Goal: Information Seeking & Learning: Learn about a topic

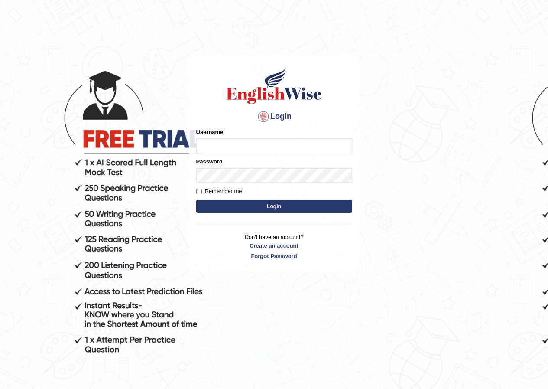
click at [204, 150] on input "Username" at bounding box center [274, 145] width 156 height 15
type input "ser"
click at [301, 148] on input "Username" at bounding box center [274, 145] width 156 height 15
type input "S"
type input "seruwaia_paramatta"
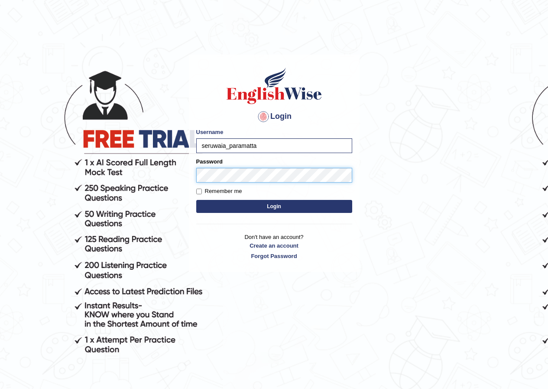
click at [196, 200] on button "Login" at bounding box center [274, 206] width 156 height 13
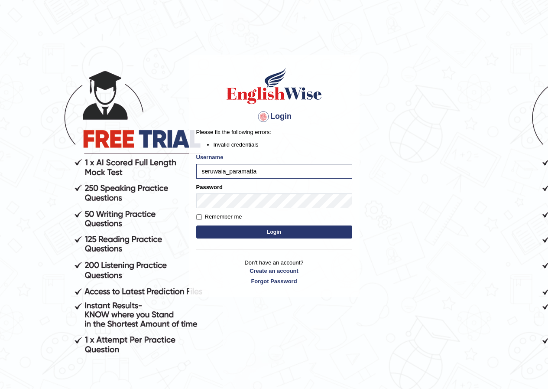
click at [286, 185] on div "Password" at bounding box center [274, 195] width 156 height 25
click at [196, 225] on button "Login" at bounding box center [274, 231] width 156 height 13
click at [263, 176] on input "seruwaia_paramatta" at bounding box center [274, 171] width 156 height 15
type input "seruwaia_paramatta"
click at [196, 225] on button "Login" at bounding box center [274, 231] width 156 height 13
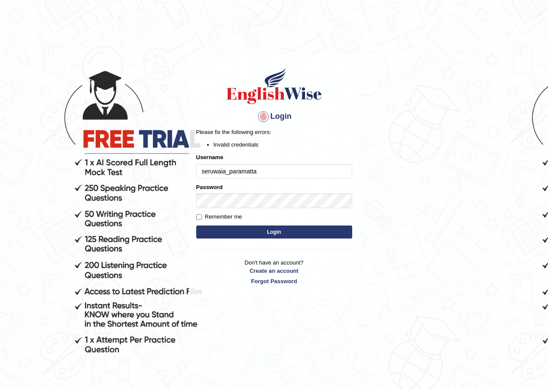
click at [204, 215] on label "Remember me" at bounding box center [219, 216] width 46 height 9
click at [202, 215] on input "Remember me" at bounding box center [199, 217] width 6 height 6
checkbox input "true"
click at [269, 175] on input "seruwaia_paramatta" at bounding box center [274, 171] width 156 height 15
type input "s"
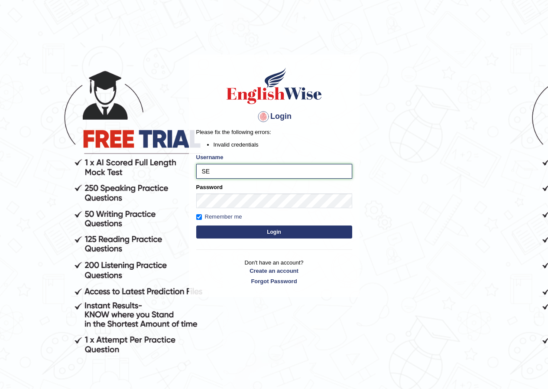
type input "S"
type input "seruwaia_parramatta"
click at [235, 230] on button "Login" at bounding box center [274, 231] width 156 height 13
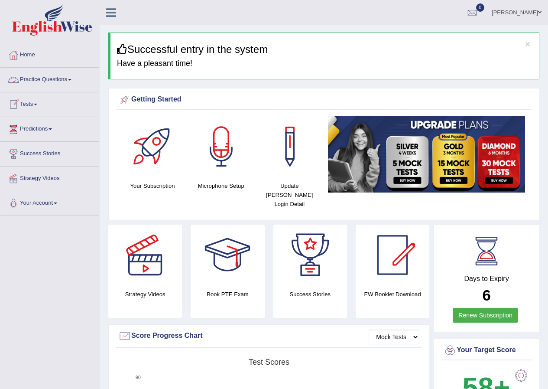
click at [59, 82] on link "Practice Questions" at bounding box center [49, 79] width 99 height 22
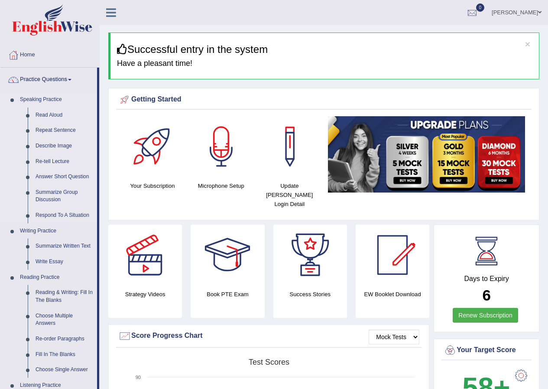
click at [55, 117] on link "Read Aloud" at bounding box center [64, 115] width 65 height 16
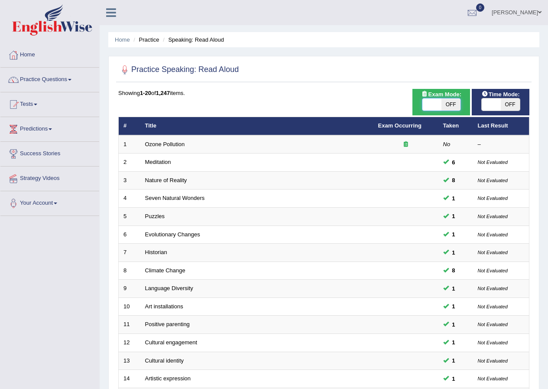
click at [437, 109] on span at bounding box center [431, 104] width 19 height 12
checkbox input "true"
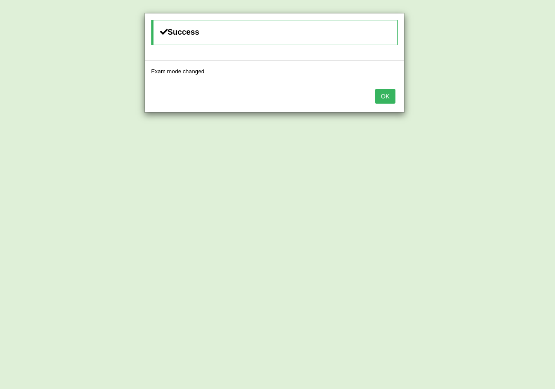
click at [389, 101] on button "OK" at bounding box center [385, 96] width 20 height 15
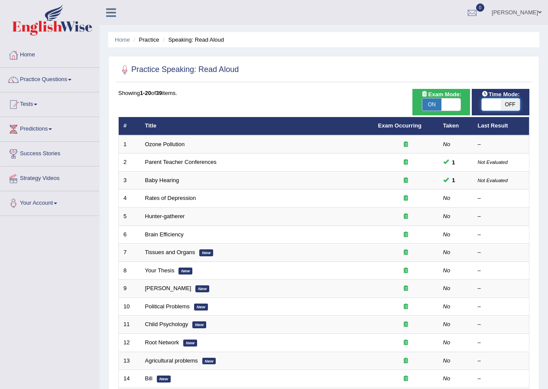
click at [494, 107] on span at bounding box center [491, 104] width 19 height 12
checkbox input "true"
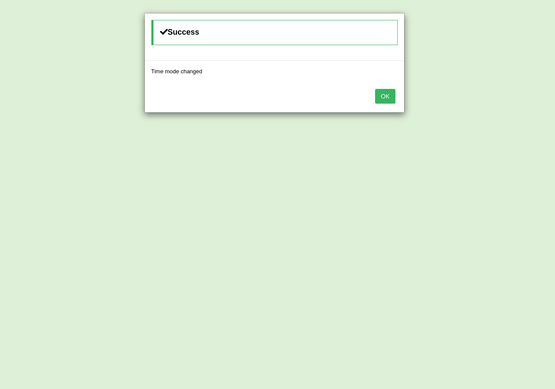
click at [388, 102] on button "OK" at bounding box center [385, 96] width 20 height 15
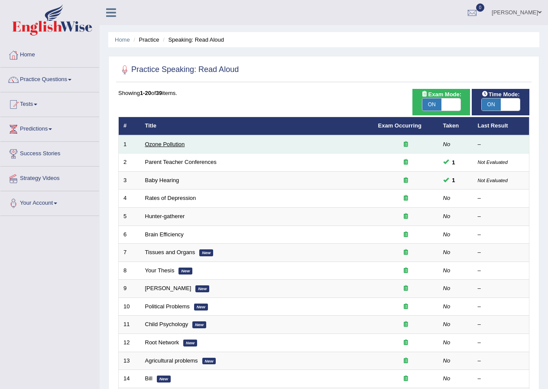
click at [162, 146] on link "Ozone Pollution" at bounding box center [165, 144] width 40 height 6
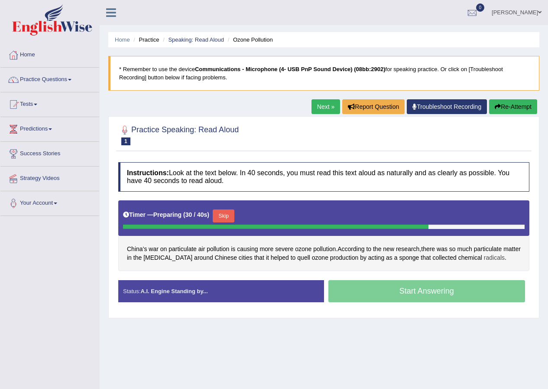
click at [484, 253] on span "radicals" at bounding box center [494, 257] width 21 height 9
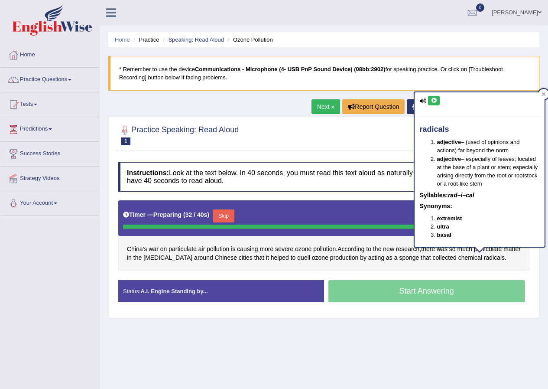
click at [439, 102] on button at bounding box center [434, 101] width 12 height 10
click at [545, 95] on icon at bounding box center [544, 94] width 4 height 4
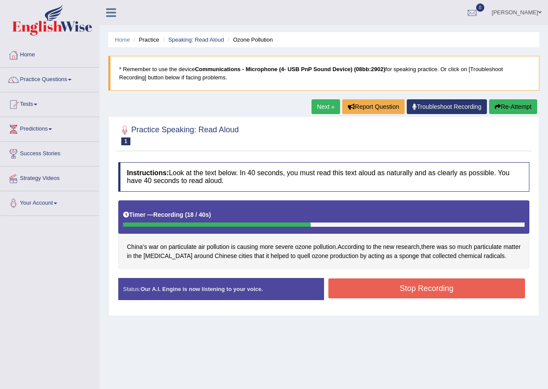
click at [426, 281] on button "Stop Recording" at bounding box center [426, 288] width 197 height 20
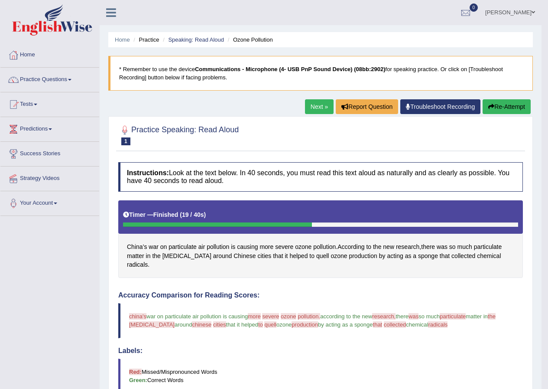
click at [320, 107] on link "Next »" at bounding box center [319, 106] width 29 height 15
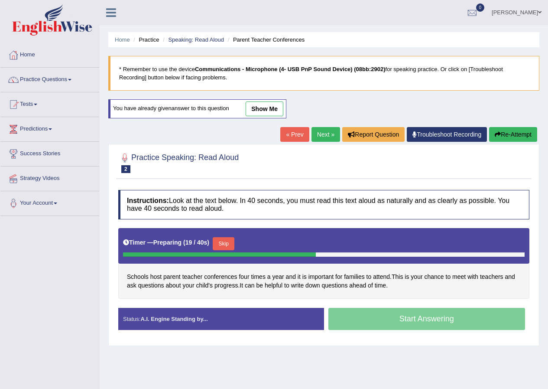
drag, startPoint x: 257, startPoint y: 92, endPoint x: 269, endPoint y: 102, distance: 15.8
click at [226, 240] on button "Skip" at bounding box center [224, 243] width 22 height 13
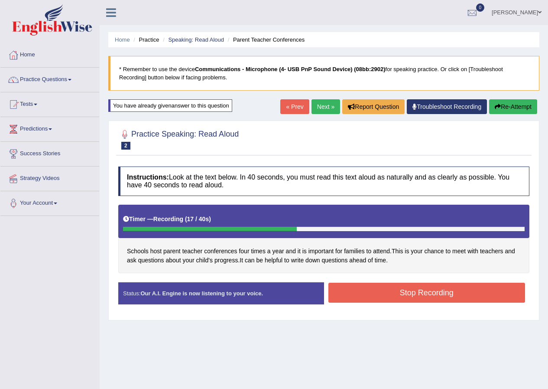
click at [378, 286] on button "Stop Recording" at bounding box center [426, 292] width 197 height 20
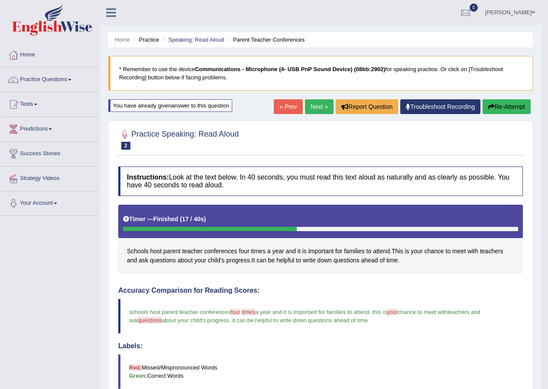
click at [315, 107] on link "Next »" at bounding box center [319, 106] width 29 height 15
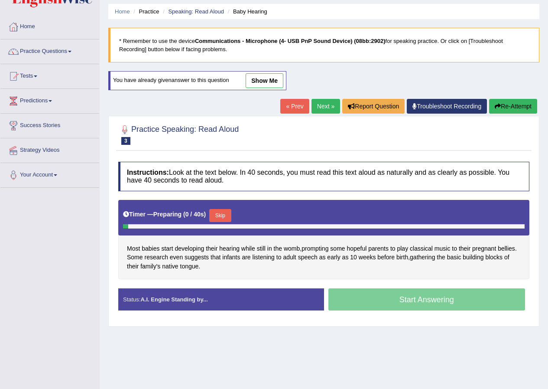
scroll to position [66, 0]
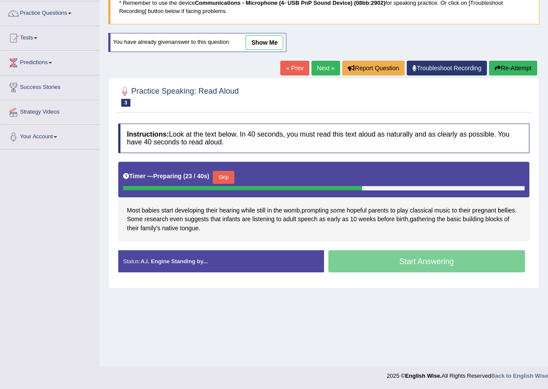
click at [360, 262] on div "Start Answering" at bounding box center [427, 262] width 206 height 24
click at [234, 177] on button "Skip" at bounding box center [224, 177] width 22 height 13
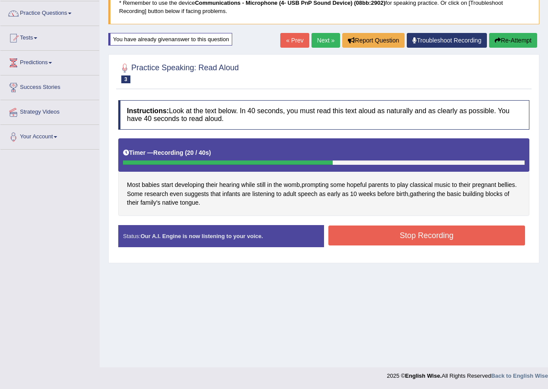
click at [406, 230] on button "Stop Recording" at bounding box center [426, 235] width 197 height 20
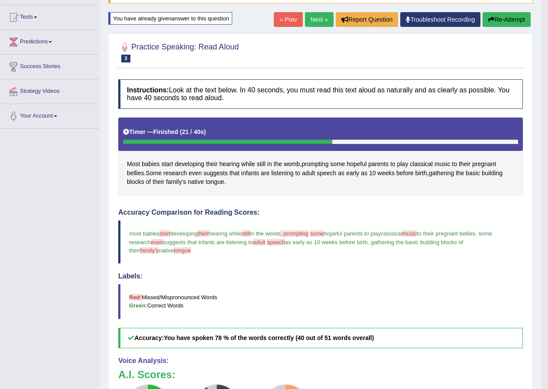
scroll to position [68, 0]
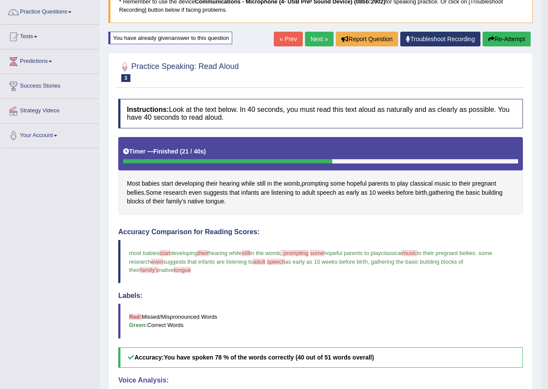
click at [497, 41] on button "Re-Attempt" at bounding box center [507, 39] width 48 height 15
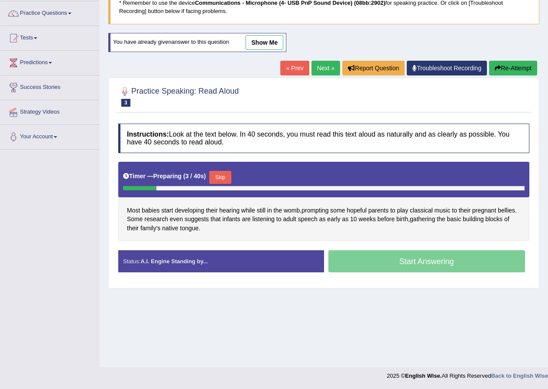
click at [231, 175] on button "Skip" at bounding box center [220, 177] width 22 height 13
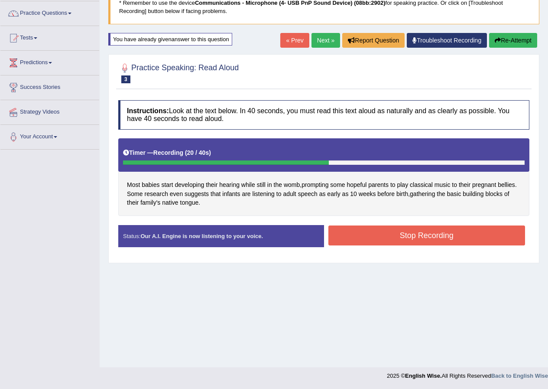
click at [383, 230] on button "Stop Recording" at bounding box center [426, 235] width 197 height 20
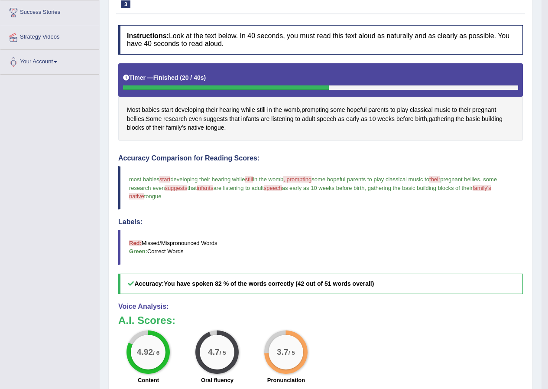
scroll to position [24, 0]
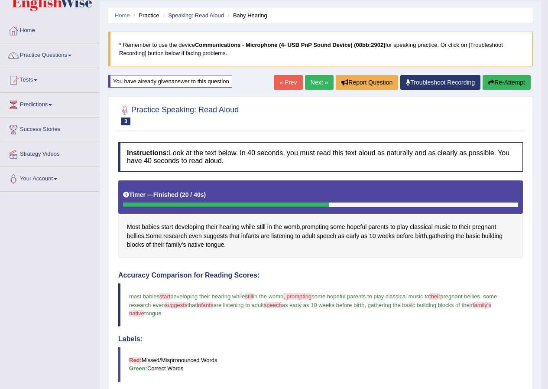
click at [497, 81] on button "Re-Attempt" at bounding box center [507, 82] width 48 height 15
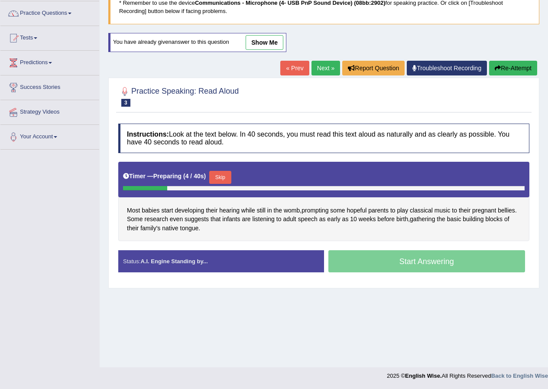
click at [230, 175] on button "Skip" at bounding box center [220, 177] width 22 height 13
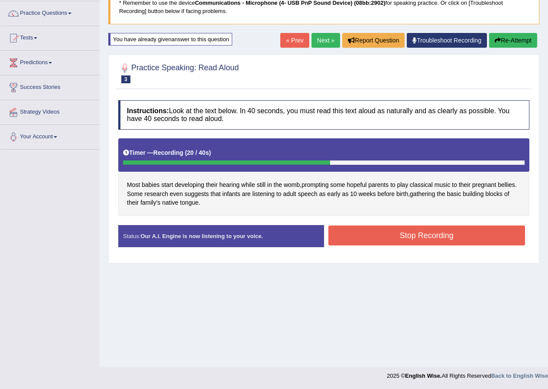
click at [376, 232] on button "Stop Recording" at bounding box center [426, 235] width 197 height 20
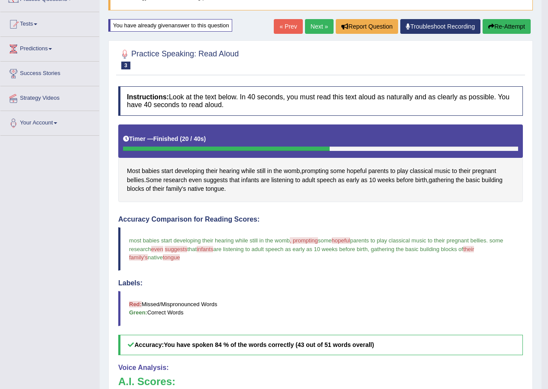
scroll to position [68, 0]
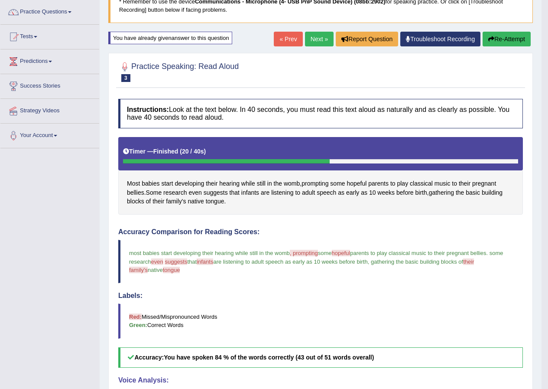
click at [492, 39] on icon "button" at bounding box center [491, 39] width 6 height 6
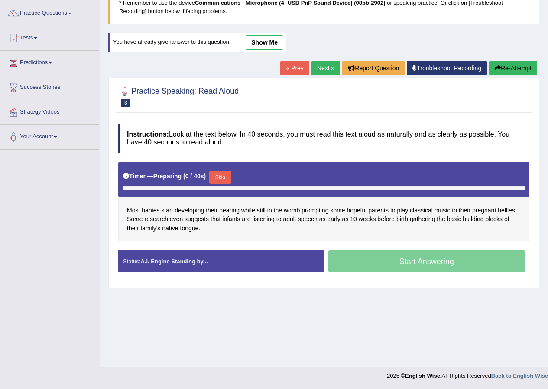
scroll to position [66, 0]
click at [221, 174] on button "Skip" at bounding box center [220, 177] width 22 height 13
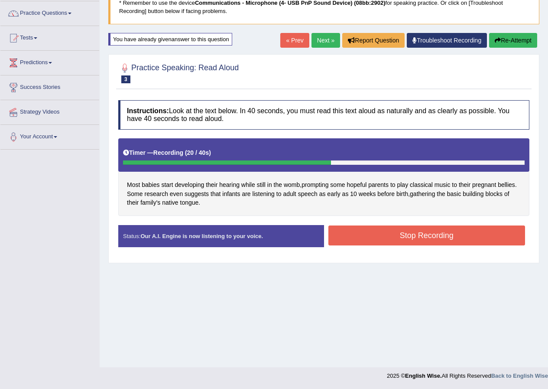
click at [376, 234] on button "Stop Recording" at bounding box center [426, 235] width 197 height 20
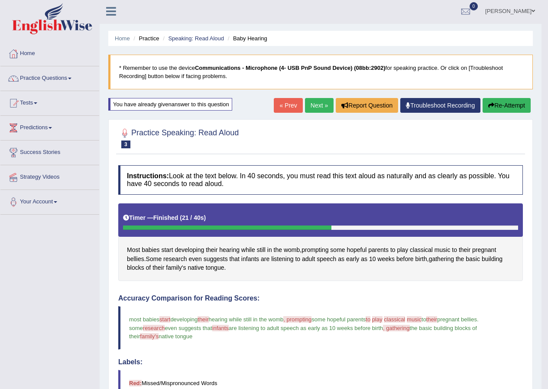
scroll to position [0, 0]
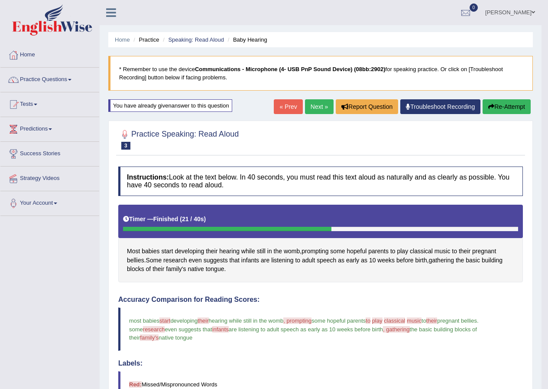
click at [312, 111] on link "Next »" at bounding box center [319, 106] width 29 height 15
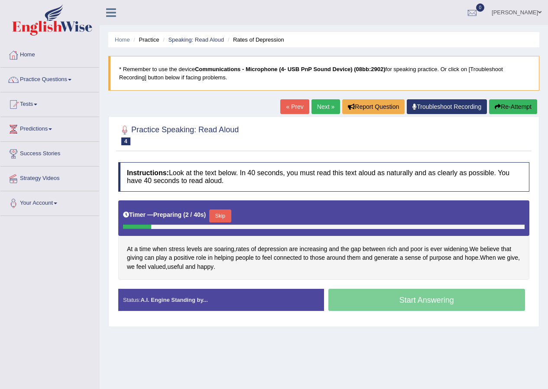
click at [291, 108] on link "« Prev" at bounding box center [294, 106] width 29 height 15
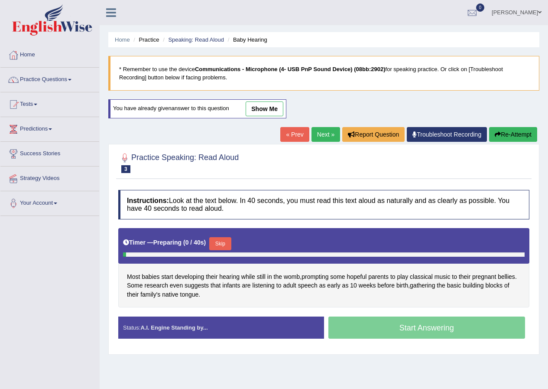
click at [264, 110] on link "show me" at bounding box center [265, 108] width 38 height 15
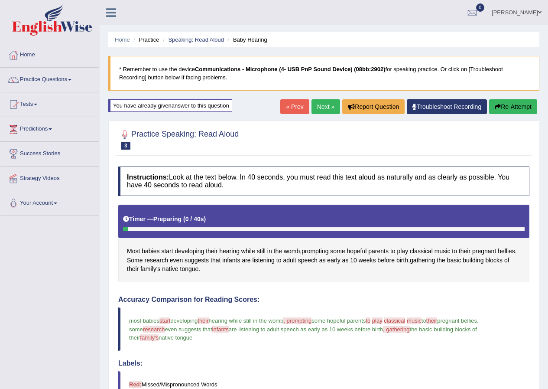
click at [325, 104] on link "Next »" at bounding box center [325, 106] width 29 height 15
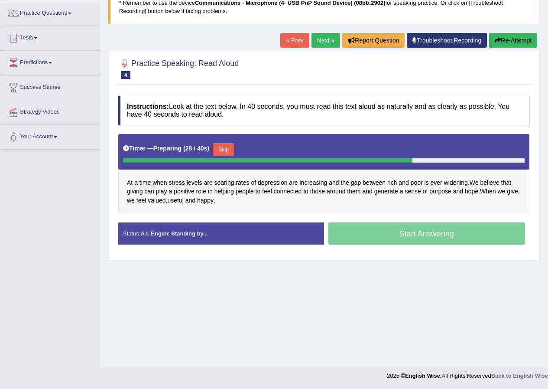
click at [230, 145] on button "Skip" at bounding box center [224, 149] width 22 height 13
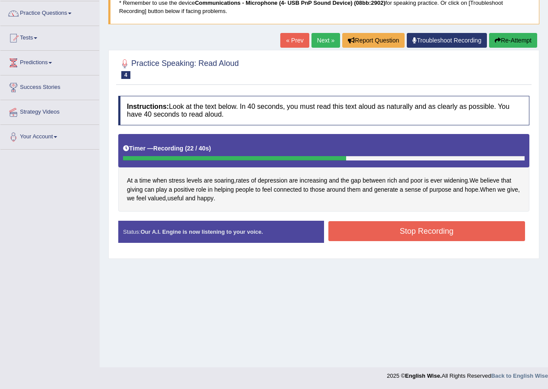
click at [362, 228] on button "Stop Recording" at bounding box center [426, 231] width 197 height 20
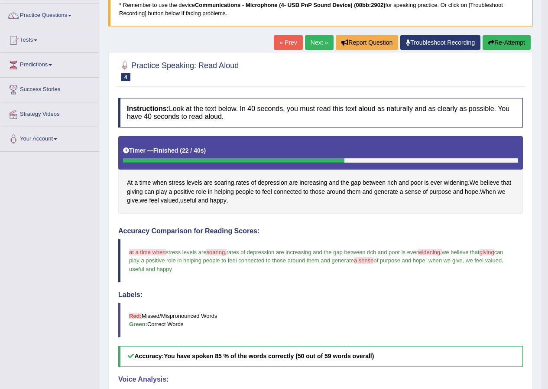
scroll to position [63, 0]
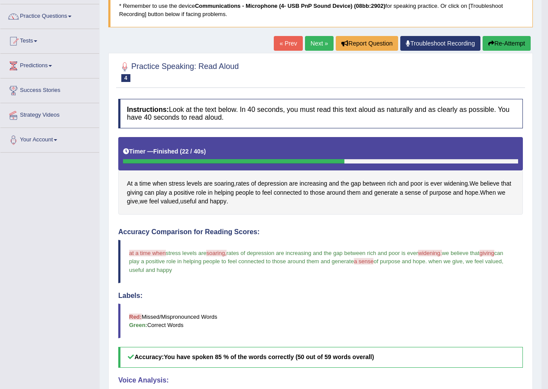
click at [507, 44] on button "Re-Attempt" at bounding box center [507, 43] width 48 height 15
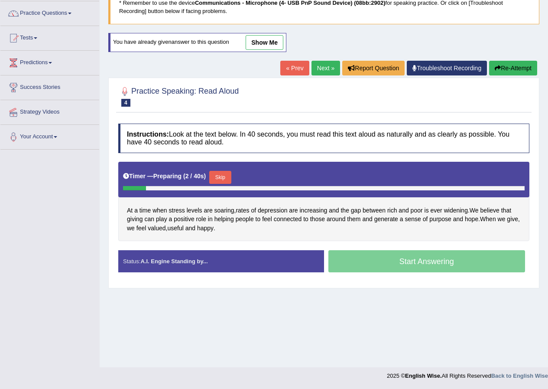
click at [230, 179] on button "Skip" at bounding box center [220, 177] width 22 height 13
click at [230, 179] on div "At a time when stress levels are soaring , rates of depression are increasing a…" at bounding box center [323, 202] width 411 height 80
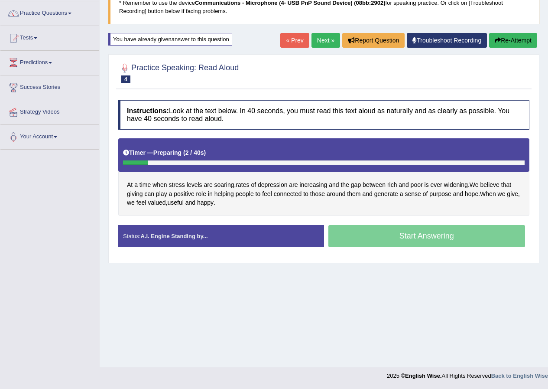
click at [230, 179] on div "At a time when stress levels are soaring , rates of depression are increasing a…" at bounding box center [323, 177] width 411 height 78
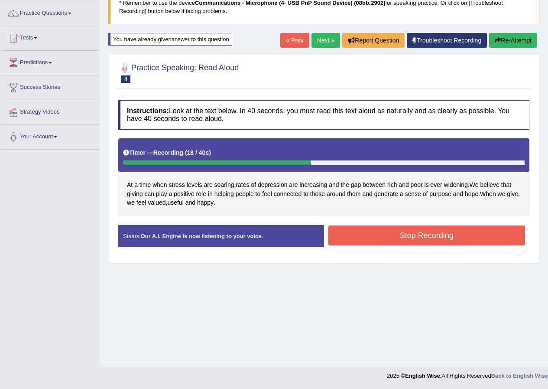
click at [396, 238] on button "Stop Recording" at bounding box center [426, 235] width 197 height 20
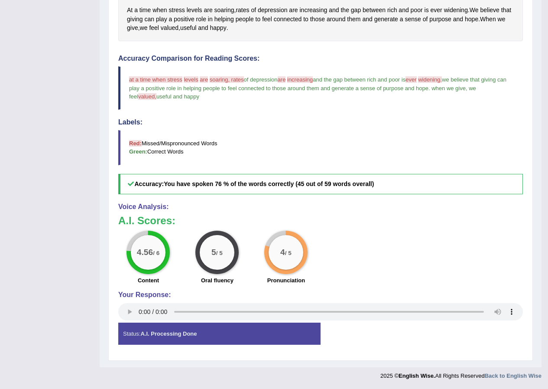
scroll to position [24, 0]
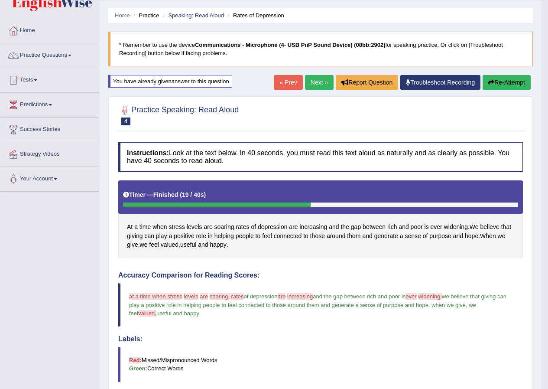
click at [506, 82] on button "Re-Attempt" at bounding box center [507, 82] width 48 height 15
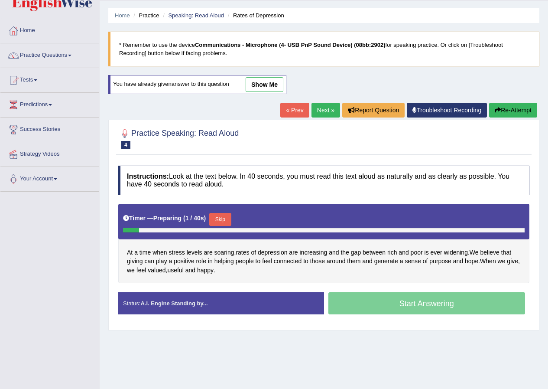
click at [222, 219] on button "Skip" at bounding box center [220, 219] width 22 height 13
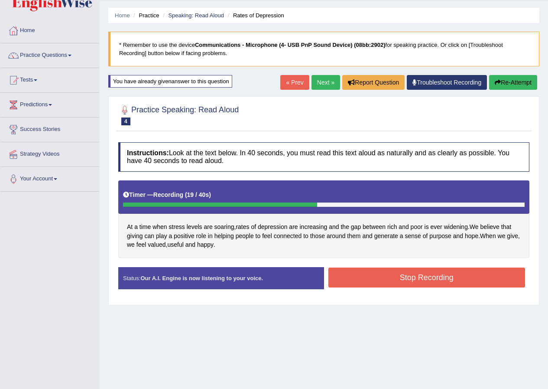
click at [399, 271] on button "Stop Recording" at bounding box center [426, 277] width 197 height 20
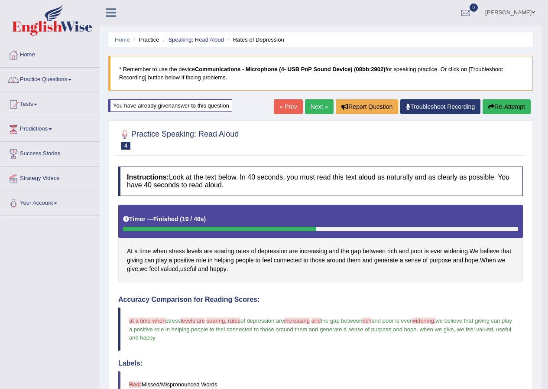
click at [315, 109] on link "Next »" at bounding box center [319, 106] width 29 height 15
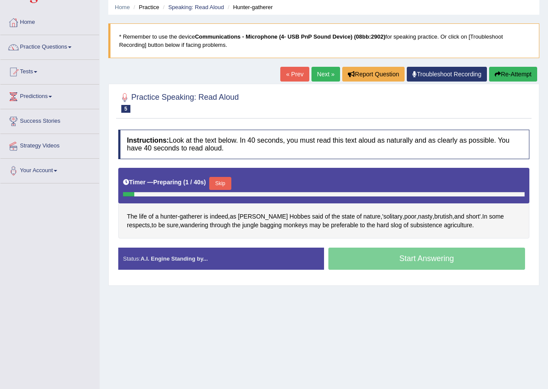
scroll to position [66, 0]
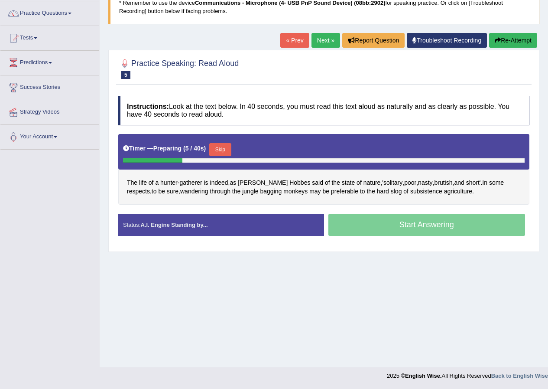
click at [223, 152] on button "Skip" at bounding box center [220, 149] width 22 height 13
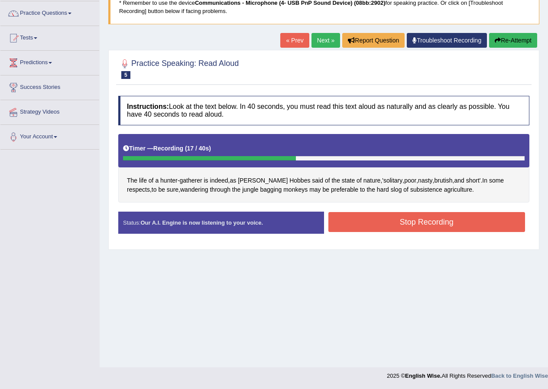
click at [399, 216] on button "Stop Recording" at bounding box center [426, 222] width 197 height 20
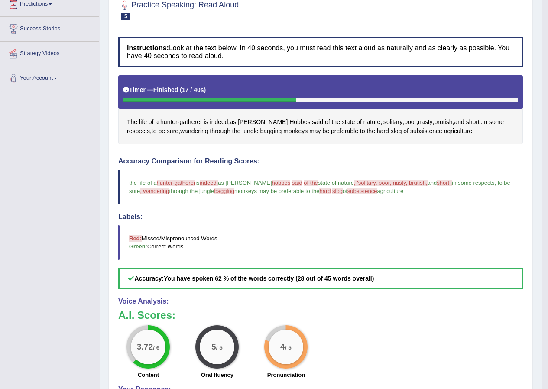
scroll to position [0, 0]
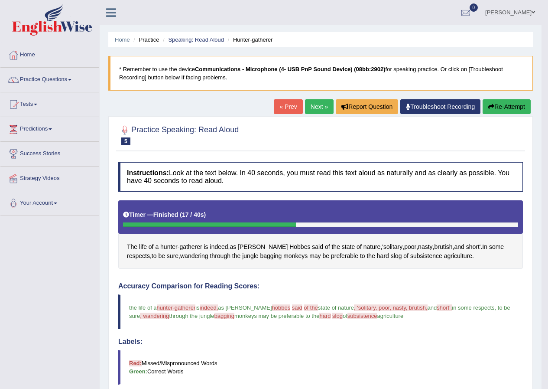
click at [498, 109] on button "Re-Attempt" at bounding box center [507, 106] width 48 height 15
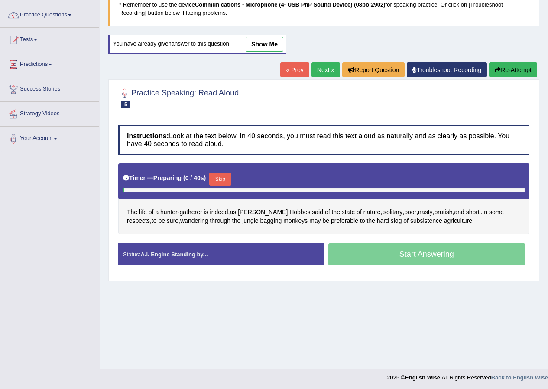
scroll to position [66, 0]
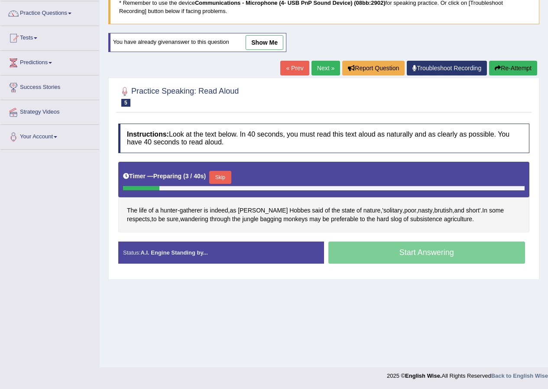
click at [230, 179] on button "Skip" at bounding box center [220, 177] width 22 height 13
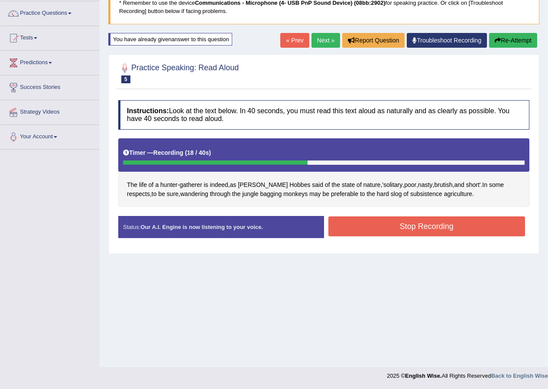
click at [396, 225] on button "Stop Recording" at bounding box center [426, 226] width 197 height 20
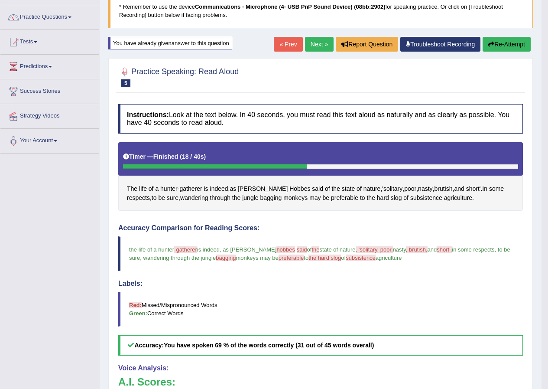
scroll to position [0, 0]
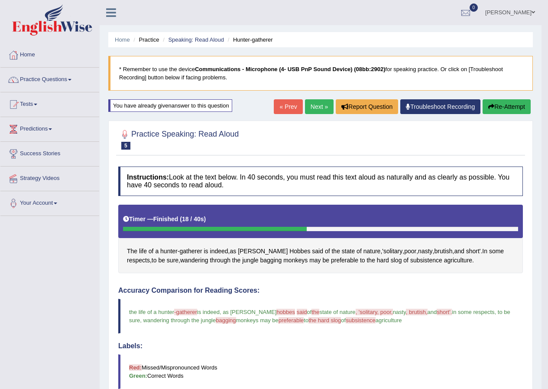
click at [320, 106] on link "Next »" at bounding box center [319, 106] width 29 height 15
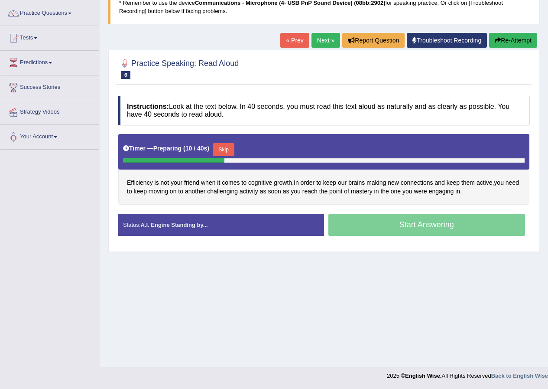
click at [226, 148] on button "Skip" at bounding box center [224, 149] width 22 height 13
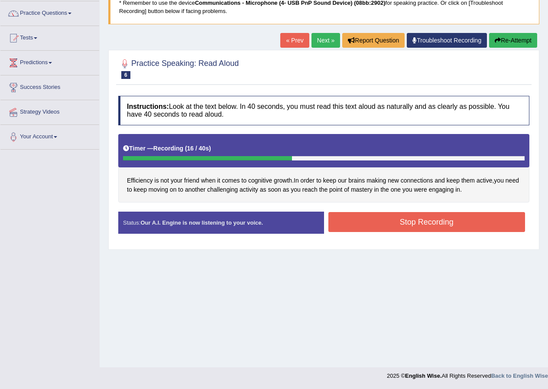
click at [438, 218] on button "Stop Recording" at bounding box center [426, 222] width 197 height 20
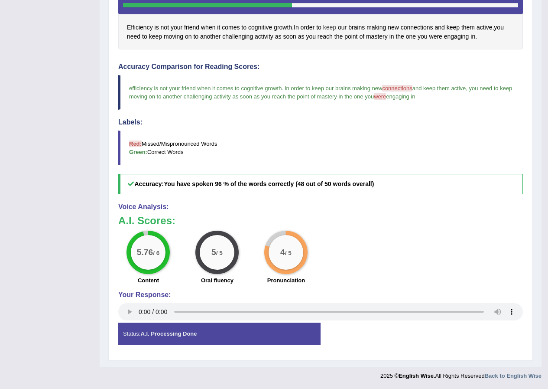
scroll to position [3, 0]
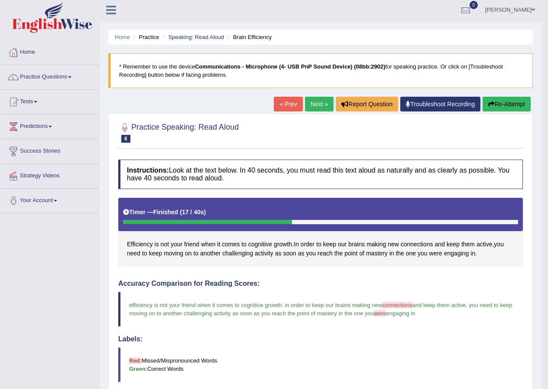
click at [493, 104] on button "Re-Attempt" at bounding box center [507, 104] width 48 height 15
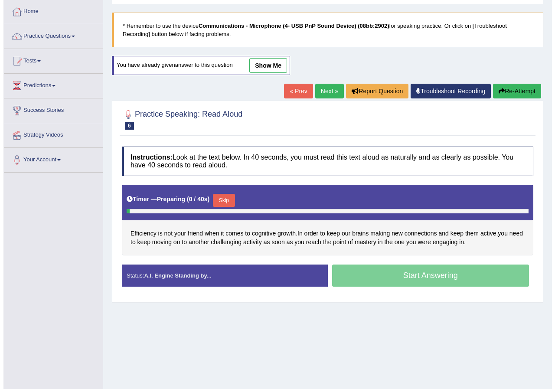
scroll to position [66, 0]
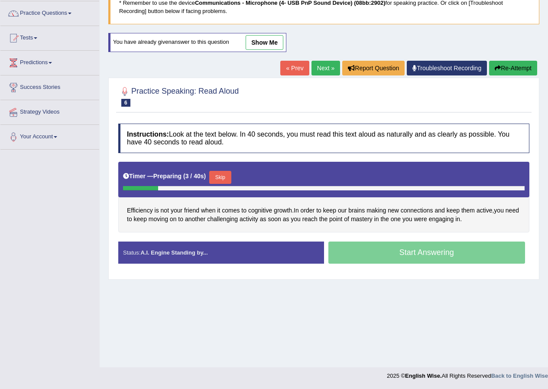
click at [225, 178] on button "Skip" at bounding box center [220, 177] width 22 height 13
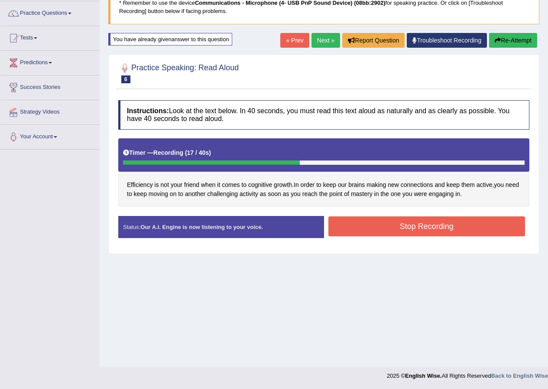
click at [364, 227] on button "Stop Recording" at bounding box center [426, 226] width 197 height 20
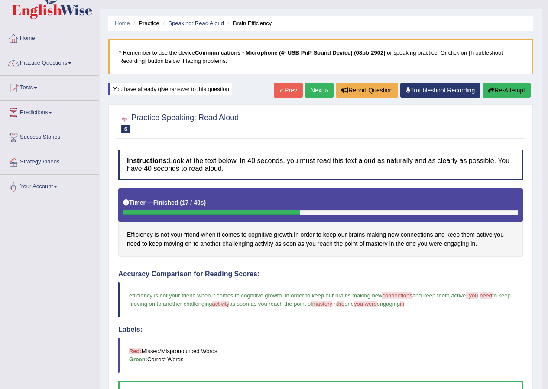
scroll to position [0, 0]
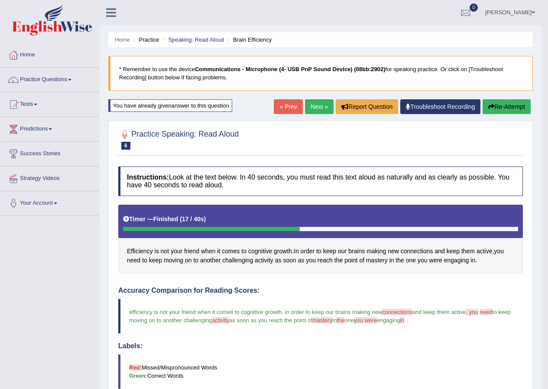
click at [503, 106] on button "Re-Attempt" at bounding box center [507, 106] width 48 height 15
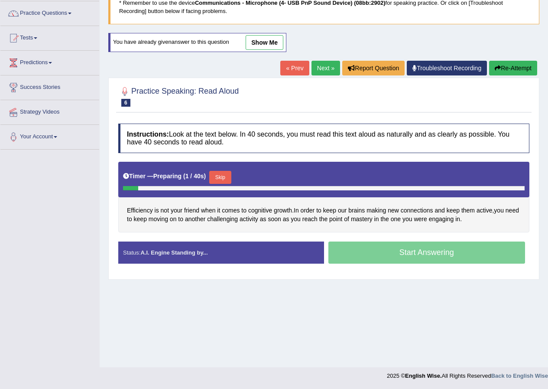
click at [222, 179] on button "Skip" at bounding box center [220, 177] width 22 height 13
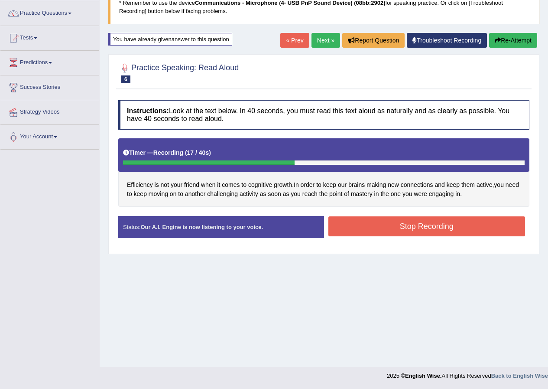
click at [412, 224] on button "Stop Recording" at bounding box center [426, 226] width 197 height 20
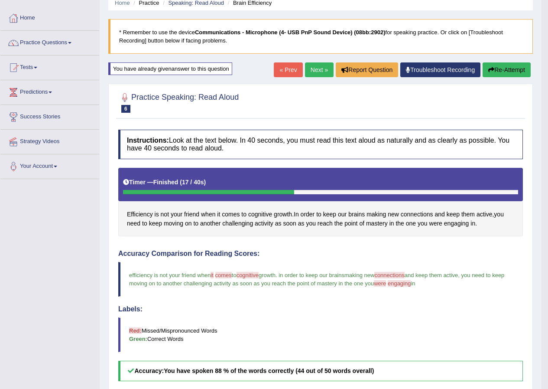
scroll to position [7, 0]
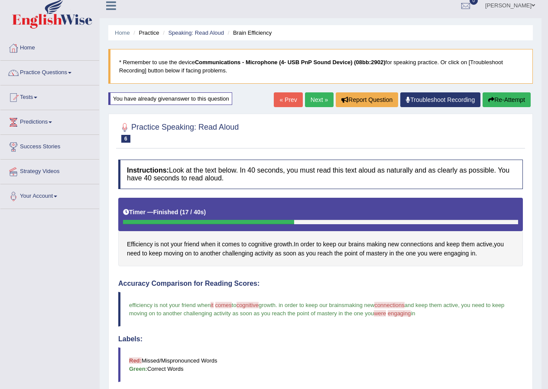
click at [503, 97] on button "Re-Attempt" at bounding box center [507, 99] width 48 height 15
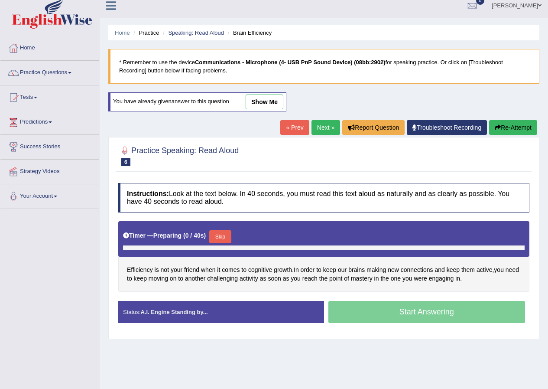
scroll to position [7, 0]
click at [228, 232] on button "Skip" at bounding box center [220, 236] width 22 height 13
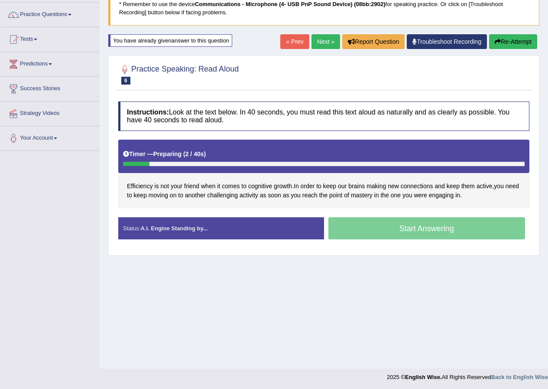
scroll to position [66, 0]
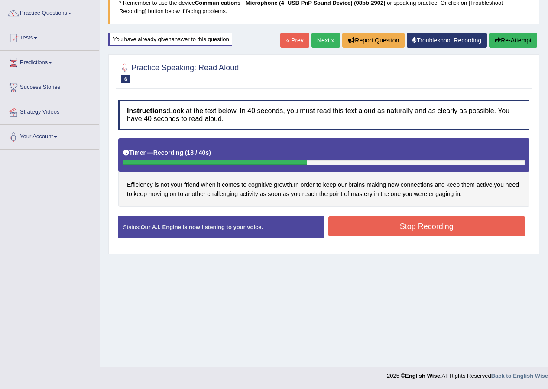
click at [444, 226] on button "Stop Recording" at bounding box center [426, 226] width 197 height 20
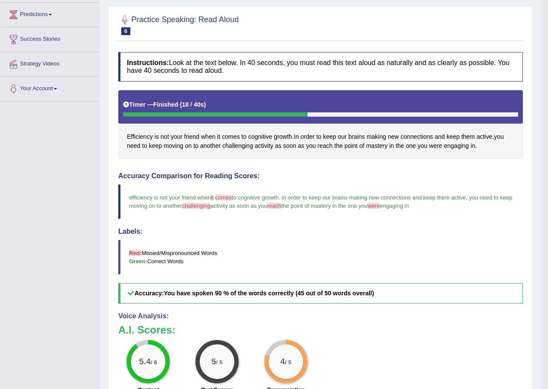
scroll to position [0, 0]
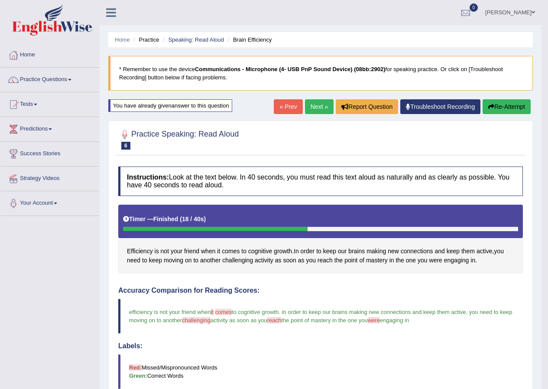
click at [315, 107] on link "Next »" at bounding box center [319, 106] width 29 height 15
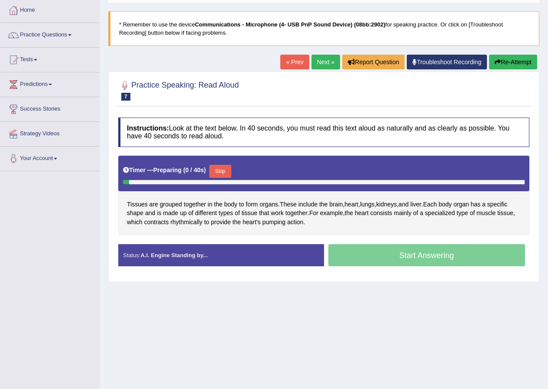
scroll to position [66, 0]
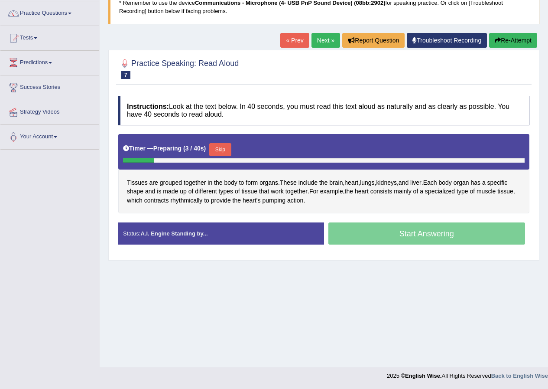
click at [226, 151] on button "Skip" at bounding box center [220, 149] width 22 height 13
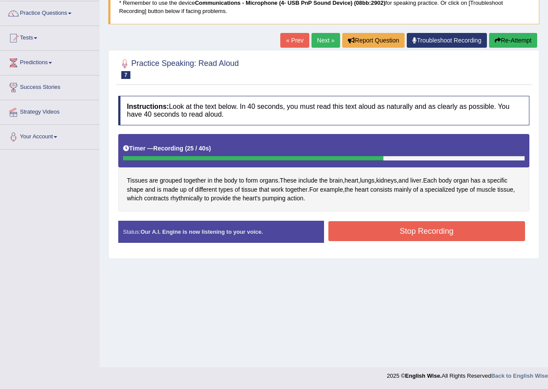
click at [363, 228] on button "Stop Recording" at bounding box center [426, 231] width 197 height 20
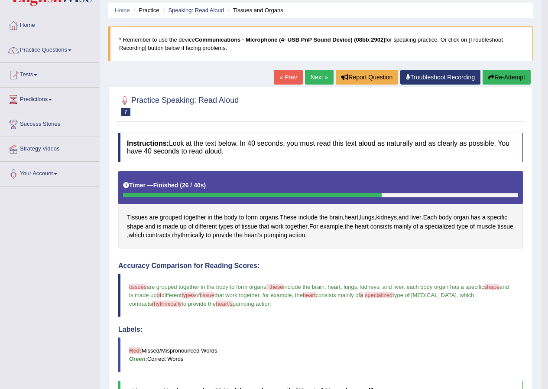
scroll to position [20, 0]
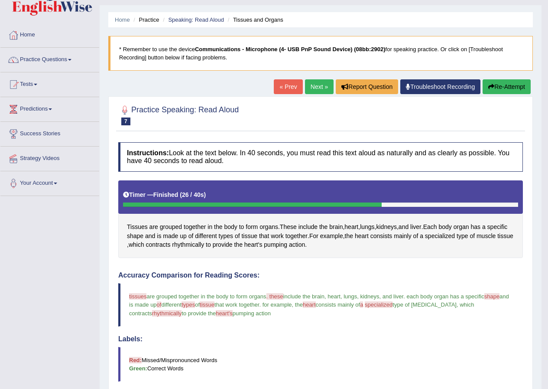
drag, startPoint x: 503, startPoint y: 87, endPoint x: 478, endPoint y: 95, distance: 26.3
click at [503, 87] on button "Re-Attempt" at bounding box center [507, 86] width 48 height 15
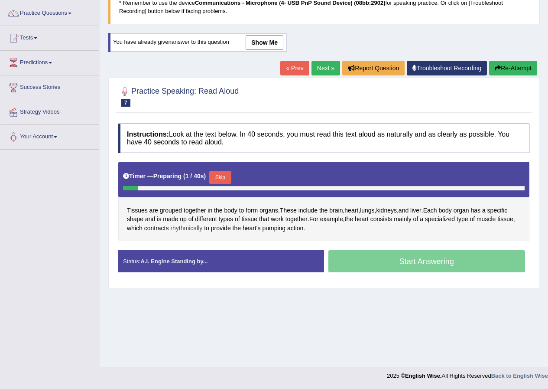
click at [195, 226] on span "rhythmically" at bounding box center [186, 228] width 32 height 9
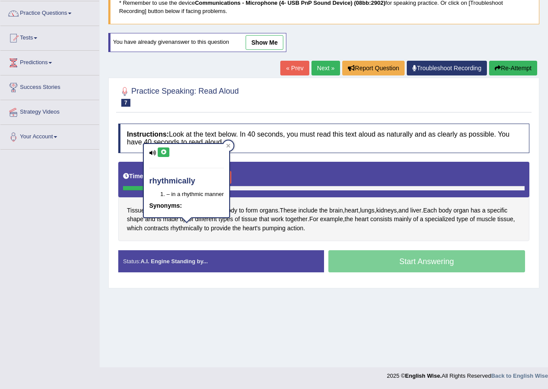
click at [154, 154] on icon at bounding box center [152, 153] width 7 height 6
click at [162, 153] on icon at bounding box center [163, 151] width 6 height 5
click at [230, 146] on icon at bounding box center [228, 145] width 4 height 4
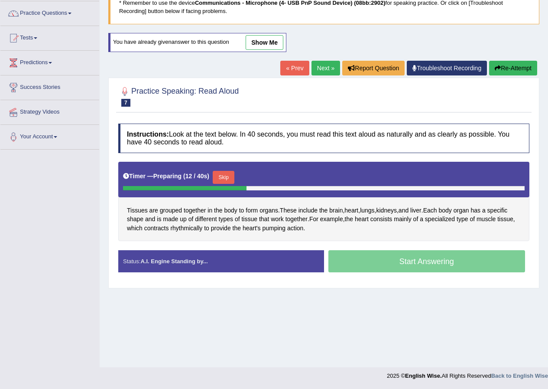
click at [230, 178] on button "Skip" at bounding box center [224, 177] width 22 height 13
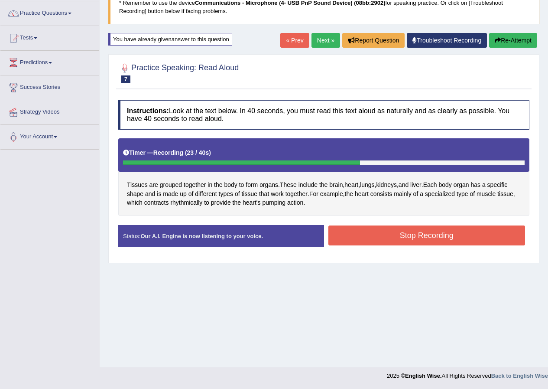
click at [405, 234] on button "Stop Recording" at bounding box center [426, 235] width 197 height 20
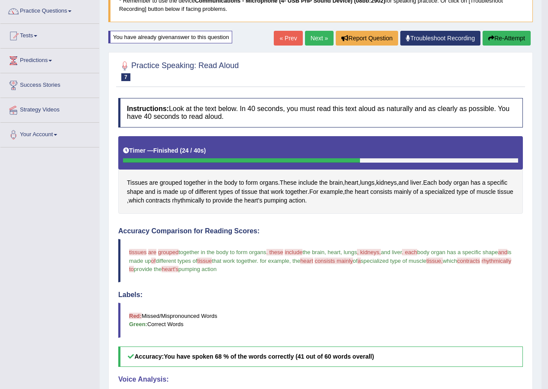
scroll to position [68, 0]
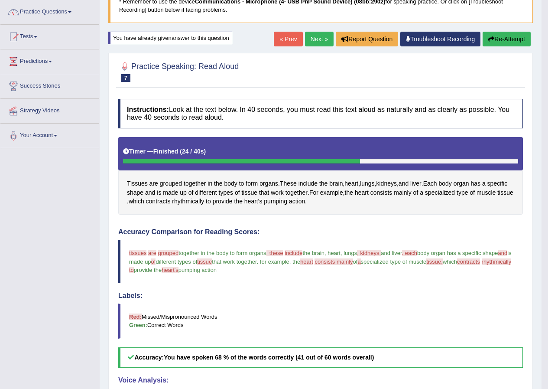
click at [503, 41] on button "Re-Attempt" at bounding box center [507, 39] width 48 height 15
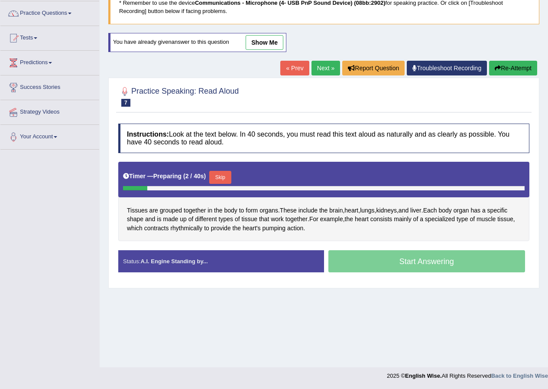
click at [221, 177] on button "Skip" at bounding box center [220, 177] width 22 height 13
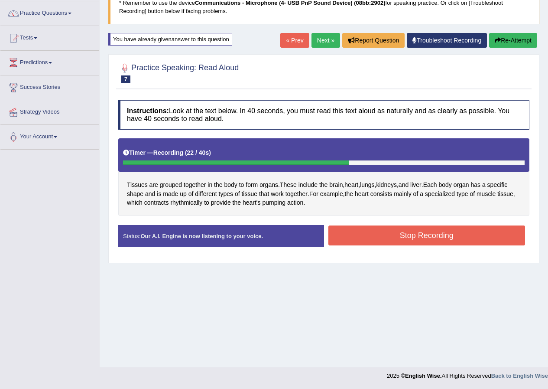
click at [364, 234] on button "Stop Recording" at bounding box center [426, 235] width 197 height 20
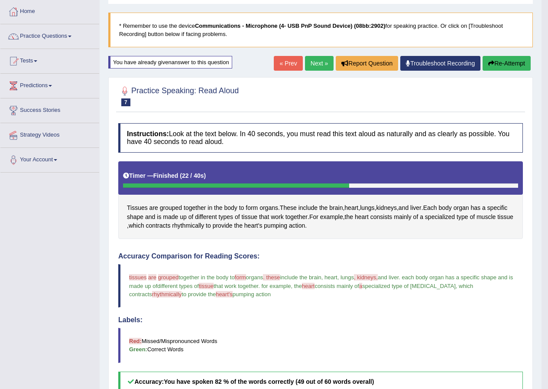
scroll to position [24, 0]
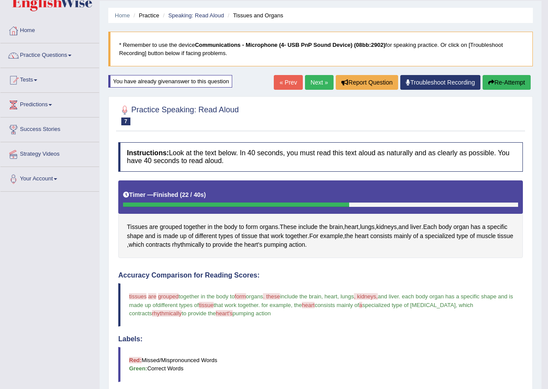
click at [501, 80] on button "Re-Attempt" at bounding box center [507, 82] width 48 height 15
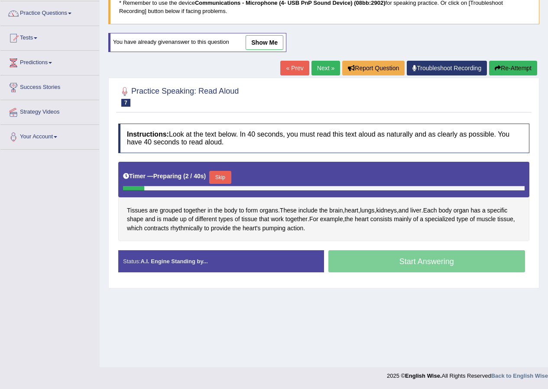
click at [224, 180] on button "Skip" at bounding box center [220, 177] width 22 height 13
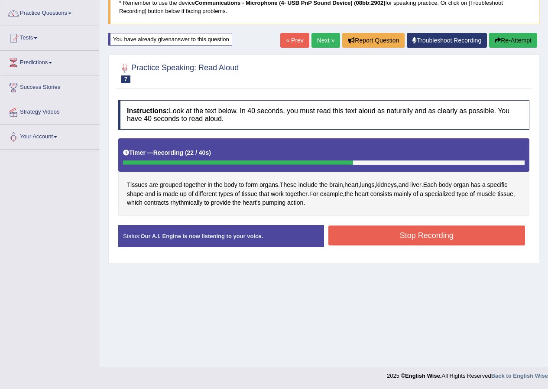
click at [373, 235] on button "Stop Recording" at bounding box center [426, 235] width 197 height 20
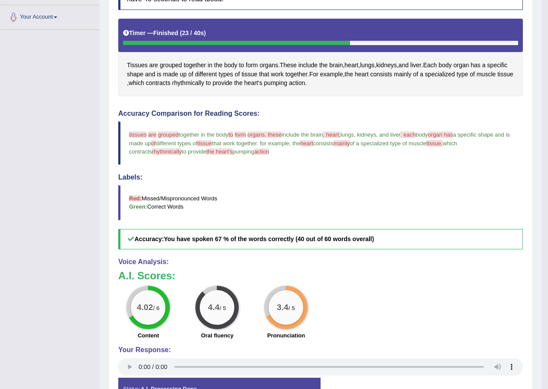
scroll to position [68, 0]
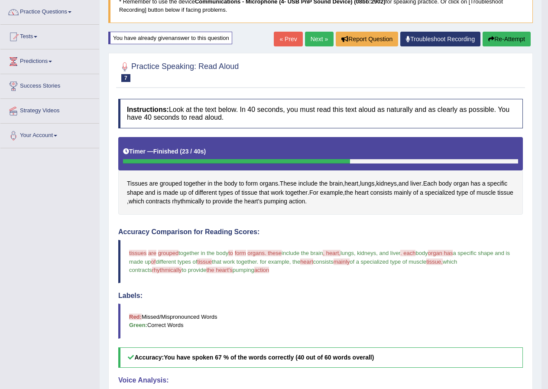
click at [317, 41] on link "Next »" at bounding box center [319, 39] width 29 height 15
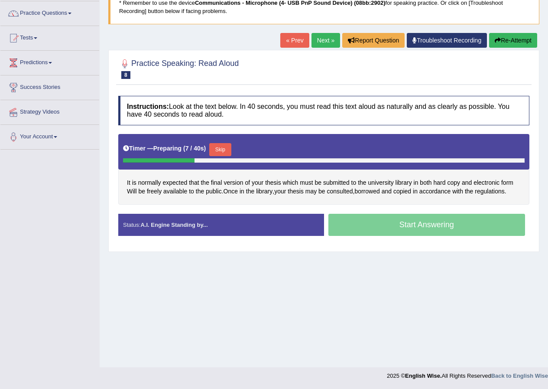
click at [225, 144] on button "Skip" at bounding box center [220, 149] width 22 height 13
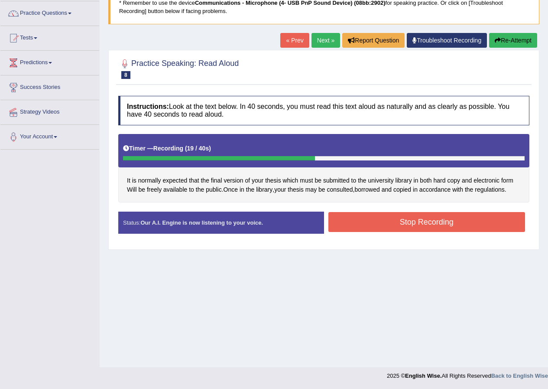
click at [374, 221] on button "Stop Recording" at bounding box center [426, 222] width 197 height 20
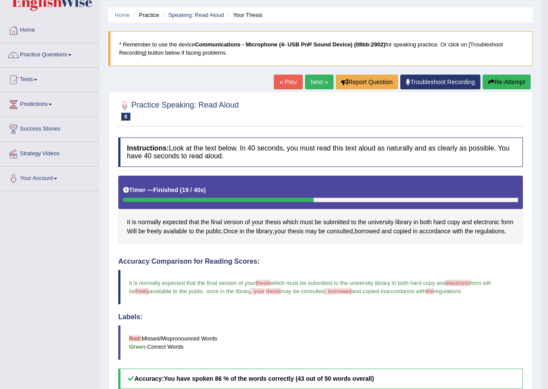
scroll to position [3, 0]
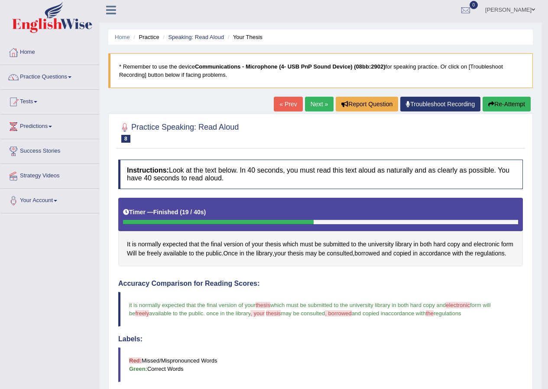
click at [510, 101] on button "Re-Attempt" at bounding box center [507, 104] width 48 height 15
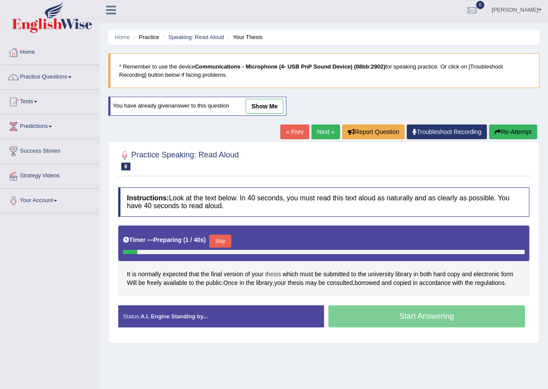
click at [275, 271] on span "thesis" at bounding box center [273, 273] width 16 height 9
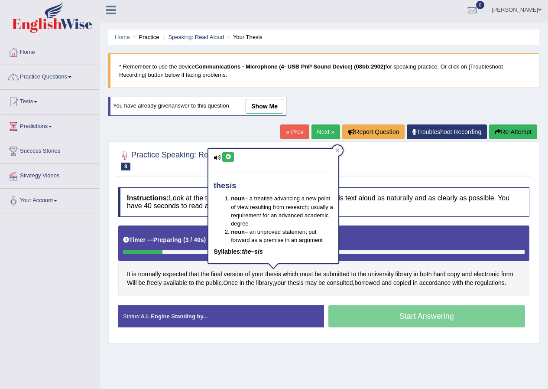
click at [230, 160] on button at bounding box center [228, 157] width 12 height 10
click at [337, 150] on icon at bounding box center [338, 150] width 4 height 4
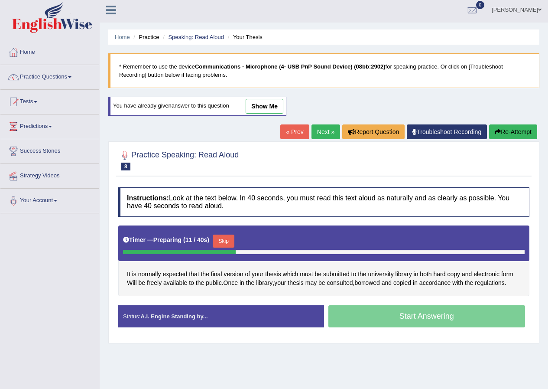
click at [224, 237] on button "Skip" at bounding box center [224, 240] width 22 height 13
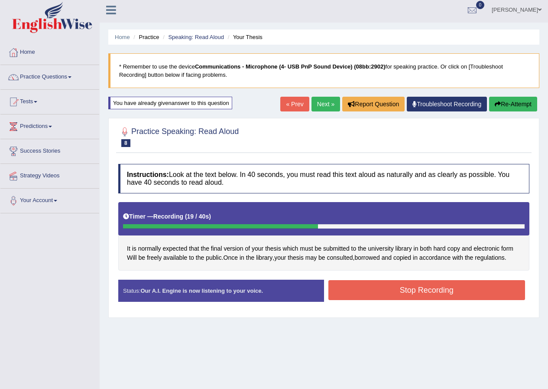
click at [441, 287] on button "Stop Recording" at bounding box center [426, 290] width 197 height 20
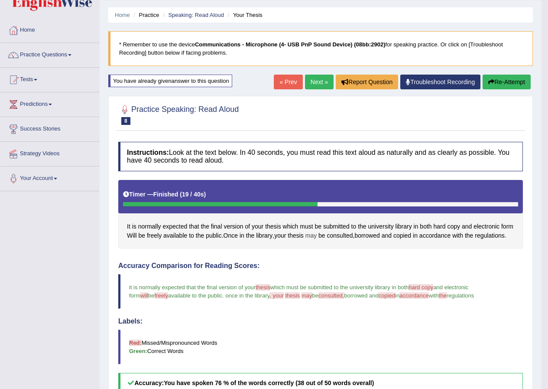
scroll to position [3, 0]
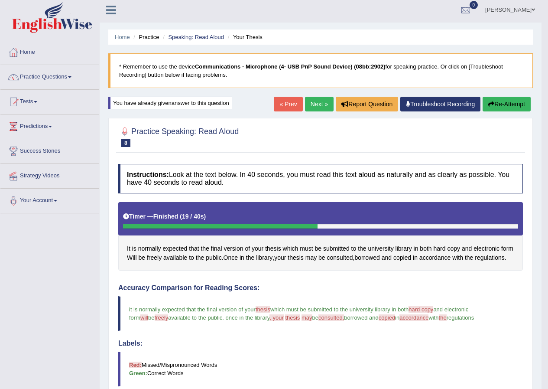
click at [509, 104] on button "Re-Attempt" at bounding box center [507, 104] width 48 height 15
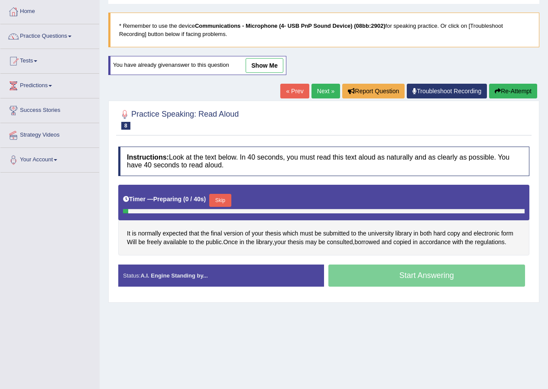
scroll to position [66, 0]
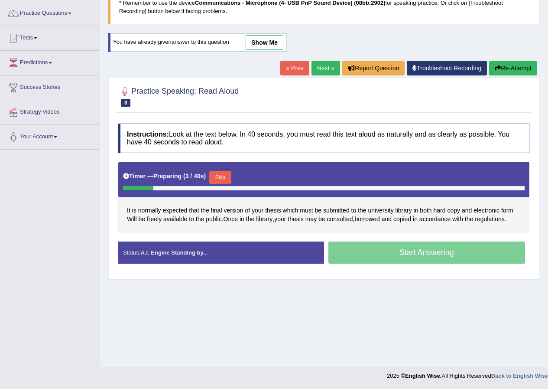
click at [230, 178] on button "Skip" at bounding box center [220, 177] width 22 height 13
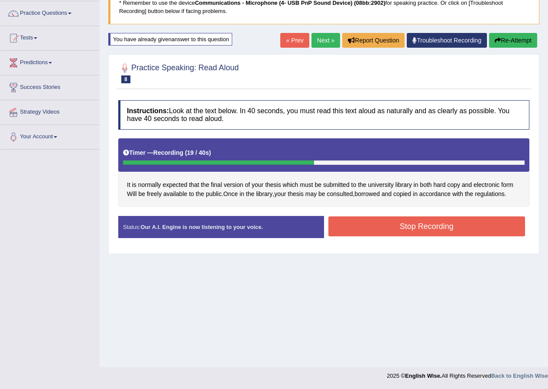
click at [456, 224] on button "Stop Recording" at bounding box center [426, 226] width 197 height 20
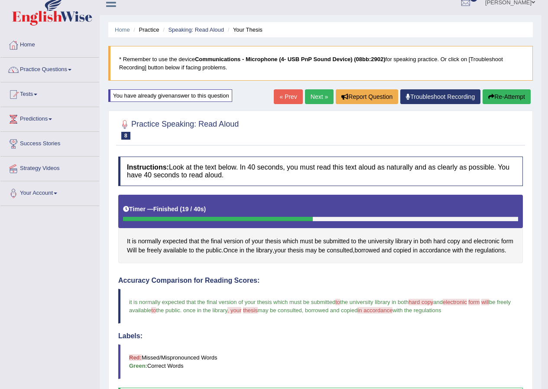
scroll to position [7, 0]
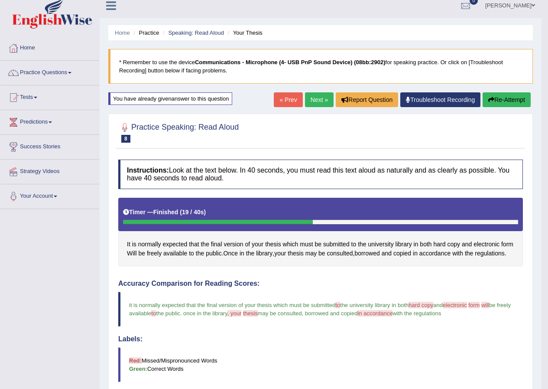
click at [310, 100] on link "Next »" at bounding box center [319, 99] width 29 height 15
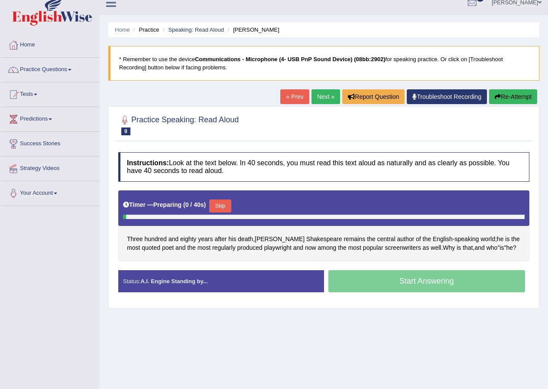
scroll to position [66, 0]
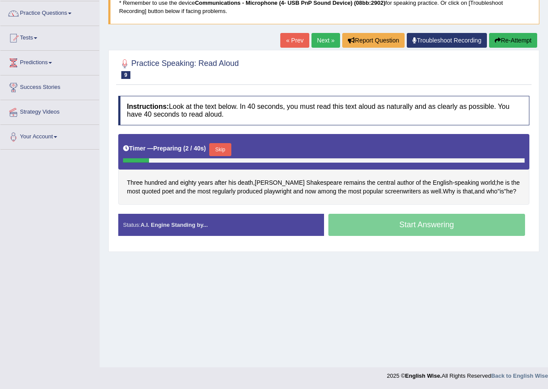
click at [374, 224] on div "Start Answering" at bounding box center [427, 226] width 206 height 24
click at [224, 145] on button "Skip" at bounding box center [220, 149] width 22 height 13
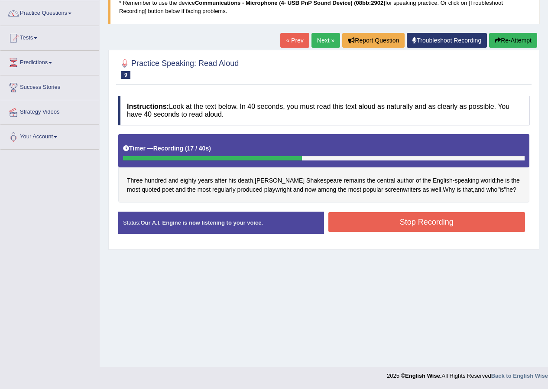
click at [473, 220] on button "Stop Recording" at bounding box center [426, 222] width 197 height 20
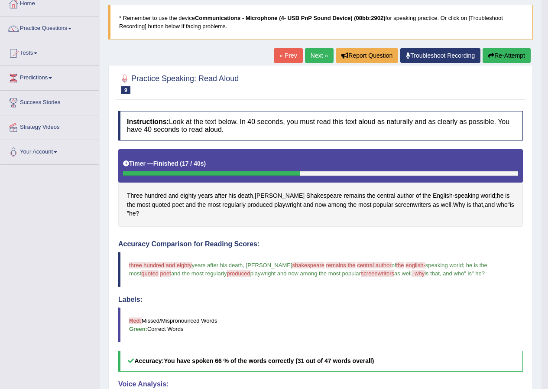
scroll to position [46, 0]
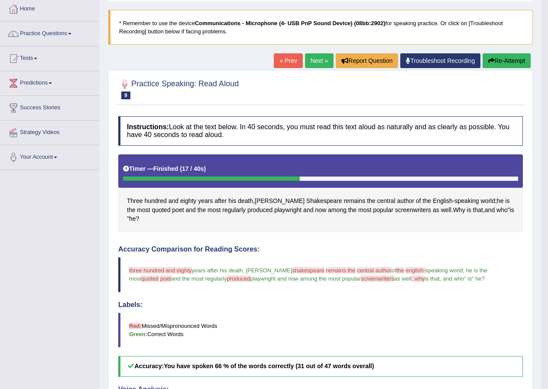
click at [508, 55] on button "Re-Attempt" at bounding box center [507, 60] width 48 height 15
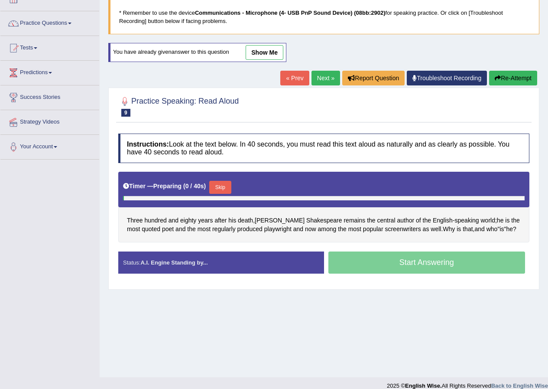
scroll to position [66, 0]
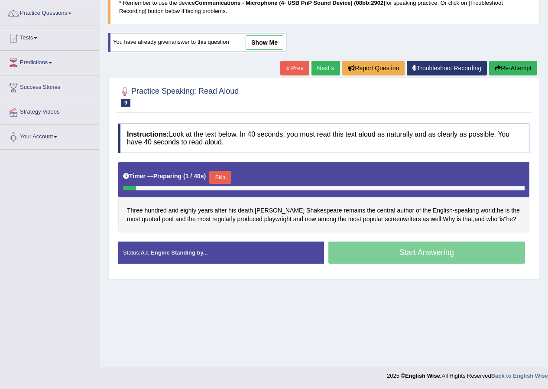
click at [399, 250] on div "Start Answering" at bounding box center [427, 253] width 206 height 24
click at [215, 175] on button "Skip" at bounding box center [220, 177] width 22 height 13
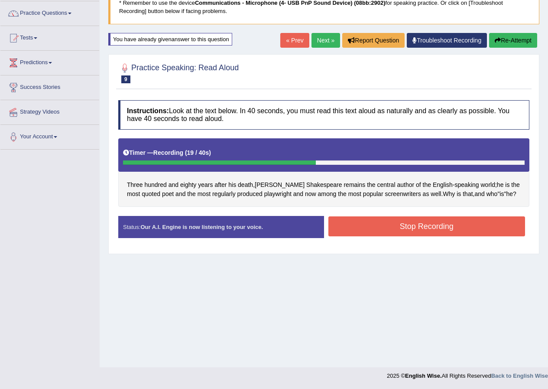
click at [428, 224] on button "Stop Recording" at bounding box center [426, 226] width 197 height 20
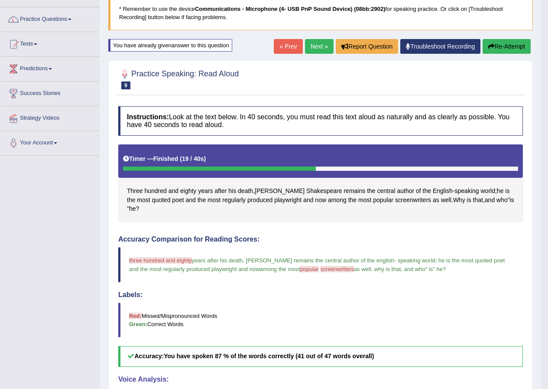
scroll to position [7, 0]
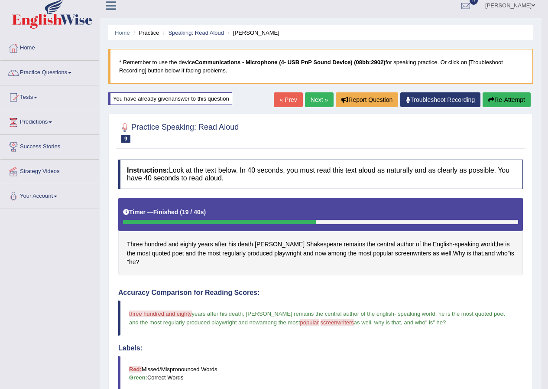
click at [313, 97] on link "Next »" at bounding box center [319, 99] width 29 height 15
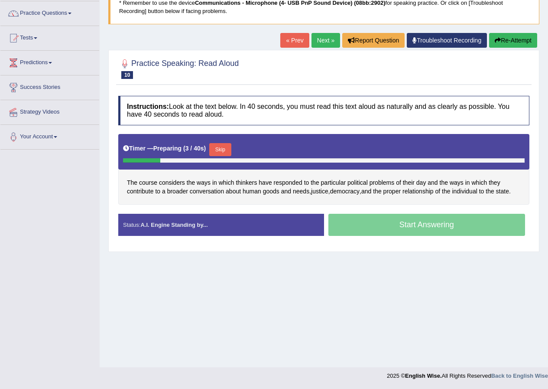
click at [228, 149] on button "Skip" at bounding box center [220, 149] width 22 height 13
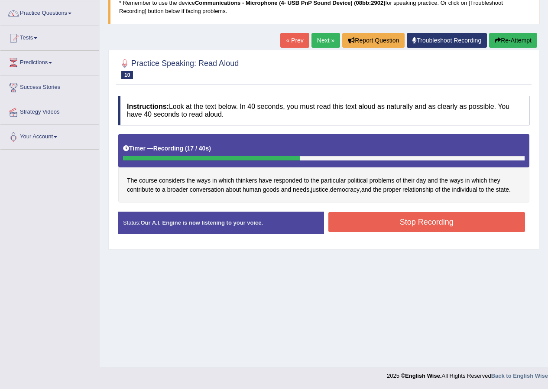
click at [454, 217] on button "Stop Recording" at bounding box center [426, 222] width 197 height 20
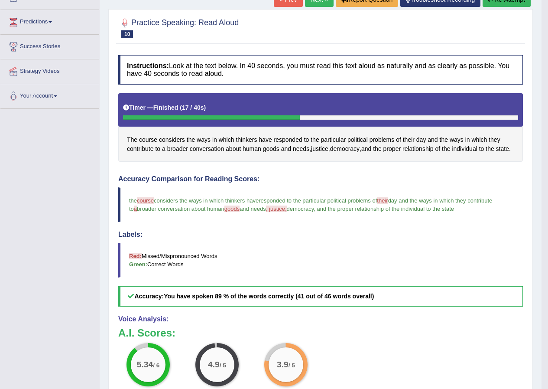
scroll to position [98, 0]
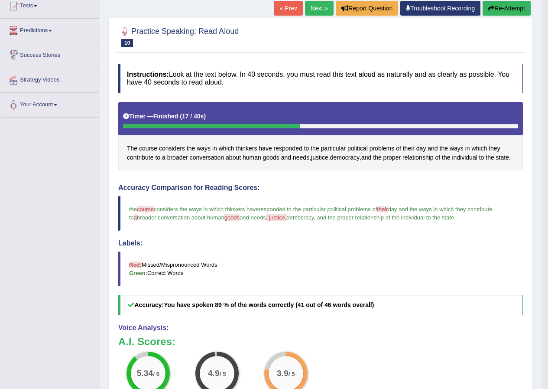
click at [58, 30] on link "Predictions" at bounding box center [49, 30] width 99 height 22
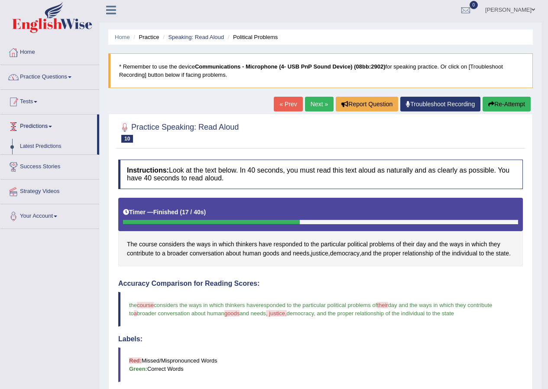
scroll to position [0, 0]
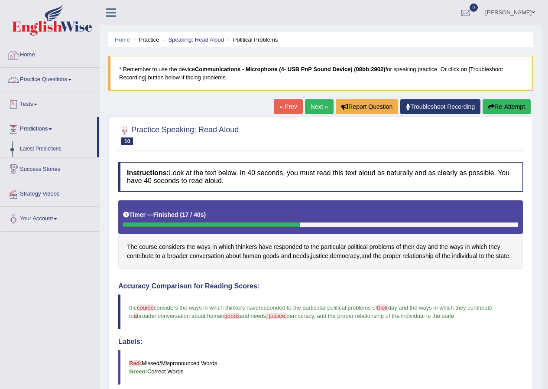
click at [52, 78] on link "Practice Questions" at bounding box center [49, 79] width 99 height 22
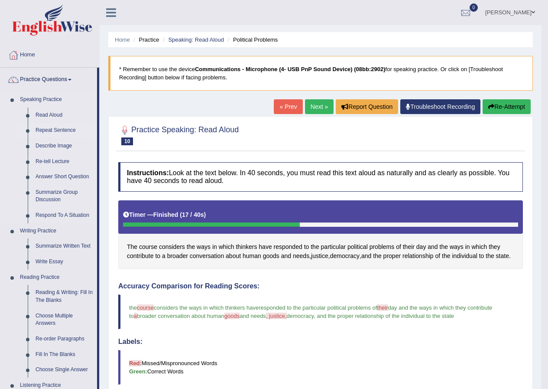
click at [65, 127] on link "Repeat Sentence" at bounding box center [64, 131] width 65 height 16
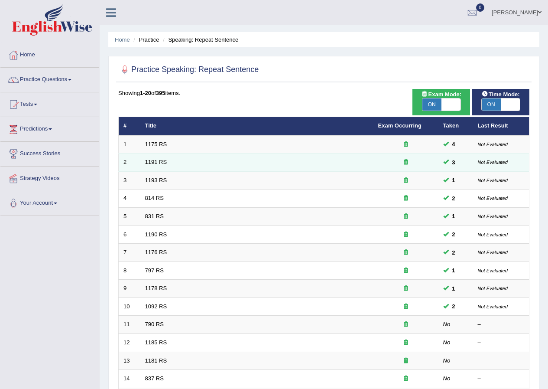
scroll to position [173, 0]
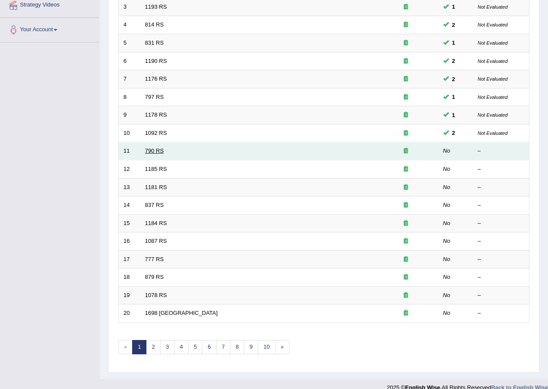
click at [160, 152] on link "790 RS" at bounding box center [154, 150] width 19 height 6
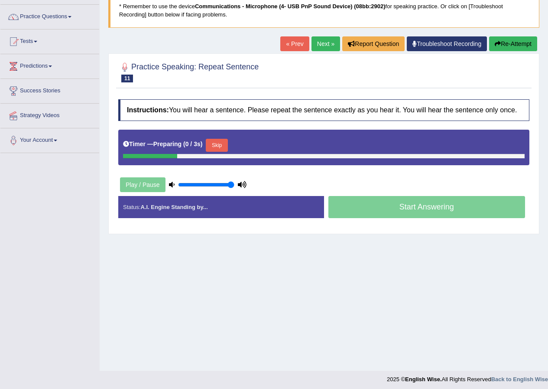
scroll to position [66, 0]
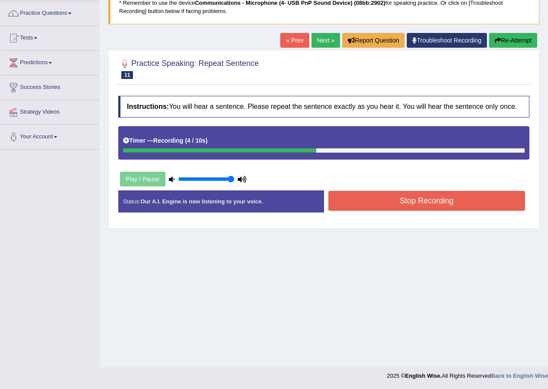
click at [405, 197] on button "Stop Recording" at bounding box center [426, 201] width 197 height 20
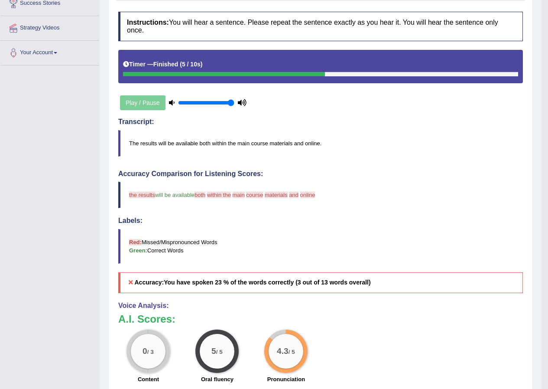
scroll to position [32, 0]
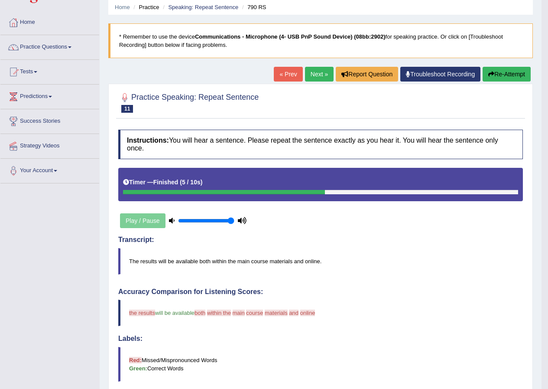
click at [499, 77] on button "Re-Attempt" at bounding box center [507, 74] width 48 height 15
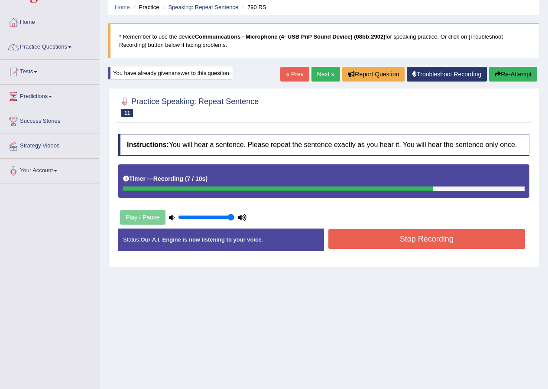
click at [393, 239] on button "Stop Recording" at bounding box center [426, 239] width 197 height 20
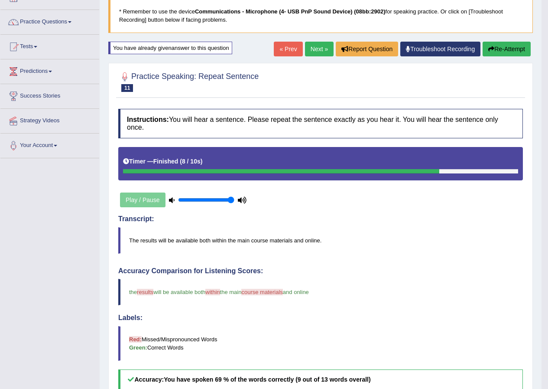
scroll to position [37, 0]
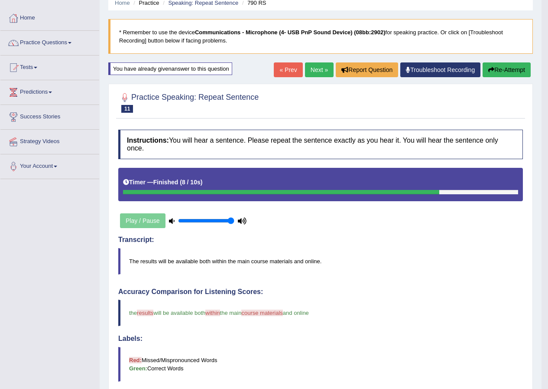
drag, startPoint x: 508, startPoint y: 64, endPoint x: 316, endPoint y: 68, distance: 191.9
click at [316, 68] on div "« Prev Next » Report Question Troubleshoot Recording Re-Attempt" at bounding box center [403, 70] width 259 height 17
click at [316, 68] on link "Next »" at bounding box center [319, 69] width 29 height 15
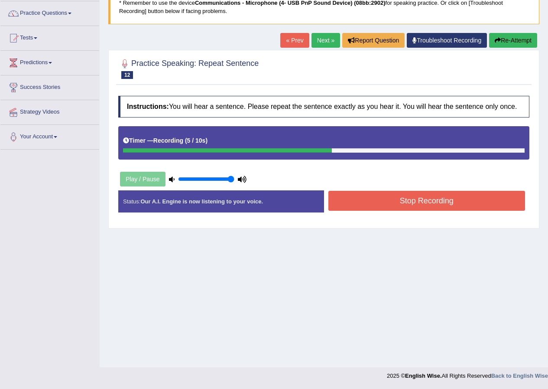
click at [404, 194] on button "Stop Recording" at bounding box center [426, 201] width 197 height 20
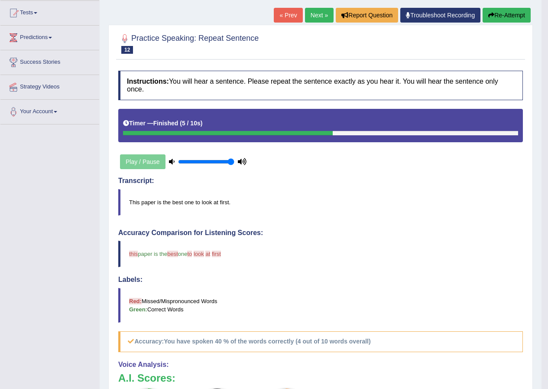
scroll to position [76, 0]
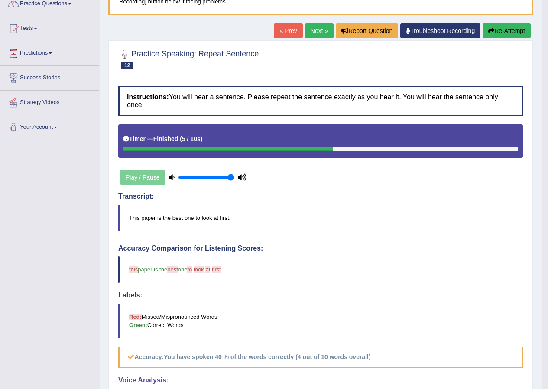
click at [501, 30] on button "Re-Attempt" at bounding box center [507, 30] width 48 height 15
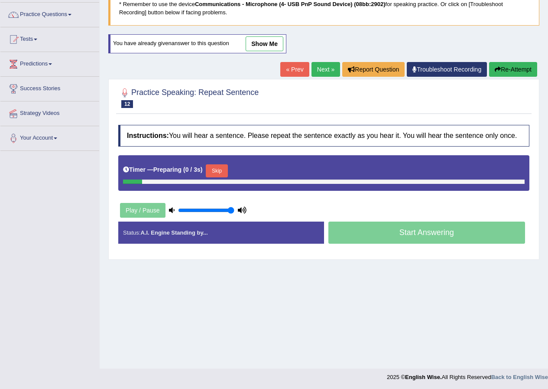
scroll to position [66, 0]
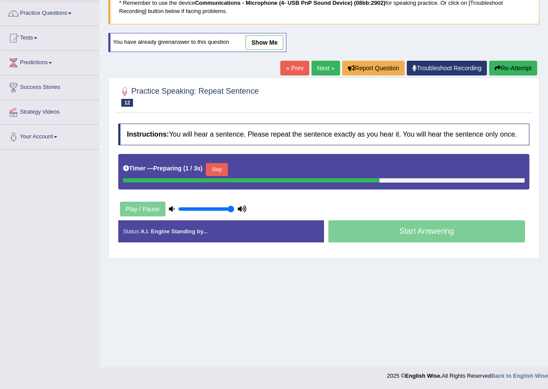
click at [220, 166] on button "Skip" at bounding box center [217, 169] width 22 height 13
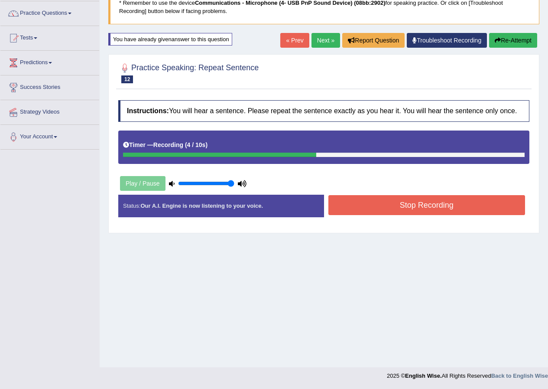
click at [426, 201] on button "Stop Recording" at bounding box center [426, 205] width 197 height 20
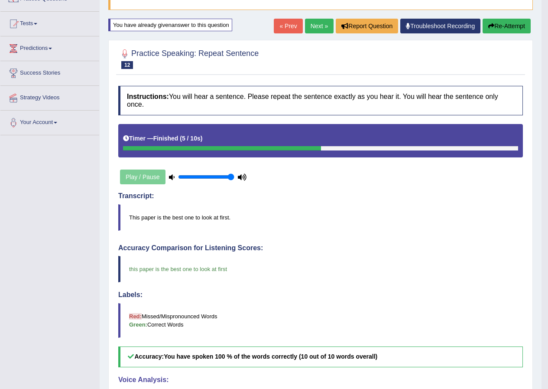
scroll to position [80, 0]
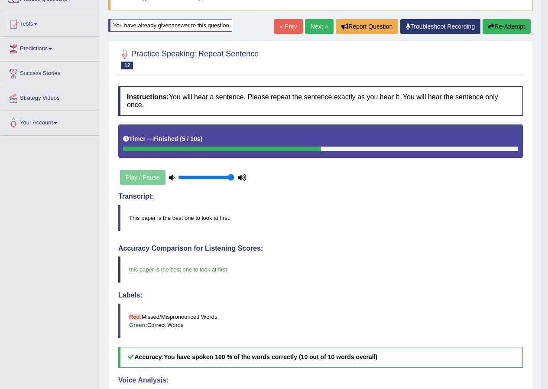
click at [311, 24] on link "Next »" at bounding box center [319, 26] width 29 height 15
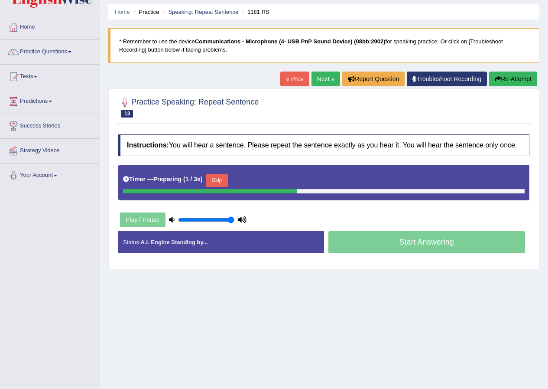
scroll to position [43, 0]
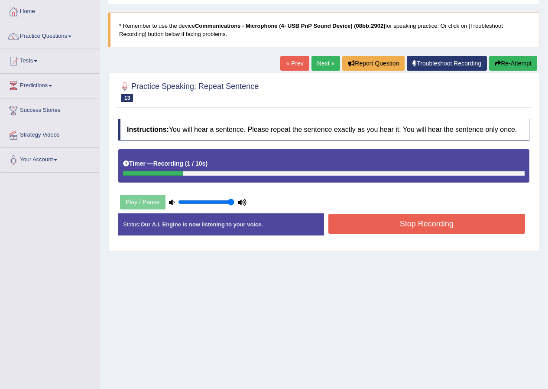
click at [382, 220] on button "Stop Recording" at bounding box center [426, 224] width 197 height 20
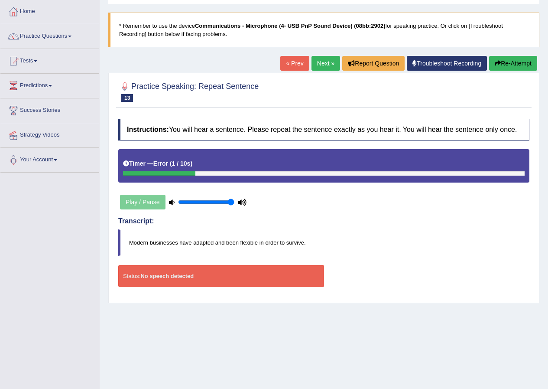
click at [514, 59] on button "Re-Attempt" at bounding box center [513, 63] width 48 height 15
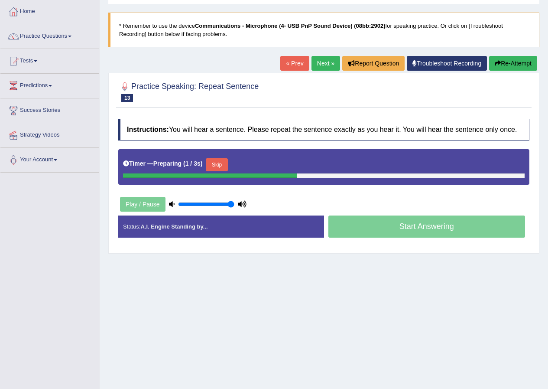
click at [220, 166] on button "Skip" at bounding box center [217, 164] width 22 height 13
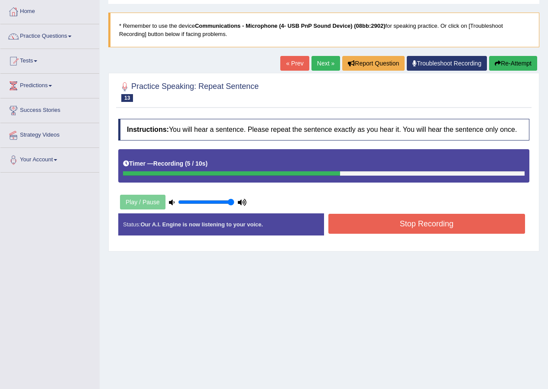
click at [424, 227] on button "Stop Recording" at bounding box center [426, 224] width 197 height 20
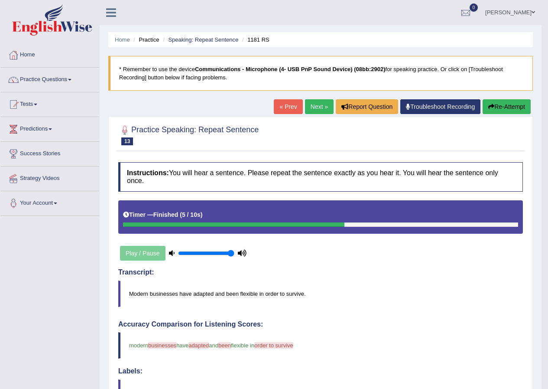
drag, startPoint x: 505, startPoint y: 103, endPoint x: 510, endPoint y: 101, distance: 5.8
click at [510, 101] on button "Re-Attempt" at bounding box center [507, 106] width 48 height 15
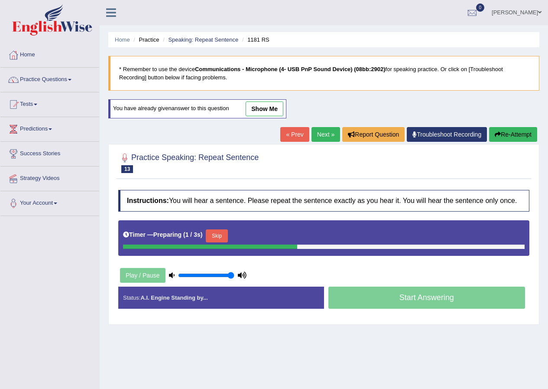
click at [215, 233] on button "Skip" at bounding box center [217, 235] width 22 height 13
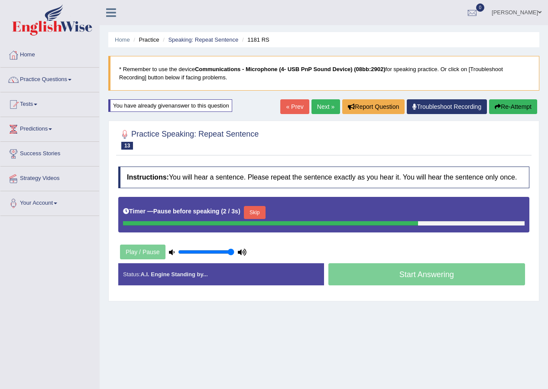
click at [254, 210] on button "Skip" at bounding box center [255, 212] width 22 height 13
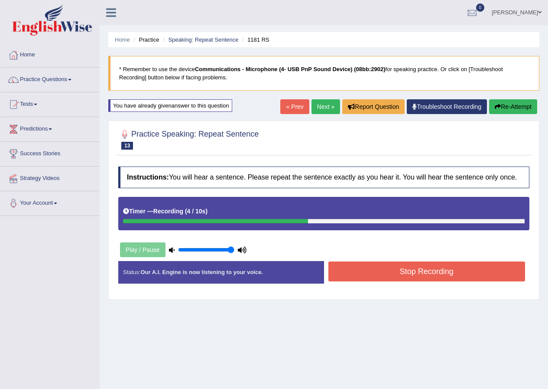
click at [350, 271] on button "Stop Recording" at bounding box center [426, 271] width 197 height 20
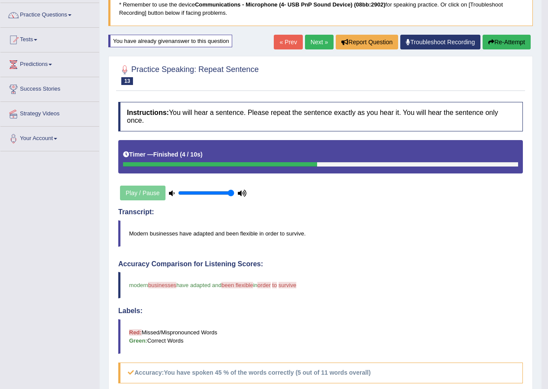
scroll to position [37, 0]
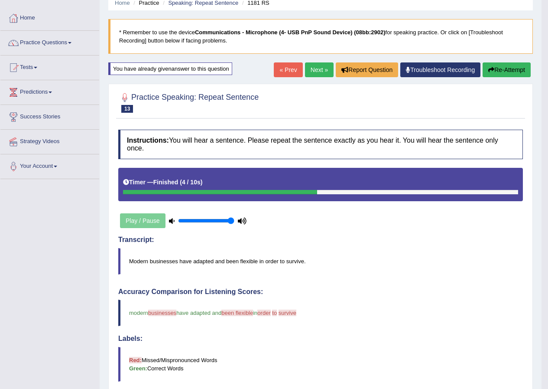
click at [499, 68] on button "Re-Attempt" at bounding box center [507, 69] width 48 height 15
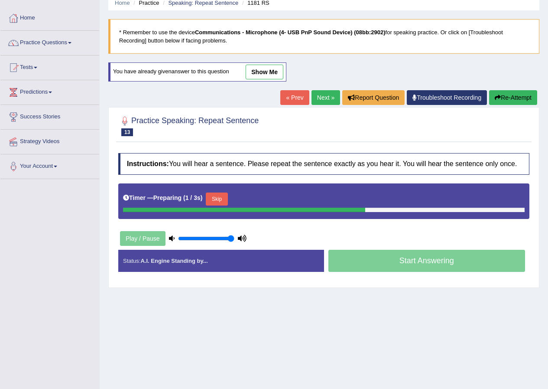
click at [216, 200] on button "Skip" at bounding box center [217, 198] width 22 height 13
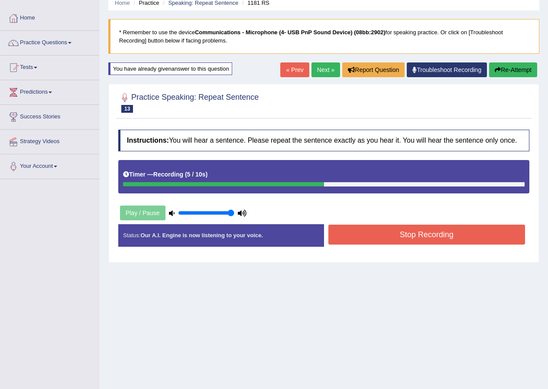
click at [403, 229] on button "Stop Recording" at bounding box center [426, 234] width 197 height 20
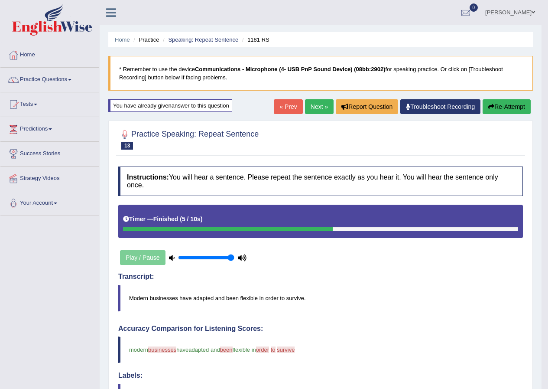
click at [497, 107] on button "Re-Attempt" at bounding box center [507, 106] width 48 height 15
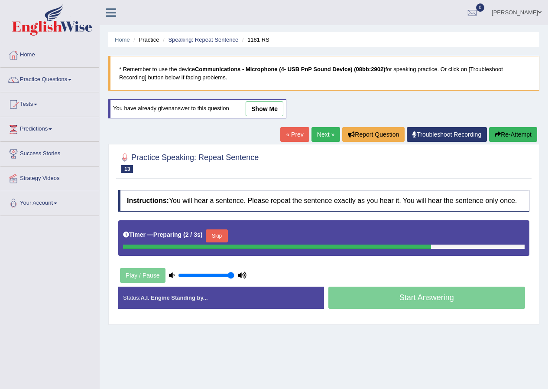
click at [322, 135] on link "Next »" at bounding box center [325, 134] width 29 height 15
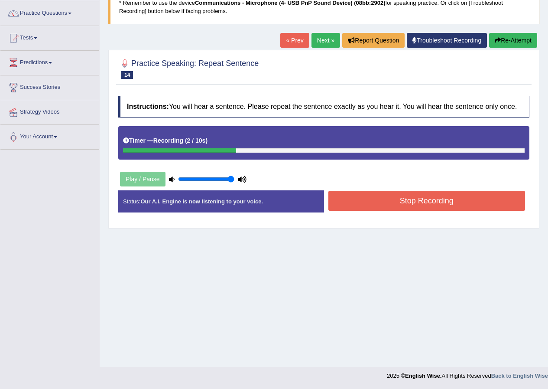
click at [293, 38] on link "« Prev" at bounding box center [294, 40] width 29 height 15
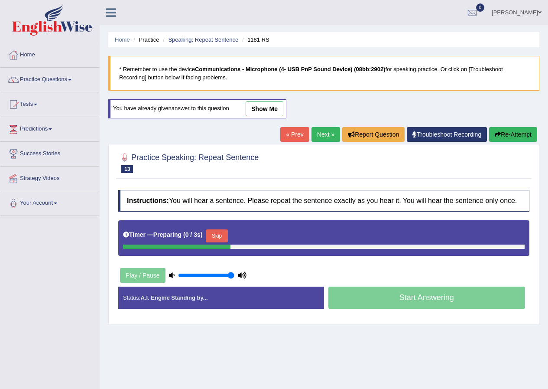
click at [319, 133] on link "Next »" at bounding box center [325, 134] width 29 height 15
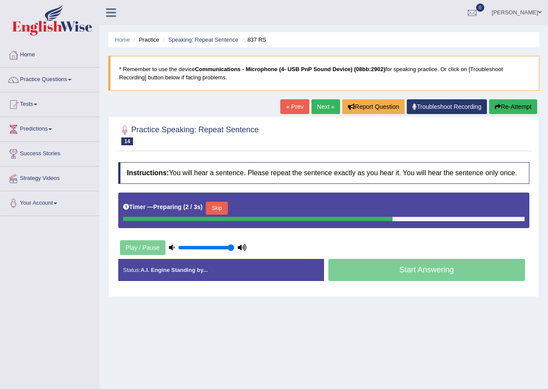
click at [223, 204] on button "Skip" at bounding box center [217, 207] width 22 height 13
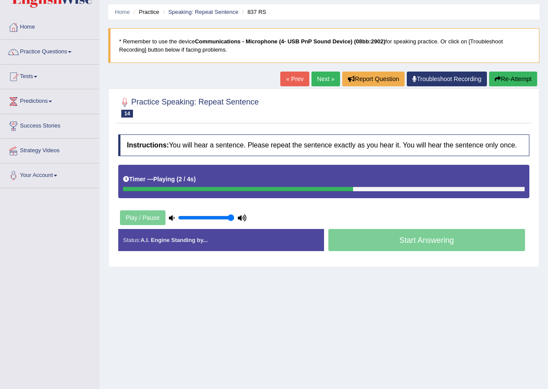
scroll to position [43, 0]
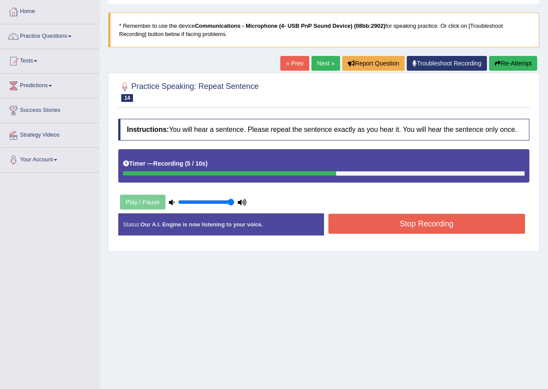
click at [374, 217] on button "Stop Recording" at bounding box center [426, 224] width 197 height 20
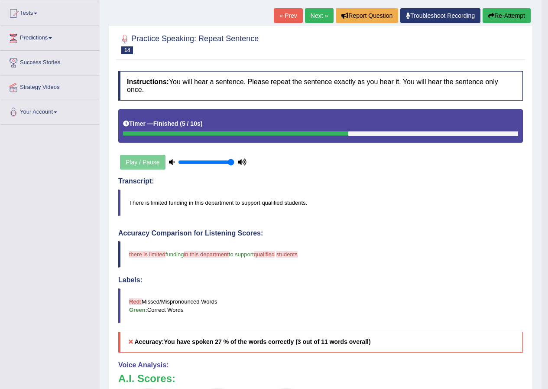
scroll to position [76, 0]
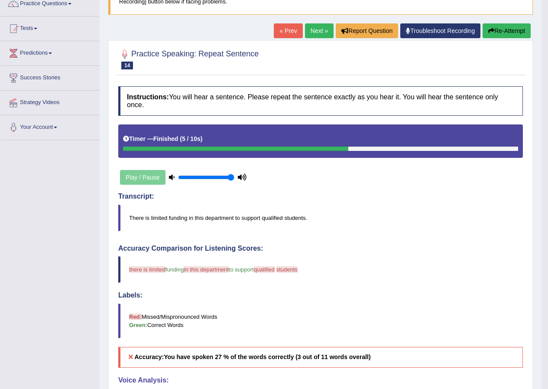
click at [501, 28] on button "Re-Attempt" at bounding box center [507, 30] width 48 height 15
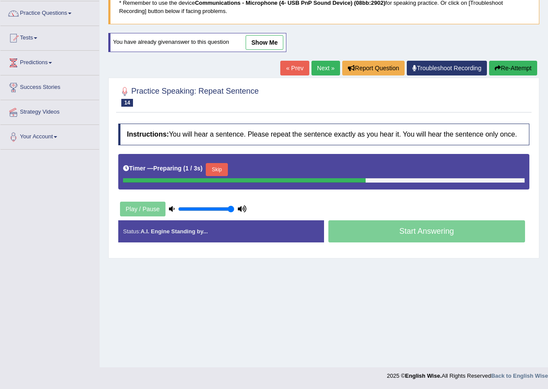
click at [221, 168] on button "Skip" at bounding box center [217, 169] width 22 height 13
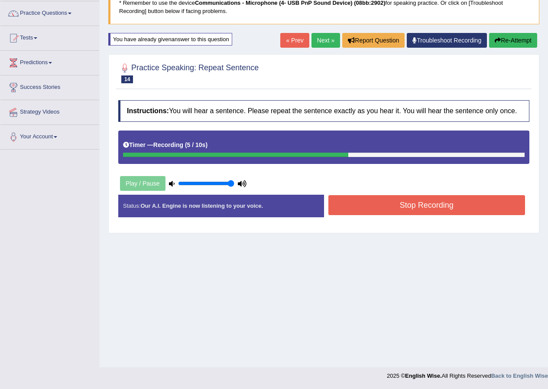
click at [413, 199] on button "Stop Recording" at bounding box center [426, 205] width 197 height 20
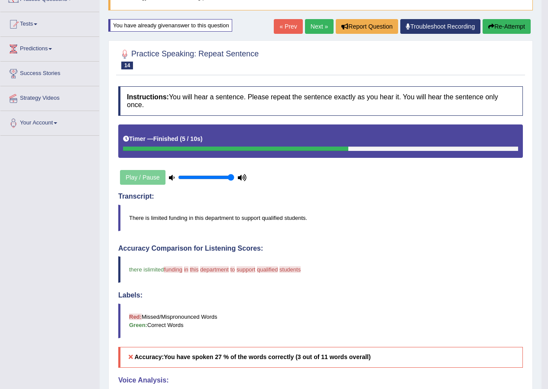
scroll to position [37, 0]
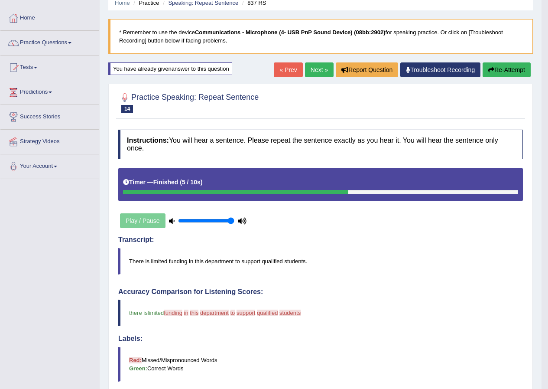
click at [493, 68] on button "Re-Attempt" at bounding box center [507, 69] width 48 height 15
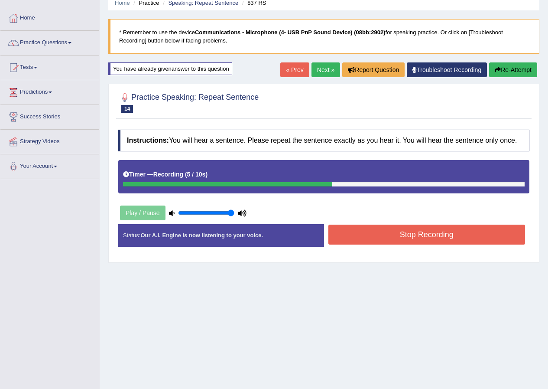
click at [354, 227] on button "Stop Recording" at bounding box center [426, 234] width 197 height 20
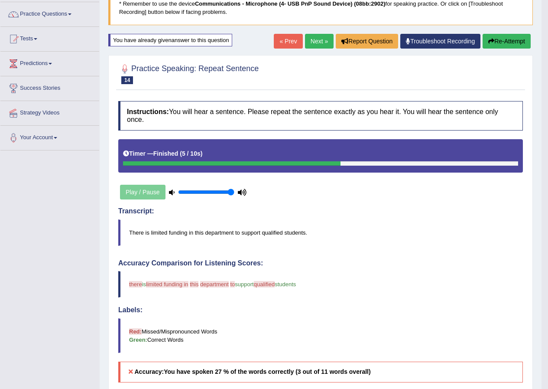
scroll to position [37, 0]
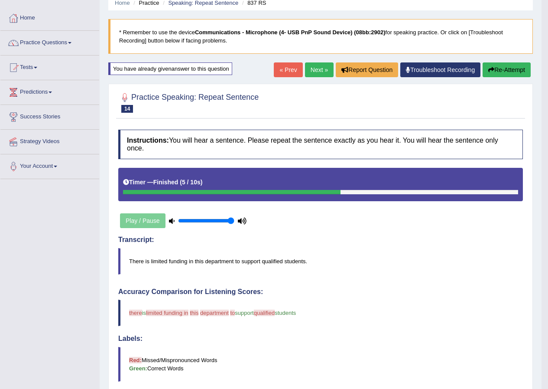
click at [497, 69] on button "Re-Attempt" at bounding box center [507, 69] width 48 height 15
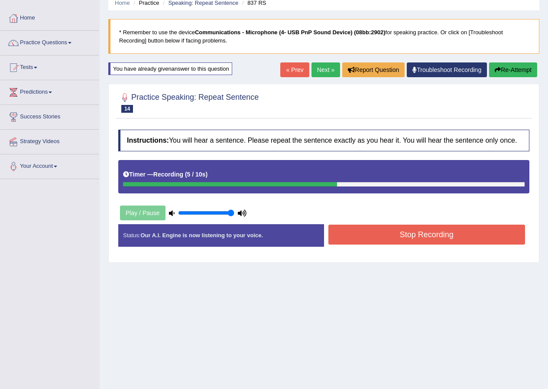
click at [353, 229] on button "Stop Recording" at bounding box center [426, 234] width 197 height 20
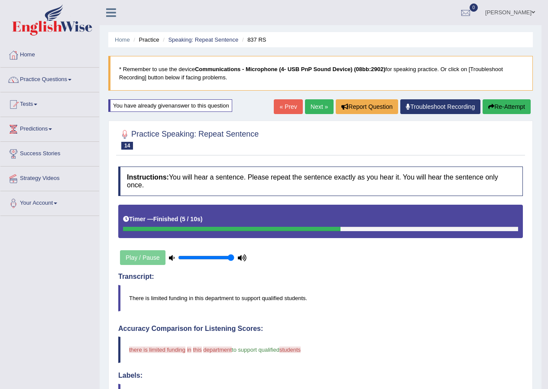
click at [493, 103] on button "Re-Attempt" at bounding box center [507, 106] width 48 height 15
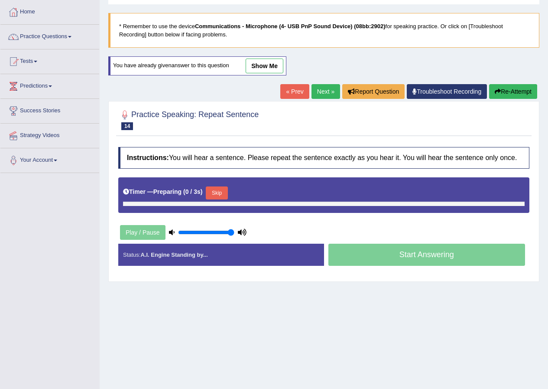
scroll to position [66, 0]
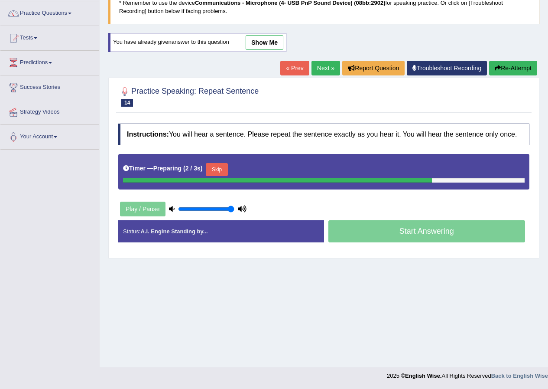
click at [221, 166] on button "Skip" at bounding box center [217, 169] width 22 height 13
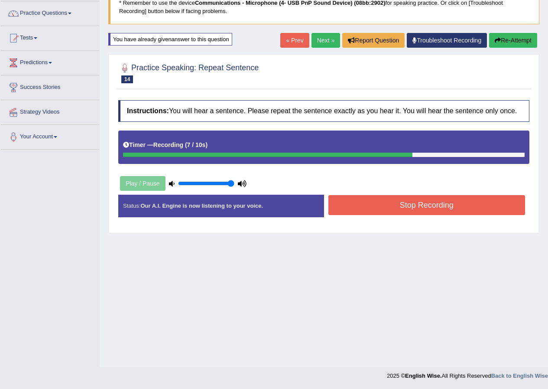
click at [353, 210] on button "Stop Recording" at bounding box center [426, 205] width 197 height 20
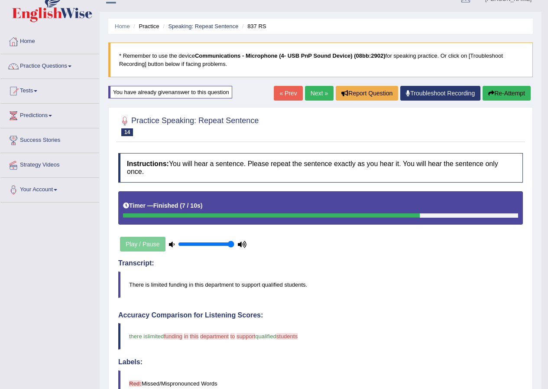
scroll to position [0, 0]
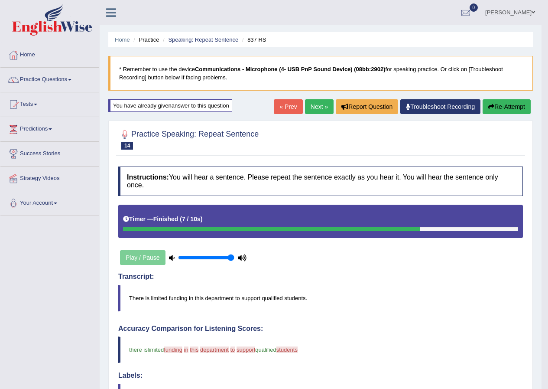
click at [498, 110] on button "Re-Attempt" at bounding box center [507, 106] width 48 height 15
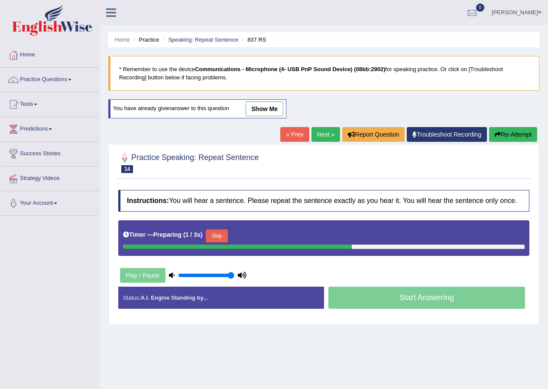
click at [227, 237] on button "Skip" at bounding box center [217, 235] width 22 height 13
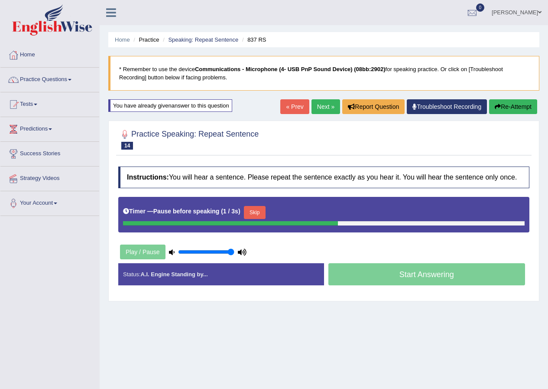
click at [257, 210] on button "Skip" at bounding box center [255, 212] width 22 height 13
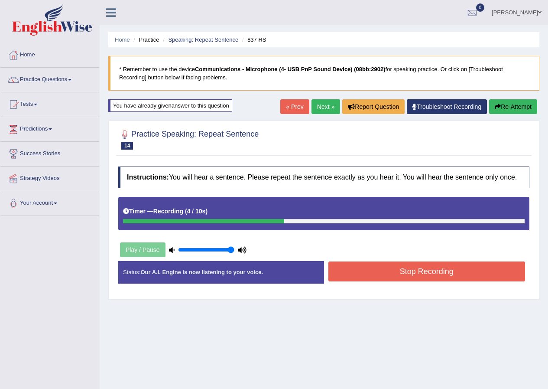
click at [413, 269] on button "Stop Recording" at bounding box center [426, 271] width 197 height 20
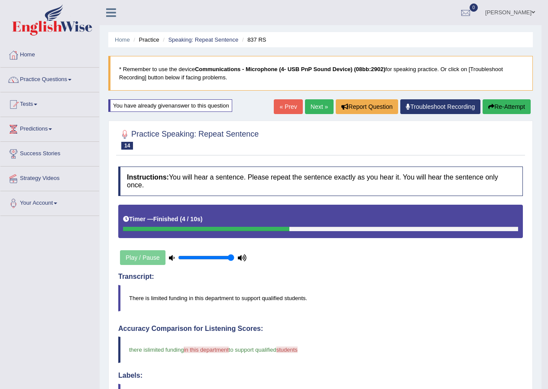
click at [316, 105] on link "Next »" at bounding box center [319, 106] width 29 height 15
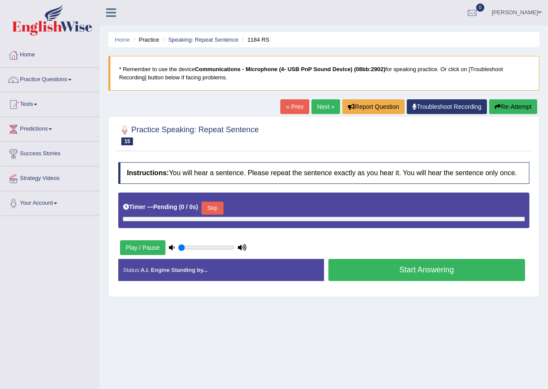
type input "1"
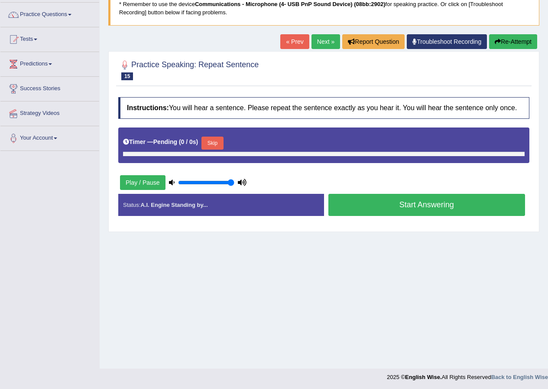
scroll to position [66, 0]
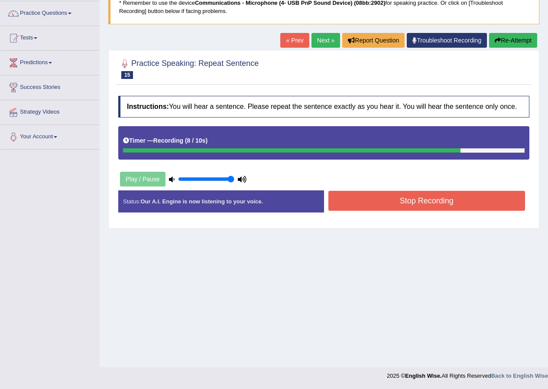
click at [349, 202] on button "Stop Recording" at bounding box center [426, 201] width 197 height 20
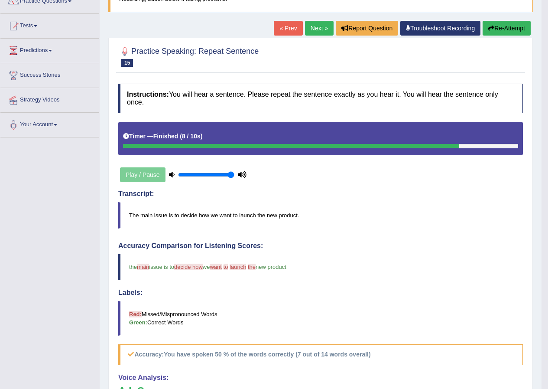
scroll to position [76, 0]
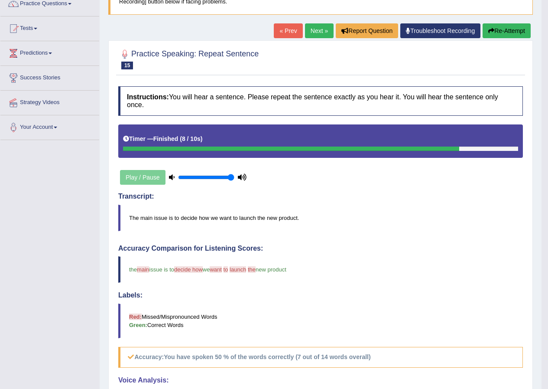
click at [499, 29] on button "Re-Attempt" at bounding box center [507, 30] width 48 height 15
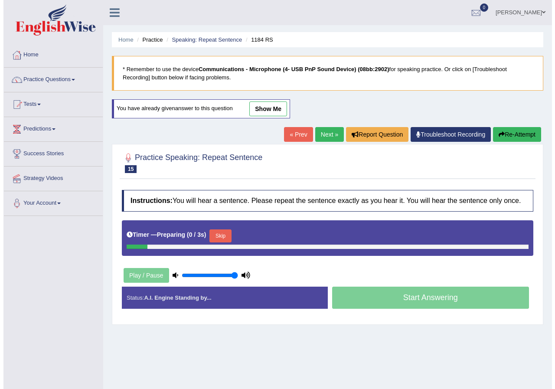
scroll to position [66, 0]
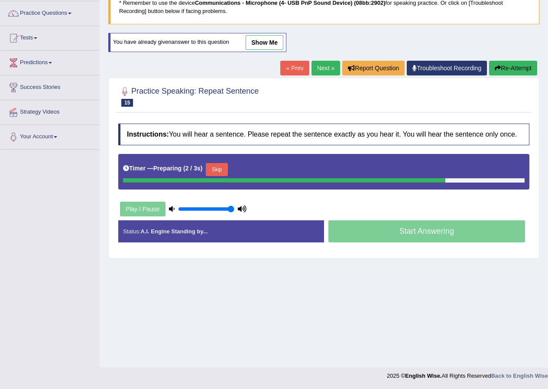
click at [226, 170] on button "Skip" at bounding box center [217, 169] width 22 height 13
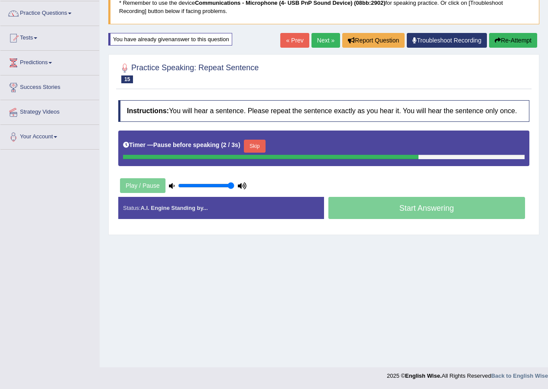
click at [253, 146] on button "Skip" at bounding box center [255, 145] width 22 height 13
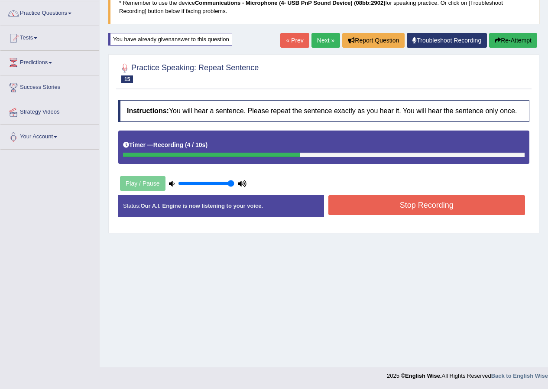
click at [374, 204] on button "Stop Recording" at bounding box center [426, 205] width 197 height 20
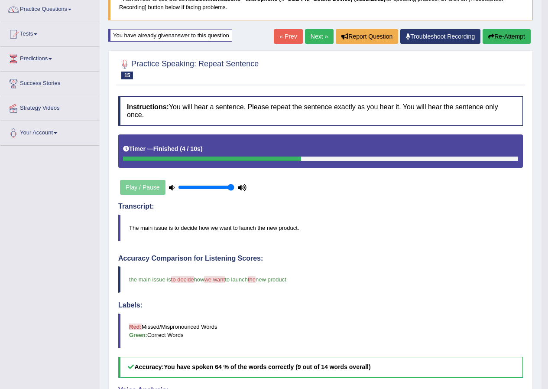
scroll to position [0, 0]
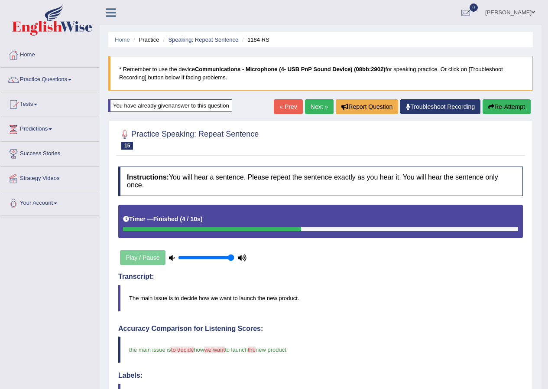
click at [488, 105] on icon "button" at bounding box center [491, 107] width 6 height 6
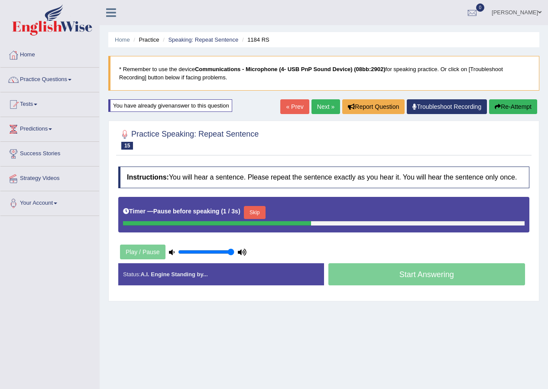
click at [256, 209] on button "Skip" at bounding box center [255, 212] width 22 height 13
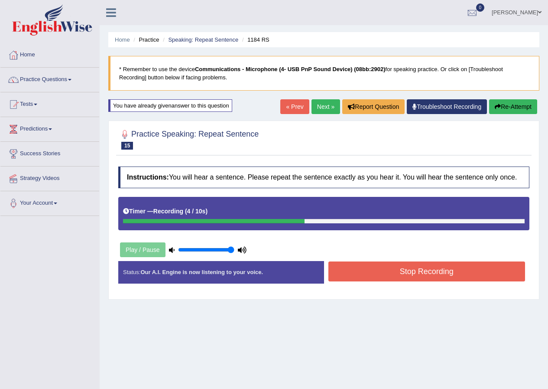
click at [415, 268] on button "Stop Recording" at bounding box center [426, 271] width 197 height 20
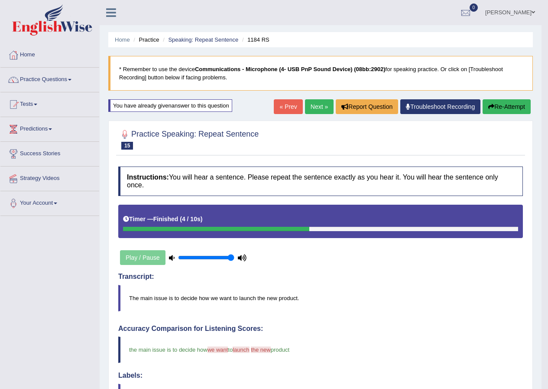
click at [320, 102] on link "Next »" at bounding box center [319, 106] width 29 height 15
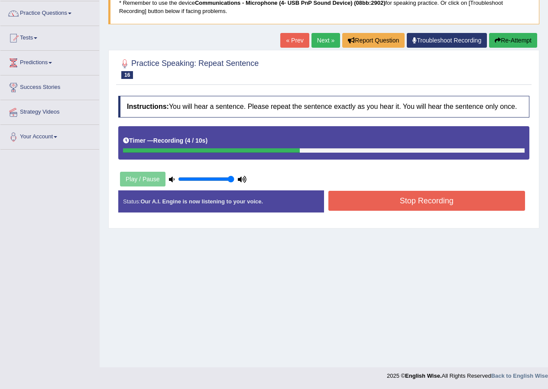
click at [409, 188] on div "Instructions: You will hear a sentence. Please repeat the sentence exactly as y…" at bounding box center [323, 157] width 415 height 132
click at [410, 198] on button "Stop Recording" at bounding box center [426, 201] width 197 height 20
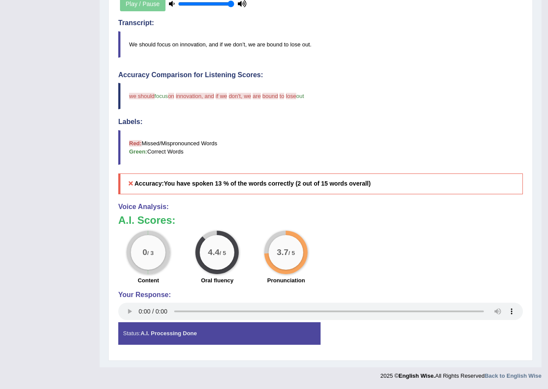
scroll to position [32, 0]
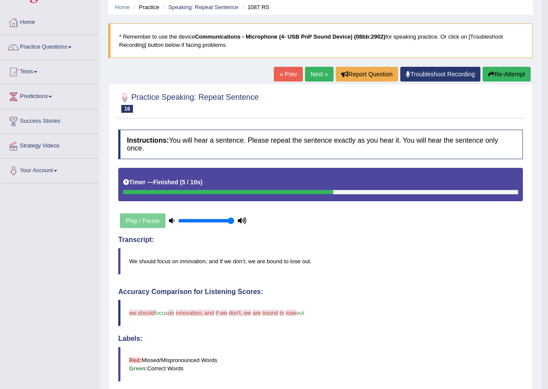
click at [312, 74] on link "Next »" at bounding box center [319, 74] width 29 height 15
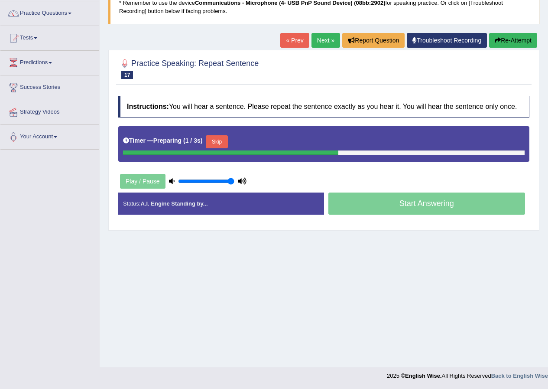
click at [223, 139] on button "Skip" at bounding box center [217, 141] width 22 height 13
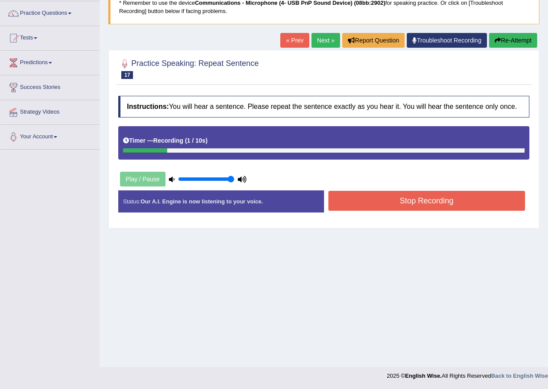
click at [290, 41] on link "« Prev" at bounding box center [294, 40] width 29 height 15
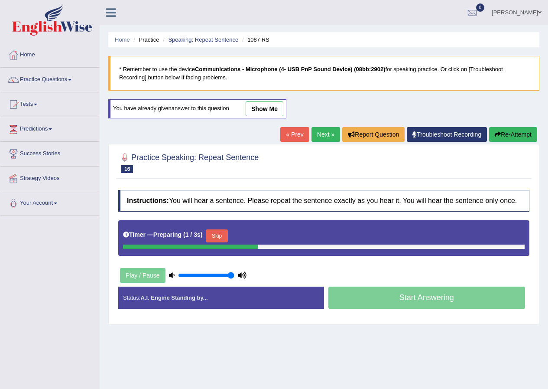
click at [325, 132] on link "Next »" at bounding box center [325, 134] width 29 height 15
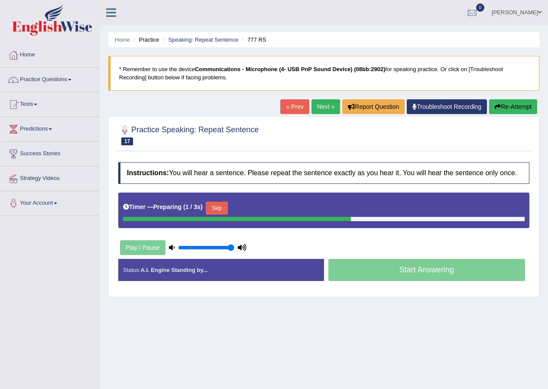
click at [224, 206] on button "Skip" at bounding box center [217, 207] width 22 height 13
click at [257, 210] on button "Skip" at bounding box center [255, 207] width 22 height 13
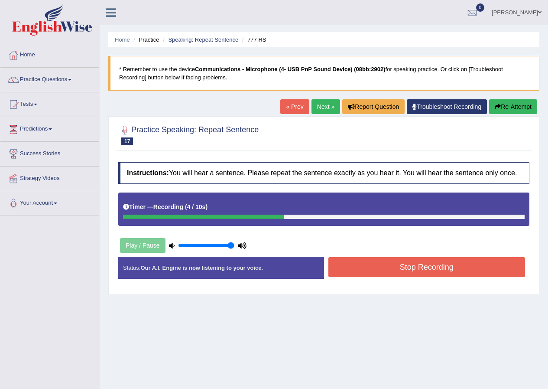
click at [375, 267] on button "Stop Recording" at bounding box center [426, 267] width 197 height 20
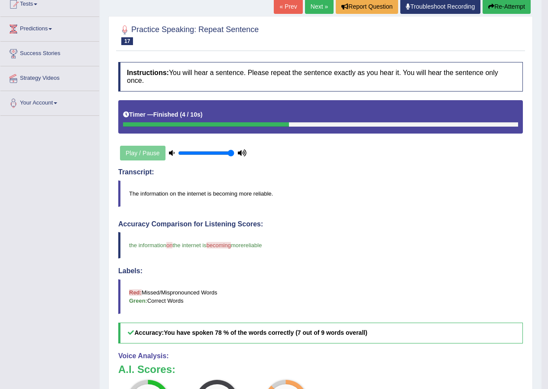
scroll to position [76, 0]
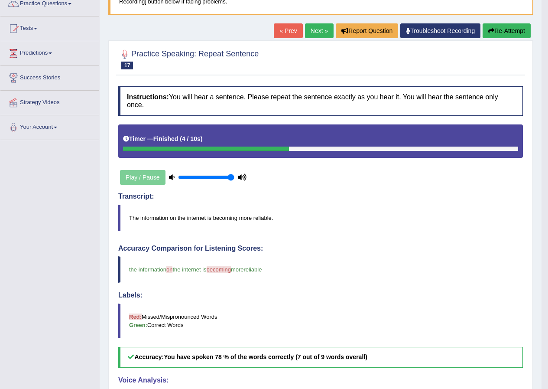
click at [495, 30] on button "Re-Attempt" at bounding box center [507, 30] width 48 height 15
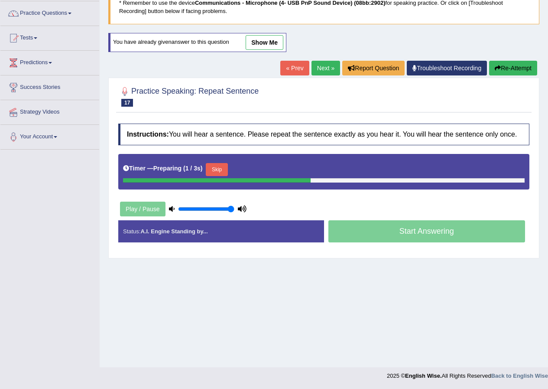
click at [221, 168] on button "Skip" at bounding box center [217, 169] width 22 height 13
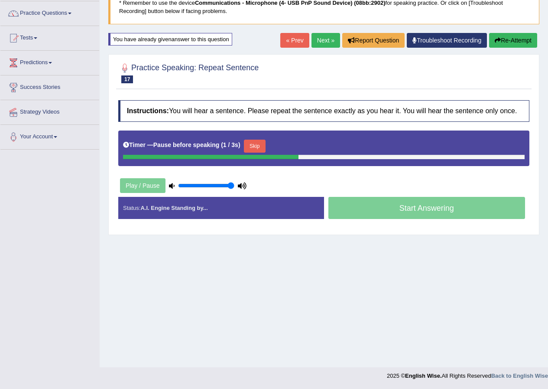
click at [263, 149] on button "Skip" at bounding box center [255, 145] width 22 height 13
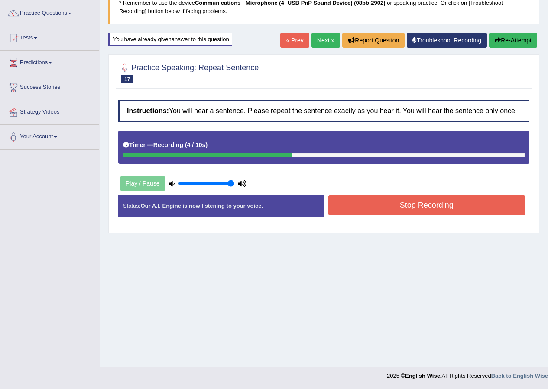
click at [403, 203] on button "Stop Recording" at bounding box center [426, 205] width 197 height 20
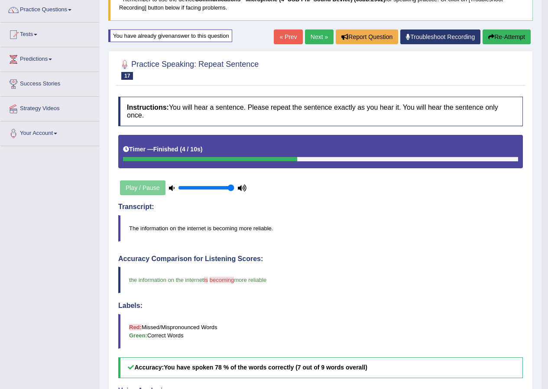
scroll to position [37, 0]
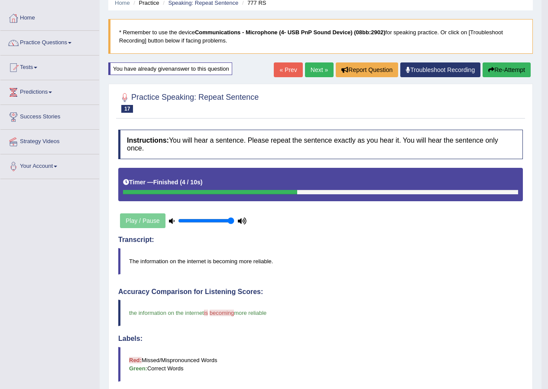
click at [508, 65] on button "Re-Attempt" at bounding box center [507, 69] width 48 height 15
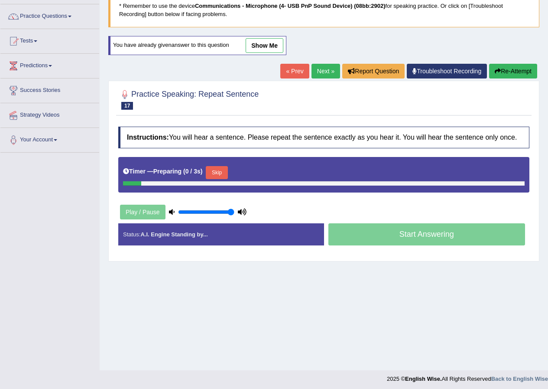
scroll to position [66, 0]
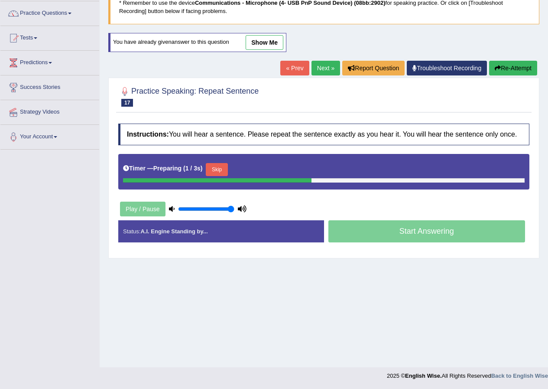
click at [226, 173] on button "Skip" at bounding box center [217, 169] width 22 height 13
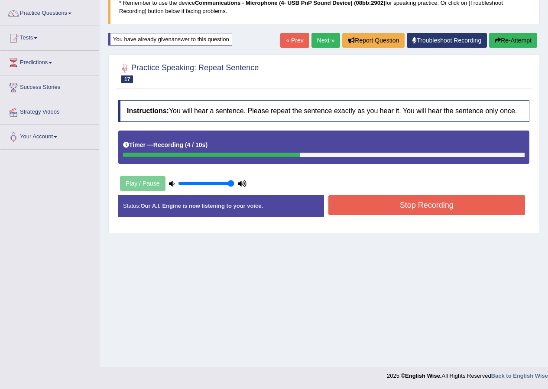
click at [394, 206] on button "Stop Recording" at bounding box center [426, 205] width 197 height 20
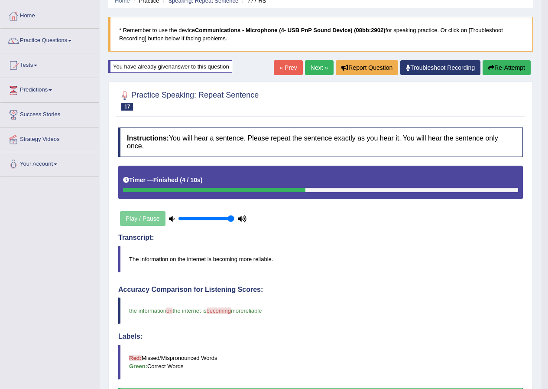
scroll to position [37, 0]
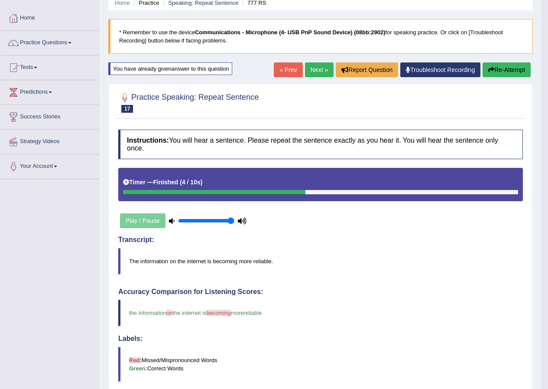
click at [321, 71] on link "Next »" at bounding box center [319, 69] width 29 height 15
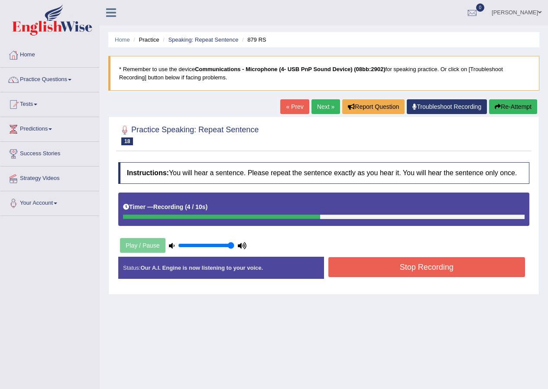
click at [373, 272] on button "Stop Recording" at bounding box center [426, 267] width 197 height 20
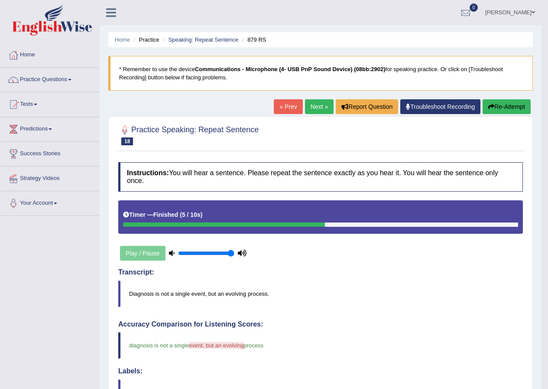
click at [499, 109] on button "Re-Attempt" at bounding box center [507, 106] width 48 height 15
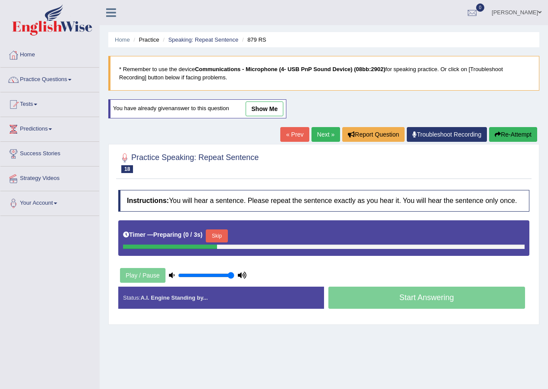
scroll to position [66, 0]
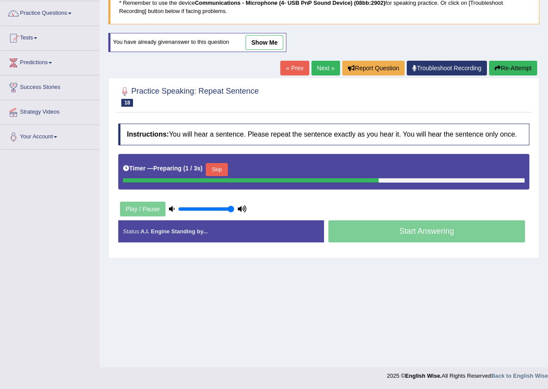
click at [223, 169] on button "Skip" at bounding box center [217, 169] width 22 height 13
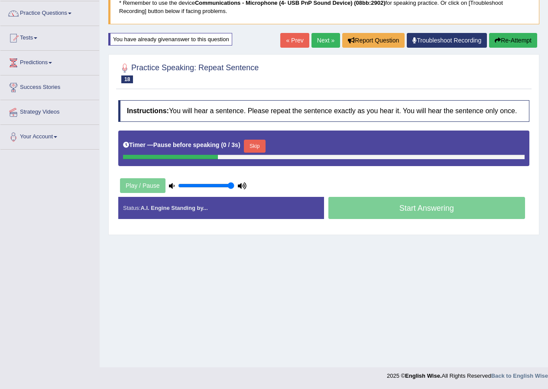
click at [258, 146] on button "Skip" at bounding box center [255, 145] width 22 height 13
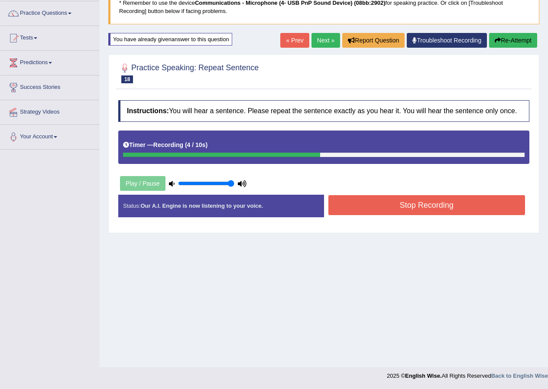
click at [379, 203] on button "Stop Recording" at bounding box center [426, 205] width 197 height 20
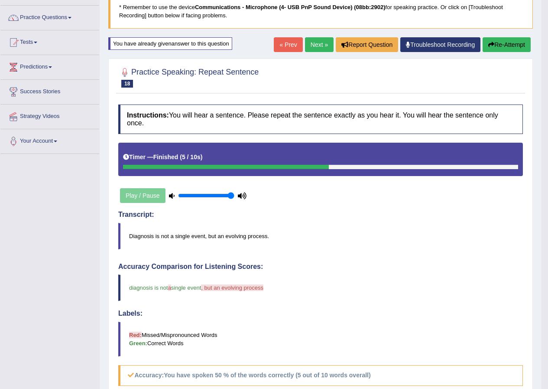
scroll to position [37, 0]
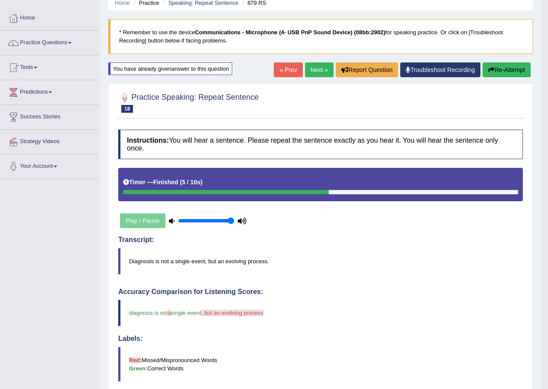
click at [322, 72] on link "Next »" at bounding box center [319, 69] width 29 height 15
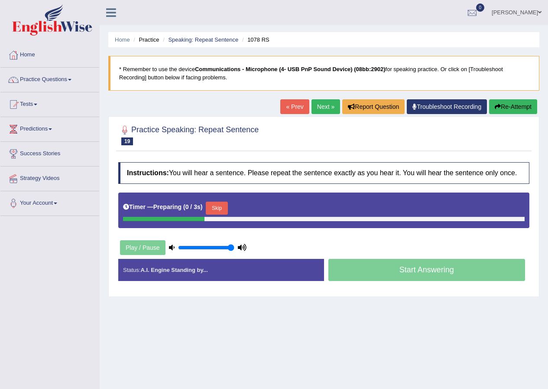
click at [292, 104] on link "« Prev" at bounding box center [294, 106] width 29 height 15
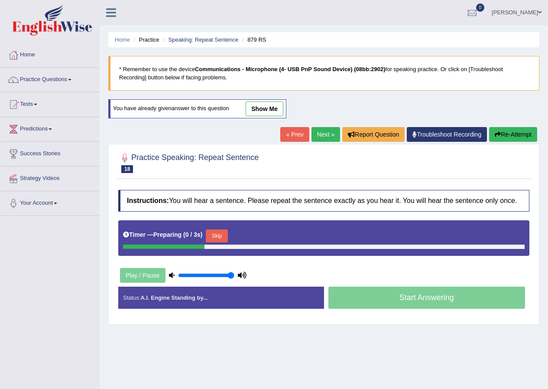
click at [495, 130] on button "Re-Attempt" at bounding box center [513, 134] width 48 height 15
click at [216, 230] on button "Skip" at bounding box center [217, 235] width 22 height 13
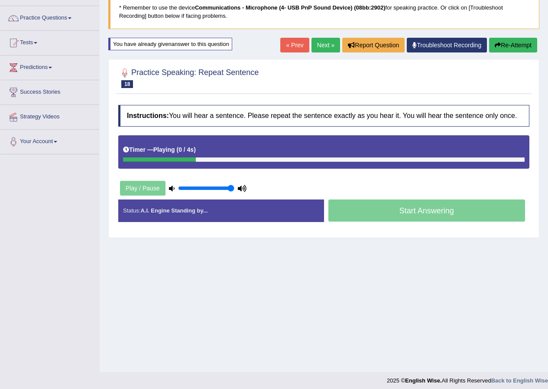
scroll to position [66, 0]
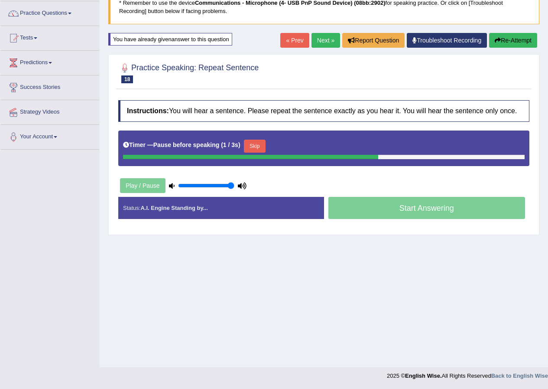
click at [262, 145] on button "Skip" at bounding box center [255, 145] width 22 height 13
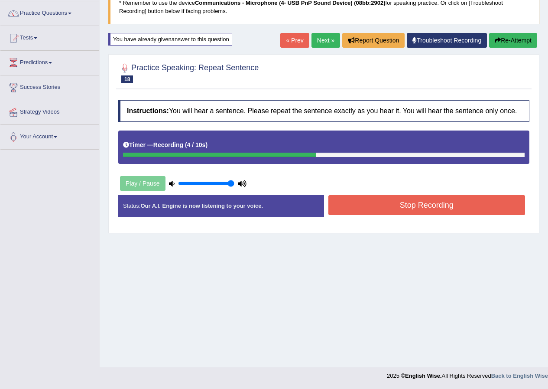
click at [386, 206] on button "Stop Recording" at bounding box center [426, 205] width 197 height 20
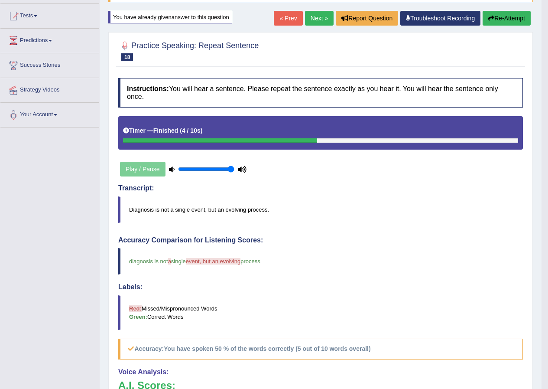
scroll to position [0, 0]
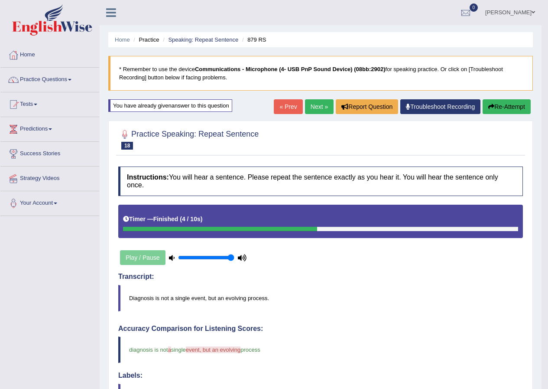
click at [315, 105] on link "Next »" at bounding box center [319, 106] width 29 height 15
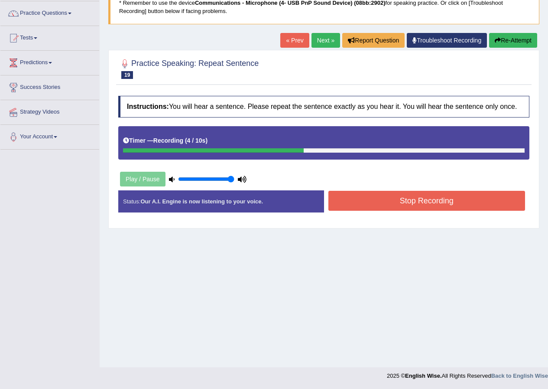
click at [399, 199] on button "Stop Recording" at bounding box center [426, 201] width 197 height 20
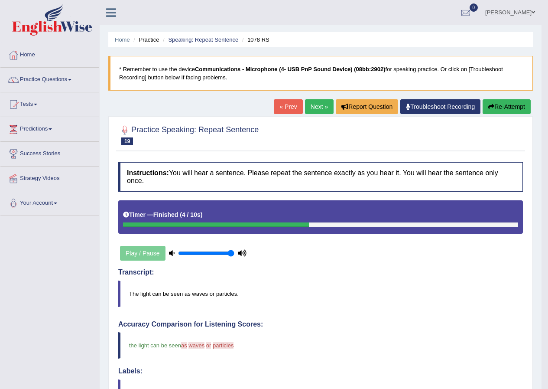
click at [322, 103] on link "Next »" at bounding box center [319, 106] width 29 height 15
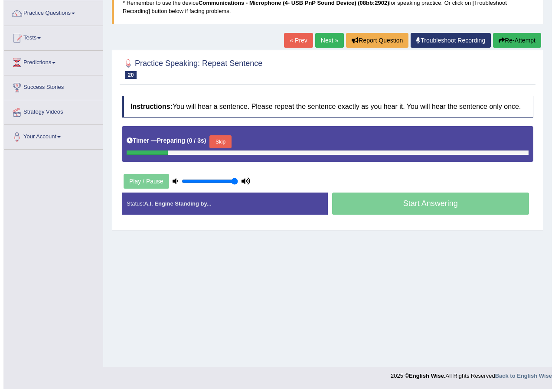
scroll to position [66, 0]
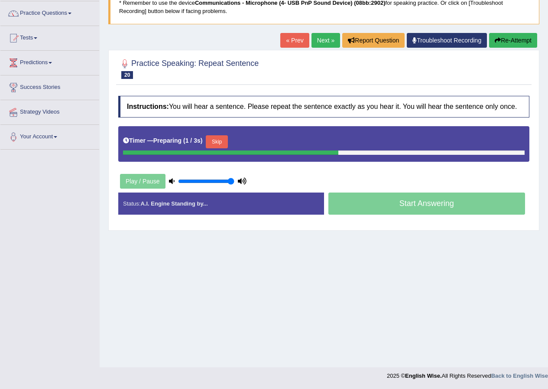
click at [225, 144] on button "Skip" at bounding box center [217, 141] width 22 height 13
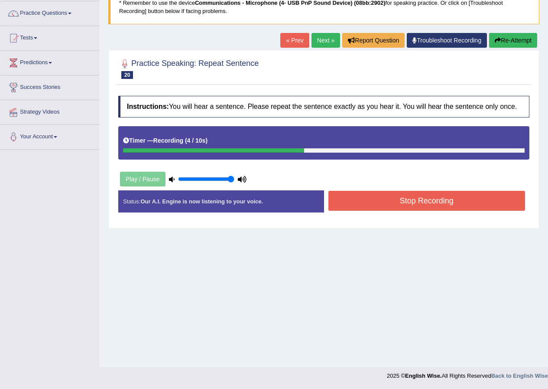
click at [364, 203] on button "Stop Recording" at bounding box center [426, 201] width 197 height 20
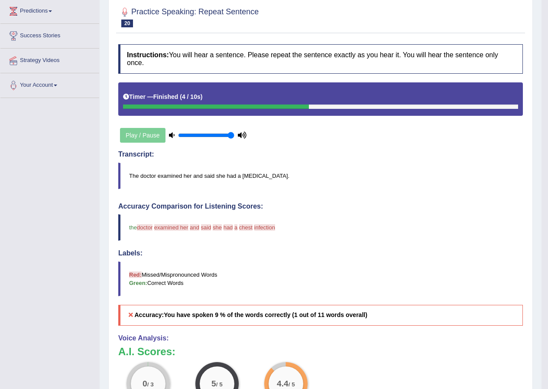
scroll to position [0, 0]
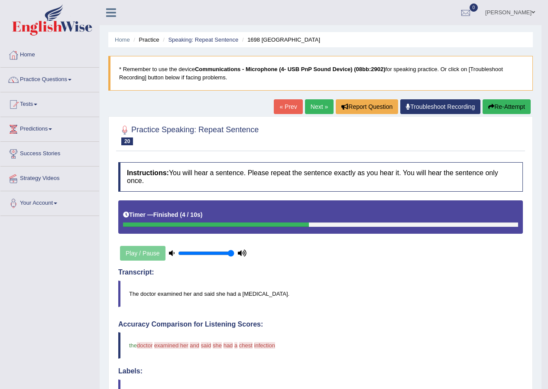
click at [318, 109] on link "Next »" at bounding box center [319, 106] width 29 height 15
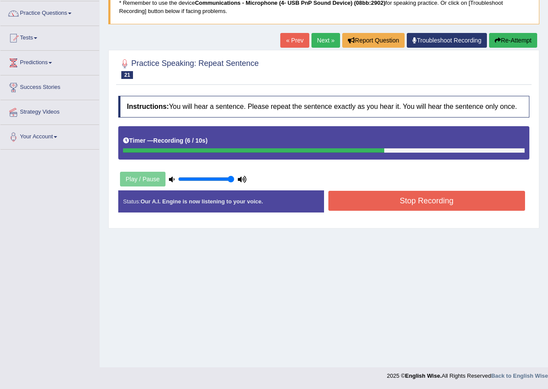
click at [421, 195] on button "Stop Recording" at bounding box center [426, 201] width 197 height 20
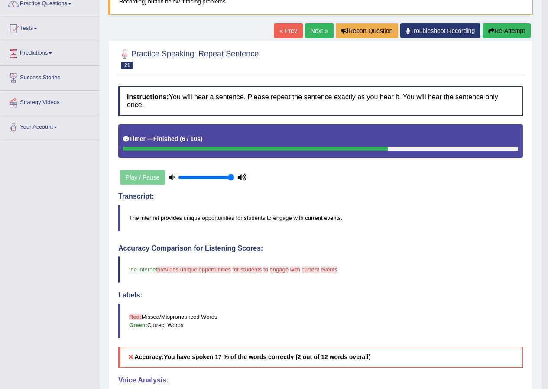
scroll to position [32, 0]
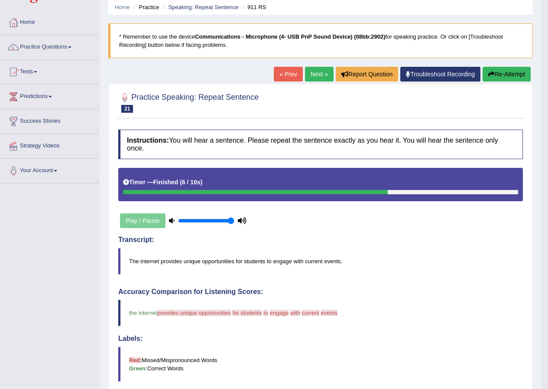
click at [318, 78] on link "Next »" at bounding box center [319, 74] width 29 height 15
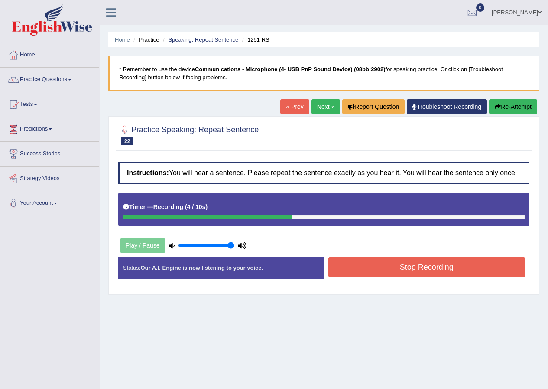
click at [381, 263] on button "Stop Recording" at bounding box center [426, 267] width 197 height 20
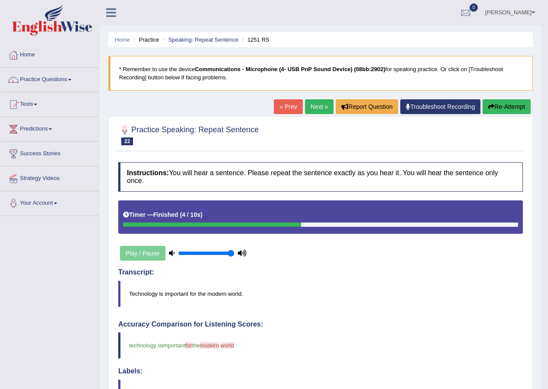
click at [493, 108] on button "Re-Attempt" at bounding box center [507, 106] width 48 height 15
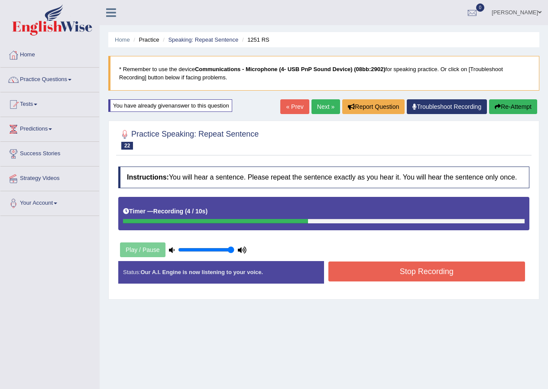
click at [358, 268] on button "Stop Recording" at bounding box center [426, 271] width 197 height 20
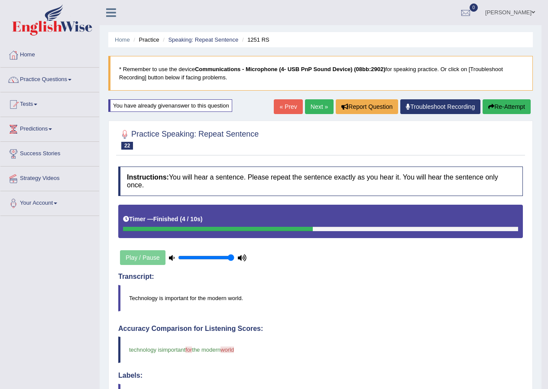
drag, startPoint x: 503, startPoint y: 101, endPoint x: 308, endPoint y: 103, distance: 195.0
click at [308, 103] on div "« Prev Next » Report Question Troubleshoot Recording Re-Attempt" at bounding box center [403, 107] width 259 height 17
click at [308, 103] on link "Next »" at bounding box center [319, 106] width 29 height 15
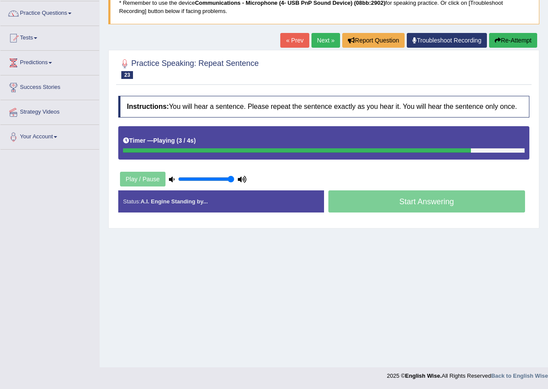
scroll to position [23, 0]
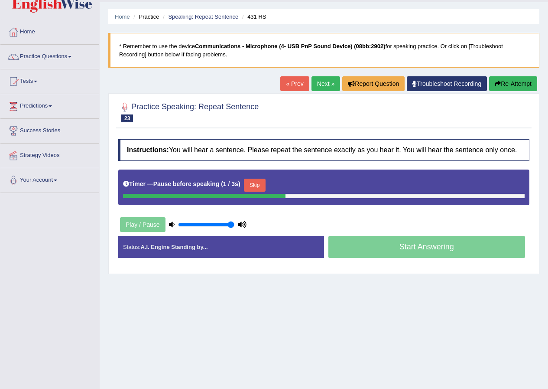
click at [317, 84] on link "Next »" at bounding box center [325, 83] width 29 height 15
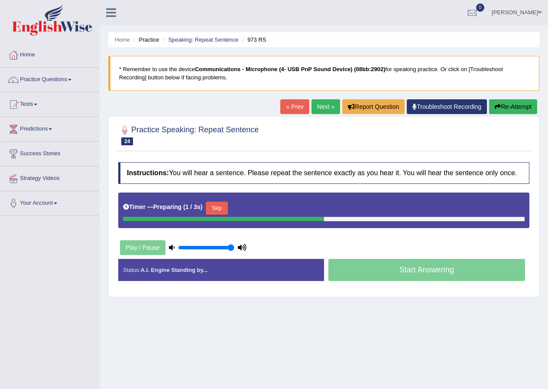
click at [215, 202] on button "Skip" at bounding box center [217, 207] width 22 height 13
click at [259, 205] on button "Skip" at bounding box center [255, 207] width 22 height 13
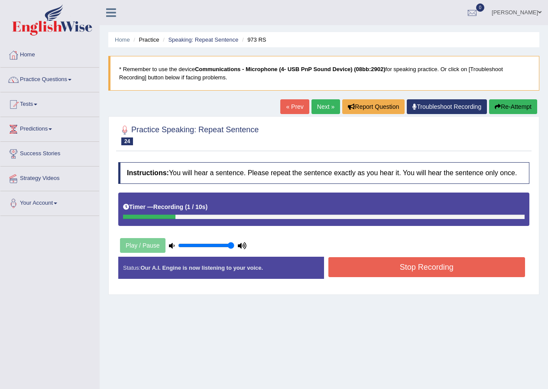
click at [322, 108] on link "Next »" at bounding box center [325, 106] width 29 height 15
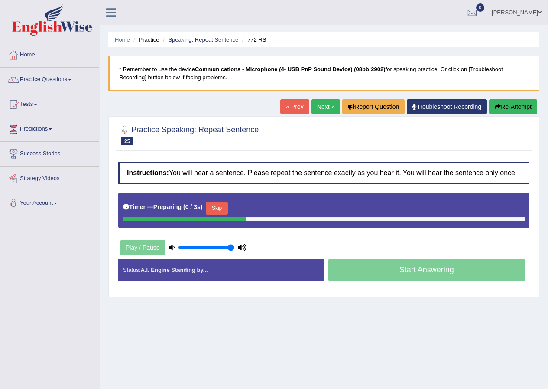
click at [227, 204] on button "Skip" at bounding box center [217, 207] width 22 height 13
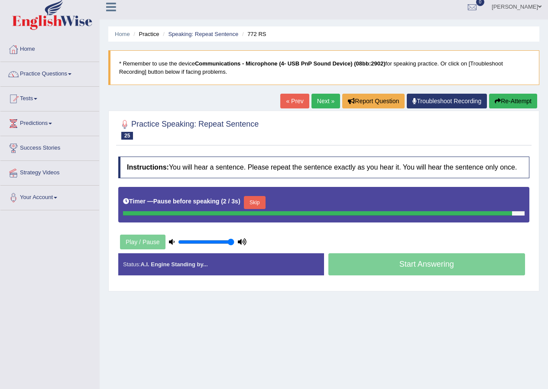
scroll to position [43, 0]
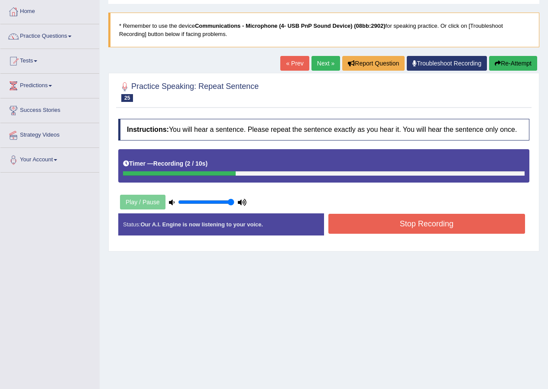
click at [351, 222] on button "Stop Recording" at bounding box center [426, 224] width 197 height 20
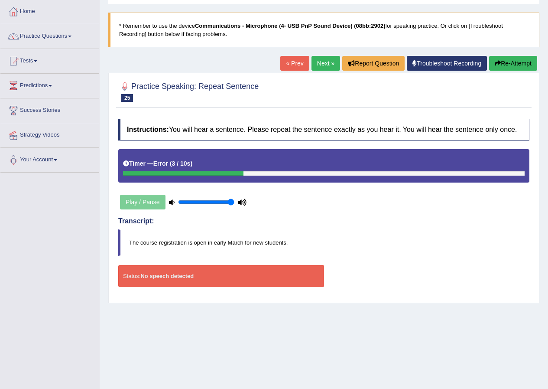
click at [512, 61] on button "Re-Attempt" at bounding box center [513, 63] width 48 height 15
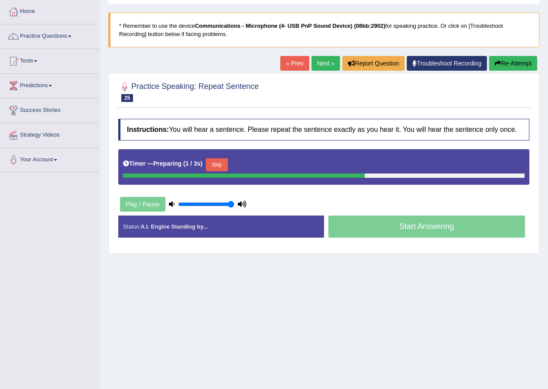
click at [221, 165] on button "Skip" at bounding box center [217, 164] width 22 height 13
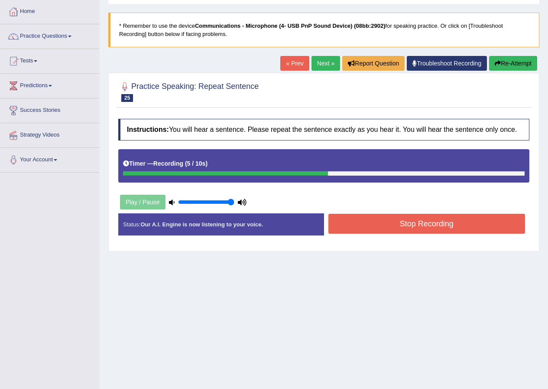
click at [381, 230] on button "Stop Recording" at bounding box center [426, 224] width 197 height 20
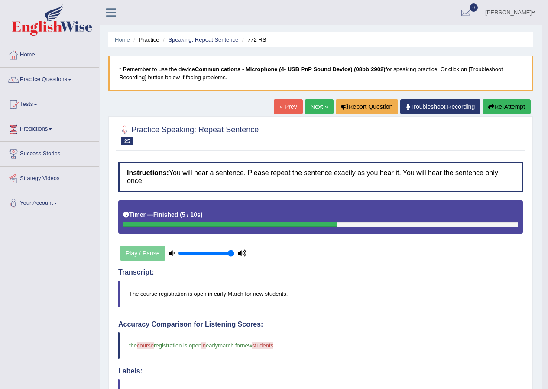
click at [317, 102] on link "Next »" at bounding box center [319, 106] width 29 height 15
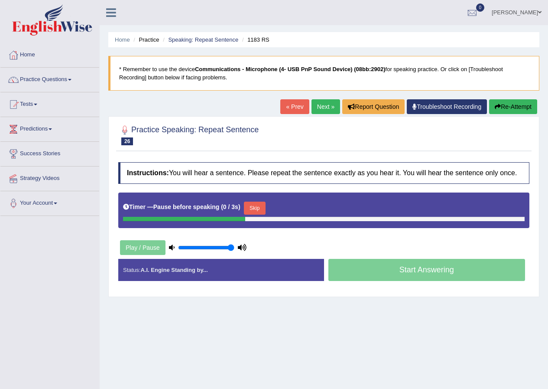
click at [262, 206] on button "Skip" at bounding box center [255, 207] width 22 height 13
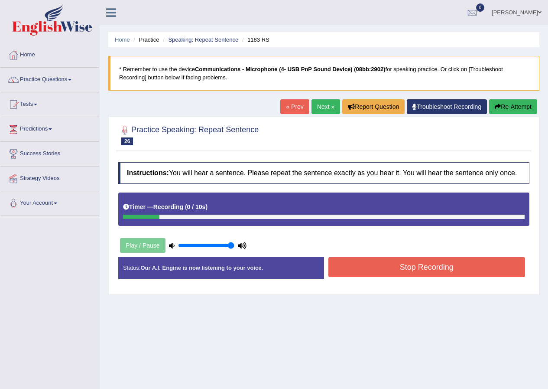
click at [340, 269] on button "Stop Recording" at bounding box center [426, 267] width 197 height 20
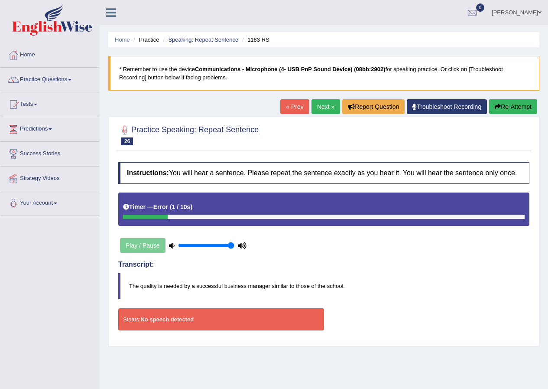
click at [321, 104] on link "Next »" at bounding box center [325, 106] width 29 height 15
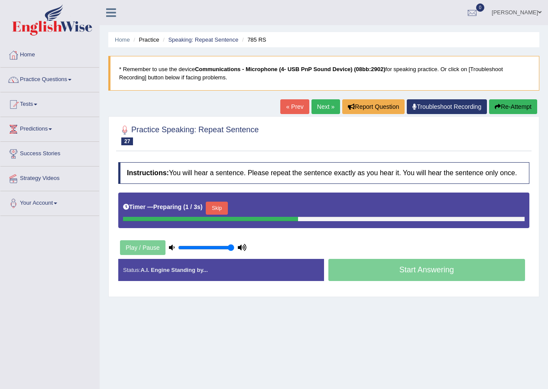
click at [223, 206] on button "Skip" at bounding box center [217, 207] width 22 height 13
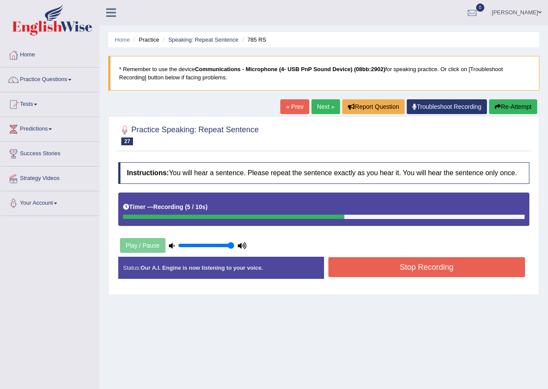
click at [421, 263] on button "Stop Recording" at bounding box center [426, 267] width 197 height 20
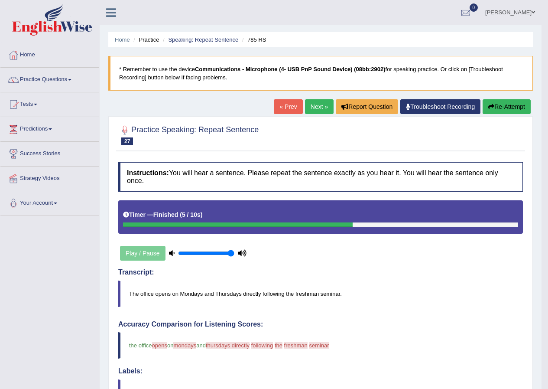
click at [320, 111] on link "Next »" at bounding box center [319, 106] width 29 height 15
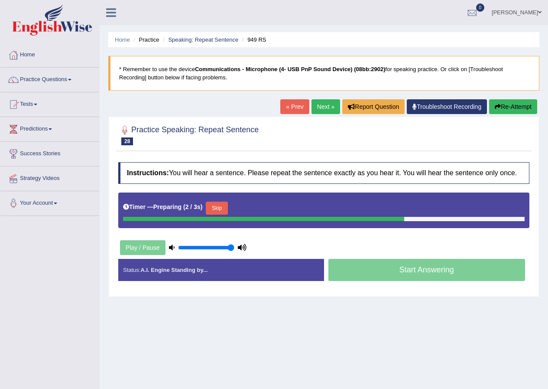
click at [225, 204] on button "Skip" at bounding box center [217, 207] width 22 height 13
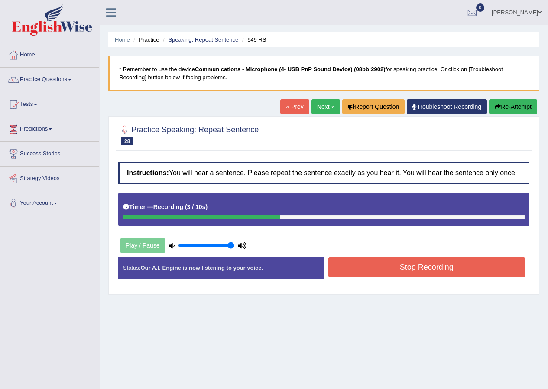
click at [379, 265] on button "Stop Recording" at bounding box center [426, 267] width 197 height 20
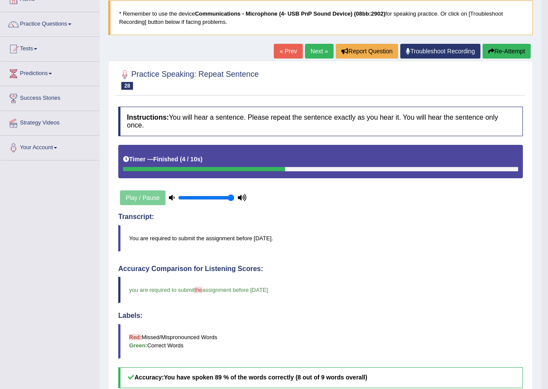
scroll to position [32, 0]
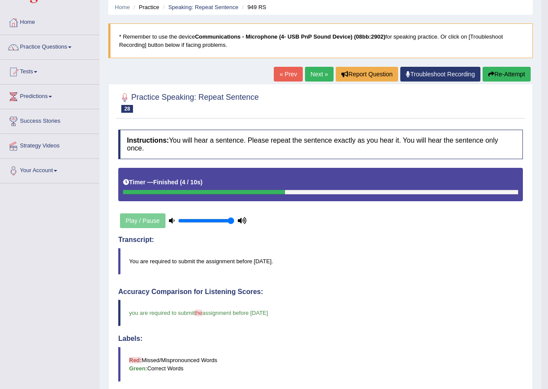
click at [324, 75] on link "Next »" at bounding box center [319, 74] width 29 height 15
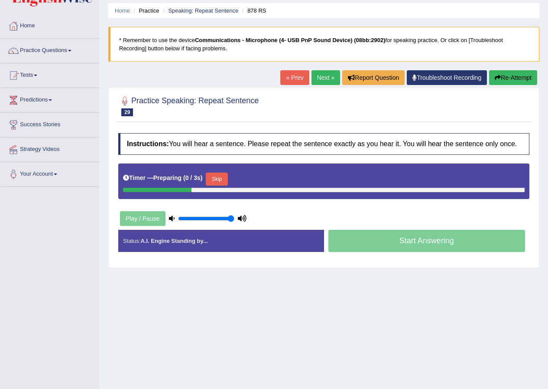
scroll to position [66, 0]
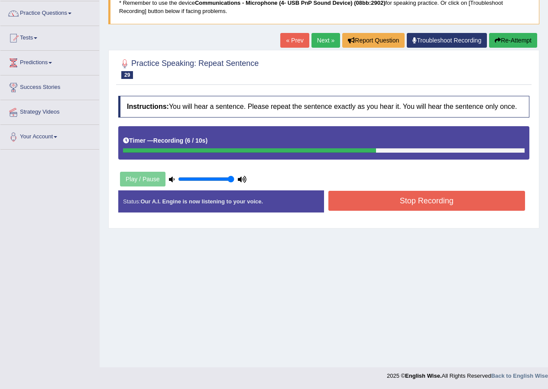
click at [380, 209] on button "Stop Recording" at bounding box center [426, 201] width 197 height 20
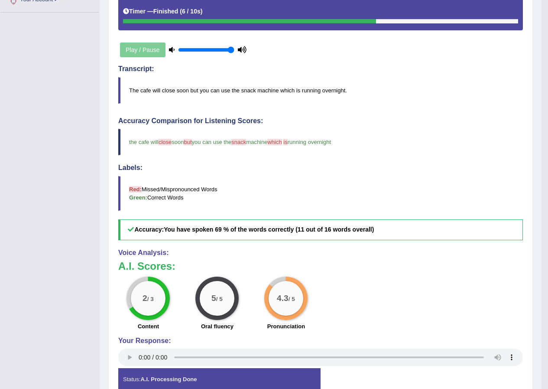
scroll to position [76, 0]
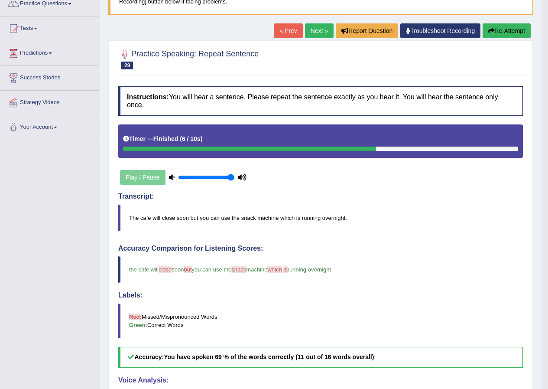
click at [317, 31] on link "Next »" at bounding box center [319, 30] width 29 height 15
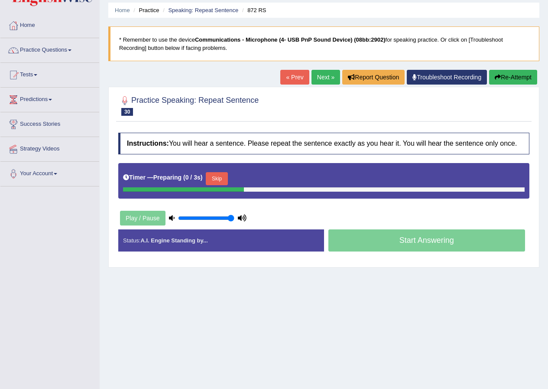
scroll to position [66, 0]
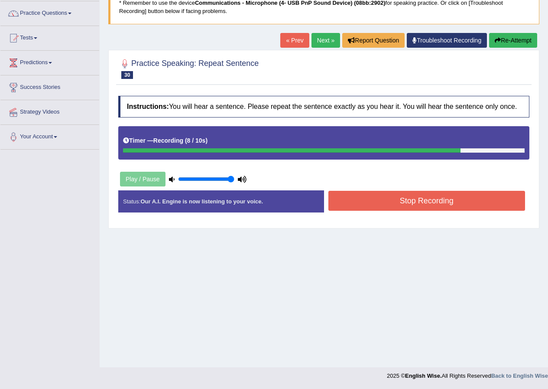
click at [360, 198] on button "Stop Recording" at bounding box center [426, 201] width 197 height 20
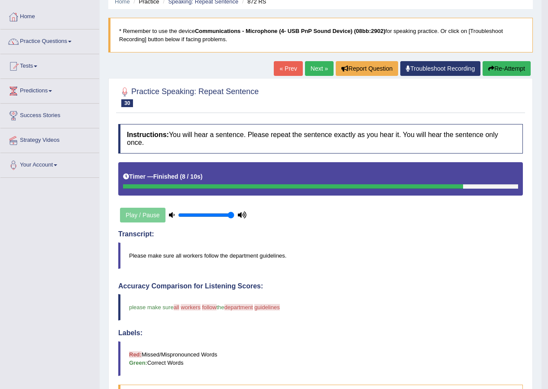
scroll to position [23, 0]
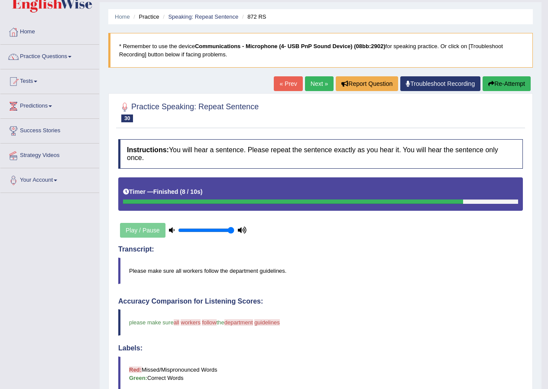
click at [497, 87] on button "Re-Attempt" at bounding box center [507, 83] width 48 height 15
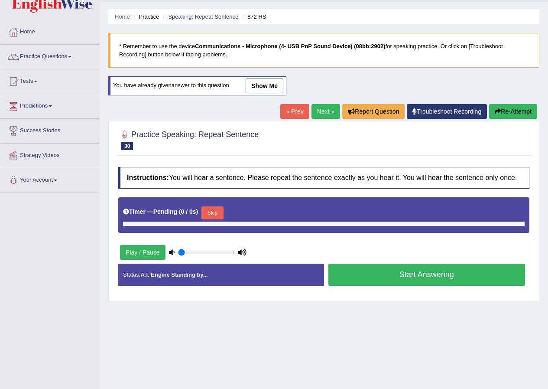
type input "1"
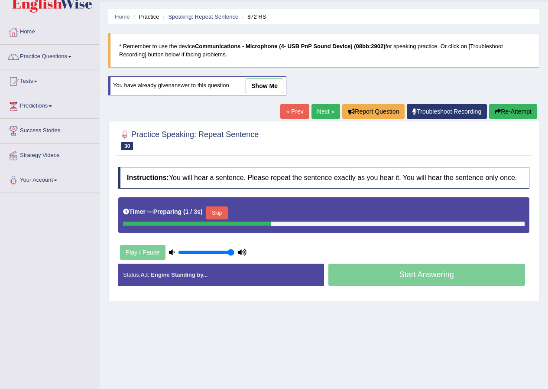
click at [216, 212] on button "Skip" at bounding box center [217, 212] width 22 height 13
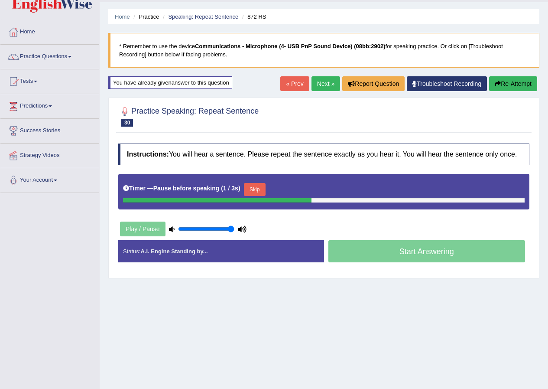
click at [259, 191] on button "Skip" at bounding box center [255, 189] width 22 height 13
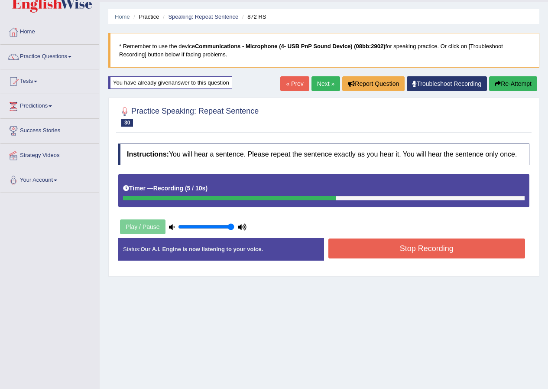
click at [394, 246] on button "Stop Recording" at bounding box center [426, 248] width 197 height 20
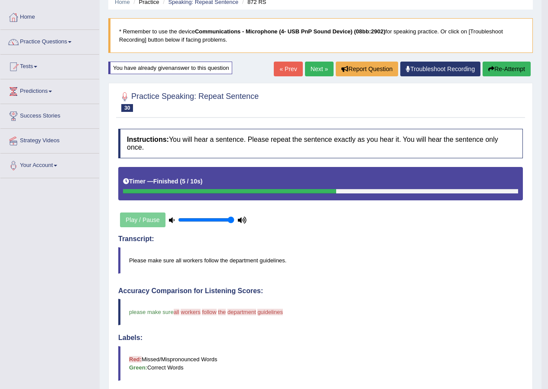
scroll to position [37, 0]
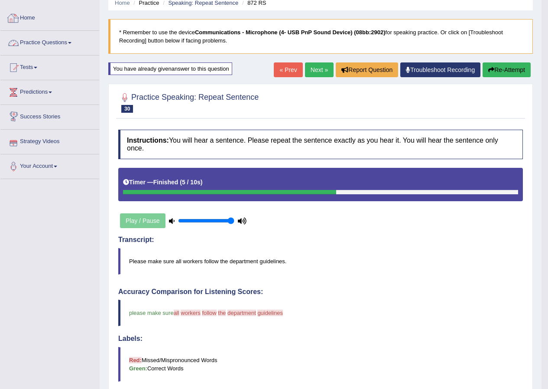
click at [29, 41] on link "Practice Questions" at bounding box center [49, 42] width 99 height 22
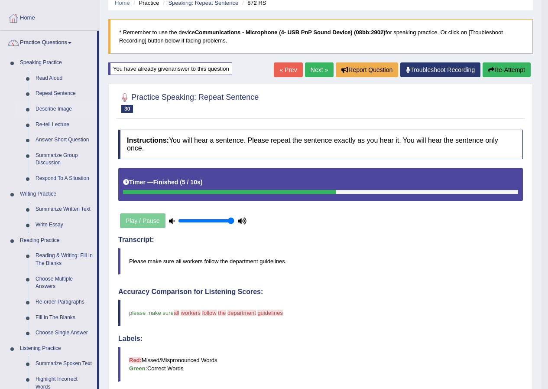
click at [56, 105] on link "Describe Image" at bounding box center [64, 109] width 65 height 16
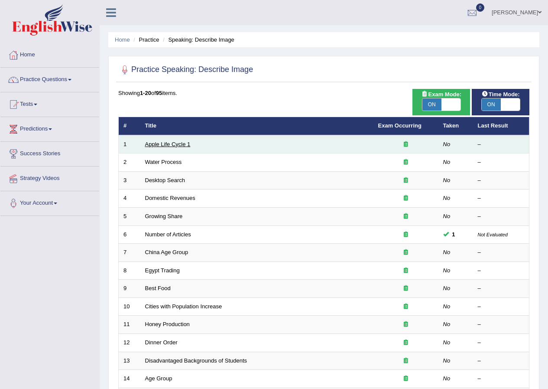
drag, startPoint x: 0, startPoint y: 0, endPoint x: 160, endPoint y: 145, distance: 215.9
click at [160, 145] on link "Apple Life Cycle 1" at bounding box center [167, 144] width 45 height 6
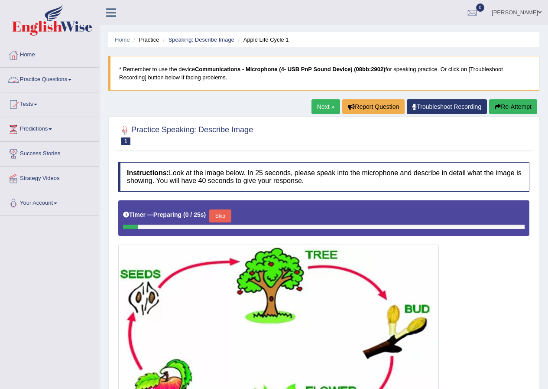
click at [58, 76] on link "Practice Questions" at bounding box center [49, 79] width 99 height 22
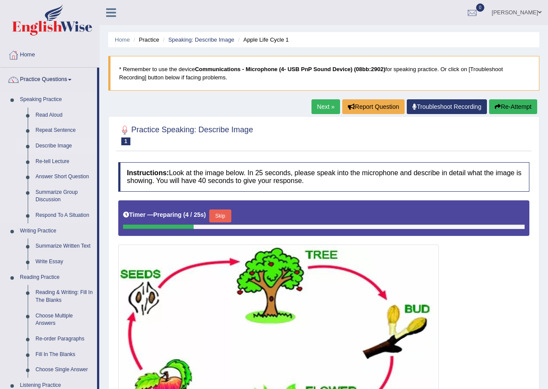
click at [52, 140] on link "Describe Image" at bounding box center [64, 146] width 65 height 16
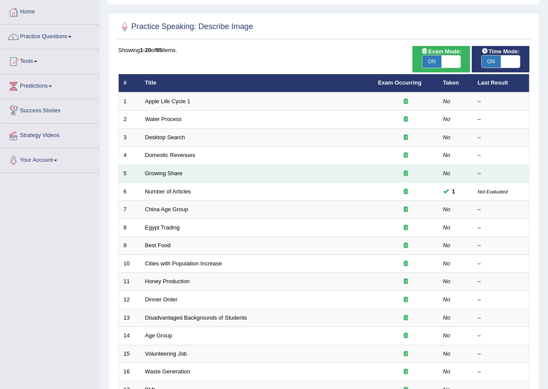
scroll to position [43, 0]
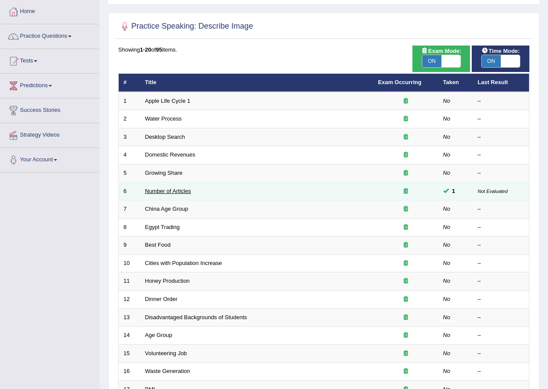
click at [175, 188] on link "Number of Articles" at bounding box center [168, 191] width 46 height 6
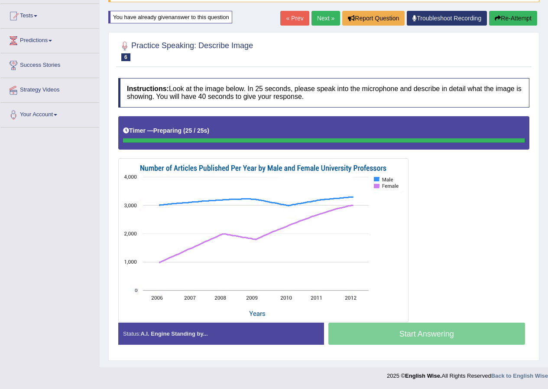
scroll to position [88, 0]
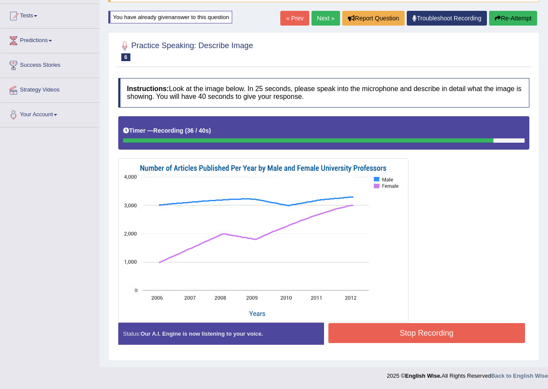
click at [361, 330] on button "Stop Recording" at bounding box center [426, 333] width 197 height 20
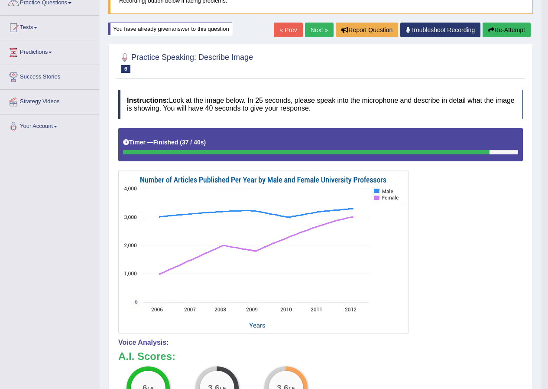
scroll to position [47, 0]
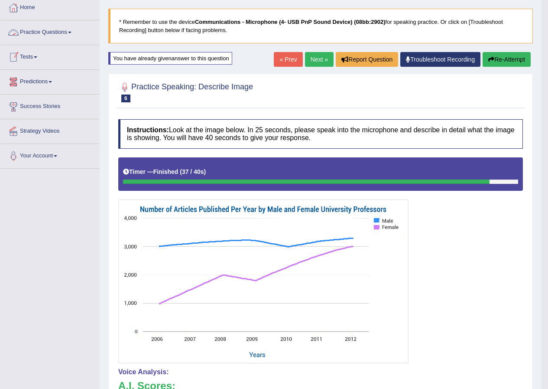
click at [67, 33] on link "Practice Questions" at bounding box center [49, 31] width 99 height 22
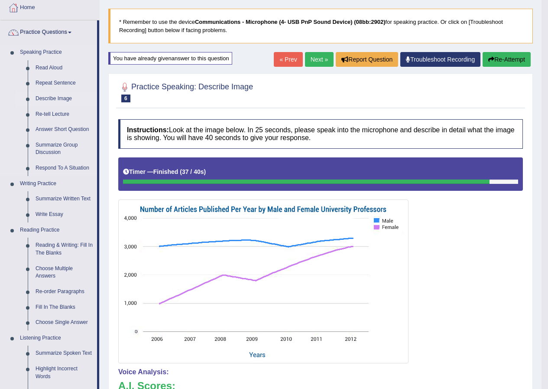
click at [57, 97] on link "Describe Image" at bounding box center [64, 99] width 65 height 16
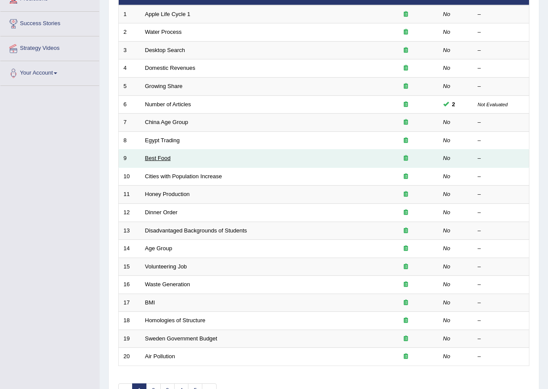
click at [165, 159] on link "Best Food" at bounding box center [158, 158] width 26 height 6
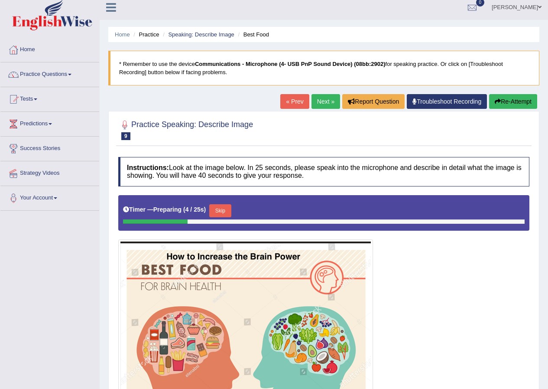
scroll to position [4, 0]
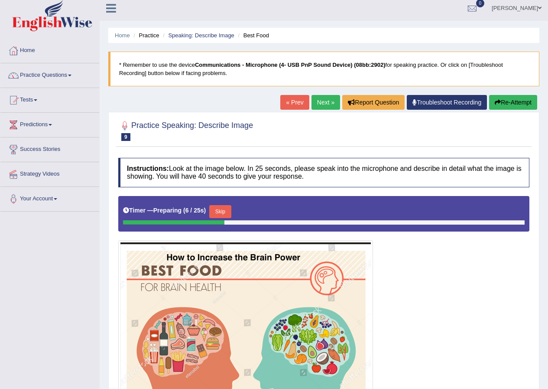
click at [27, 75] on link "Practice Questions" at bounding box center [49, 74] width 99 height 22
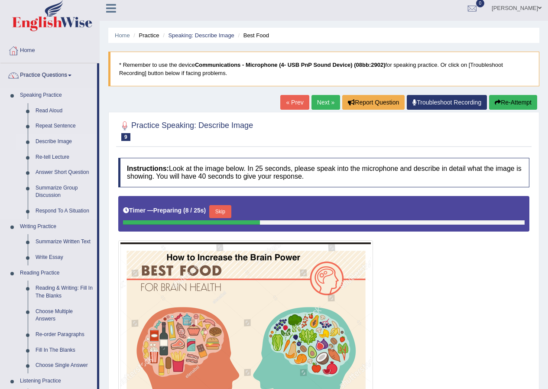
click at [53, 142] on link "Describe Image" at bounding box center [64, 142] width 65 height 16
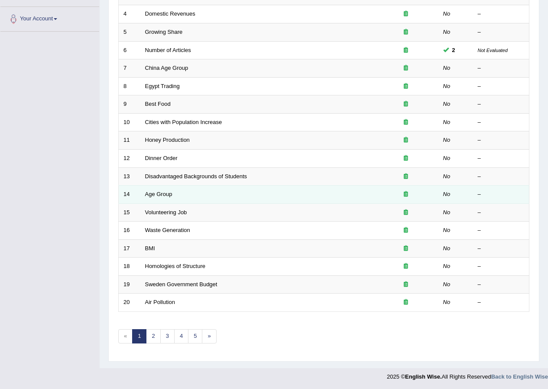
scroll to position [185, 0]
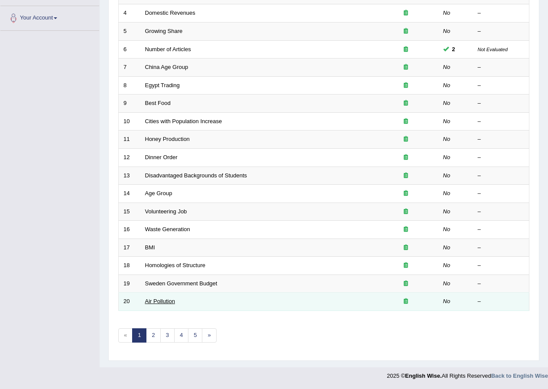
click at [171, 302] on link "Air Pollution" at bounding box center [160, 301] width 30 height 6
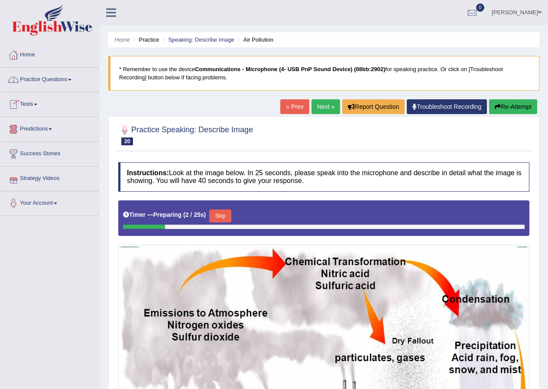
click at [36, 75] on link "Practice Questions" at bounding box center [49, 79] width 99 height 22
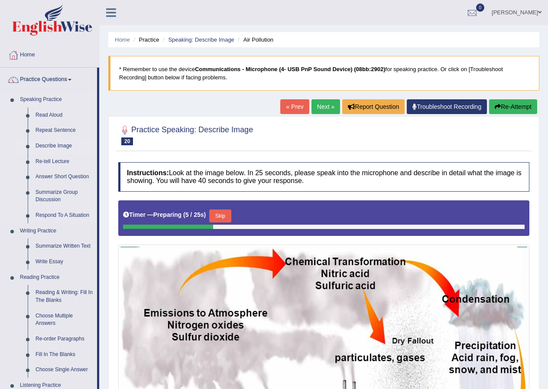
click at [53, 146] on link "Describe Image" at bounding box center [64, 146] width 65 height 16
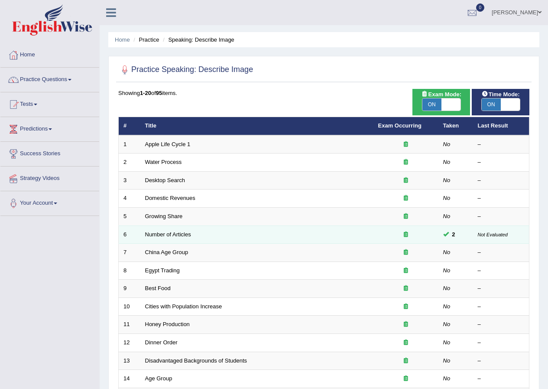
scroll to position [43, 0]
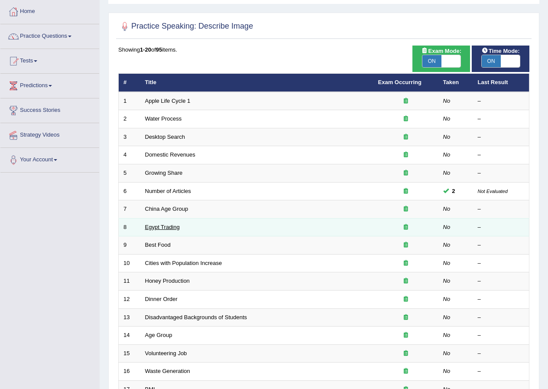
click at [163, 224] on link "Egypt Trading" at bounding box center [162, 227] width 35 height 6
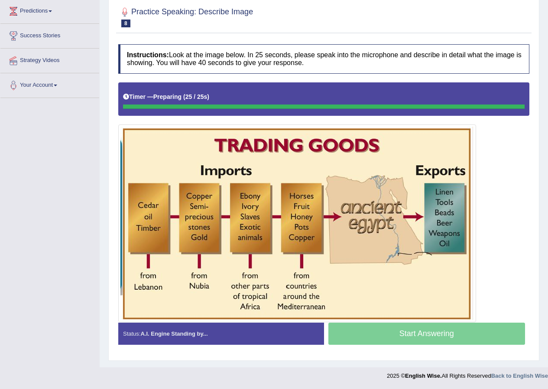
scroll to position [118, 0]
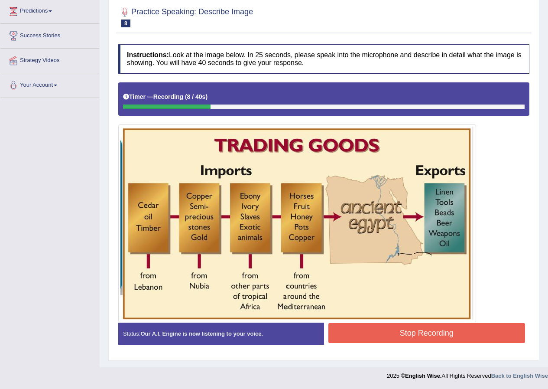
click at [360, 327] on button "Stop Recording" at bounding box center [426, 333] width 197 height 20
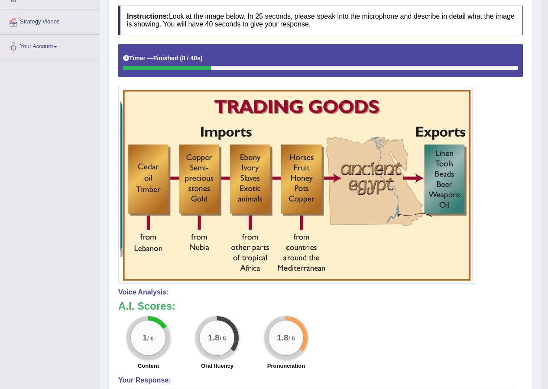
scroll to position [0, 0]
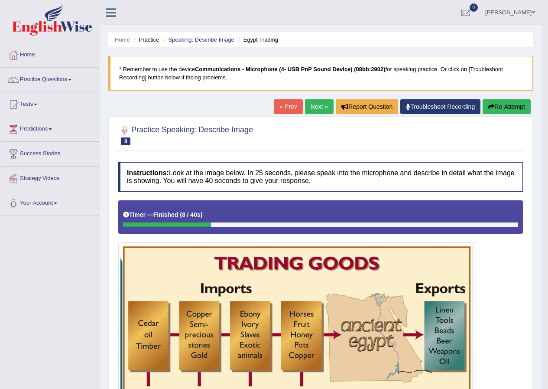
click at [491, 106] on icon "button" at bounding box center [491, 107] width 6 height 6
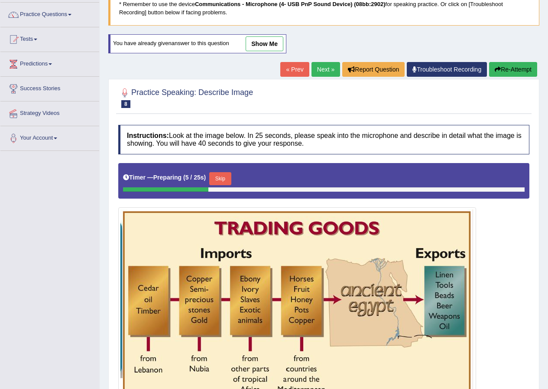
scroll to position [61, 0]
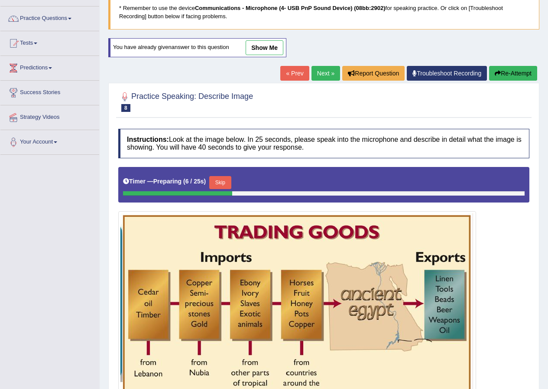
click at [227, 184] on button "Skip" at bounding box center [220, 182] width 22 height 13
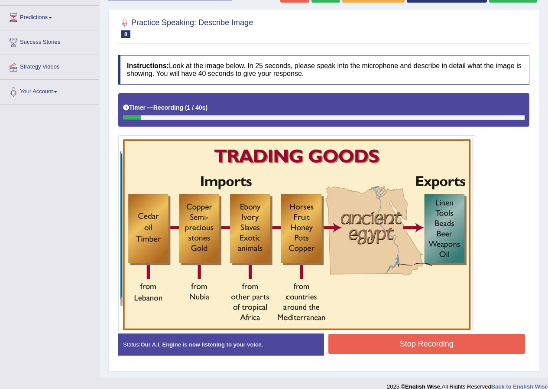
scroll to position [122, 0]
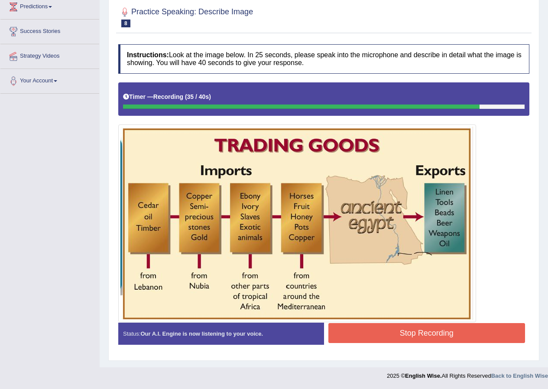
click at [421, 326] on button "Stop Recording" at bounding box center [426, 333] width 197 height 20
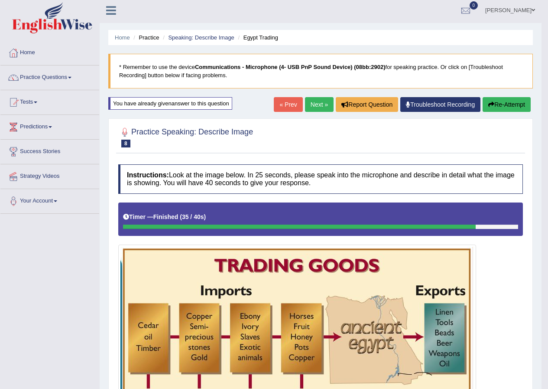
scroll to position [0, 0]
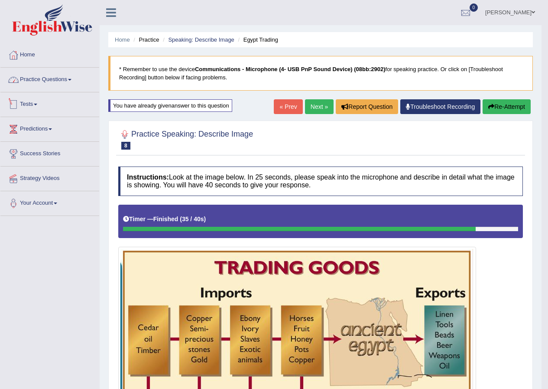
click at [59, 82] on link "Practice Questions" at bounding box center [49, 79] width 99 height 22
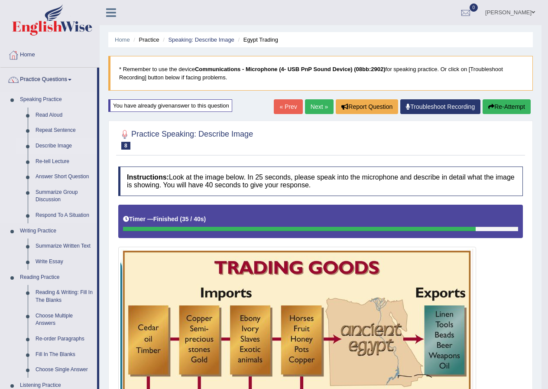
click at [62, 140] on link "Describe Image" at bounding box center [64, 146] width 65 height 16
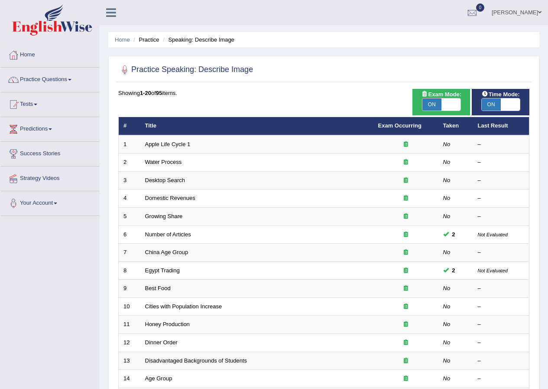
click at [175, 140] on td "Apple Life Cycle 1" at bounding box center [256, 144] width 233 height 18
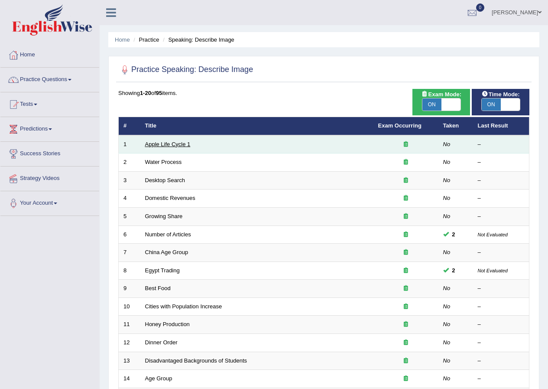
click at [175, 144] on link "Apple Life Cycle 1" at bounding box center [167, 144] width 45 height 6
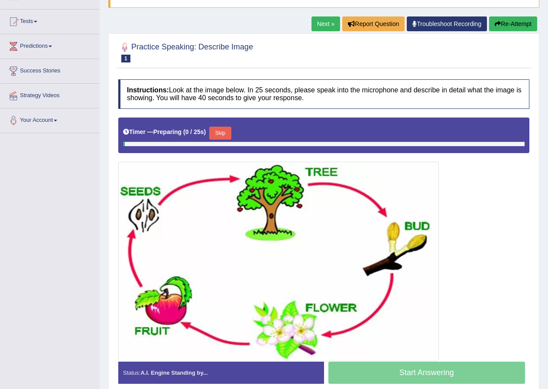
scroll to position [122, 0]
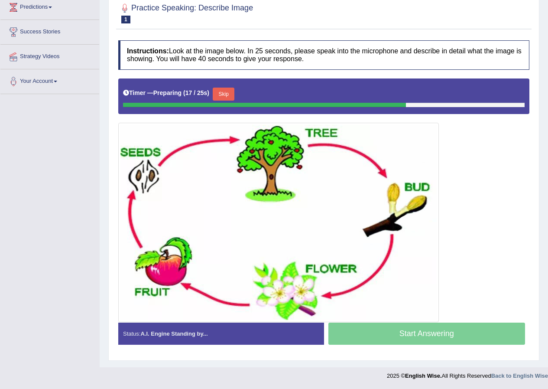
click at [234, 94] on button "Skip" at bounding box center [224, 94] width 22 height 13
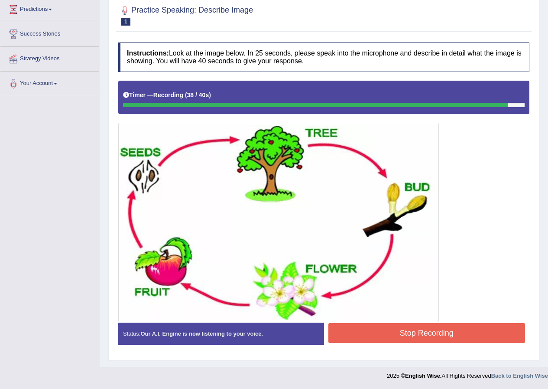
click at [371, 324] on button "Stop Recording" at bounding box center [426, 333] width 197 height 20
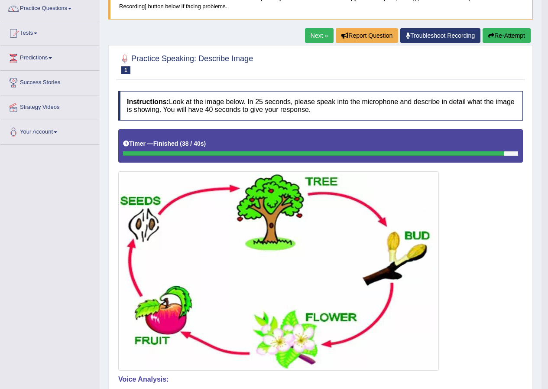
scroll to position [35, 0]
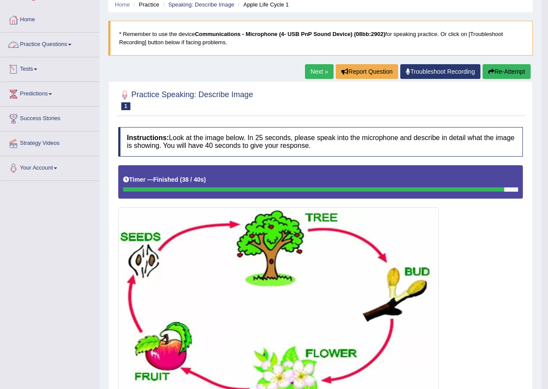
click at [56, 51] on link "Practice Questions" at bounding box center [49, 43] width 99 height 22
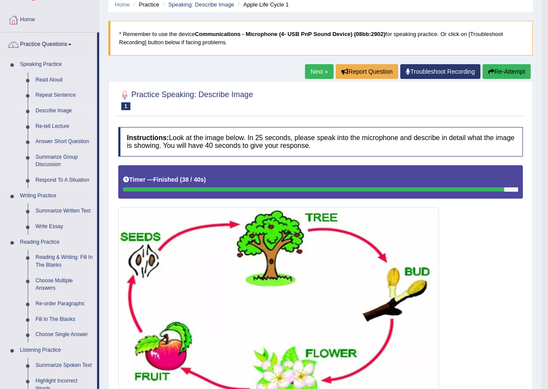
click at [68, 109] on link "Describe Image" at bounding box center [64, 111] width 65 height 16
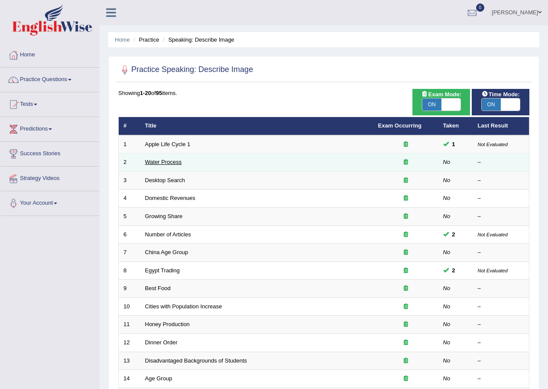
click at [164, 165] on link "Water Process" at bounding box center [163, 162] width 37 height 6
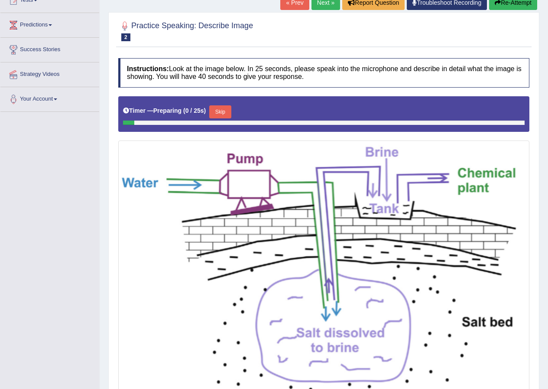
scroll to position [201, 0]
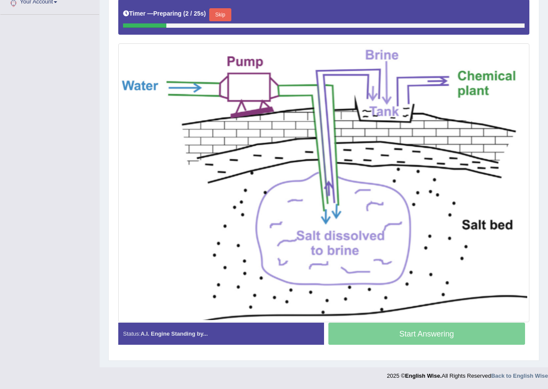
click at [227, 17] on button "Skip" at bounding box center [220, 14] width 22 height 13
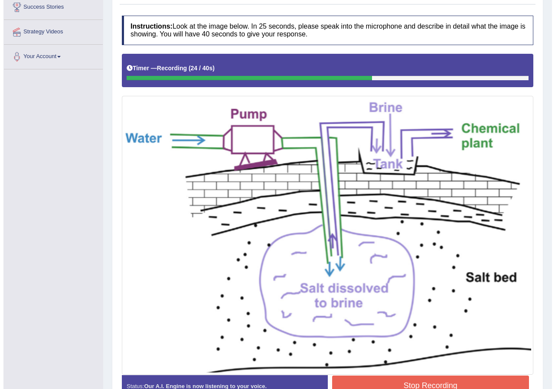
scroll to position [199, 0]
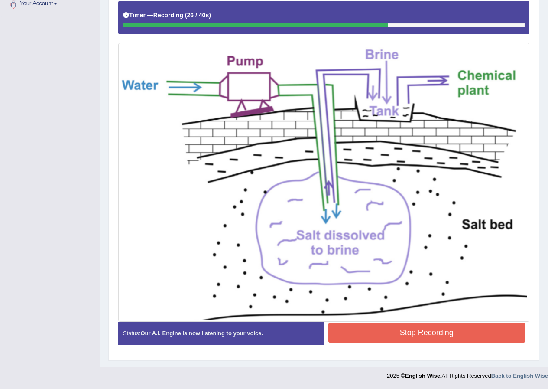
click at [364, 335] on button "Stop Recording" at bounding box center [426, 332] width 197 height 20
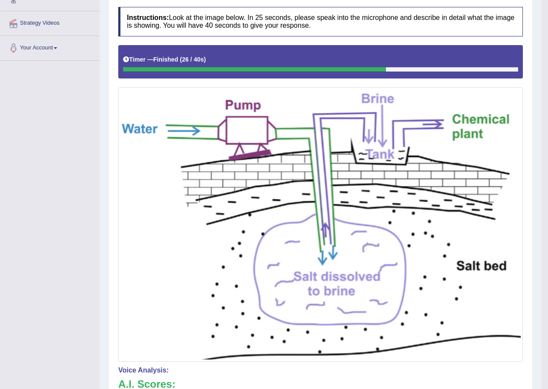
scroll to position [67, 0]
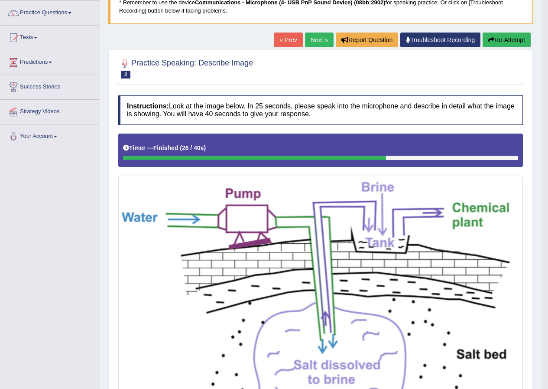
click at [323, 39] on link "Next »" at bounding box center [319, 39] width 29 height 15
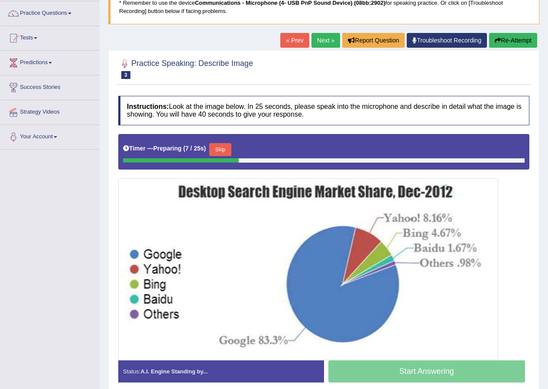
scroll to position [104, 0]
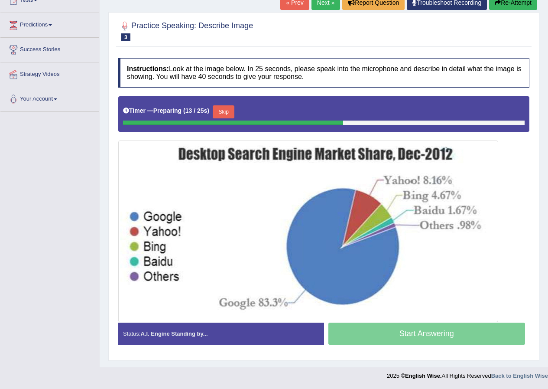
click at [226, 110] on button "Skip" at bounding box center [224, 111] width 22 height 13
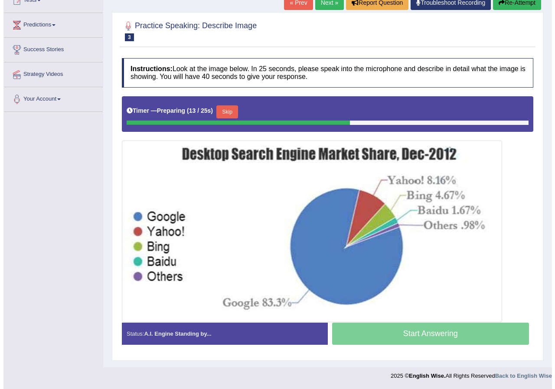
scroll to position [102, 0]
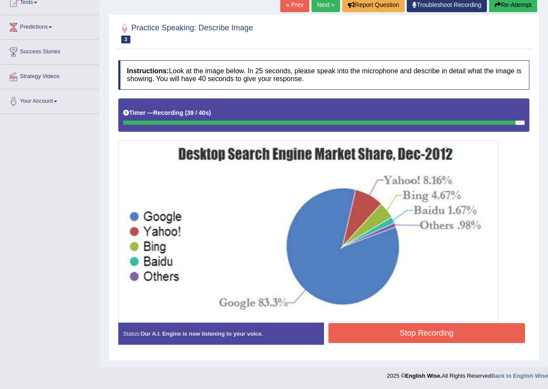
click at [435, 331] on button "Stop Recording" at bounding box center [426, 333] width 197 height 20
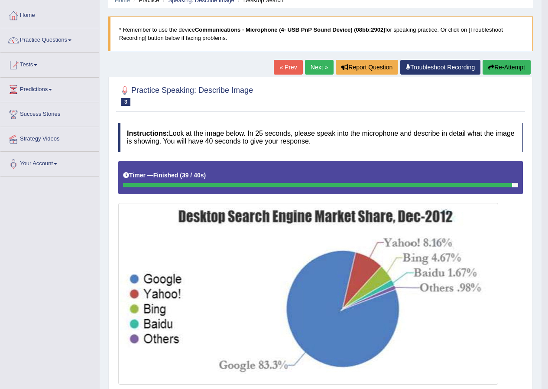
scroll to position [0, 0]
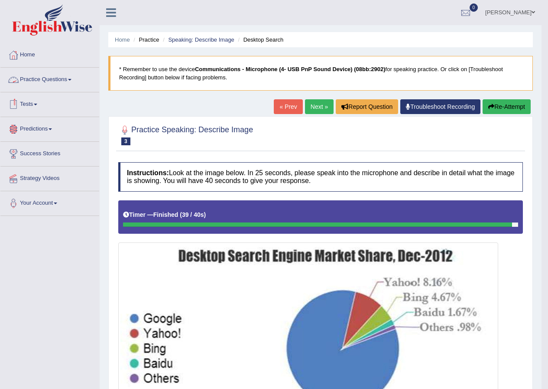
click at [57, 81] on link "Practice Questions" at bounding box center [49, 79] width 99 height 22
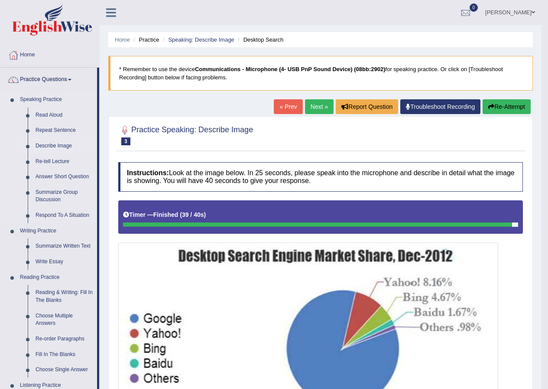
click at [64, 139] on link "Describe Image" at bounding box center [64, 146] width 65 height 16
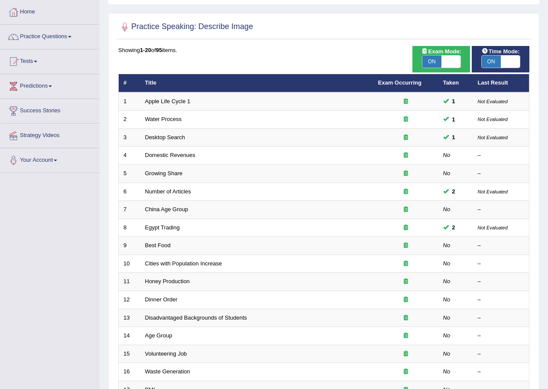
scroll to position [43, 0]
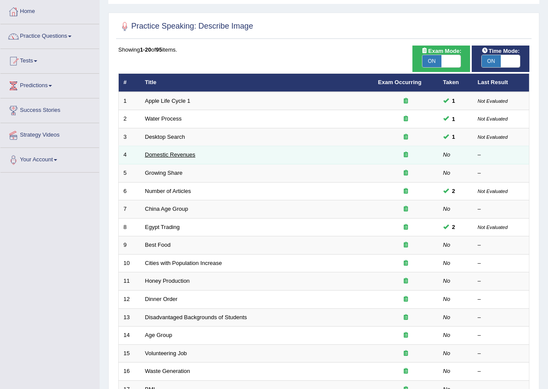
click at [188, 153] on link "Domestic Revenues" at bounding box center [170, 154] width 50 height 6
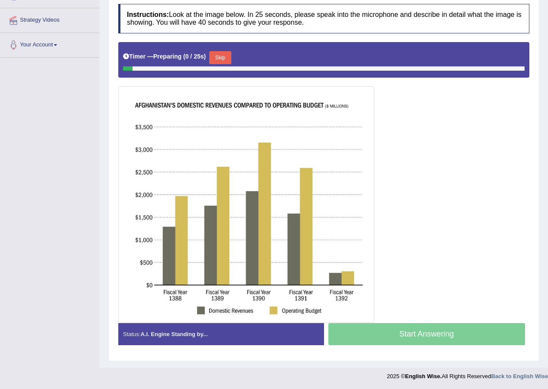
scroll to position [159, 0]
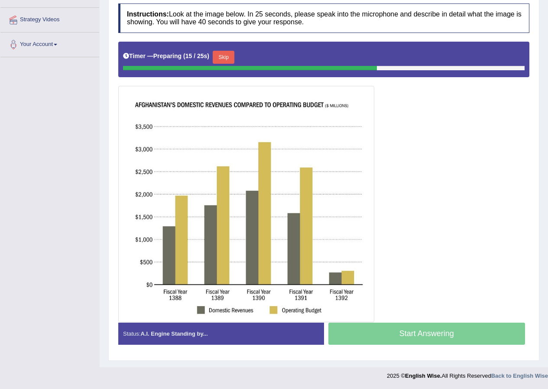
click at [232, 59] on button "Skip" at bounding box center [224, 57] width 22 height 13
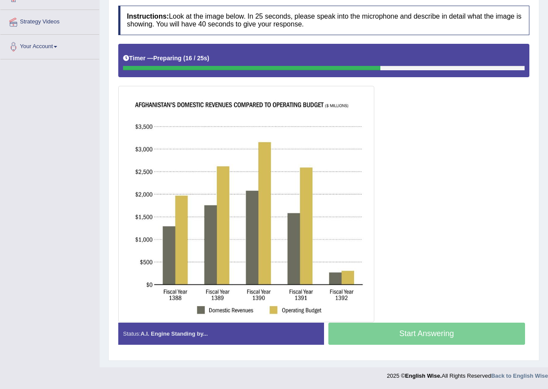
scroll to position [156, 0]
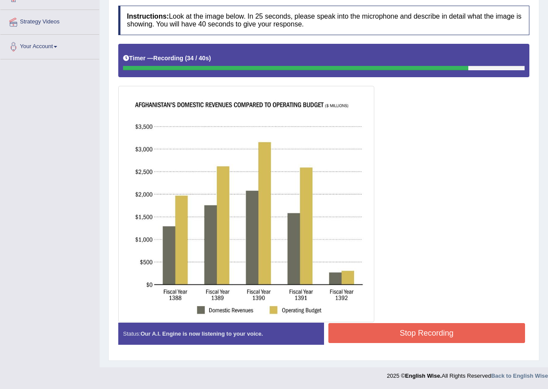
click at [438, 331] on button "Stop Recording" at bounding box center [426, 333] width 197 height 20
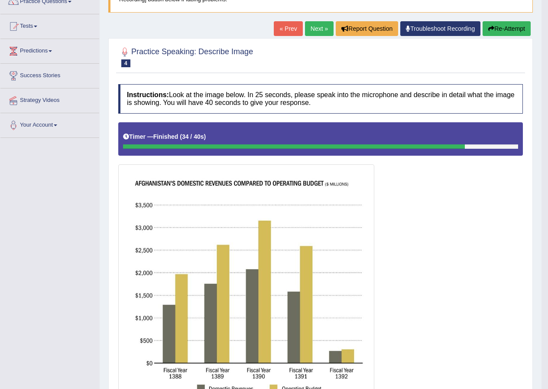
scroll to position [72, 0]
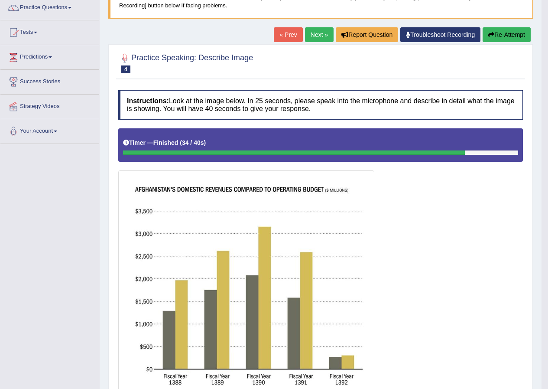
click at [501, 33] on button "Re-Attempt" at bounding box center [507, 34] width 48 height 15
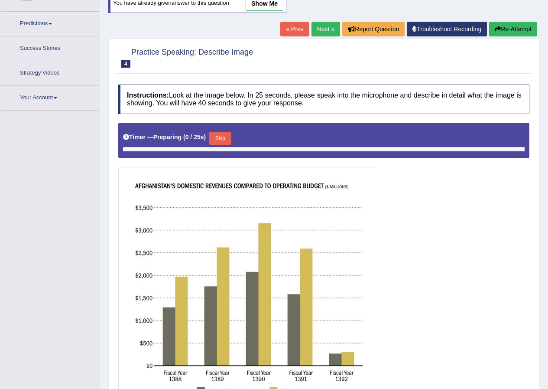
scroll to position [121, 0]
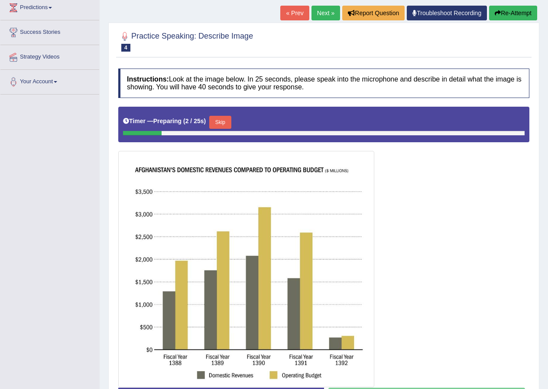
click at [224, 119] on button "Skip" at bounding box center [220, 122] width 22 height 13
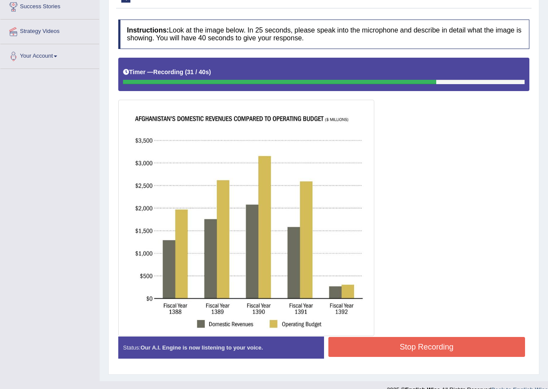
scroll to position [161, 0]
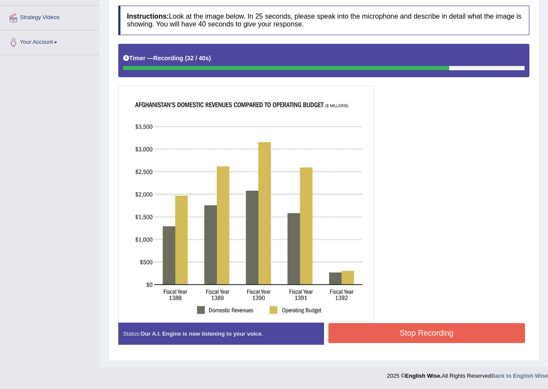
click at [409, 336] on button "Stop Recording" at bounding box center [426, 333] width 197 height 20
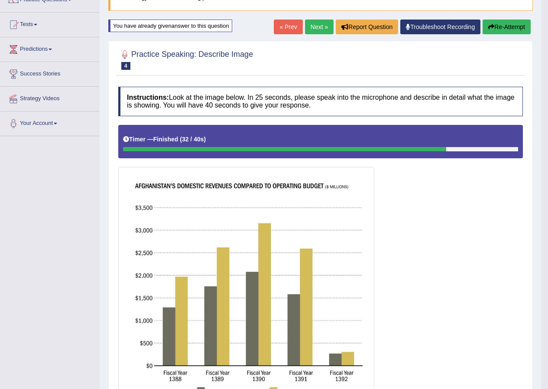
scroll to position [76, 0]
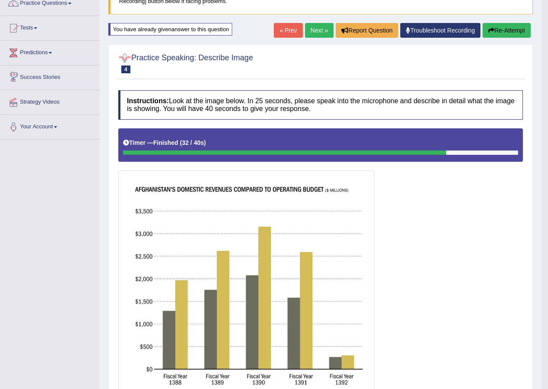
click at [41, 49] on link "Predictions" at bounding box center [49, 52] width 99 height 22
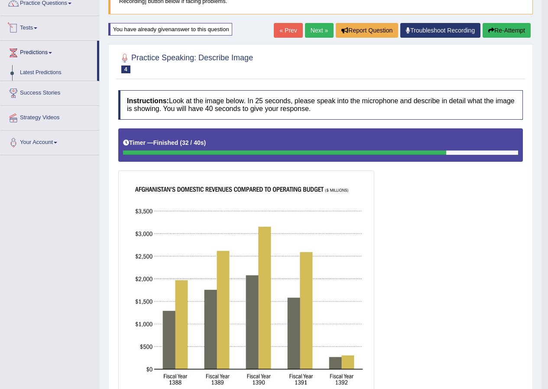
click at [28, 22] on link "Tests" at bounding box center [49, 27] width 99 height 22
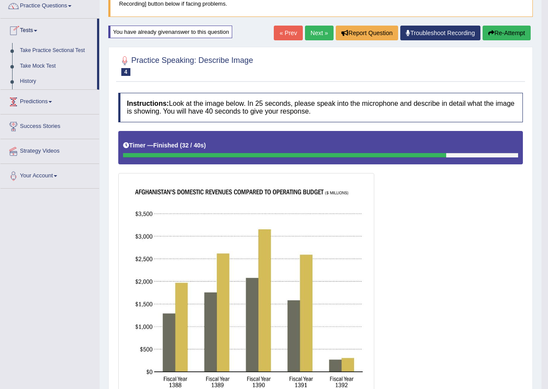
scroll to position [0, 0]
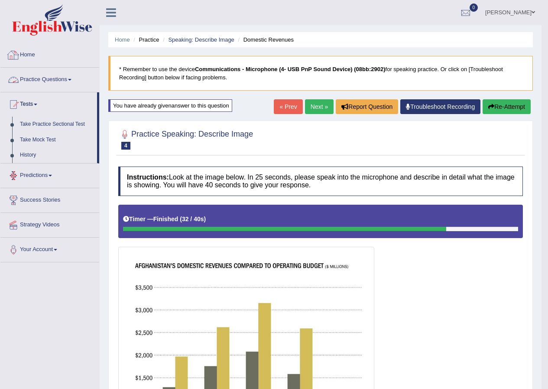
click at [56, 74] on link "Practice Questions" at bounding box center [49, 79] width 99 height 22
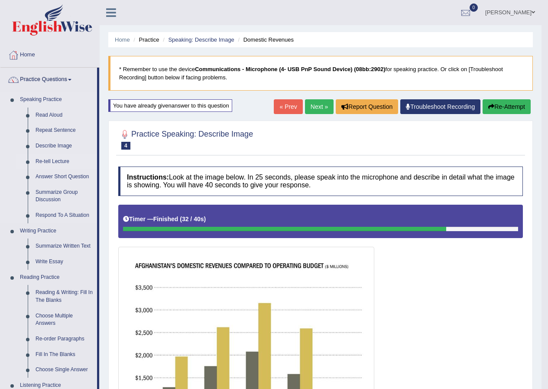
click at [43, 165] on link "Re-tell Lecture" at bounding box center [64, 162] width 65 height 16
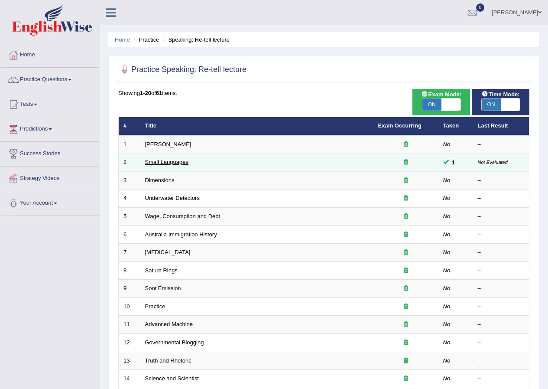
click at [175, 161] on link "Small Languages" at bounding box center [166, 162] width 43 height 6
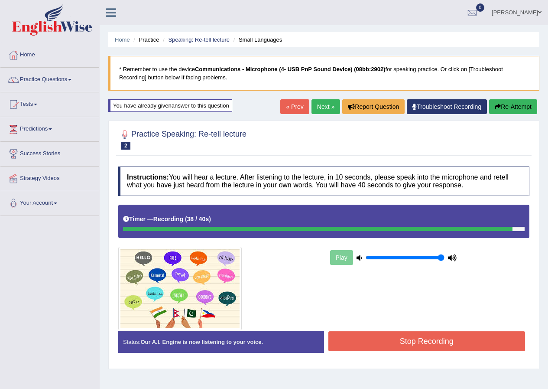
click at [366, 342] on button "Stop Recording" at bounding box center [426, 341] width 197 height 20
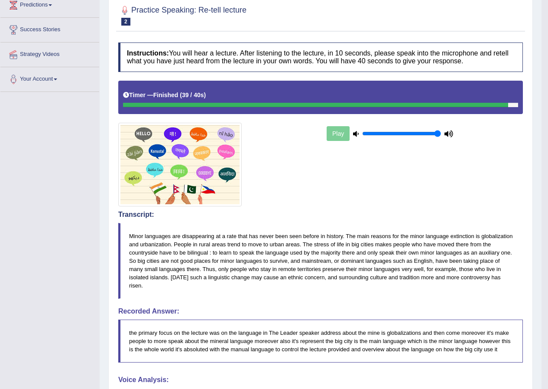
scroll to position [80, 0]
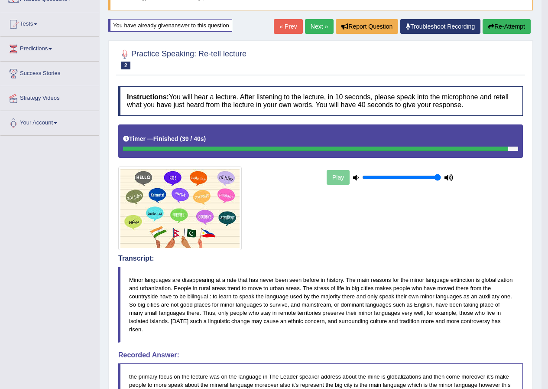
click at [310, 21] on link "Next »" at bounding box center [319, 26] width 29 height 15
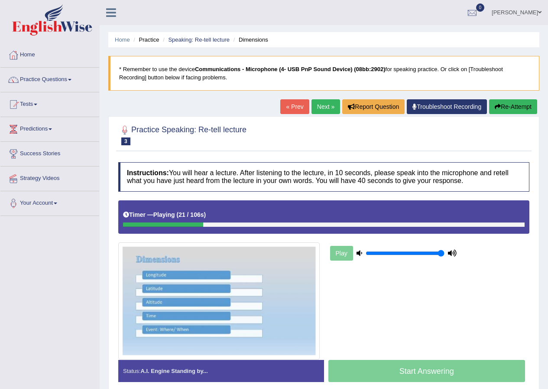
click at [321, 106] on link "Next »" at bounding box center [325, 106] width 29 height 15
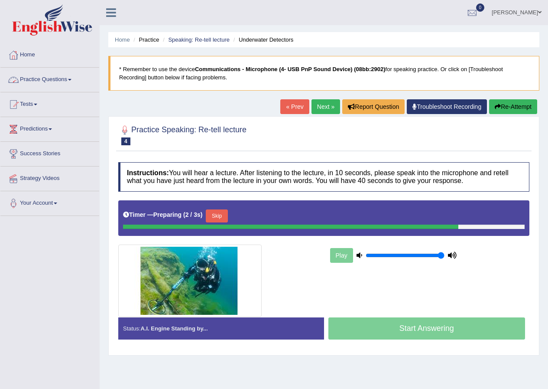
click at [69, 81] on link "Practice Questions" at bounding box center [49, 79] width 99 height 22
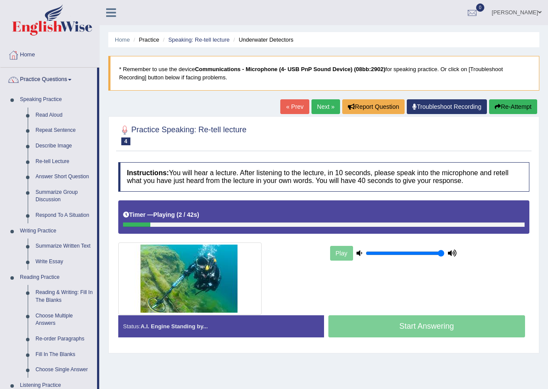
click at [322, 106] on link "Next »" at bounding box center [325, 106] width 29 height 15
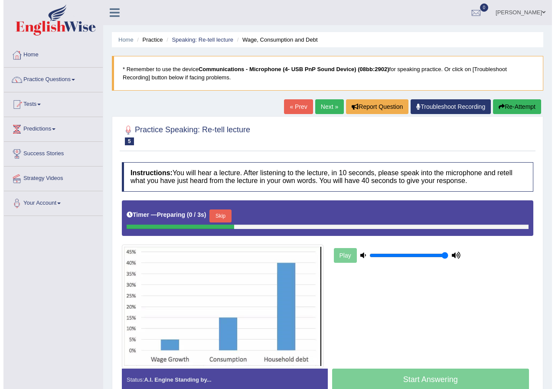
scroll to position [66, 0]
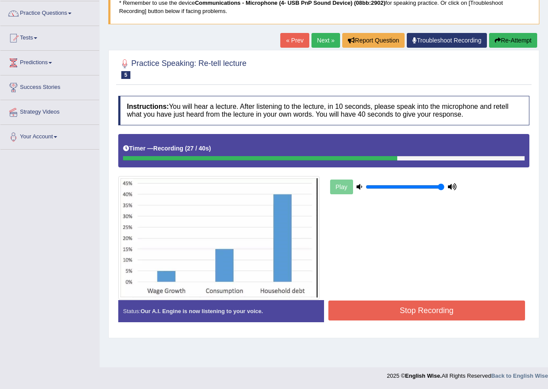
click at [379, 307] on button "Stop Recording" at bounding box center [426, 310] width 197 height 20
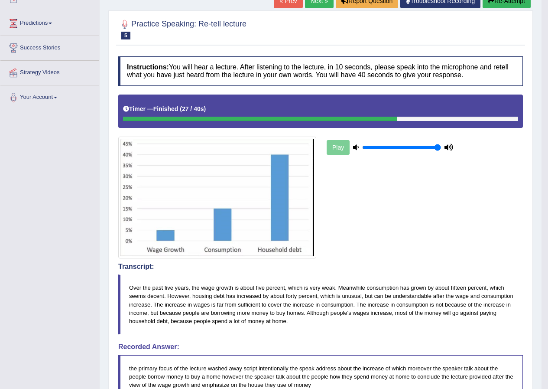
scroll to position [0, 0]
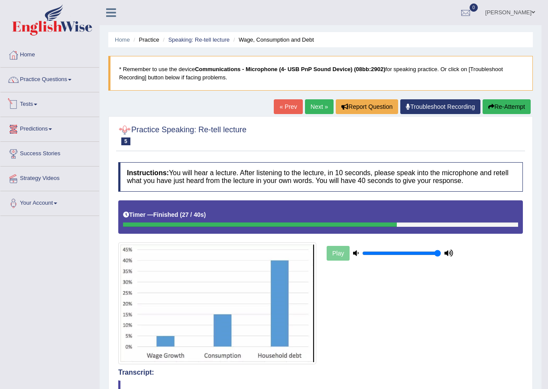
click at [36, 102] on link "Tests" at bounding box center [49, 103] width 99 height 22
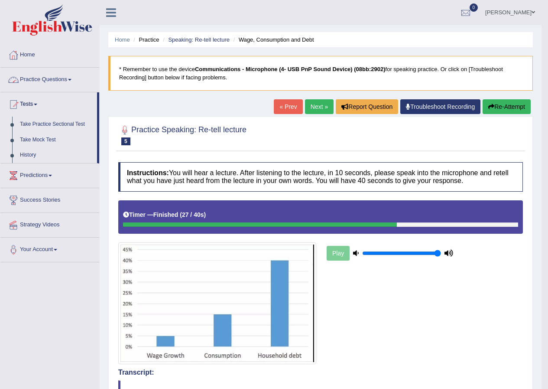
click at [66, 84] on link "Practice Questions" at bounding box center [49, 79] width 99 height 22
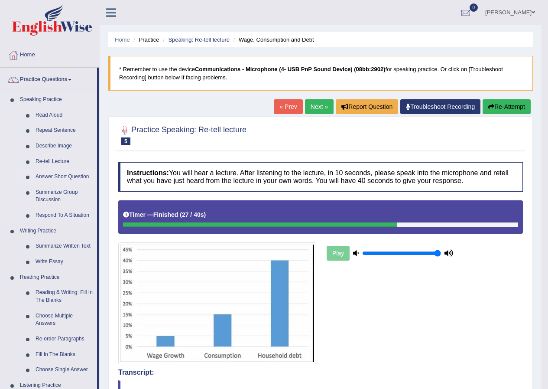
click at [63, 178] on link "Answer Short Question" at bounding box center [64, 177] width 65 height 16
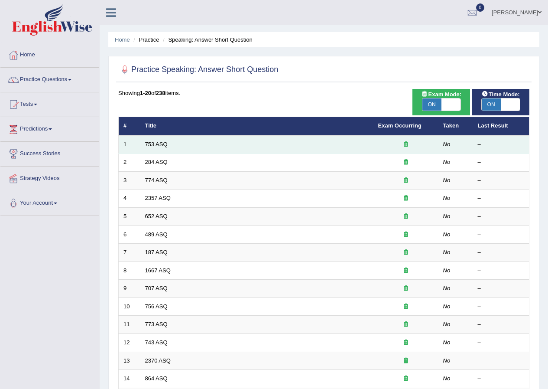
click at [156, 140] on td "753 ASQ" at bounding box center [256, 144] width 233 height 18
click at [152, 145] on link "753 ASQ" at bounding box center [156, 144] width 23 height 6
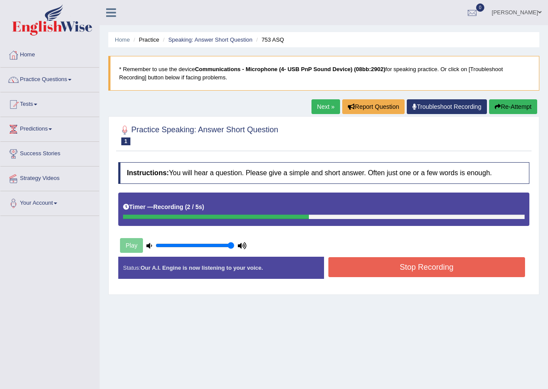
click at [358, 262] on button "Stop Recording" at bounding box center [426, 267] width 197 height 20
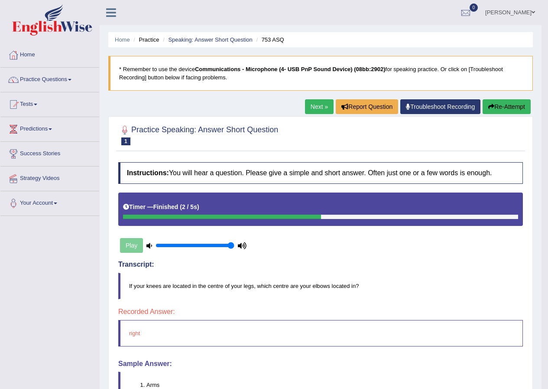
click at [318, 109] on link "Next »" at bounding box center [319, 106] width 29 height 15
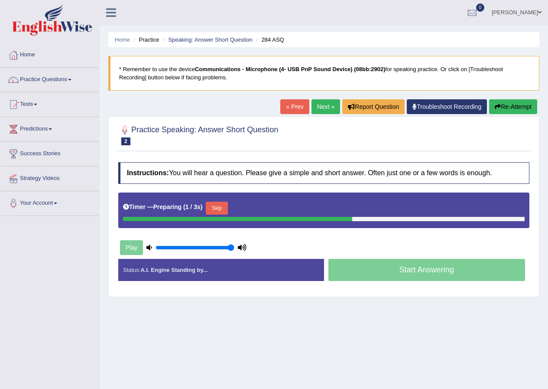
click at [216, 210] on button "Skip" at bounding box center [217, 207] width 22 height 13
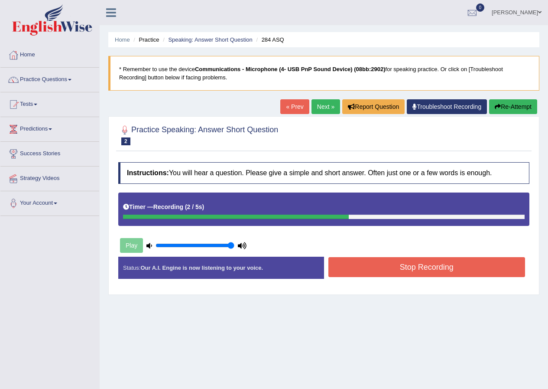
click at [353, 267] on button "Stop Recording" at bounding box center [426, 267] width 197 height 20
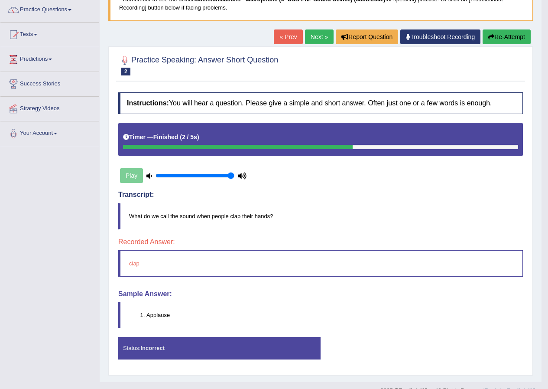
scroll to position [84, 0]
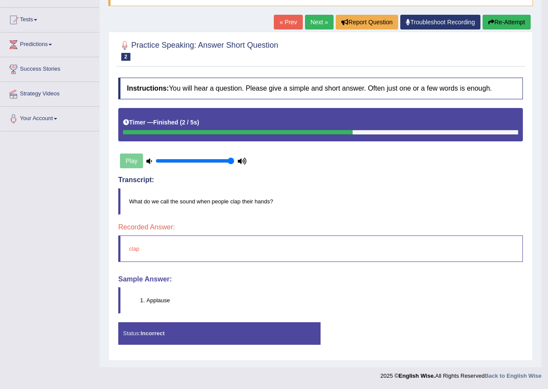
click at [318, 25] on link "Next »" at bounding box center [319, 22] width 29 height 15
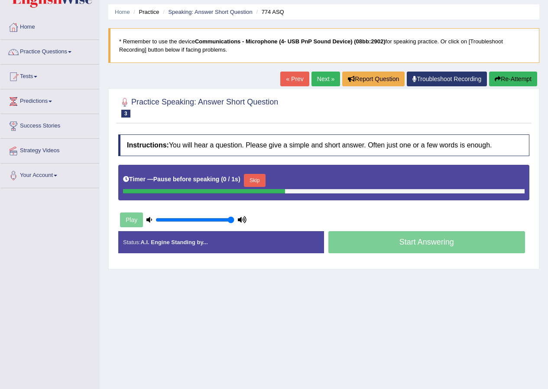
scroll to position [43, 0]
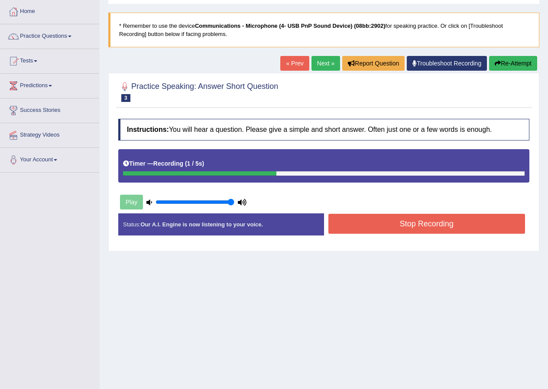
click at [352, 220] on button "Stop Recording" at bounding box center [426, 224] width 197 height 20
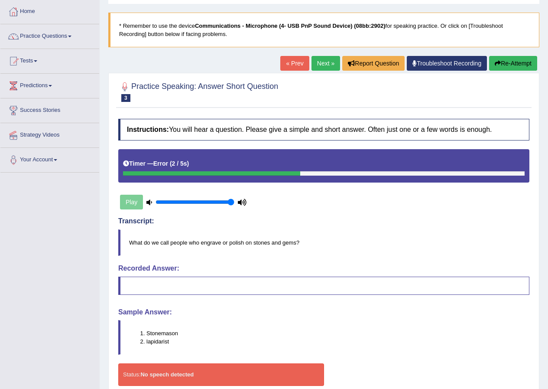
scroll to position [84, 0]
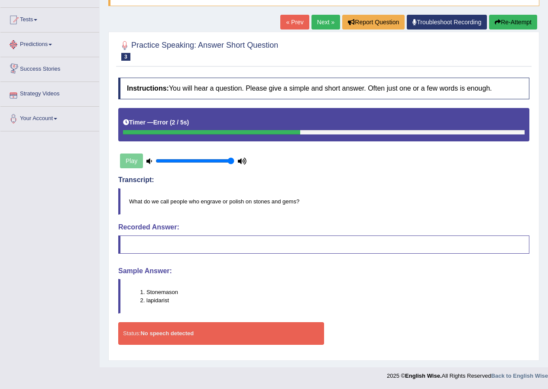
click at [43, 44] on link "Predictions" at bounding box center [49, 43] width 99 height 22
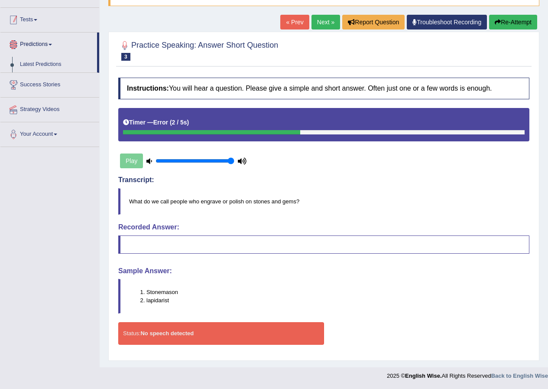
click at [33, 19] on link "Tests" at bounding box center [49, 19] width 99 height 22
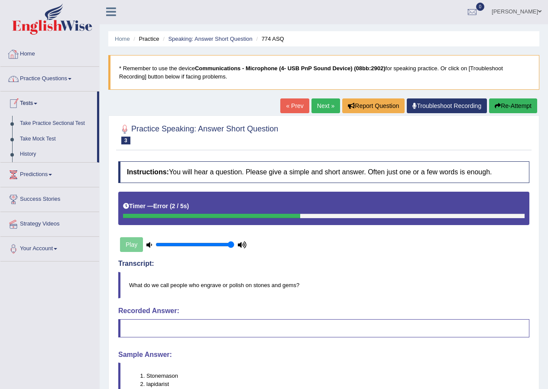
scroll to position [0, 0]
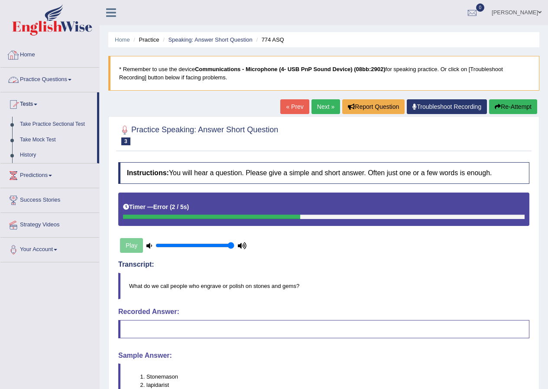
click at [52, 81] on link "Practice Questions" at bounding box center [49, 79] width 99 height 22
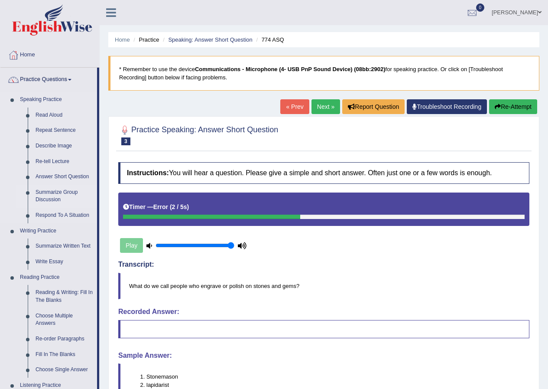
click at [55, 194] on link "Summarize Group Discussion" at bounding box center [64, 196] width 65 height 23
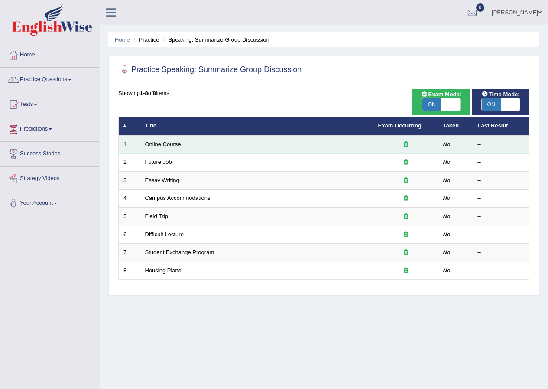
click at [172, 144] on link "Online Course" at bounding box center [163, 144] width 36 height 6
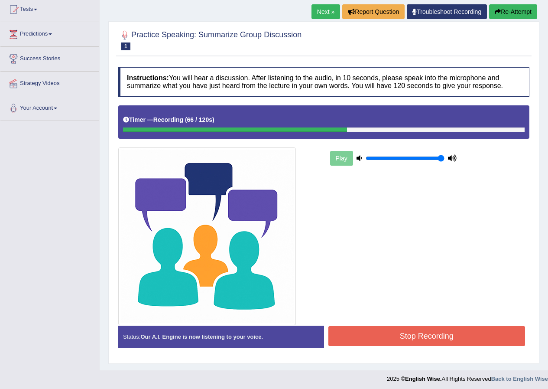
scroll to position [98, 0]
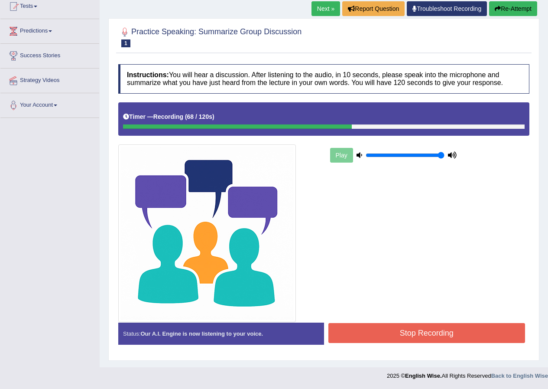
click at [400, 322] on div "Start Answering" at bounding box center [427, 322] width 206 height 0
click at [398, 330] on button "Stop Recording" at bounding box center [426, 333] width 197 height 20
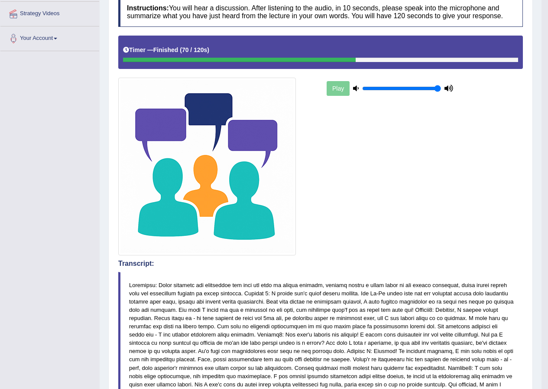
scroll to position [0, 0]
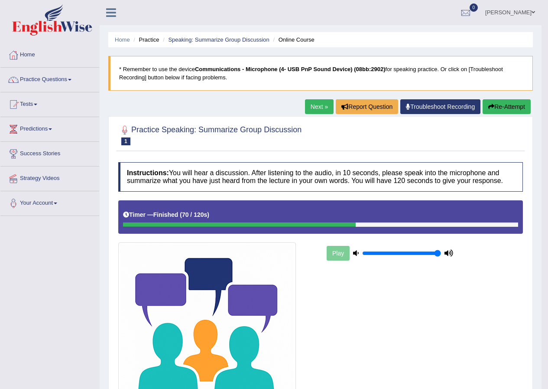
click at [314, 110] on link "Next »" at bounding box center [319, 106] width 29 height 15
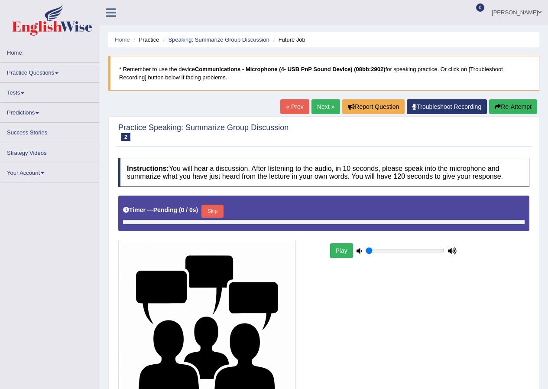
type input "1"
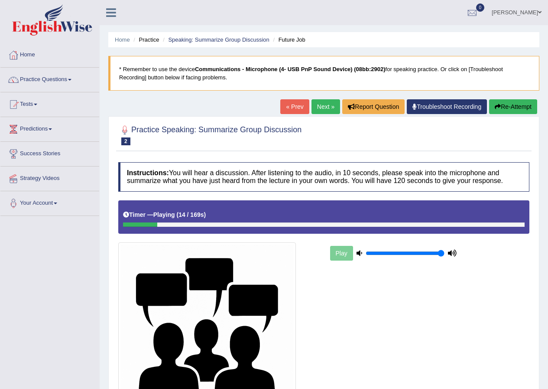
click at [348, 248] on div "Play" at bounding box center [393, 253] width 130 height 22
click at [292, 106] on link "« Prev" at bounding box center [294, 106] width 29 height 15
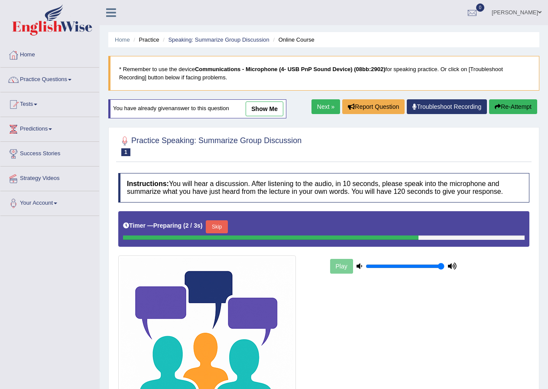
click at [275, 109] on link "show me" at bounding box center [265, 108] width 38 height 15
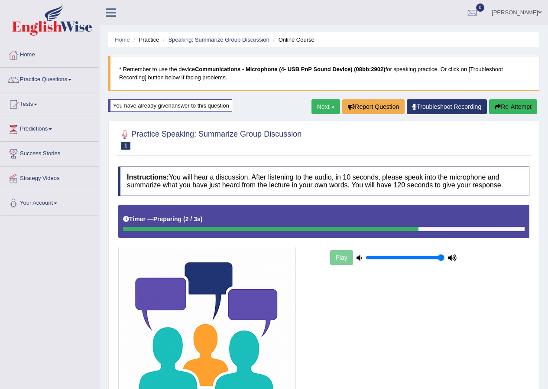
click at [326, 106] on link "Next »" at bounding box center [325, 106] width 29 height 15
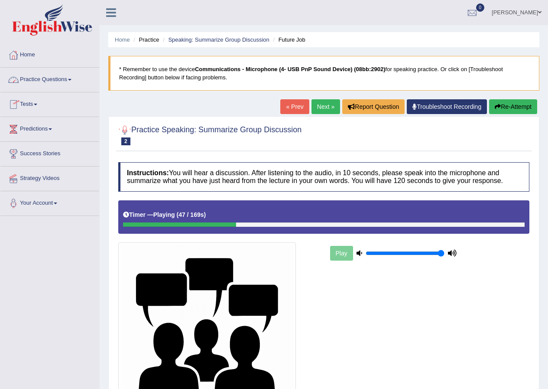
click at [329, 109] on link "Next »" at bounding box center [325, 106] width 29 height 15
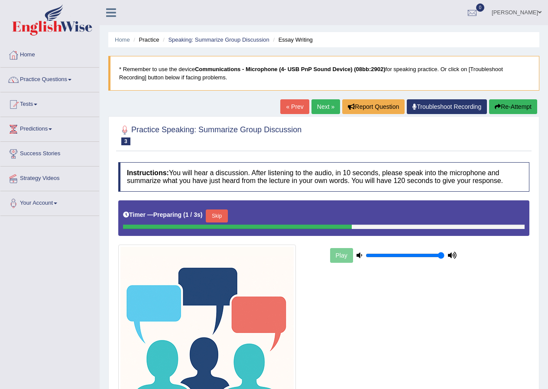
click at [329, 106] on link "Next »" at bounding box center [325, 106] width 29 height 15
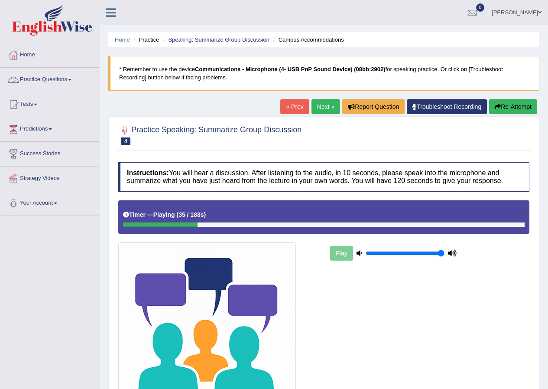
click at [71, 82] on link "Practice Questions" at bounding box center [49, 79] width 99 height 22
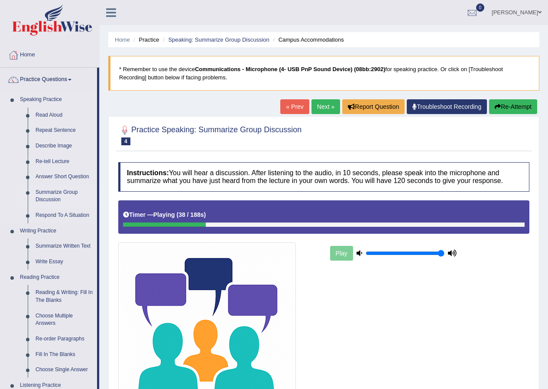
click at [65, 191] on link "Summarize Group Discussion" at bounding box center [64, 196] width 65 height 23
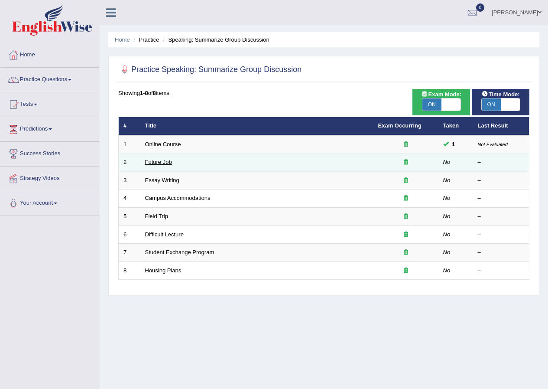
click at [164, 160] on link "Future Job" at bounding box center [158, 162] width 27 height 6
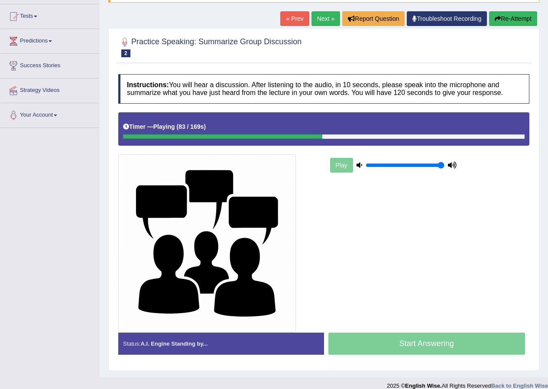
scroll to position [98, 0]
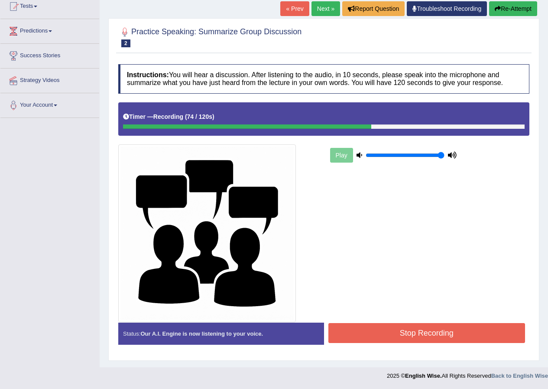
click at [363, 321] on div "Play" at bounding box center [324, 212] width 420 height 220
click at [363, 332] on button "Stop Recording" at bounding box center [426, 333] width 197 height 20
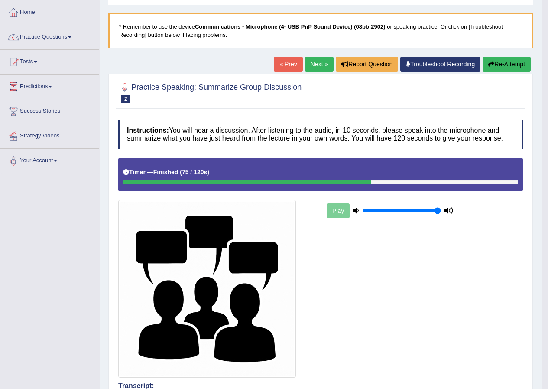
scroll to position [0, 0]
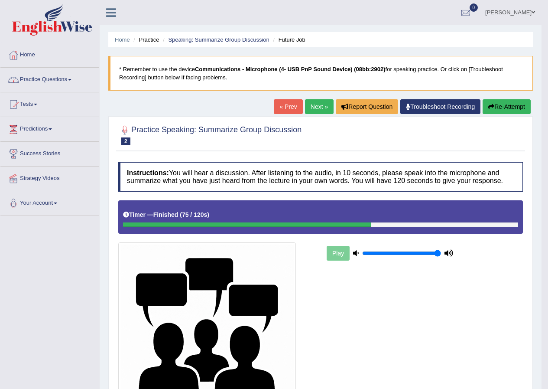
click at [76, 78] on link "Practice Questions" at bounding box center [49, 79] width 99 height 22
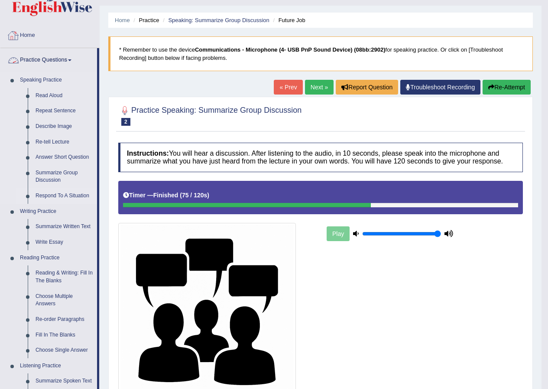
click at [51, 204] on link "Respond To A Situation" at bounding box center [64, 196] width 65 height 16
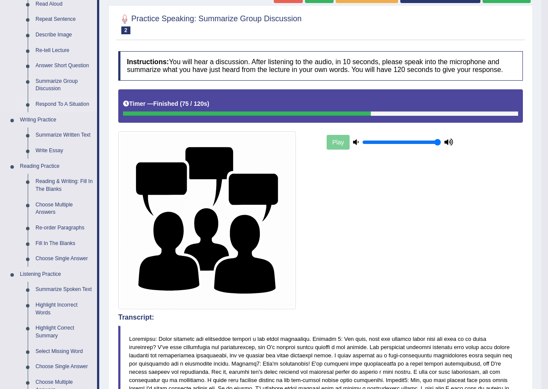
click at [51, 216] on div "Toggle navigation Home Practice Questions Speaking Practice Read Aloud Repeat S…" at bounding box center [271, 362] width 542 height 947
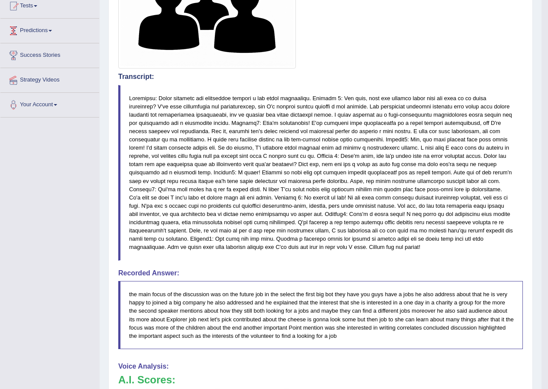
scroll to position [493, 0]
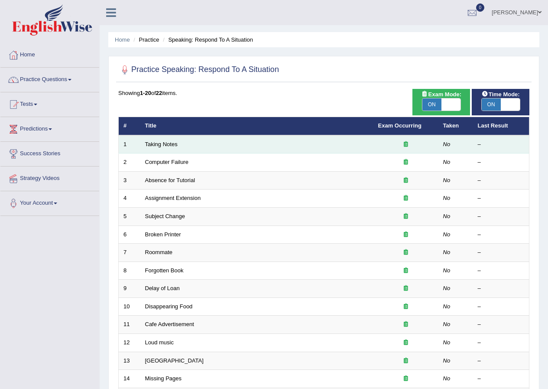
click at [157, 140] on td "Taking Notes" at bounding box center [256, 144] width 233 height 18
click at [175, 144] on link "Taking Notes" at bounding box center [161, 144] width 32 height 6
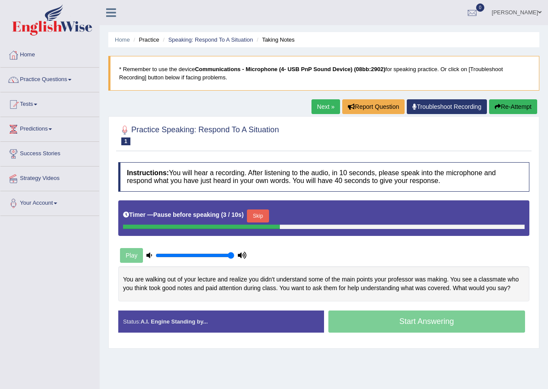
click at [259, 217] on button "Skip" at bounding box center [258, 215] width 22 height 13
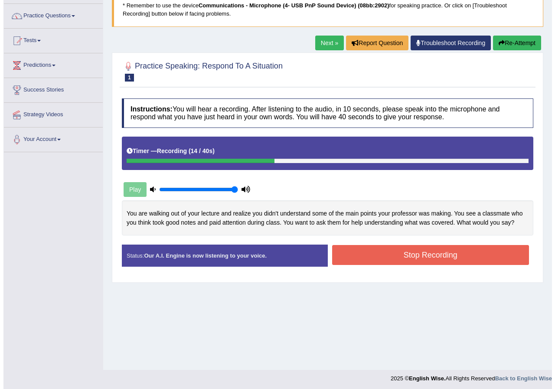
scroll to position [66, 0]
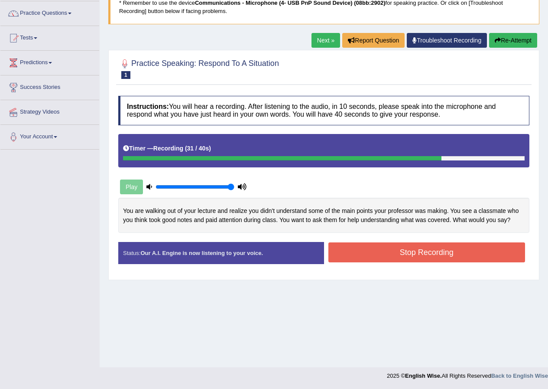
click at [363, 249] on button "Stop Recording" at bounding box center [426, 252] width 197 height 20
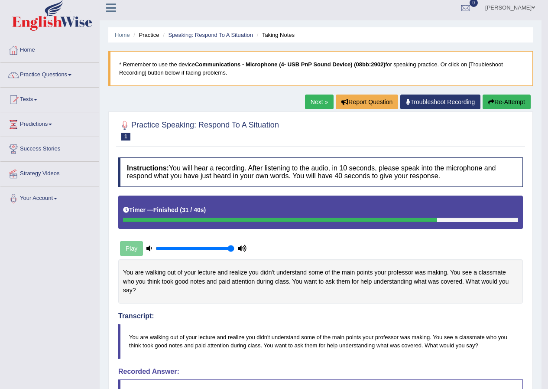
scroll to position [0, 0]
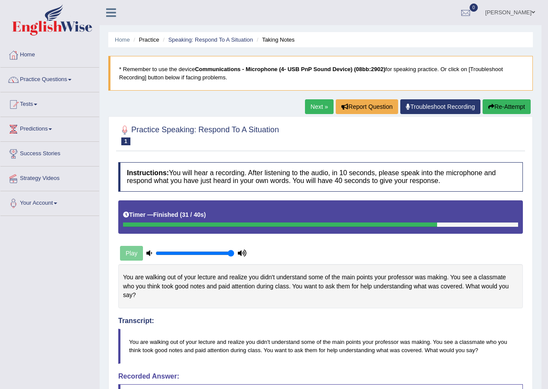
click at [508, 99] on div "Home Practice Speaking: Respond To A Situation Taking Notes * Remember to use t…" at bounding box center [321, 328] width 442 height 656
click at [504, 104] on button "Re-Attempt" at bounding box center [507, 106] width 48 height 15
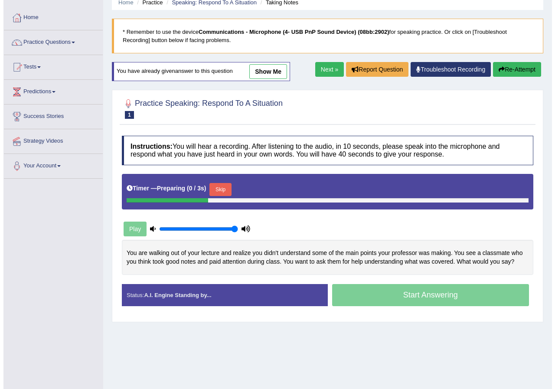
scroll to position [66, 0]
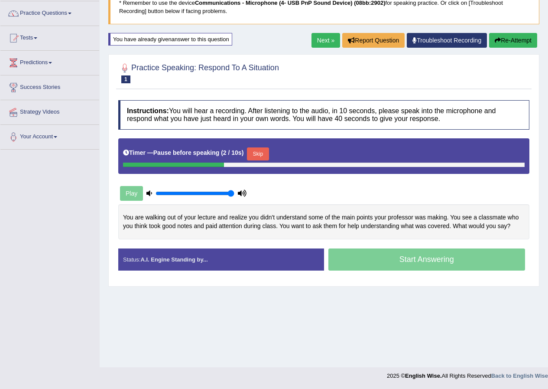
click at [266, 156] on button "Skip" at bounding box center [258, 153] width 22 height 13
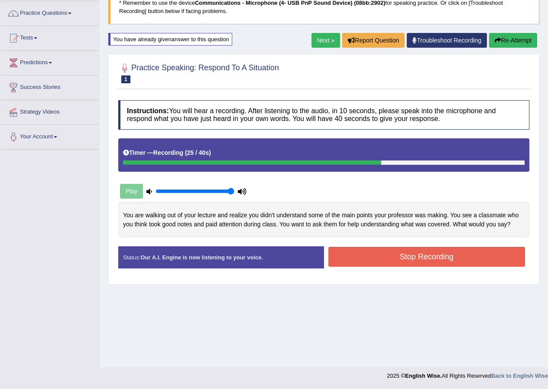
click at [367, 264] on button "Stop Recording" at bounding box center [426, 256] width 197 height 20
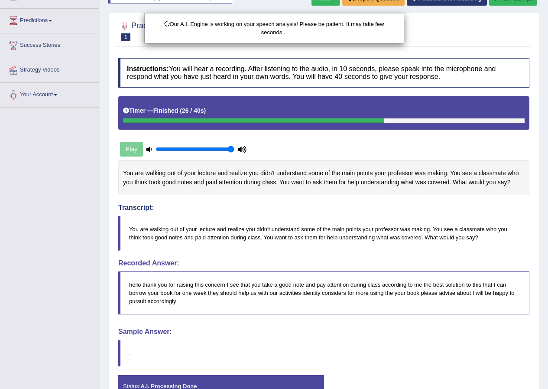
drag, startPoint x: 280, startPoint y: 316, endPoint x: 267, endPoint y: 337, distance: 24.7
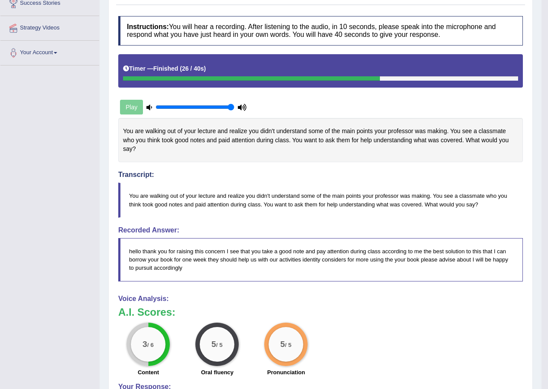
scroll to position [33, 0]
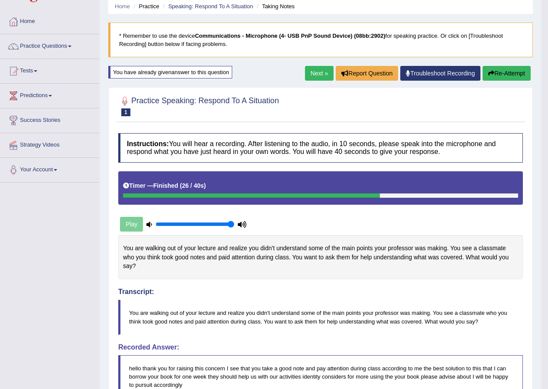
click at [323, 71] on link "Next »" at bounding box center [319, 73] width 29 height 15
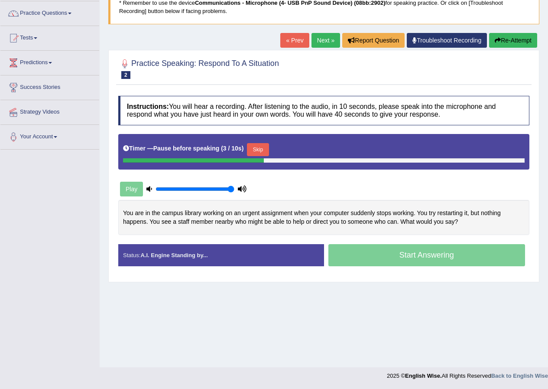
click at [260, 153] on button "Skip" at bounding box center [258, 149] width 22 height 13
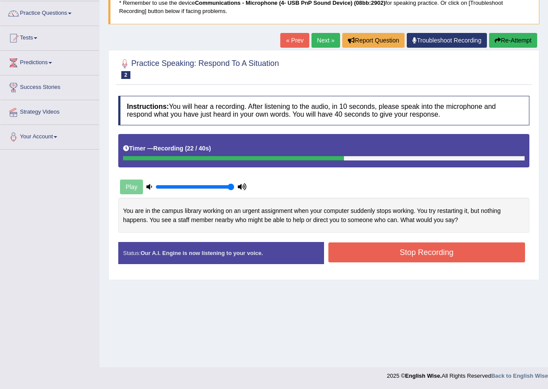
drag, startPoint x: 394, startPoint y: 259, endPoint x: 397, endPoint y: 263, distance: 4.9
click at [394, 259] on button "Stop Recording" at bounding box center [426, 252] width 197 height 20
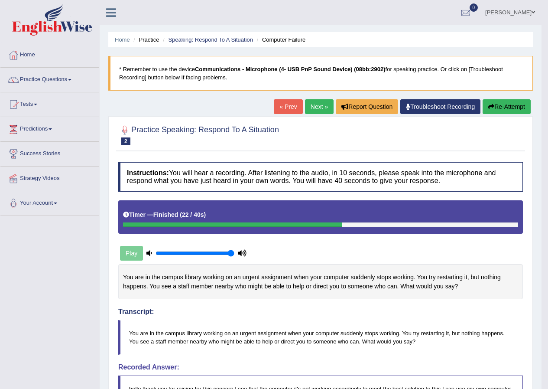
click at [312, 105] on link "Next »" at bounding box center [319, 106] width 29 height 15
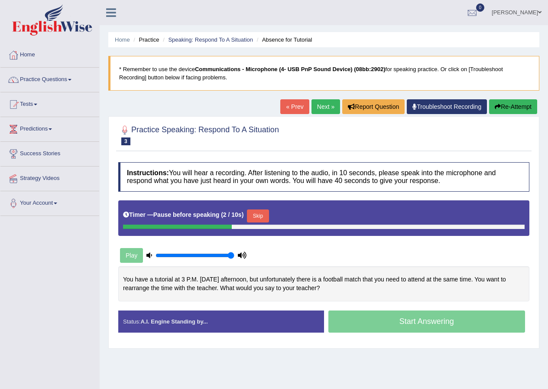
click at [268, 213] on button "Skip" at bounding box center [258, 215] width 22 height 13
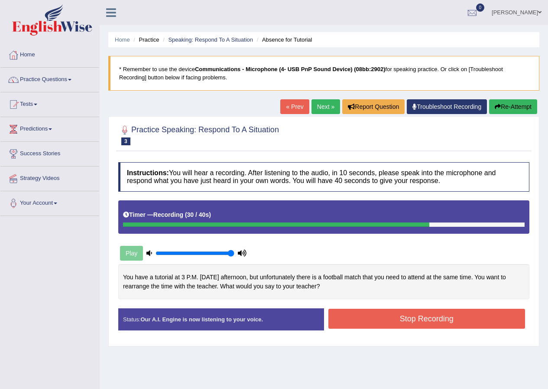
click at [363, 307] on div "Created with Highcharts 7.1.2 Too low Too high Time Pitch meter: 0 10 20 30 40 …" at bounding box center [324, 286] width 420 height 44
click at [364, 311] on button "Stop Recording" at bounding box center [426, 318] width 197 height 20
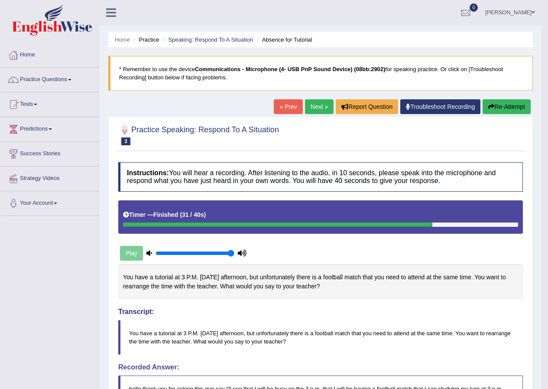
click at [319, 107] on link "Next »" at bounding box center [319, 106] width 29 height 15
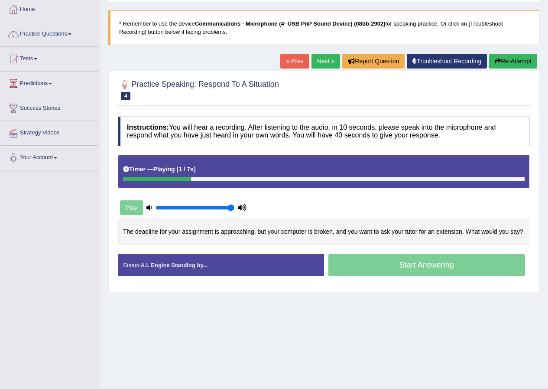
scroll to position [66, 0]
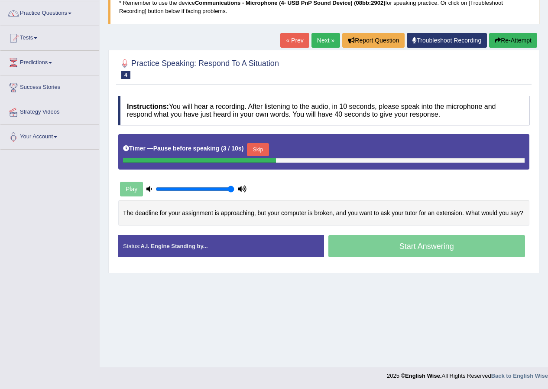
click at [264, 152] on button "Skip" at bounding box center [258, 149] width 22 height 13
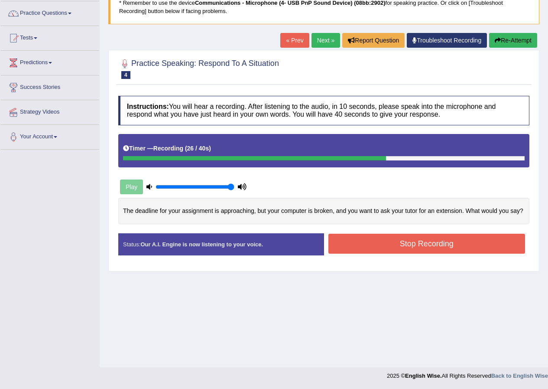
click at [401, 244] on button "Stop Recording" at bounding box center [426, 243] width 197 height 20
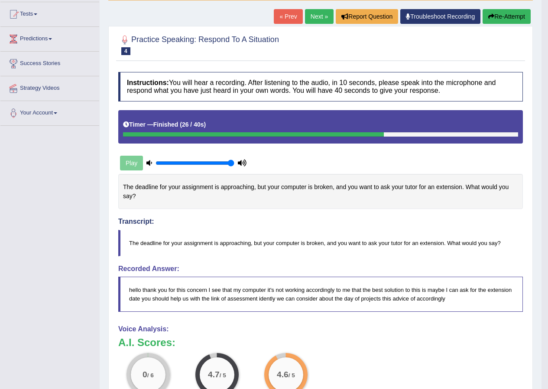
scroll to position [0, 0]
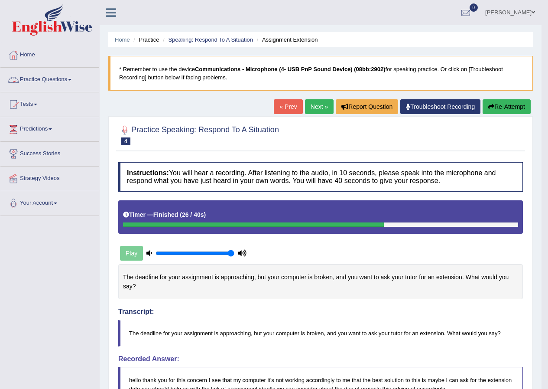
click at [54, 82] on link "Practice Questions" at bounding box center [49, 79] width 99 height 22
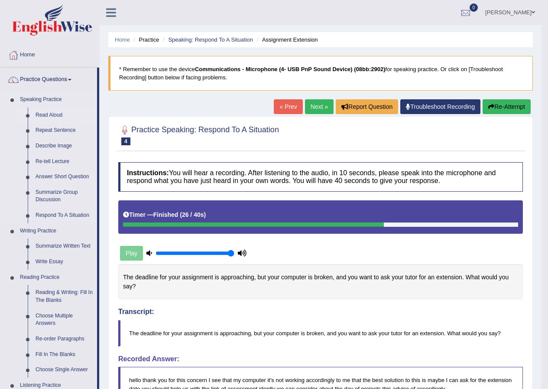
click at [54, 112] on link "Read Aloud" at bounding box center [64, 115] width 65 height 16
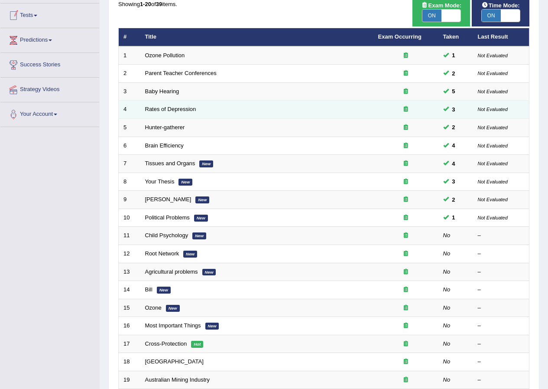
scroll to position [185, 0]
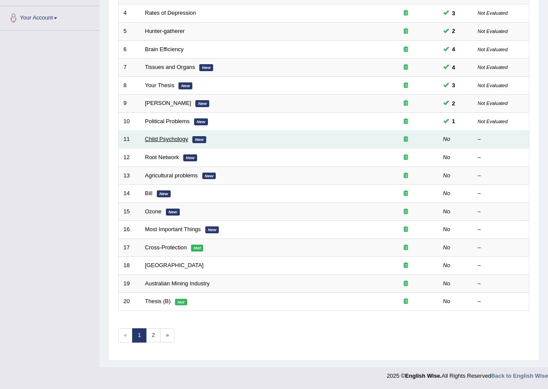
click at [166, 139] on link "Child Psychology" at bounding box center [166, 139] width 43 height 6
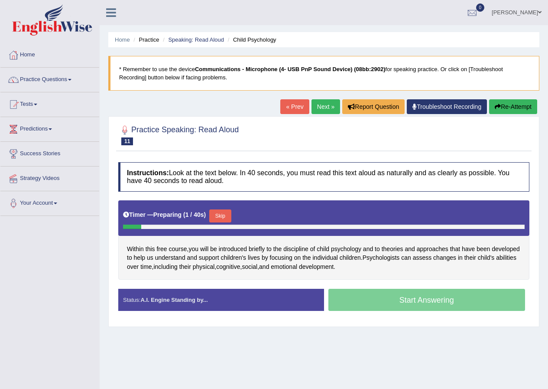
click at [227, 211] on button "Skip" at bounding box center [220, 215] width 22 height 13
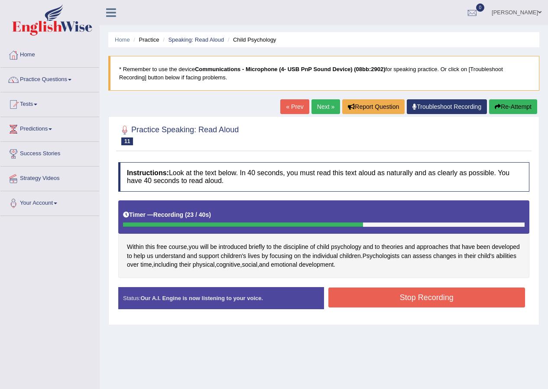
click at [383, 299] on button "Stop Recording" at bounding box center [426, 297] width 197 height 20
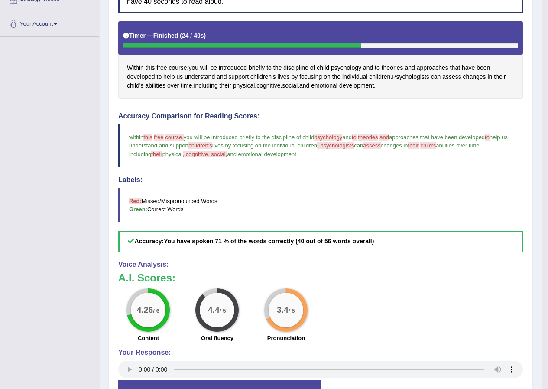
scroll to position [63, 0]
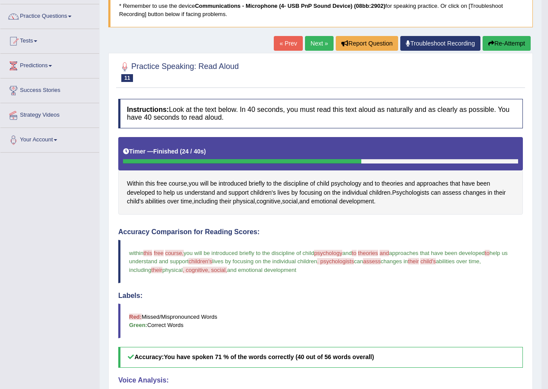
click at [506, 41] on button "Re-Attempt" at bounding box center [507, 43] width 48 height 15
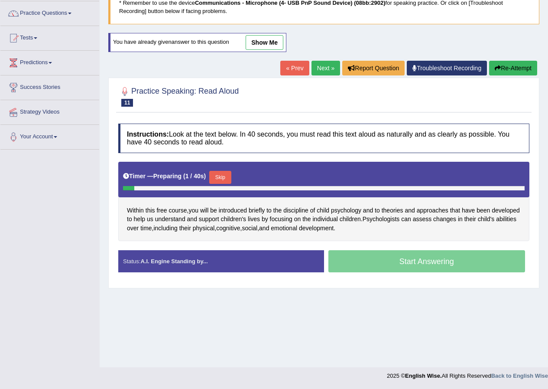
click at [224, 177] on button "Skip" at bounding box center [220, 177] width 22 height 13
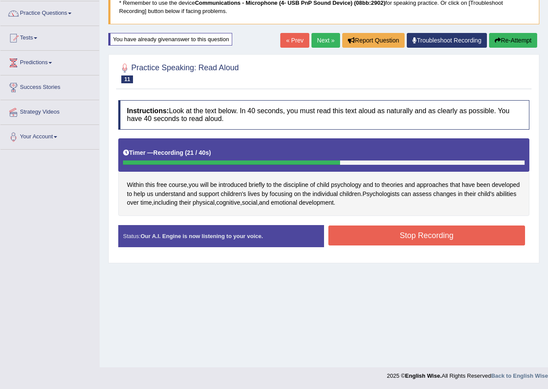
click at [383, 233] on button "Stop Recording" at bounding box center [426, 235] width 197 height 20
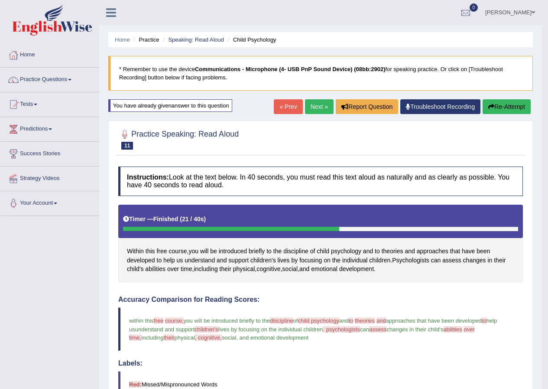
click at [316, 102] on link "Next »" at bounding box center [319, 106] width 29 height 15
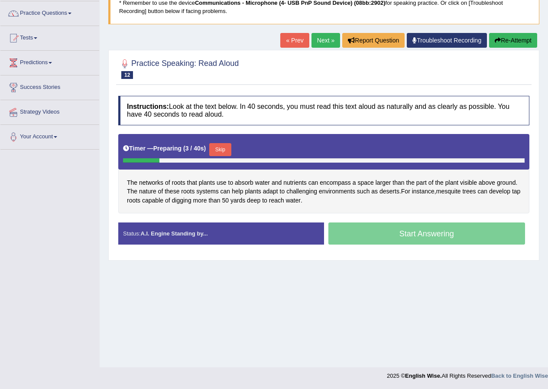
click at [224, 148] on button "Skip" at bounding box center [220, 149] width 22 height 13
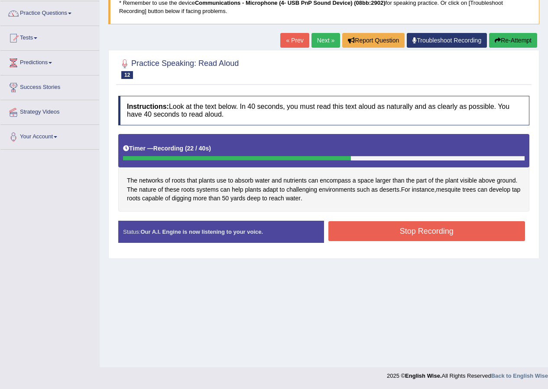
click at [358, 229] on button "Stop Recording" at bounding box center [426, 231] width 197 height 20
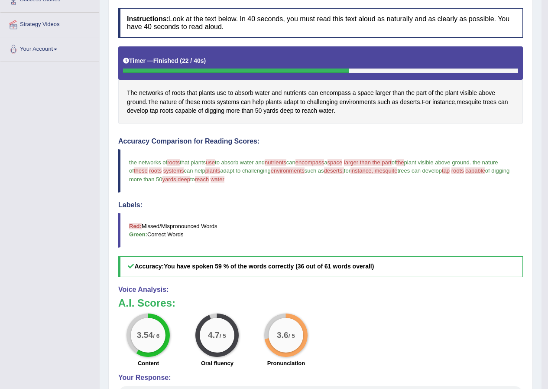
scroll to position [63, 0]
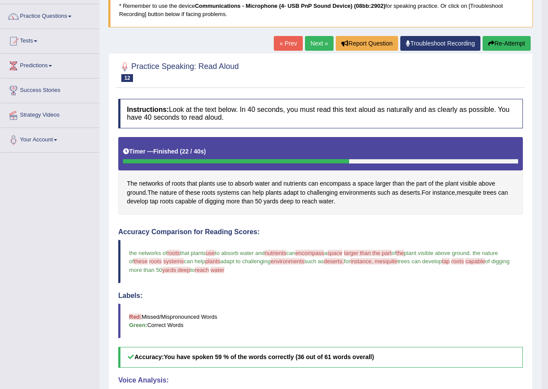
click at [314, 42] on link "Next »" at bounding box center [319, 43] width 29 height 15
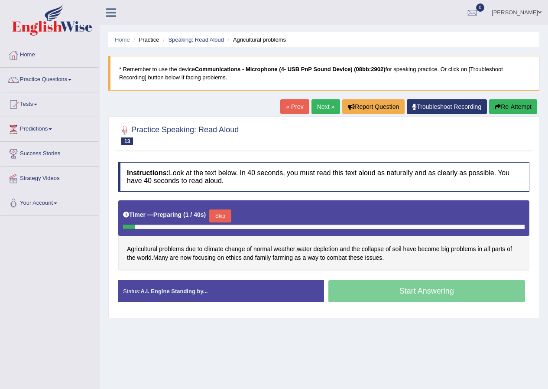
click at [218, 213] on button "Skip" at bounding box center [220, 215] width 22 height 13
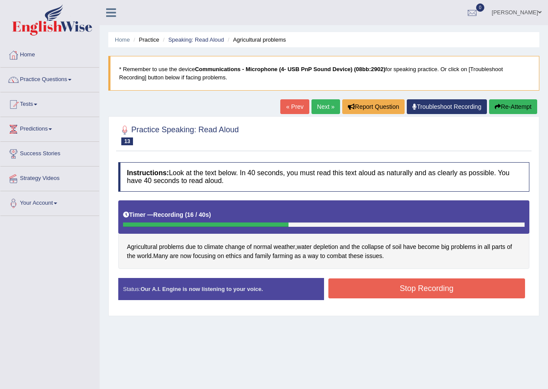
click at [402, 284] on button "Stop Recording" at bounding box center [426, 288] width 197 height 20
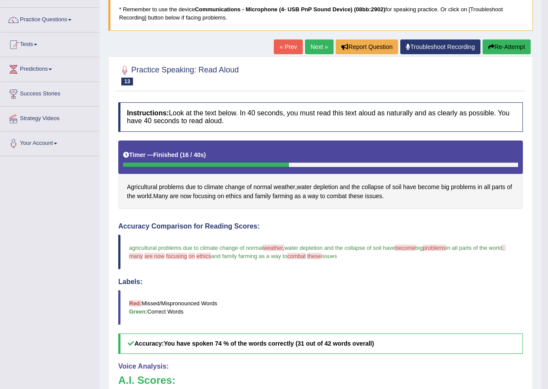
scroll to position [46, 0]
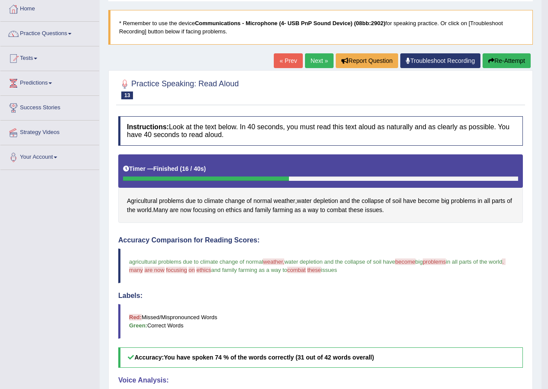
click at [321, 62] on link "Next »" at bounding box center [319, 60] width 29 height 15
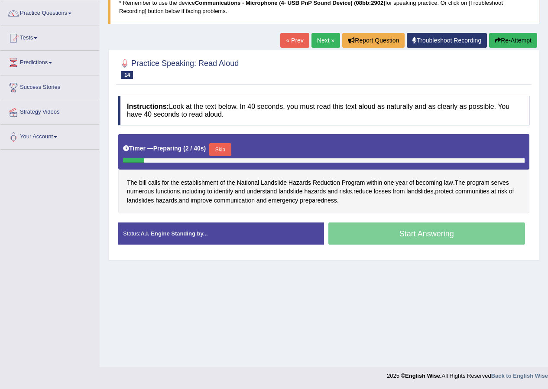
click at [228, 149] on button "Skip" at bounding box center [220, 149] width 22 height 13
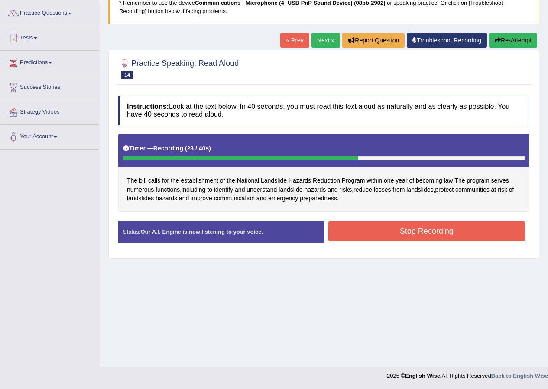
click at [399, 230] on button "Stop Recording" at bounding box center [426, 231] width 197 height 20
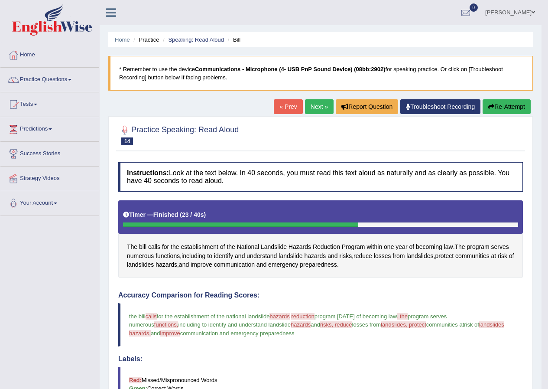
click at [313, 107] on link "Next »" at bounding box center [319, 106] width 29 height 15
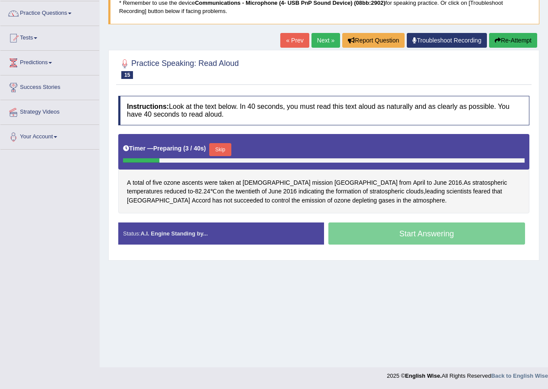
click at [227, 149] on button "Skip" at bounding box center [220, 149] width 22 height 13
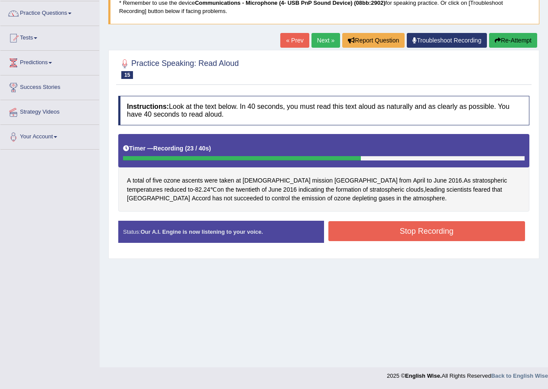
click at [365, 229] on button "Stop Recording" at bounding box center [426, 231] width 197 height 20
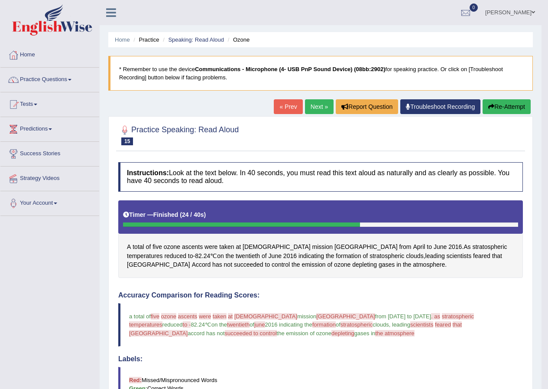
click at [320, 106] on link "Next »" at bounding box center [319, 106] width 29 height 15
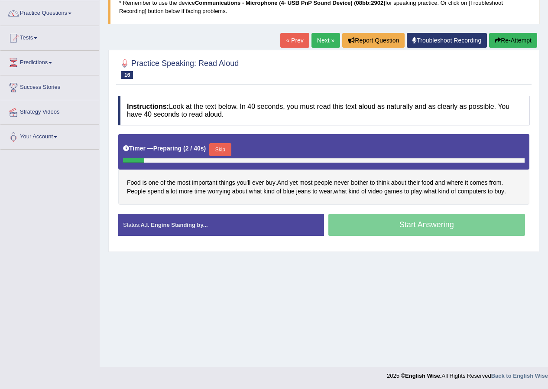
click at [226, 151] on button "Skip" at bounding box center [220, 149] width 22 height 13
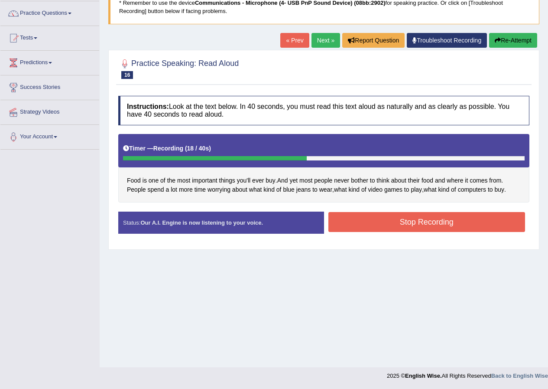
click at [392, 220] on button "Stop Recording" at bounding box center [426, 222] width 197 height 20
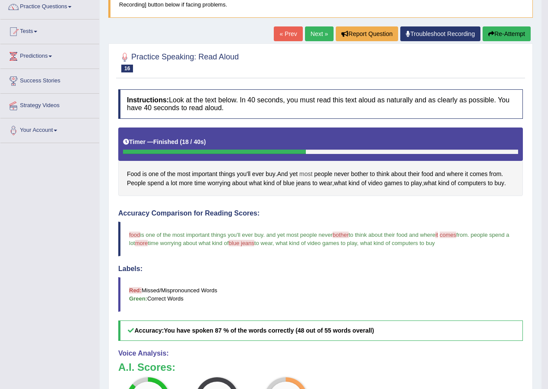
scroll to position [46, 0]
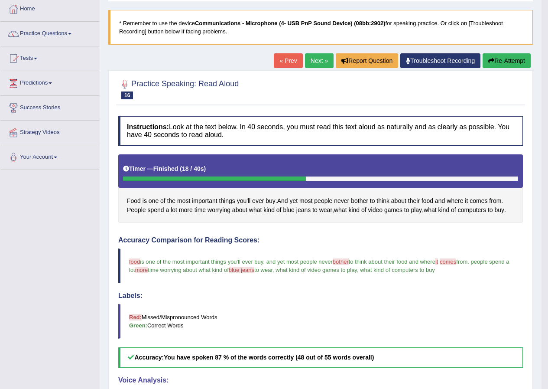
click at [506, 60] on button "Re-Attempt" at bounding box center [507, 60] width 48 height 15
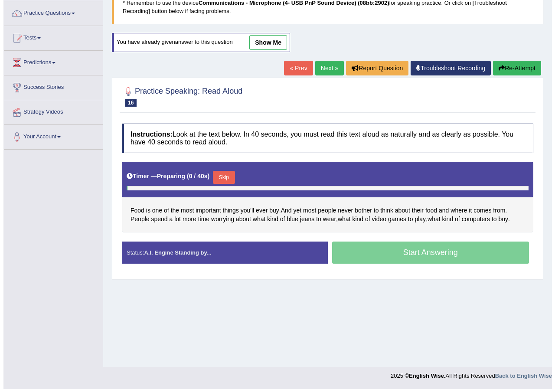
scroll to position [66, 0]
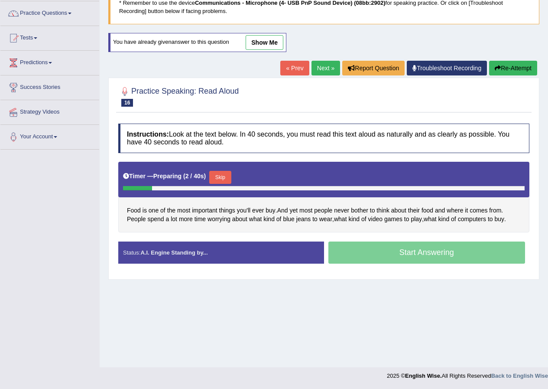
click at [231, 178] on button "Skip" at bounding box center [220, 177] width 22 height 13
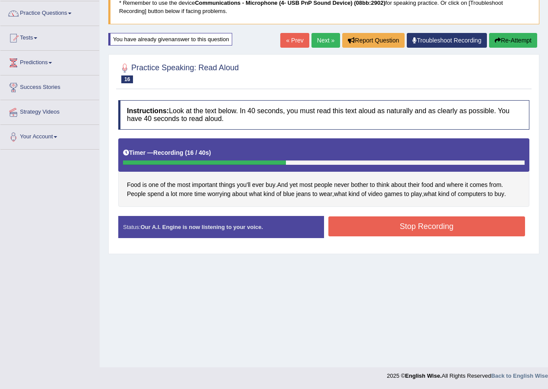
click at [376, 223] on button "Stop Recording" at bounding box center [426, 226] width 197 height 20
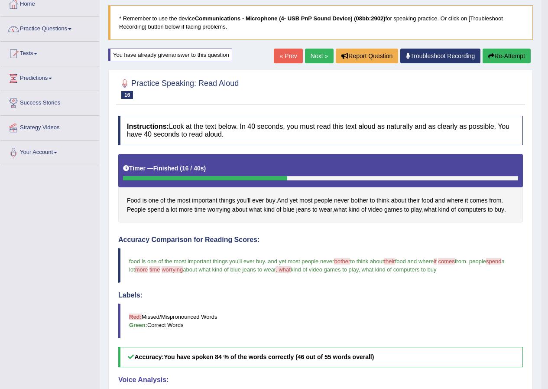
scroll to position [50, 0]
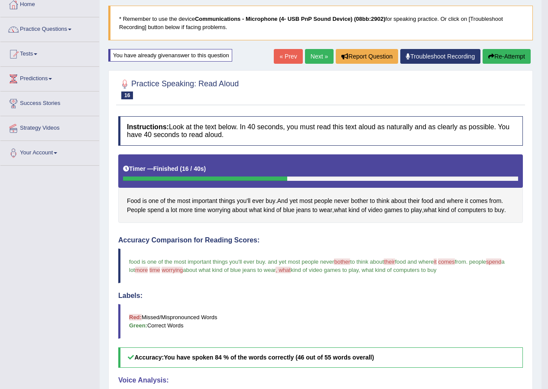
click at [317, 61] on link "Next »" at bounding box center [319, 56] width 29 height 15
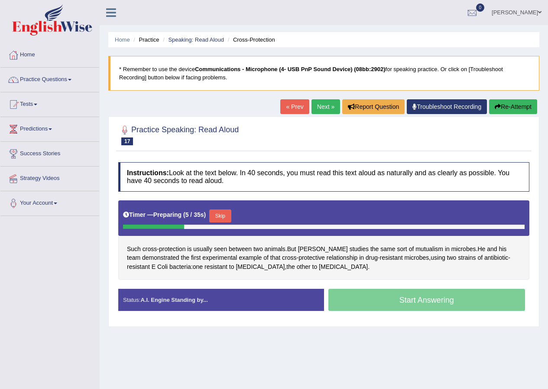
click at [226, 210] on button "Skip" at bounding box center [220, 215] width 22 height 13
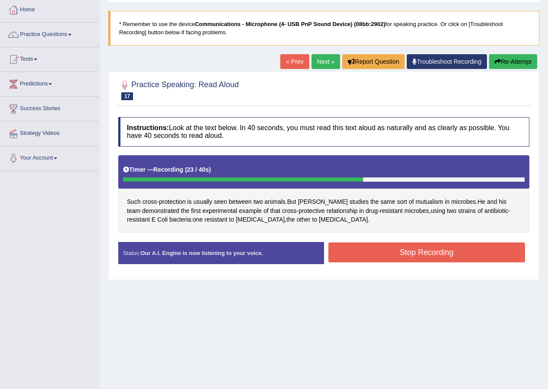
scroll to position [66, 0]
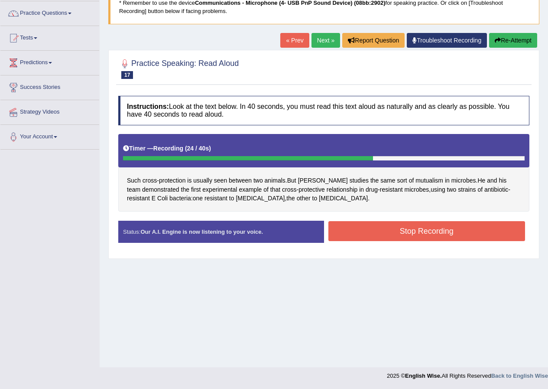
click at [418, 234] on button "Stop Recording" at bounding box center [426, 231] width 197 height 20
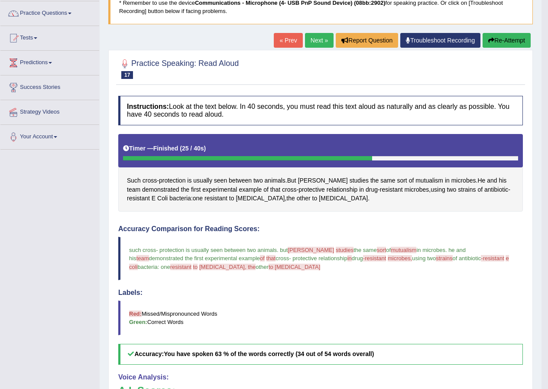
scroll to position [317, 0]
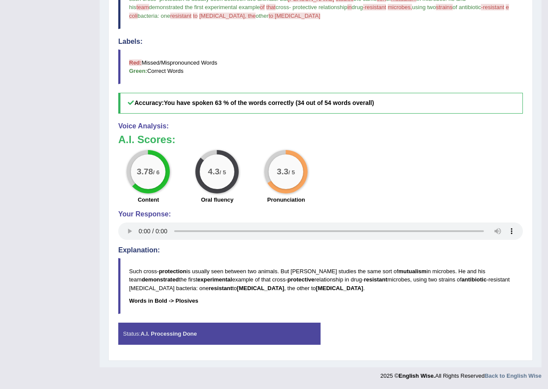
click at [210, 312] on blockquote "Such cross- protection is usually seen between two animals. But Gore studies th…" at bounding box center [320, 285] width 405 height 55
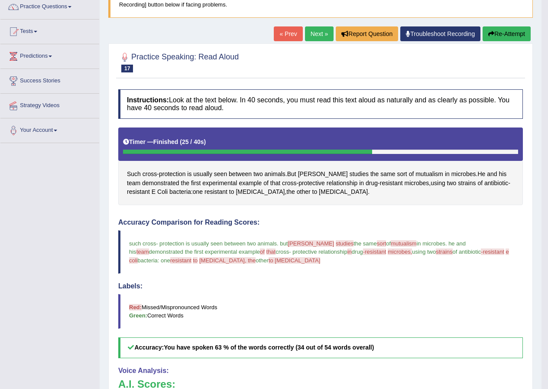
scroll to position [57, 0]
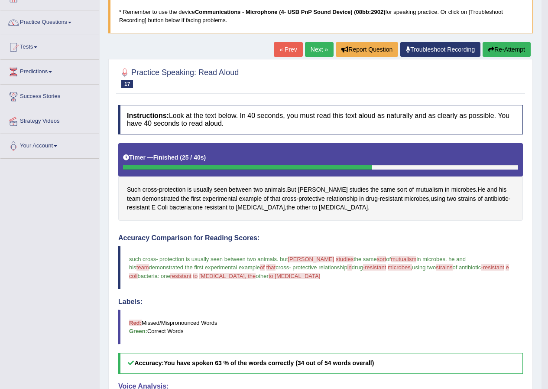
click at [319, 48] on link "Next »" at bounding box center [319, 49] width 29 height 15
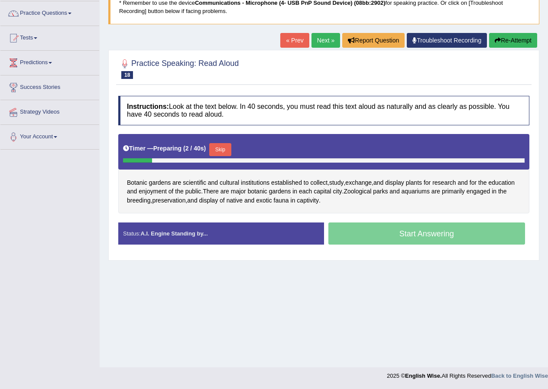
click at [227, 149] on button "Skip" at bounding box center [220, 149] width 22 height 13
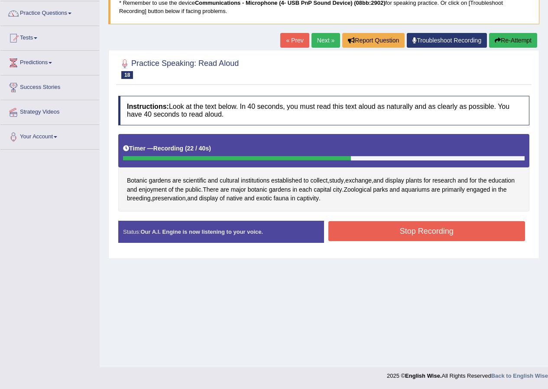
click at [346, 223] on button "Stop Recording" at bounding box center [426, 231] width 197 height 20
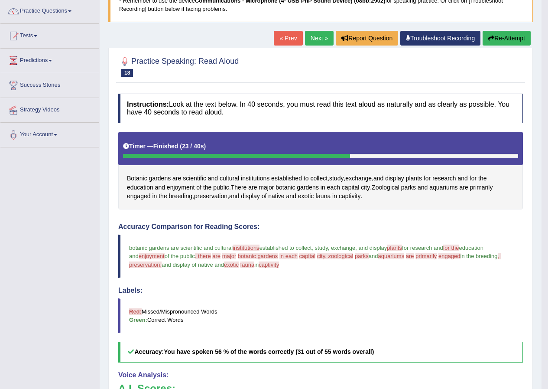
scroll to position [57, 0]
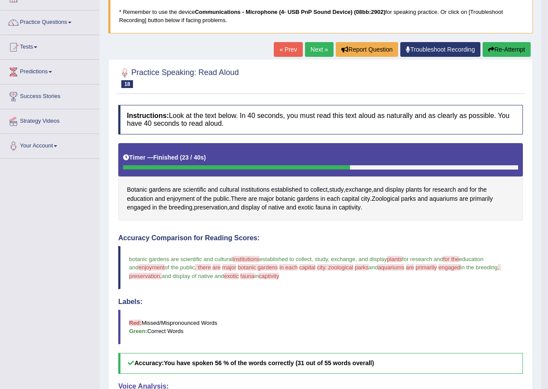
drag, startPoint x: 324, startPoint y: 45, endPoint x: 329, endPoint y: 57, distance: 13.4
click at [324, 45] on link "Next »" at bounding box center [319, 49] width 29 height 15
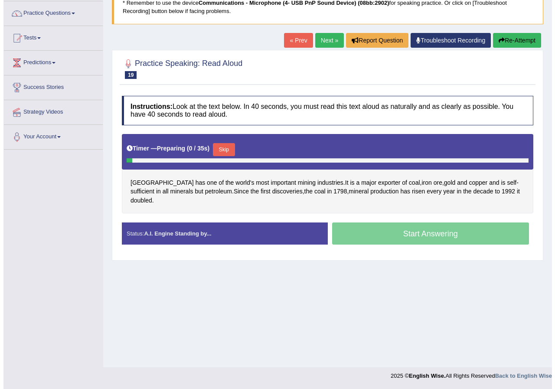
scroll to position [66, 0]
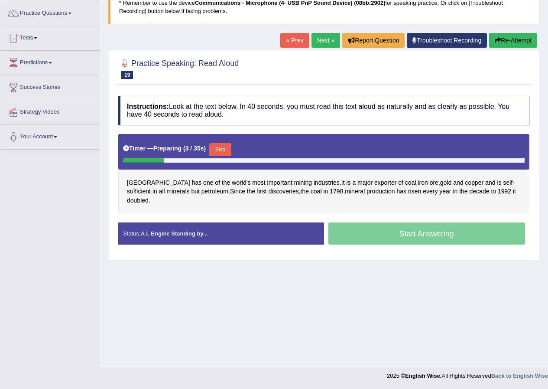
click at [227, 145] on button "Skip" at bounding box center [220, 149] width 22 height 13
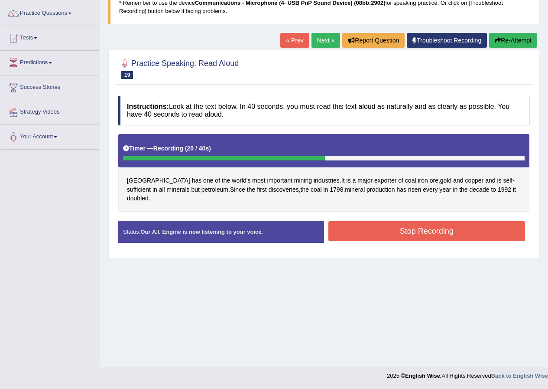
click at [374, 229] on button "Stop Recording" at bounding box center [426, 231] width 197 height 20
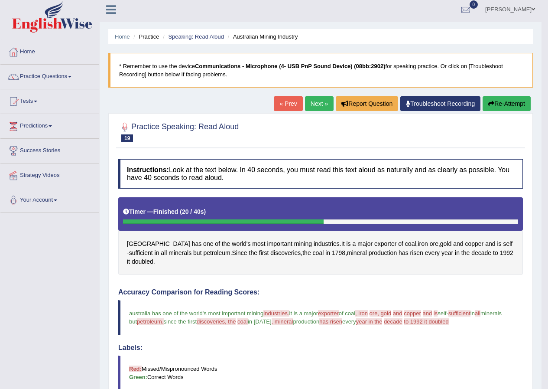
scroll to position [0, 0]
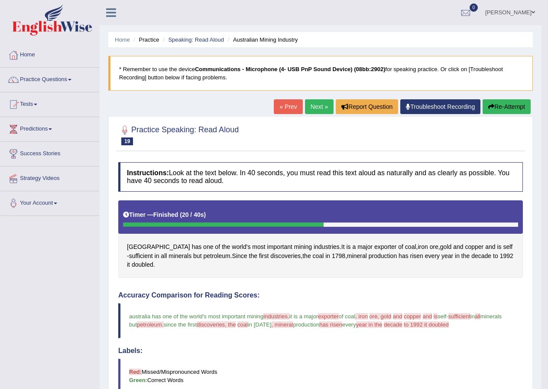
click at [505, 106] on button "Re-Attempt" at bounding box center [507, 106] width 48 height 15
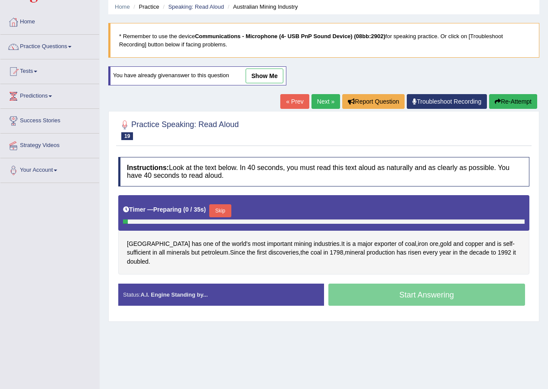
scroll to position [66, 0]
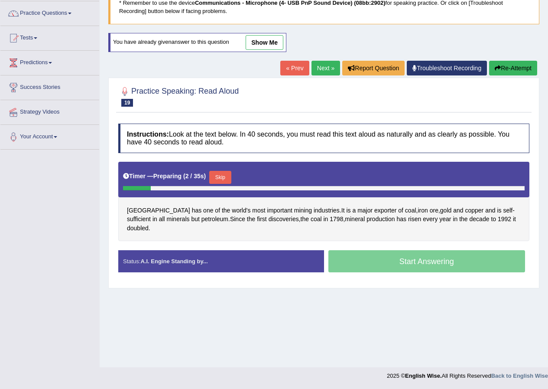
click at [227, 178] on button "Skip" at bounding box center [220, 177] width 22 height 13
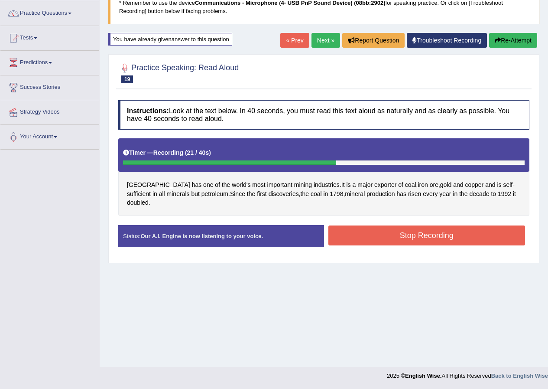
click at [368, 225] on button "Stop Recording" at bounding box center [426, 235] width 197 height 20
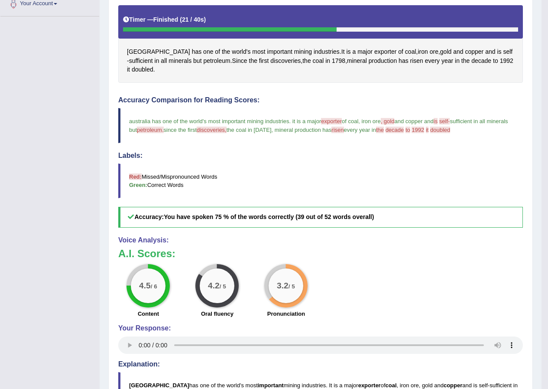
scroll to position [36, 0]
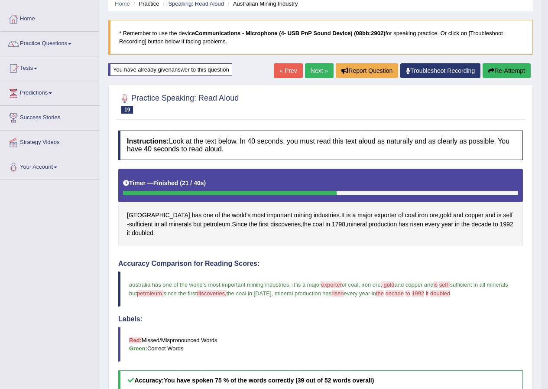
drag, startPoint x: 315, startPoint y: 71, endPoint x: 321, endPoint y: 81, distance: 11.8
click at [315, 71] on link "Next »" at bounding box center [319, 70] width 29 height 15
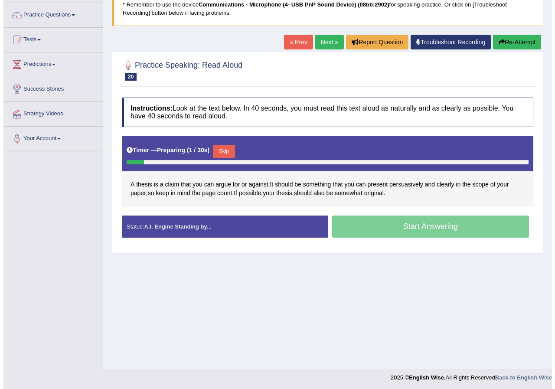
scroll to position [66, 0]
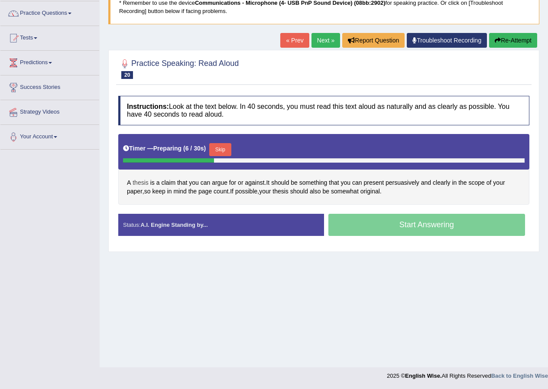
click at [145, 181] on span "thesis" at bounding box center [141, 182] width 16 height 9
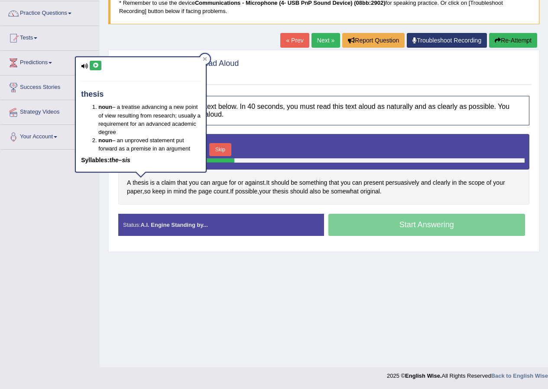
click at [98, 68] on icon at bounding box center [95, 65] width 6 height 5
drag, startPoint x: 205, startPoint y: 58, endPoint x: 393, endPoint y: 157, distance: 212.6
click at [205, 58] on icon at bounding box center [205, 59] width 4 height 4
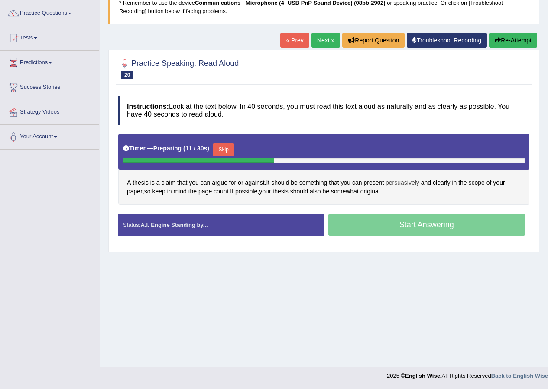
click at [411, 183] on span "persuasively" at bounding box center [403, 182] width 34 height 9
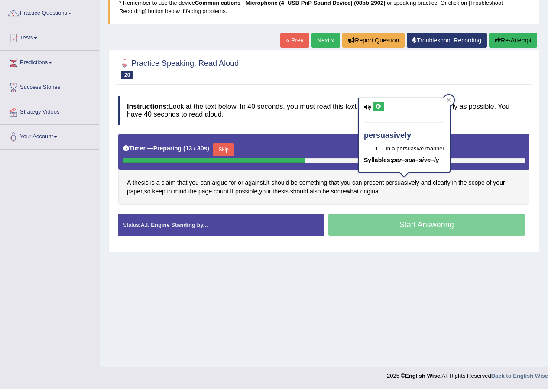
click at [383, 106] on button at bounding box center [379, 107] width 12 height 10
click at [448, 103] on div at bounding box center [449, 100] width 10 height 10
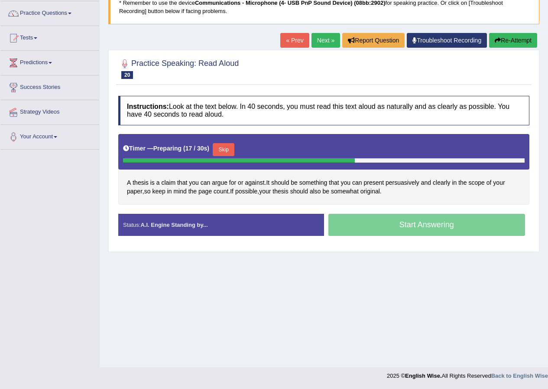
click at [229, 153] on button "Skip" at bounding box center [224, 149] width 22 height 13
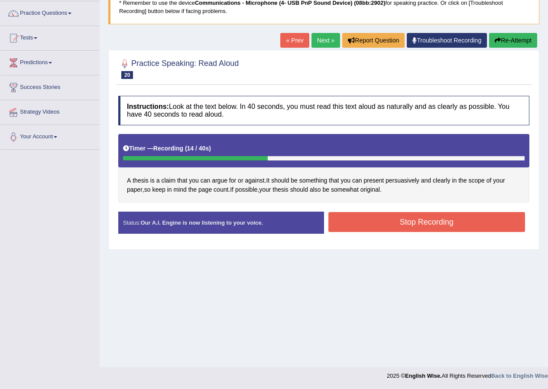
click at [364, 215] on button "Stop Recording" at bounding box center [426, 222] width 197 height 20
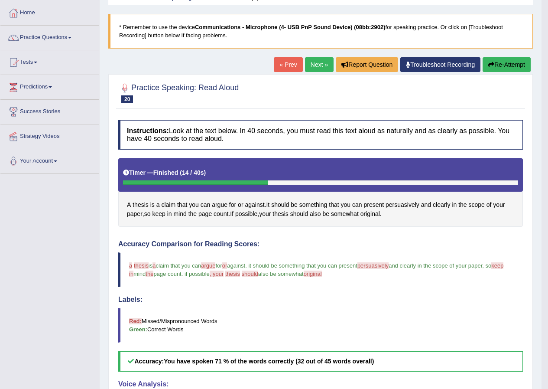
scroll to position [32, 0]
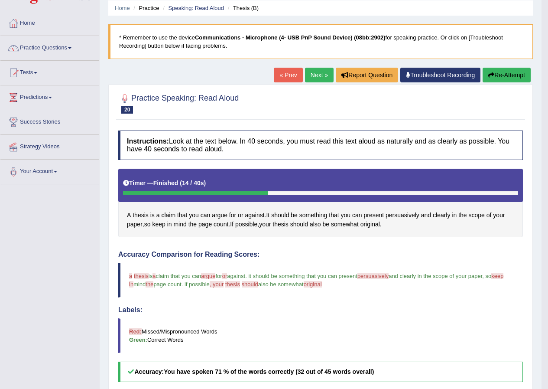
click at [322, 77] on link "Next »" at bounding box center [319, 75] width 29 height 15
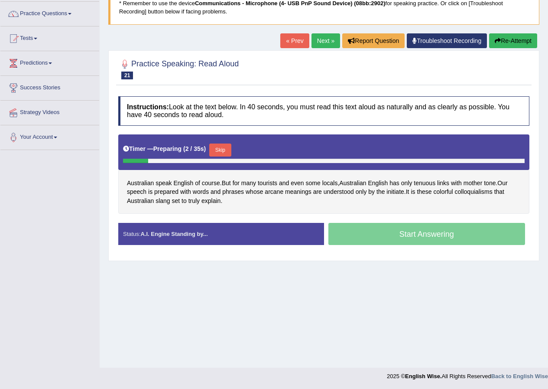
scroll to position [66, 0]
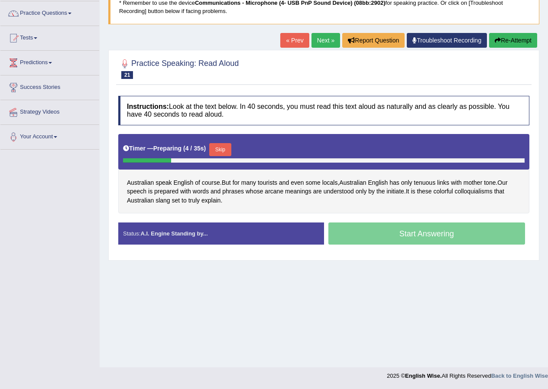
click at [227, 150] on button "Skip" at bounding box center [220, 149] width 22 height 13
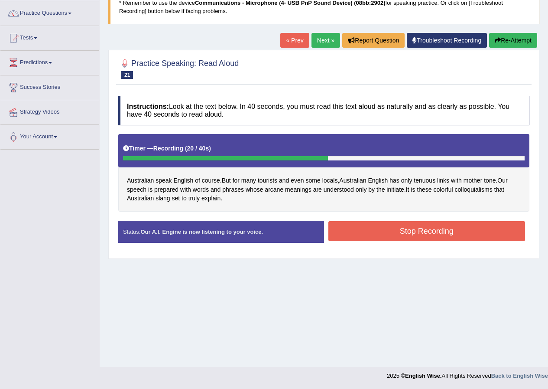
click at [354, 228] on button "Stop Recording" at bounding box center [426, 231] width 197 height 20
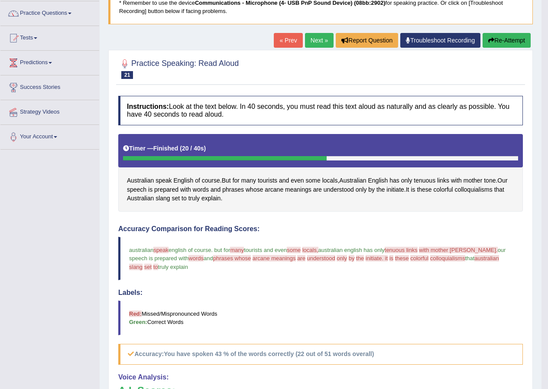
click at [315, 49] on div "« Prev Next » Report Question Troubleshoot Recording Re-Attempt" at bounding box center [403, 41] width 259 height 17
click at [312, 42] on link "Next »" at bounding box center [319, 40] width 29 height 15
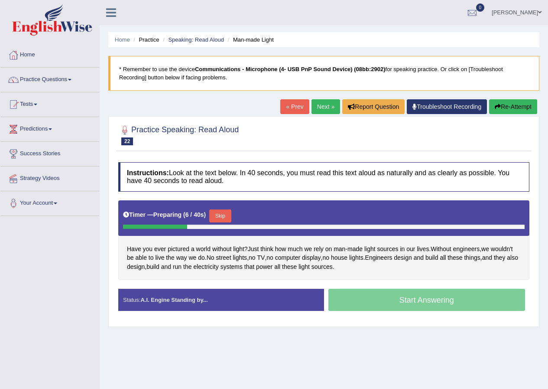
click at [228, 221] on button "Skip" at bounding box center [220, 215] width 22 height 13
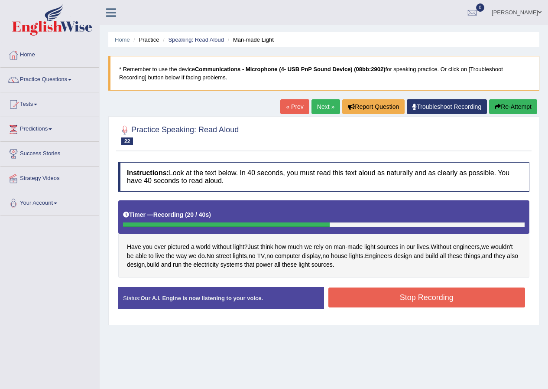
click at [374, 292] on button "Stop Recording" at bounding box center [426, 297] width 197 height 20
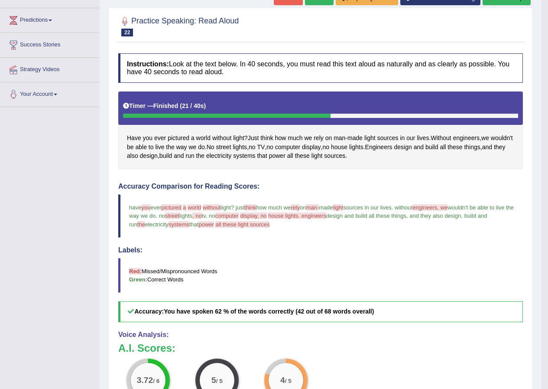
scroll to position [93, 0]
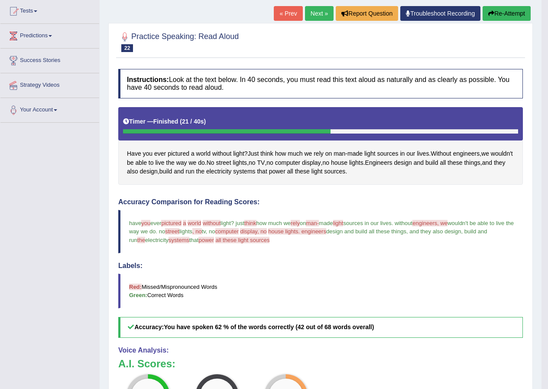
click at [317, 10] on link "Next »" at bounding box center [319, 13] width 29 height 15
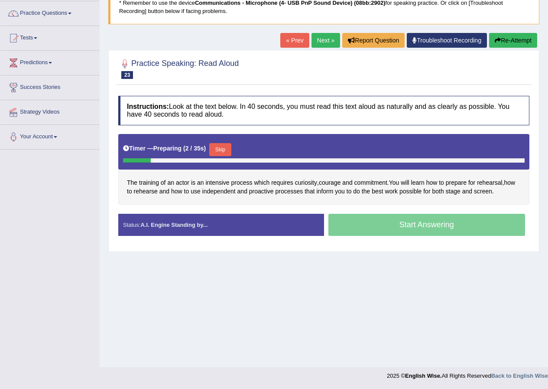
click at [225, 149] on button "Skip" at bounding box center [220, 149] width 22 height 13
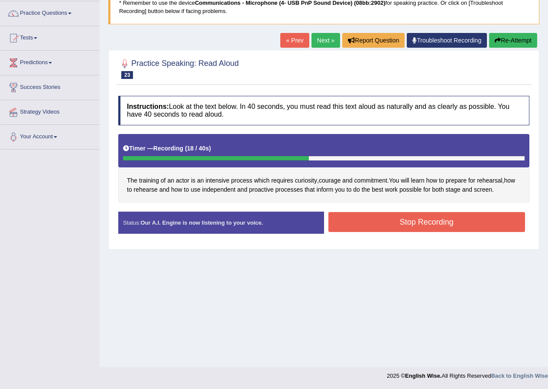
click at [396, 226] on button "Stop Recording" at bounding box center [426, 222] width 197 height 20
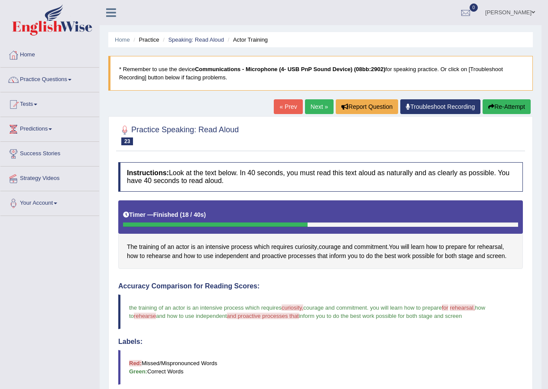
click at [310, 102] on link "Next »" at bounding box center [319, 106] width 29 height 15
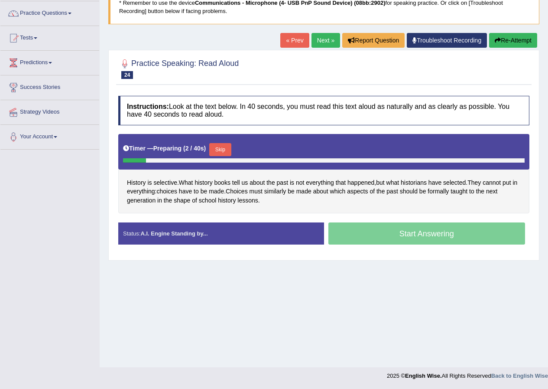
click at [226, 151] on button "Skip" at bounding box center [220, 149] width 22 height 13
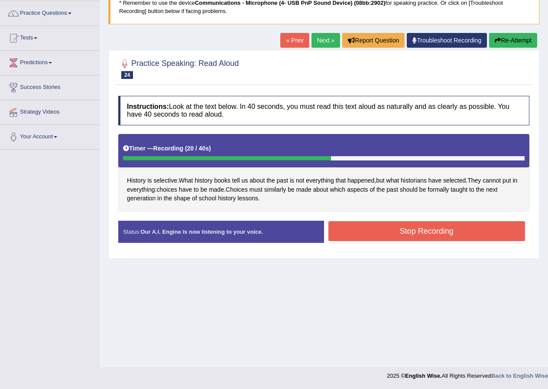
click at [363, 227] on button "Stop Recording" at bounding box center [426, 231] width 197 height 20
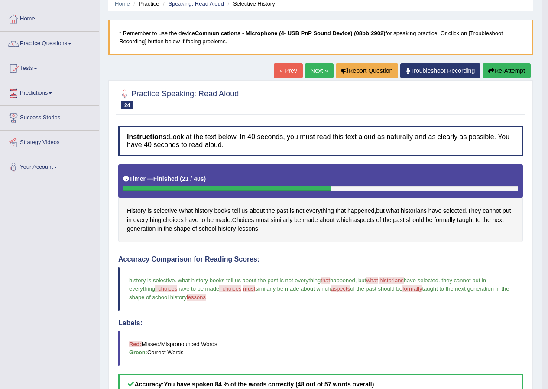
scroll to position [20, 0]
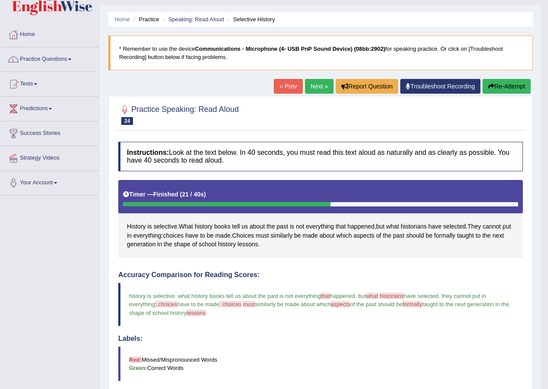
click at [312, 87] on link "Next »" at bounding box center [319, 86] width 29 height 15
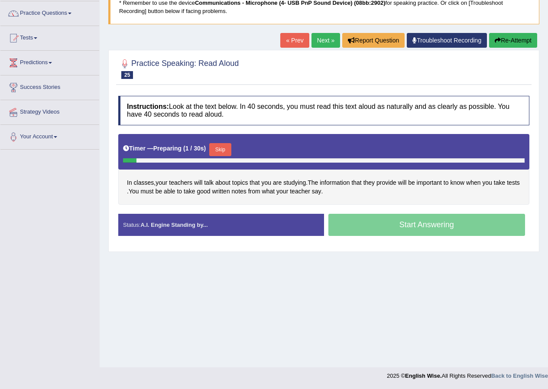
click at [224, 148] on button "Skip" at bounding box center [220, 149] width 22 height 13
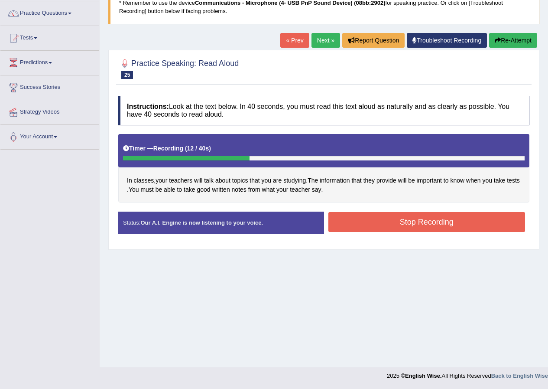
click at [376, 217] on button "Stop Recording" at bounding box center [426, 222] width 197 height 20
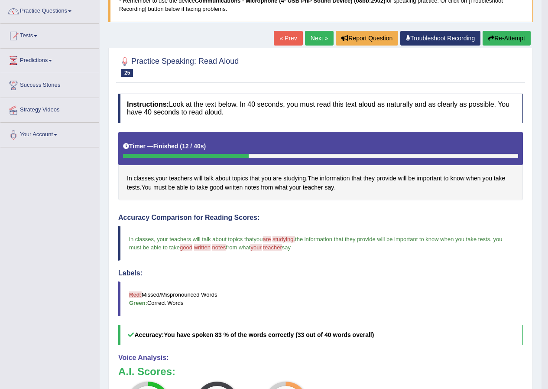
scroll to position [68, 0]
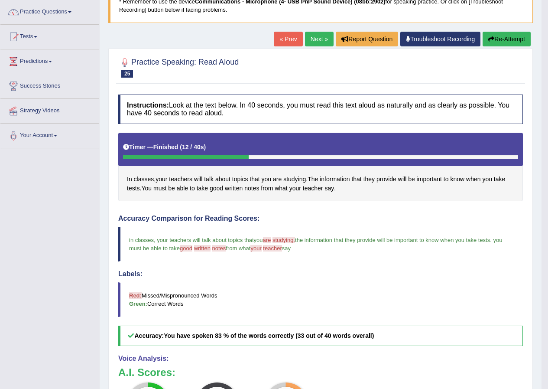
click at [312, 35] on link "Next »" at bounding box center [319, 39] width 29 height 15
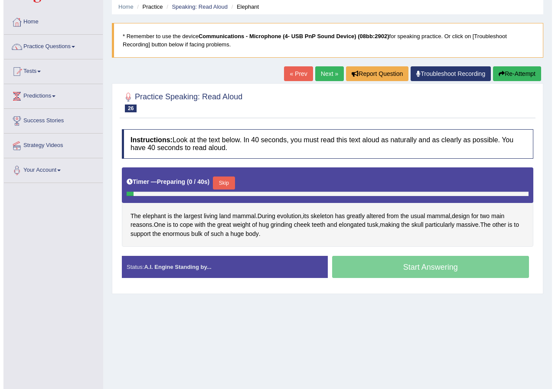
scroll to position [66, 0]
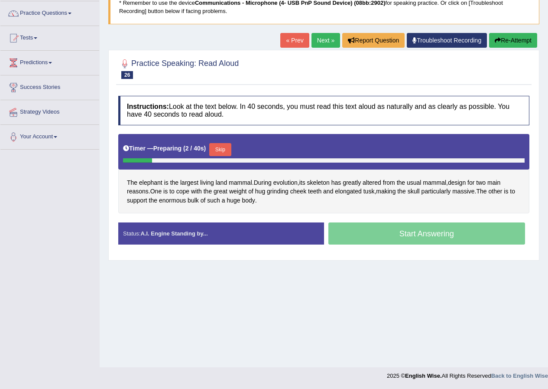
click at [224, 146] on button "Skip" at bounding box center [220, 149] width 22 height 13
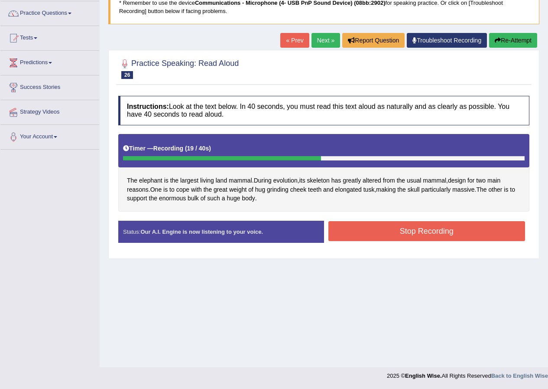
click at [403, 225] on button "Stop Recording" at bounding box center [426, 231] width 197 height 20
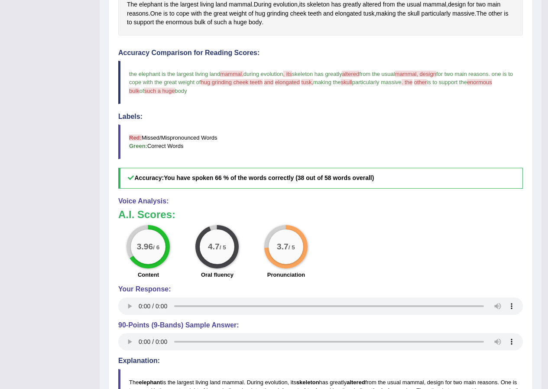
scroll to position [93, 0]
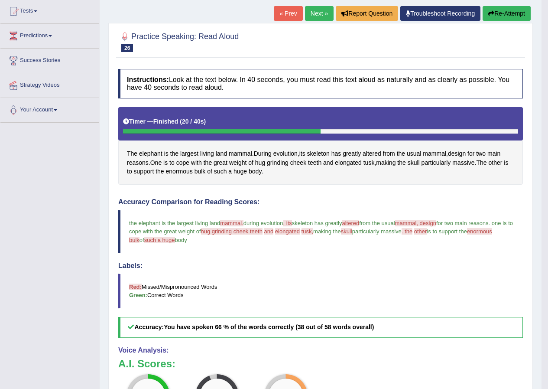
click at [319, 10] on link "Next »" at bounding box center [319, 13] width 29 height 15
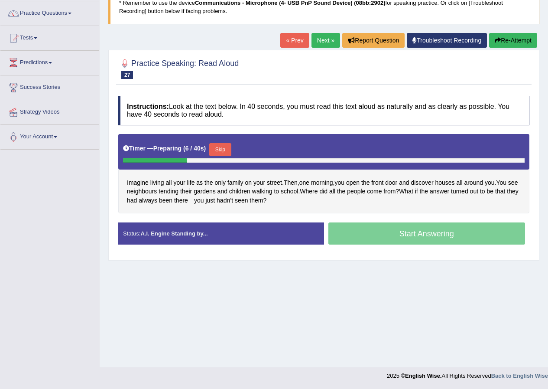
click at [228, 141] on div "Timer — Preparing ( 6 / 40s ) Skip" at bounding box center [324, 149] width 402 height 17
click at [227, 146] on button "Skip" at bounding box center [220, 149] width 22 height 13
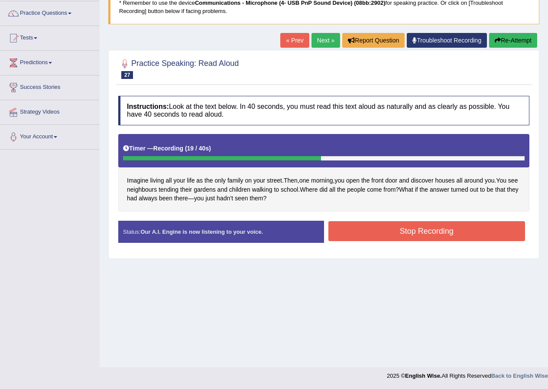
click at [421, 233] on button "Stop Recording" at bounding box center [426, 231] width 197 height 20
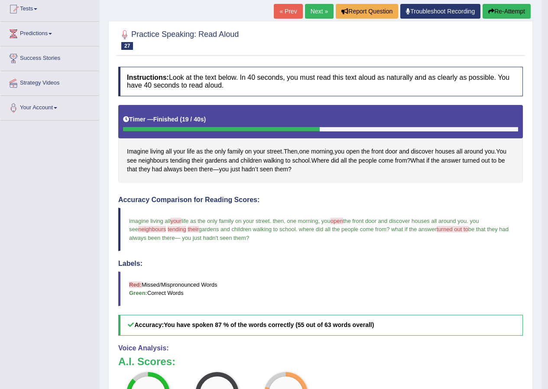
scroll to position [93, 0]
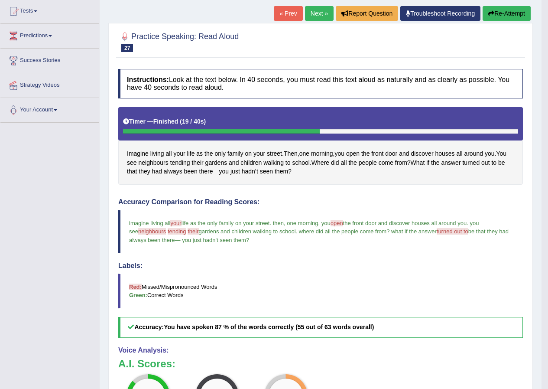
click at [317, 10] on link "Next »" at bounding box center [319, 13] width 29 height 15
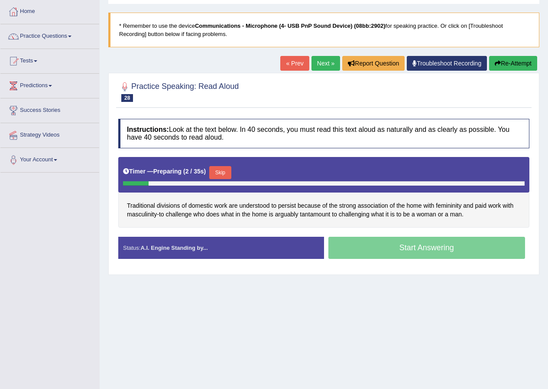
click at [229, 175] on button "Skip" at bounding box center [220, 172] width 22 height 13
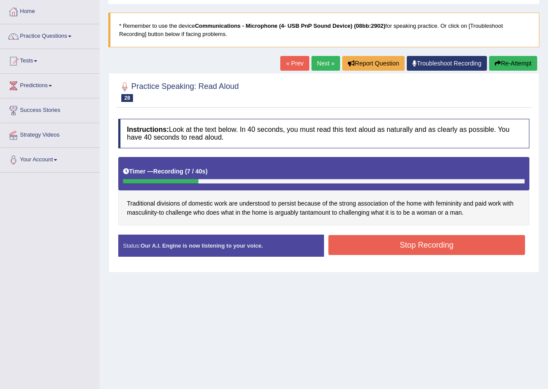
click at [325, 64] on link "Next »" at bounding box center [325, 63] width 29 height 15
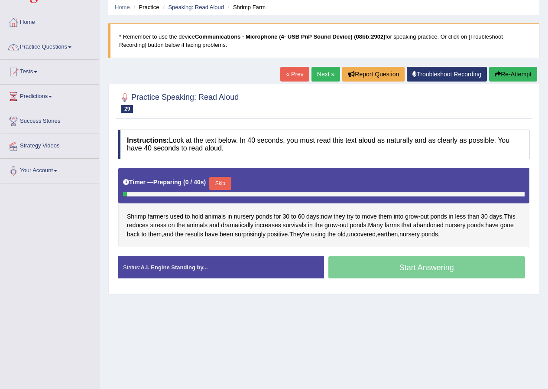
scroll to position [66, 0]
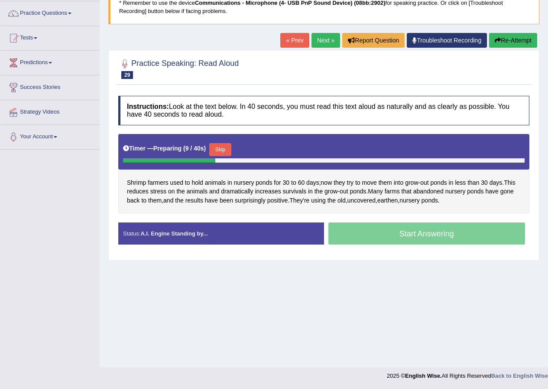
click at [225, 148] on button "Skip" at bounding box center [220, 149] width 22 height 13
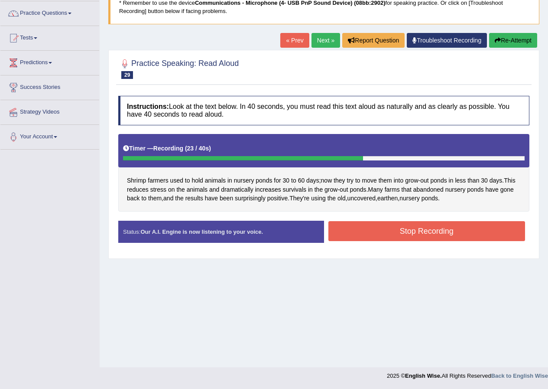
click at [430, 231] on button "Stop Recording" at bounding box center [426, 231] width 197 height 20
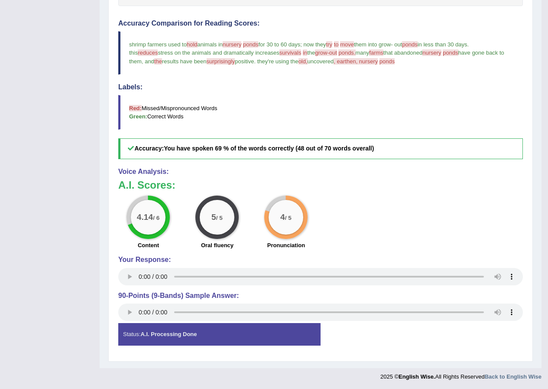
scroll to position [272, 0]
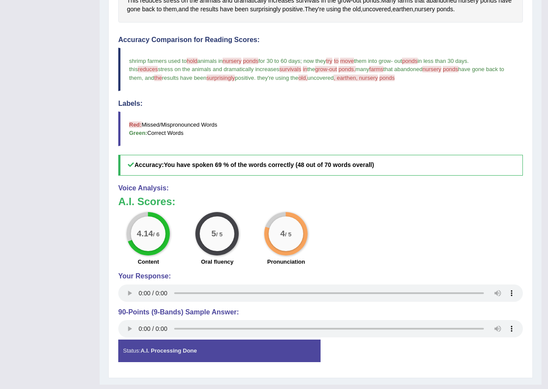
click at [315, 195] on div "Instructions: Look at the text below. In 40 seconds, you must read this text al…" at bounding box center [320, 138] width 409 height 470
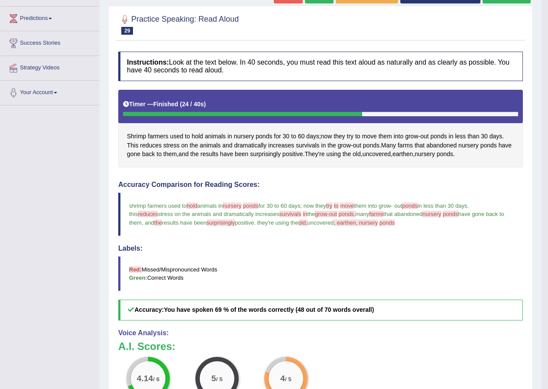
scroll to position [0, 0]
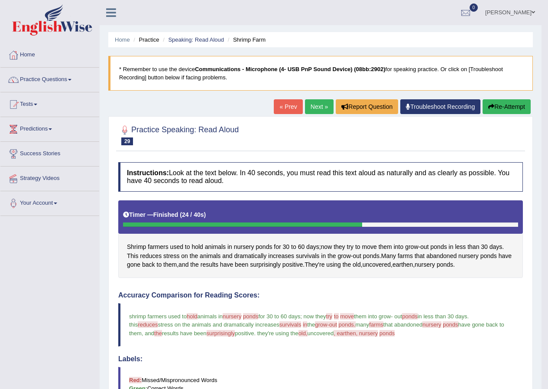
click at [315, 110] on link "Next »" at bounding box center [319, 106] width 29 height 15
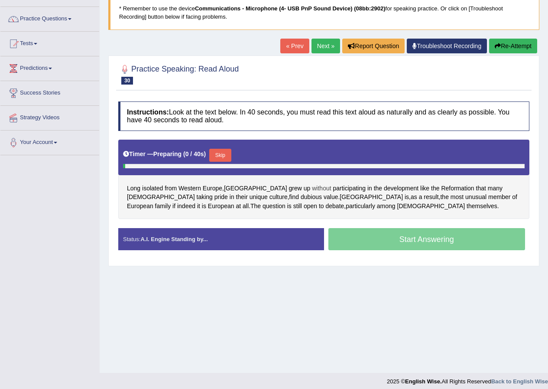
scroll to position [66, 0]
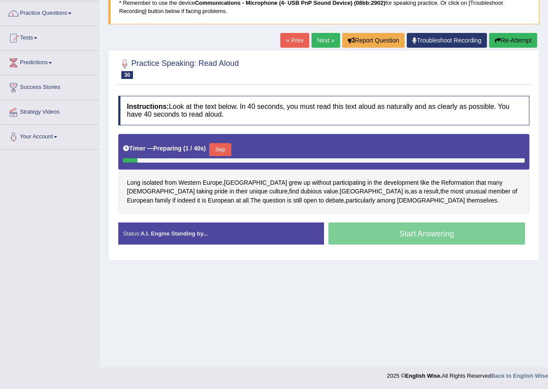
click at [228, 149] on button "Skip" at bounding box center [220, 149] width 22 height 13
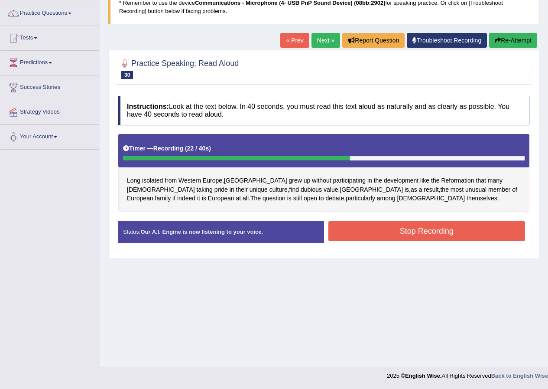
click at [357, 231] on button "Stop Recording" at bounding box center [426, 231] width 197 height 20
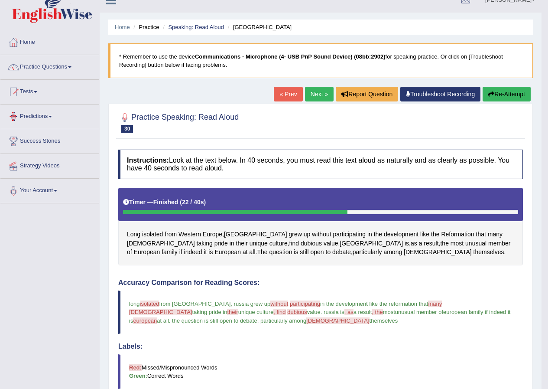
scroll to position [0, 0]
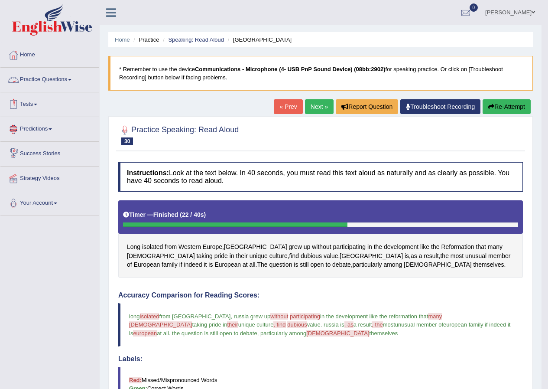
click at [51, 84] on link "Practice Questions" at bounding box center [49, 79] width 99 height 22
click at [67, 75] on link "Practice Questions" at bounding box center [49, 79] width 99 height 22
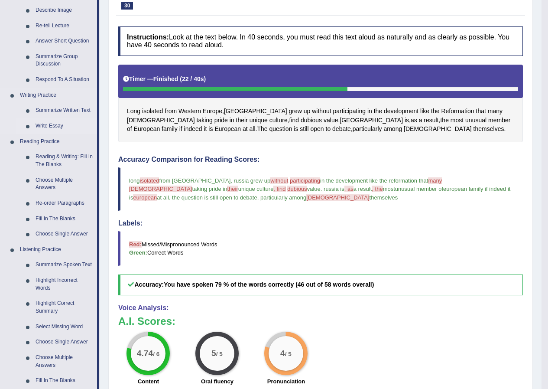
scroll to position [117, 0]
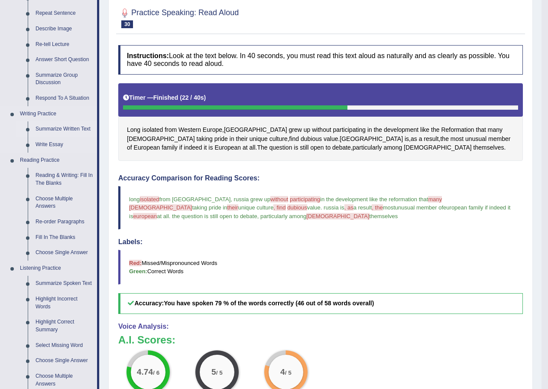
click at [62, 129] on link "Summarize Written Text" at bounding box center [64, 129] width 65 height 16
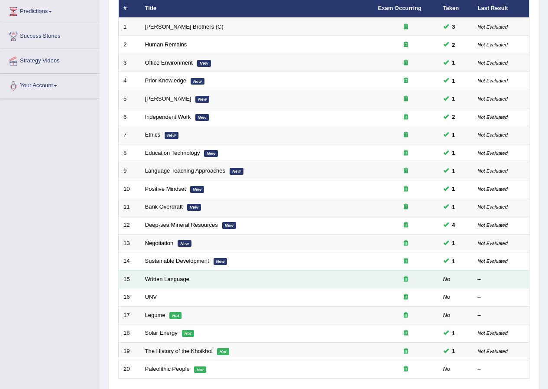
scroll to position [185, 0]
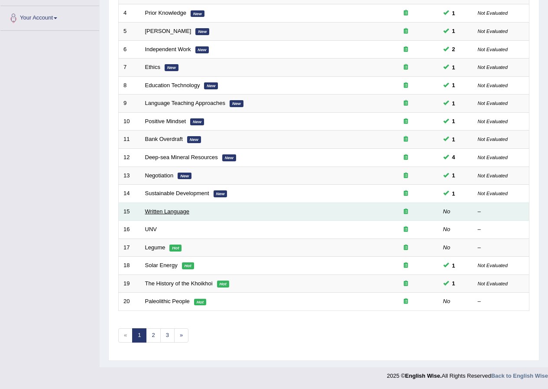
click at [173, 211] on link "Written Language" at bounding box center [167, 211] width 44 height 6
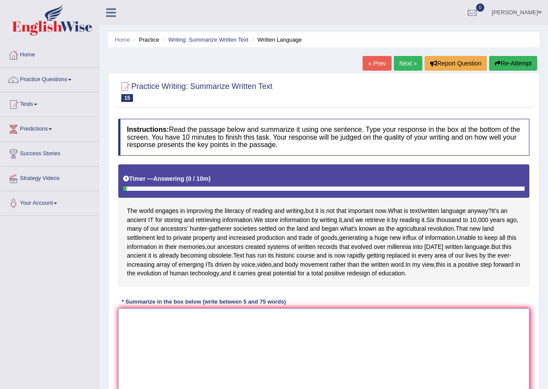
click at [278, 350] on textarea at bounding box center [323, 350] width 411 height 84
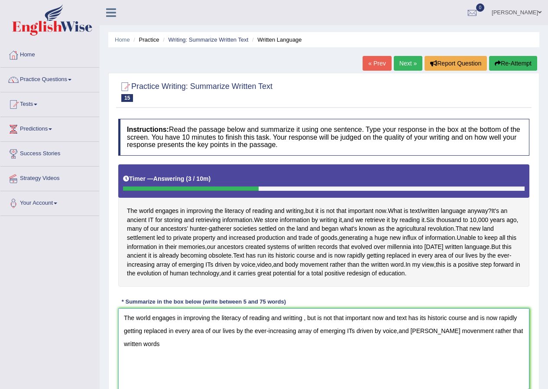
scroll to position [84, 0]
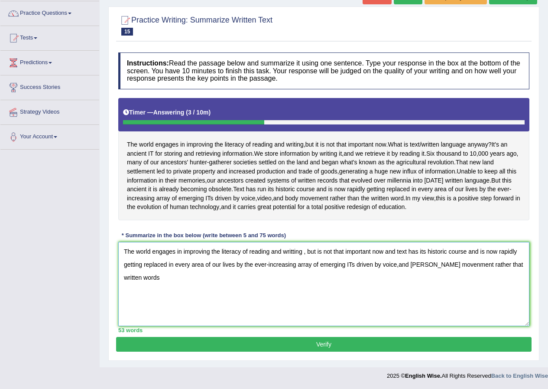
click at [371, 253] on textarea "The world engages in improving the literacy of reading and writting , but is no…" at bounding box center [323, 284] width 411 height 84
click at [503, 265] on textarea "The world engages in improving the literacy of reading and writting , but is no…" at bounding box center [323, 284] width 411 height 84
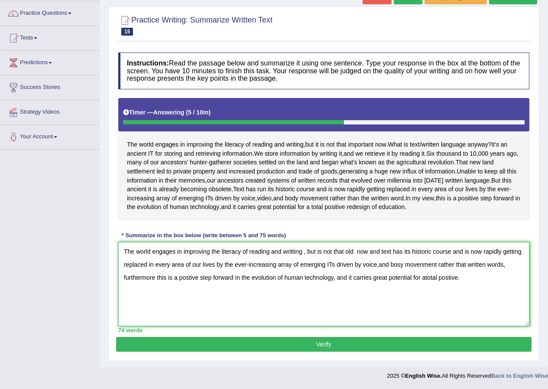
click at [426, 279] on textarea "The world engages in improving the literacy of reading and writting , but is no…" at bounding box center [323, 284] width 411 height 84
click at [233, 278] on textarea "The world engages in improving the literacy of reading and writting , but is no…" at bounding box center [323, 284] width 411 height 84
click at [175, 253] on textarea "The world engages in improving the literacy of reading and writting , but is no…" at bounding box center [323, 284] width 411 height 84
click at [290, 253] on textarea "The world involve in improving the literacy of reading and writting , but is no…" at bounding box center [323, 284] width 411 height 84
click at [337, 304] on textarea "The world involve in improving the literacy of reading and writing , but is not…" at bounding box center [323, 284] width 411 height 84
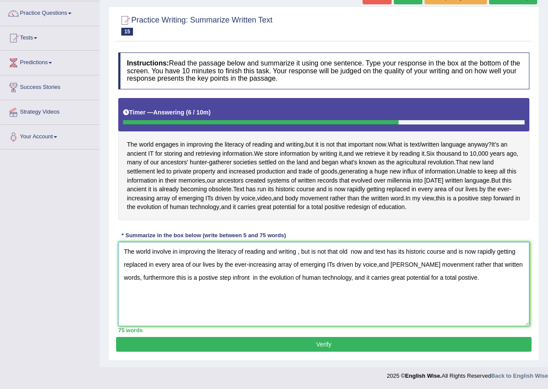
click at [363, 253] on textarea "The world involve in improving the literacy of reading and writing , but is not…" at bounding box center [323, 284] width 411 height 84
click at [349, 252] on textarea "The world involve in improving the literacy of reading and writing , but is not…" at bounding box center [323, 284] width 411 height 84
type textarea "The world involve in improving the literacy of reading and writing , but is not…"
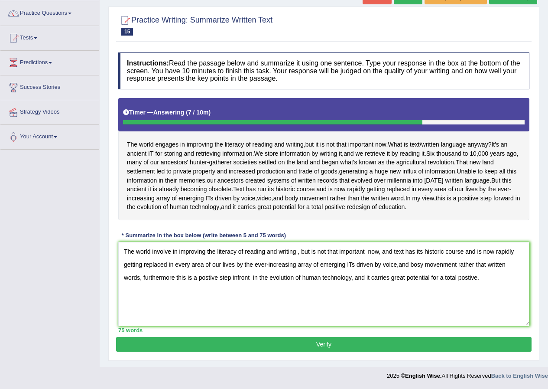
click at [293, 344] on button "Verify" at bounding box center [323, 344] width 415 height 15
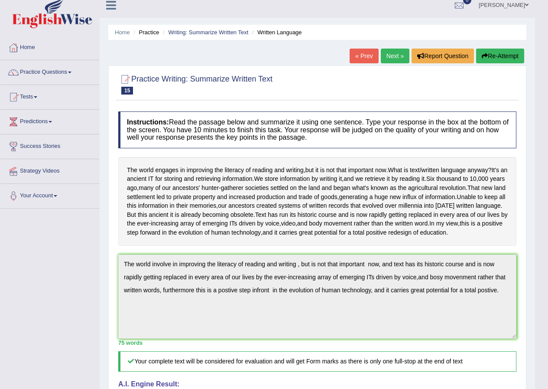
scroll to position [0, 0]
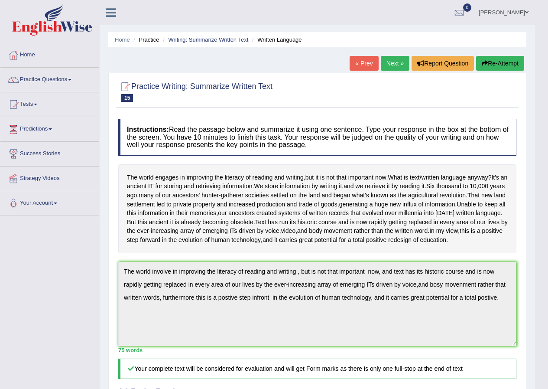
drag, startPoint x: 489, startPoint y: 63, endPoint x: 389, endPoint y: 58, distance: 100.2
click at [389, 58] on div "« Prev Next » Report Question Re-Attempt" at bounding box center [438, 64] width 177 height 17
click at [386, 58] on link "Next »" at bounding box center [395, 63] width 29 height 15
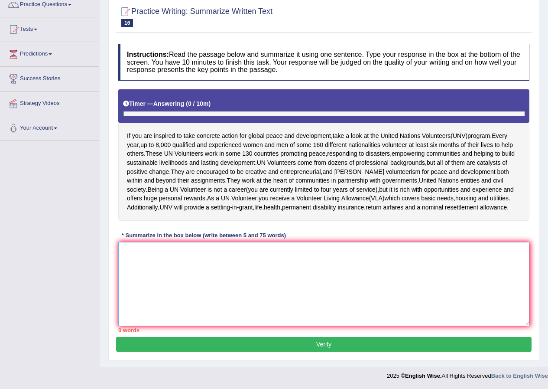
click at [202, 252] on textarea at bounding box center [323, 284] width 411 height 84
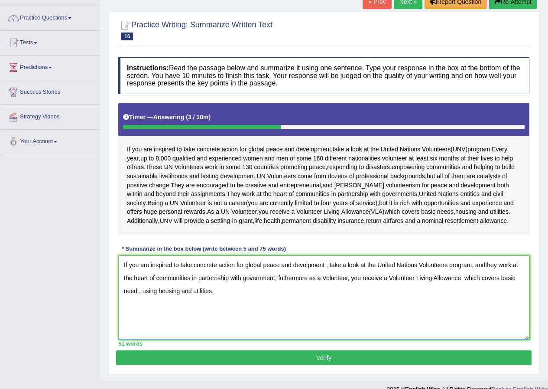
scroll to position [75, 0]
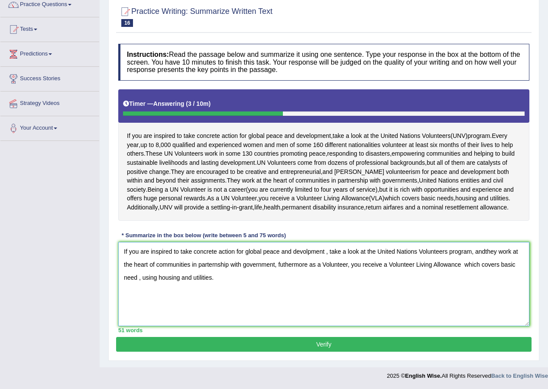
type textarea "If you are inspired to take concrete action for global peace and devolpment , t…"
click at [223, 346] on button "Verify" at bounding box center [323, 344] width 415 height 15
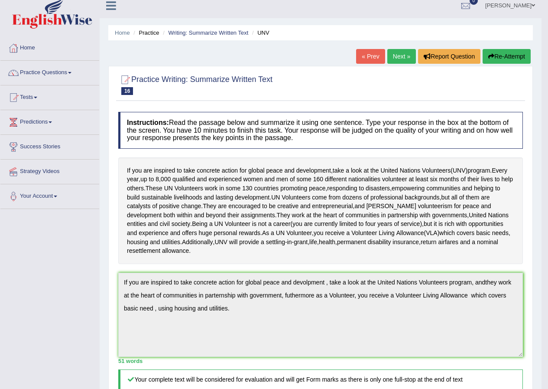
scroll to position [0, 0]
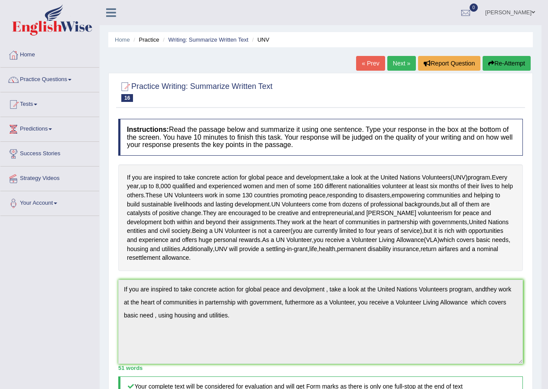
click at [400, 66] on link "Next »" at bounding box center [401, 63] width 29 height 15
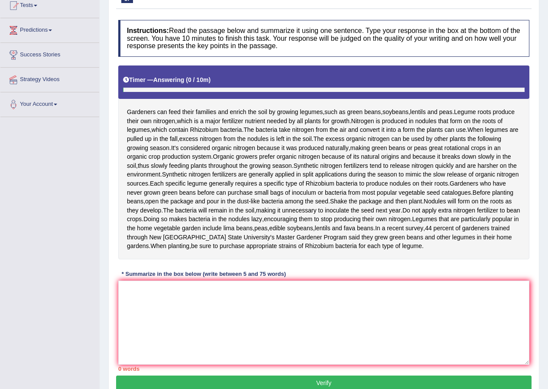
scroll to position [164, 0]
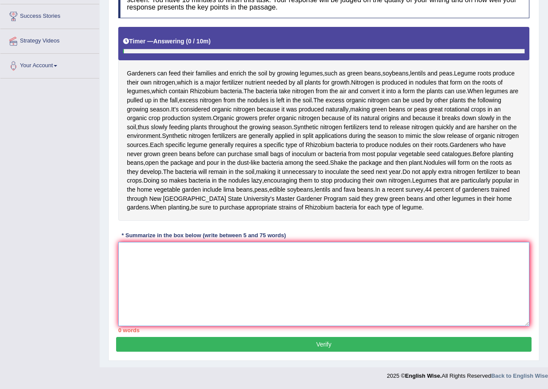
click at [231, 264] on textarea at bounding box center [323, 284] width 411 height 84
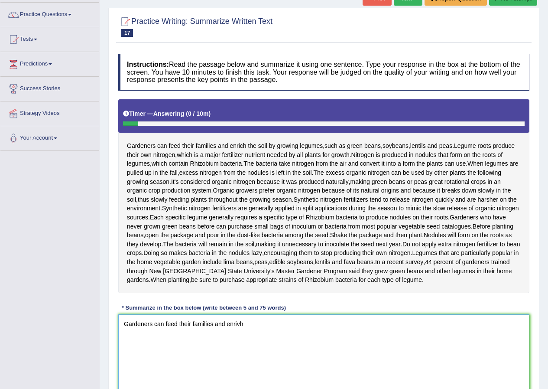
scroll to position [0, 0]
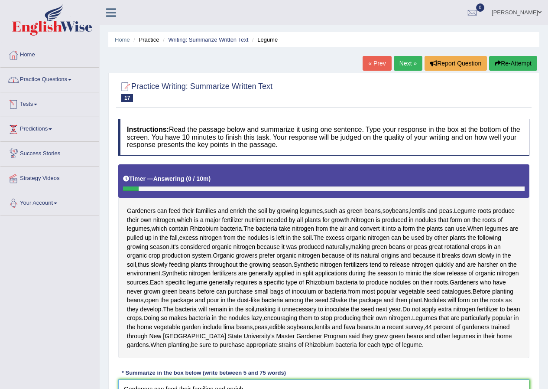
type textarea "Gardeners can feed their families and enrivh"
click at [69, 82] on link "Practice Questions" at bounding box center [49, 79] width 99 height 22
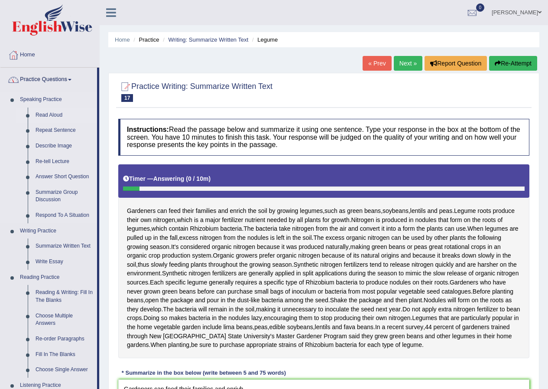
click at [61, 114] on link "Read Aloud" at bounding box center [64, 115] width 65 height 16
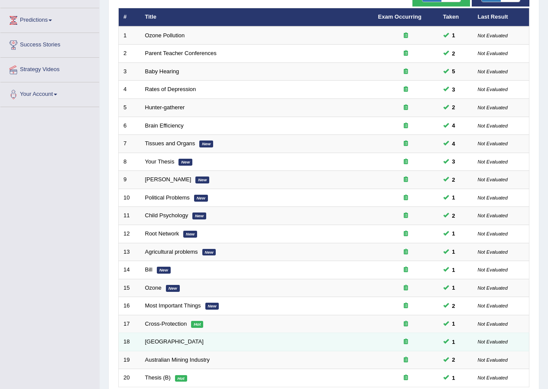
scroll to position [185, 0]
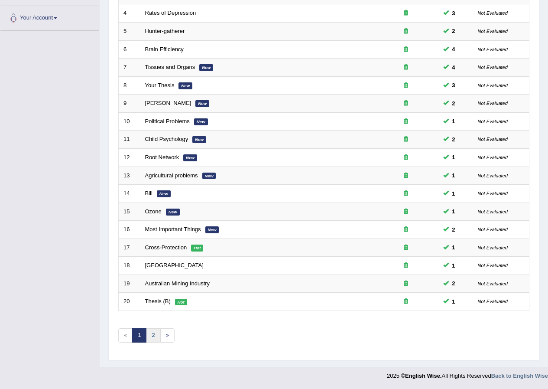
click at [157, 332] on link "2" at bounding box center [153, 335] width 14 height 14
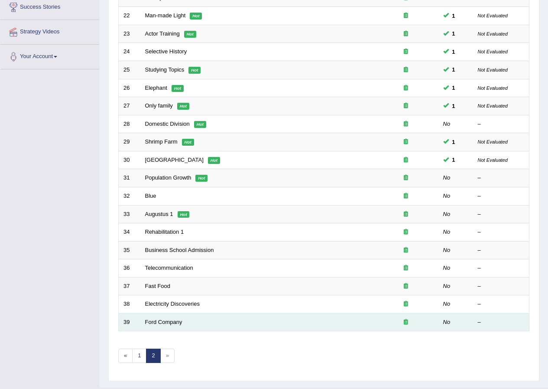
scroll to position [167, 0]
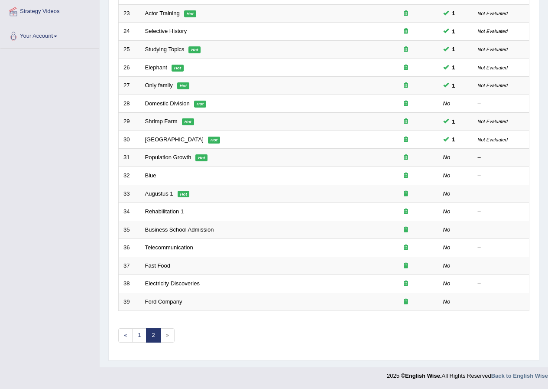
click at [172, 335] on span "»" at bounding box center [167, 335] width 14 height 14
click at [172, 336] on span "»" at bounding box center [167, 335] width 14 height 14
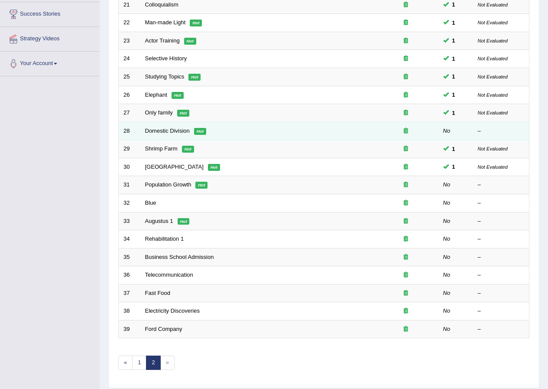
scroll to position [37, 0]
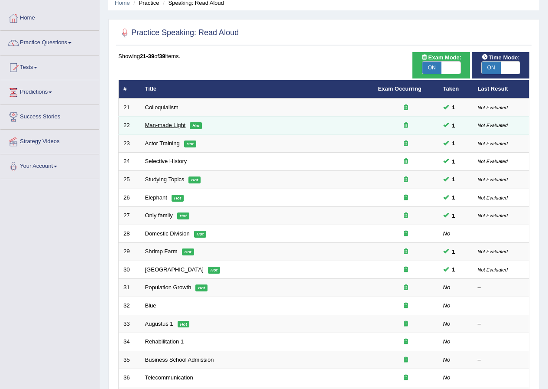
click at [152, 123] on link "Man-made Light" at bounding box center [165, 125] width 41 height 6
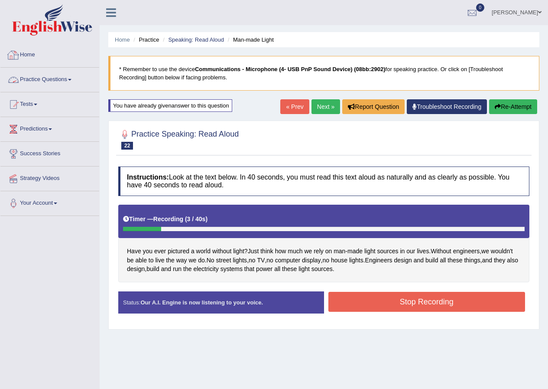
click at [36, 77] on link "Practice Questions" at bounding box center [49, 79] width 99 height 22
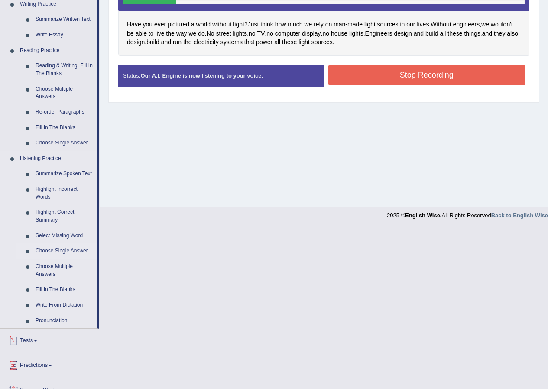
scroll to position [260, 0]
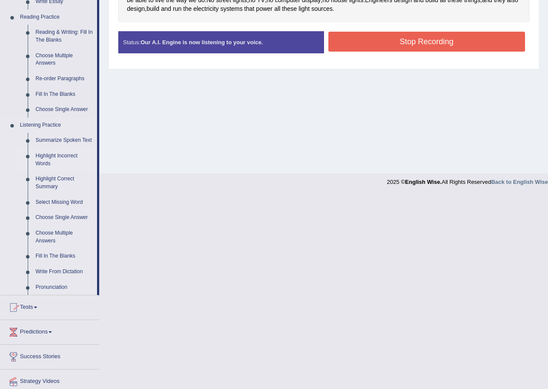
click at [52, 154] on link "Highlight Incorrect Words" at bounding box center [64, 159] width 65 height 23
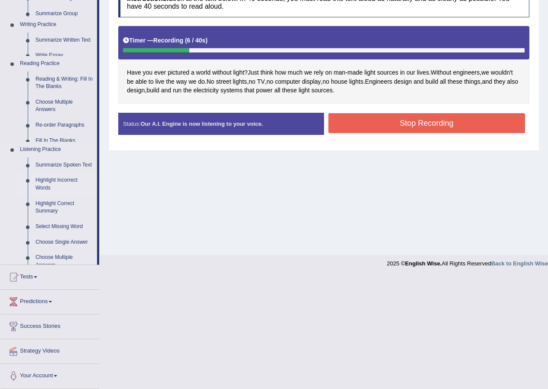
scroll to position [93, 0]
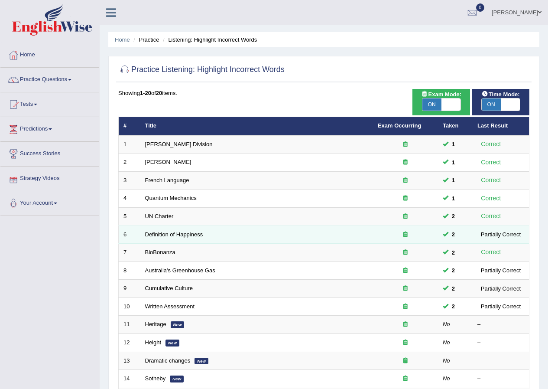
click at [169, 237] on link "Definition of Happiness" at bounding box center [174, 234] width 58 height 6
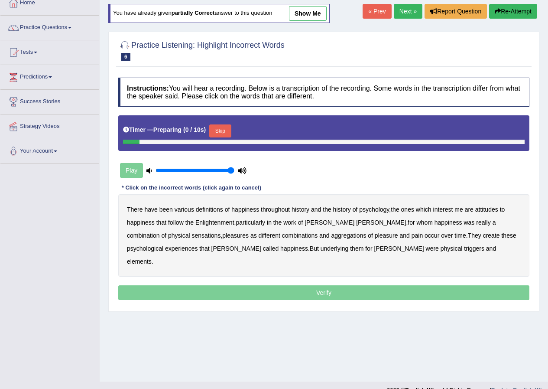
scroll to position [66, 0]
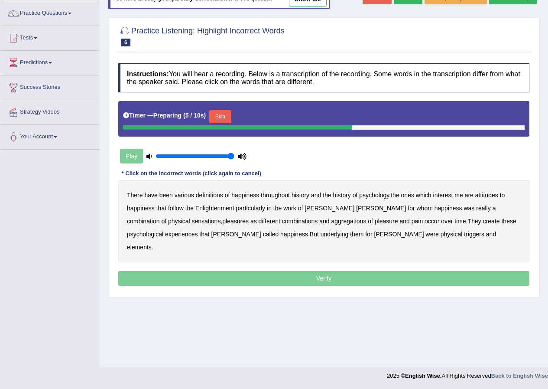
click at [221, 117] on button "Skip" at bounding box center [220, 116] width 22 height 13
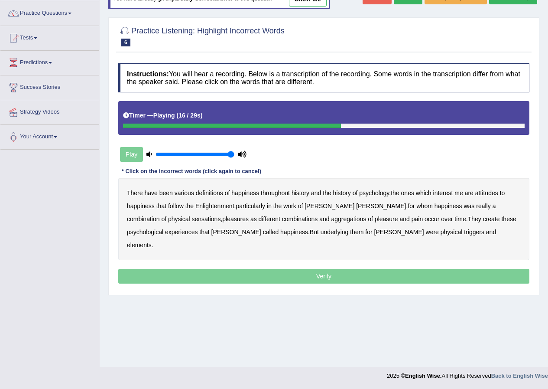
click at [191, 217] on b "sensations" at bounding box center [205, 218] width 29 height 7
click at [483, 216] on b "create" at bounding box center [491, 218] width 17 height 7
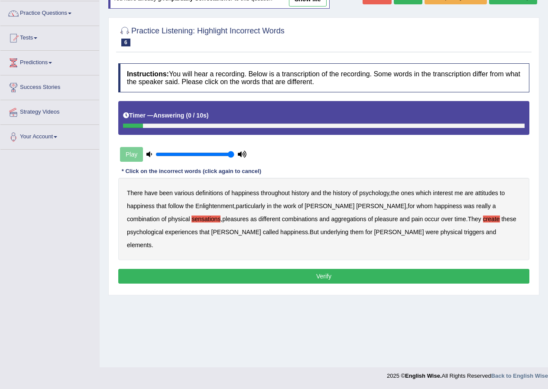
click at [152, 241] on b "elements" at bounding box center [139, 244] width 25 height 7
click at [338, 269] on button "Verify" at bounding box center [323, 276] width 411 height 15
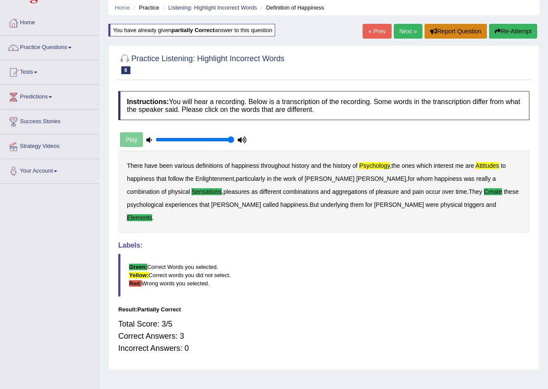
scroll to position [0, 0]
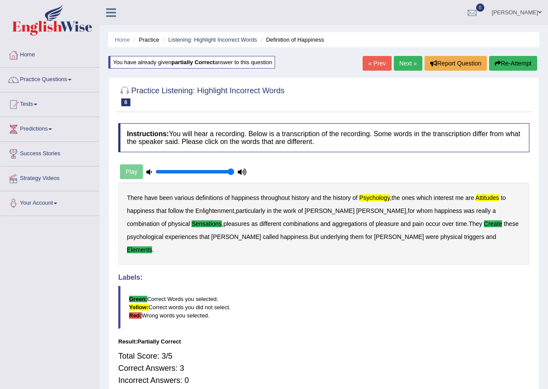
click at [400, 63] on link "Next »" at bounding box center [408, 63] width 29 height 15
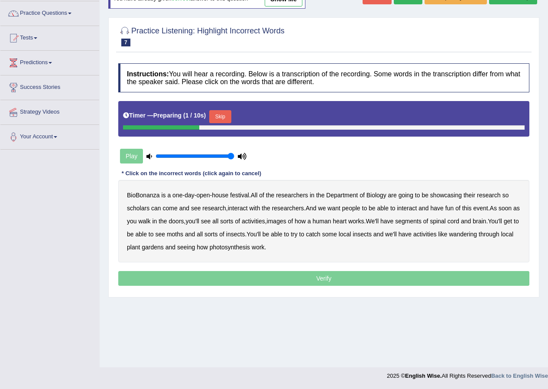
click at [222, 118] on button "Skip" at bounding box center [220, 116] width 22 height 13
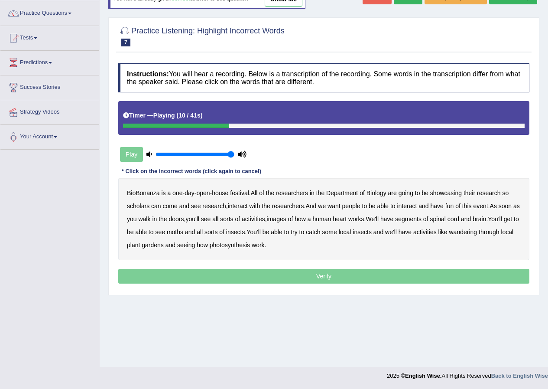
click at [140, 207] on b "scholars" at bounding box center [138, 205] width 23 height 7
click at [286, 219] on b "images" at bounding box center [276, 218] width 19 height 7
click at [422, 216] on b "segments" at bounding box center [408, 218] width 26 height 7
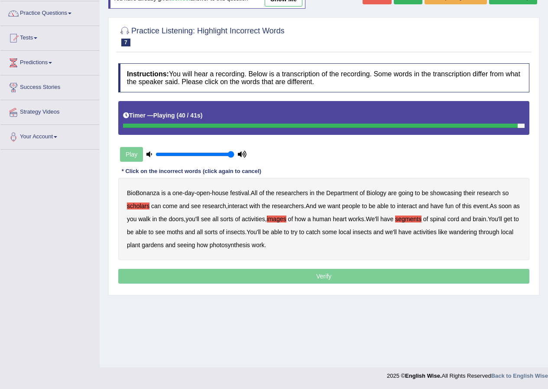
click at [477, 230] on b "wandering" at bounding box center [463, 231] width 28 height 7
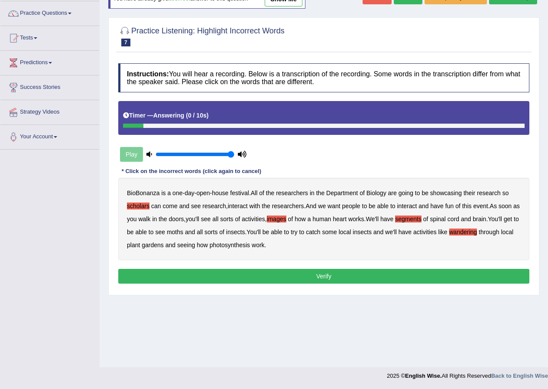
click at [285, 276] on button "Verify" at bounding box center [323, 276] width 411 height 15
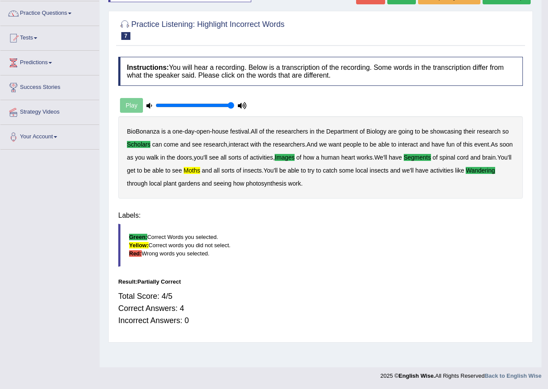
click at [285, 276] on div "Home Practice Listening: Highlight Incorrect Words BioBonanza You have already …" at bounding box center [321, 150] width 442 height 433
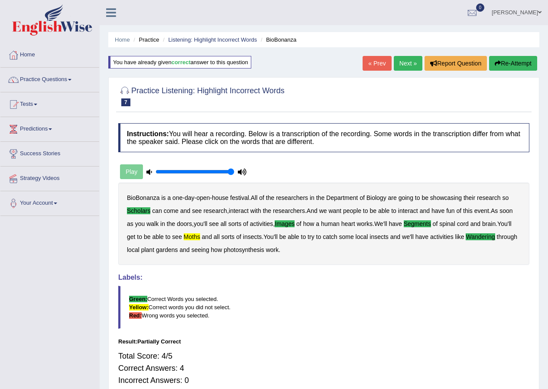
click at [408, 59] on link "Next »" at bounding box center [408, 63] width 29 height 15
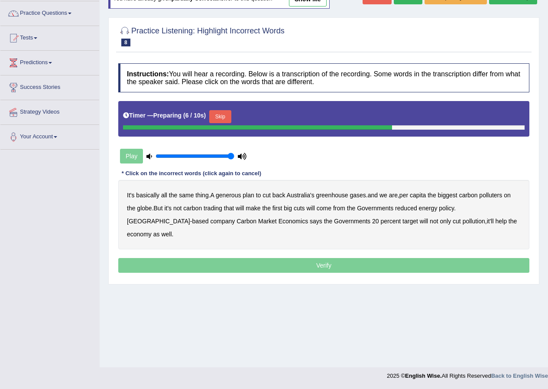
click at [224, 113] on button "Skip" at bounding box center [220, 116] width 22 height 13
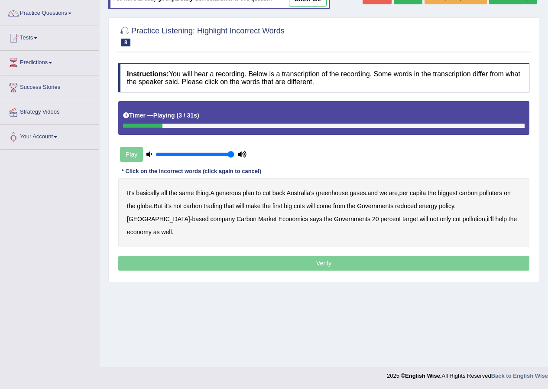
click at [233, 193] on b "generous" at bounding box center [228, 192] width 25 height 7
click at [496, 195] on b "polluters" at bounding box center [490, 192] width 23 height 7
click at [141, 208] on b "globe" at bounding box center [144, 205] width 15 height 7
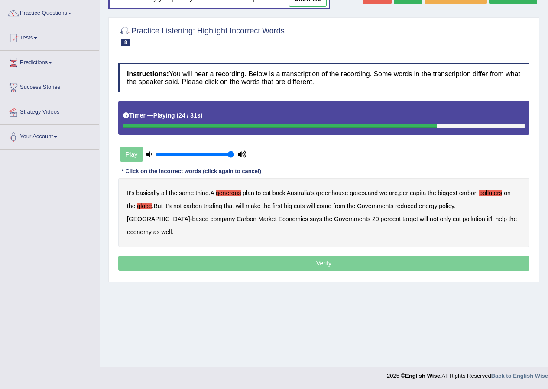
drag, startPoint x: 270, startPoint y: 254, endPoint x: 260, endPoint y: 247, distance: 12.1
click at [269, 256] on p "Verify" at bounding box center [323, 263] width 411 height 15
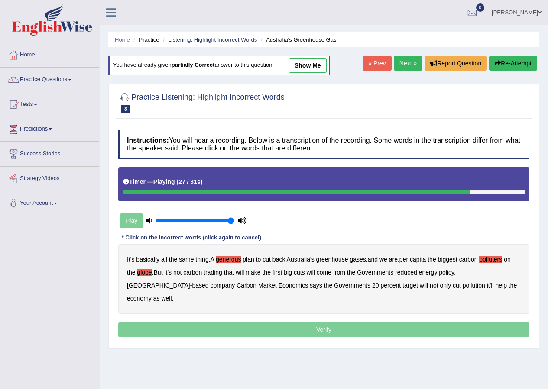
click at [499, 60] on button "Re-Attempt" at bounding box center [513, 63] width 48 height 15
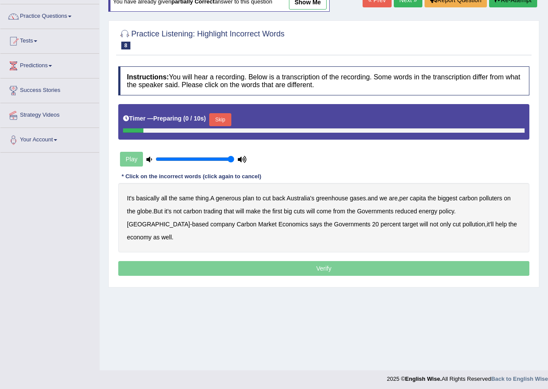
scroll to position [66, 0]
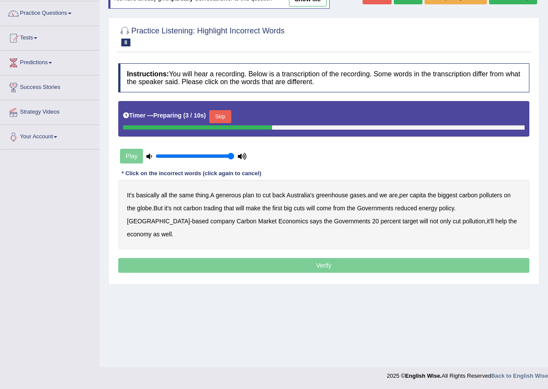
click at [223, 112] on button "Skip" at bounding box center [220, 116] width 22 height 13
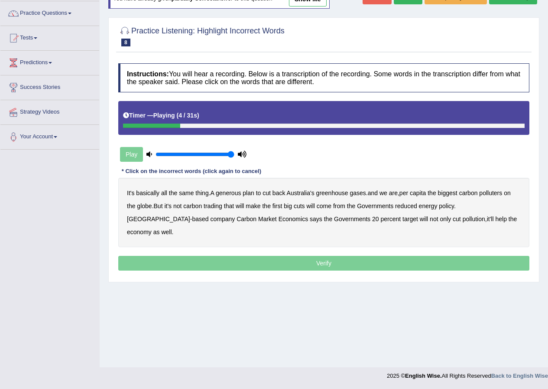
click at [239, 193] on b "generous" at bounding box center [228, 192] width 25 height 7
click at [149, 206] on b "globe" at bounding box center [144, 205] width 15 height 7
drag, startPoint x: 331, startPoint y: 206, endPoint x: 373, endPoint y: 206, distance: 42.5
click at [373, 206] on div "It's basically all the same thing . A generous plan to cut back Australia's gre…" at bounding box center [323, 212] width 411 height 69
click at [374, 206] on b "Governments" at bounding box center [375, 205] width 36 height 7
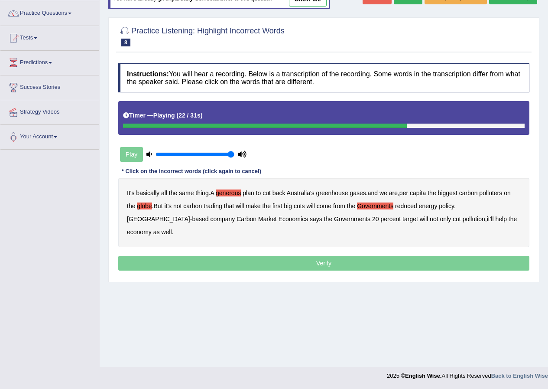
click at [367, 204] on b "Governments" at bounding box center [375, 205] width 36 height 7
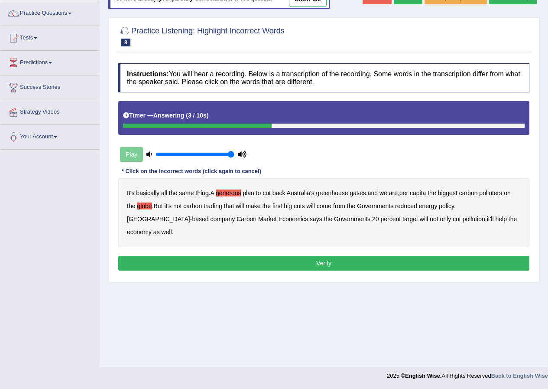
click at [321, 256] on button "Verify" at bounding box center [323, 263] width 411 height 15
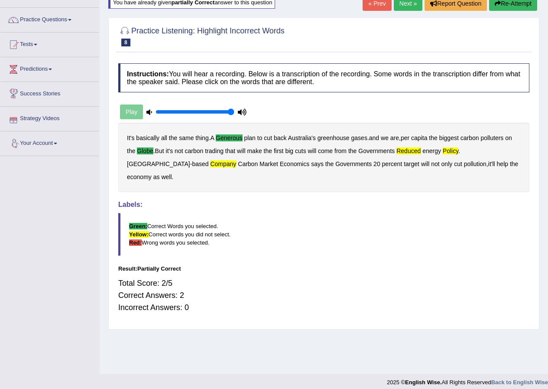
scroll to position [0, 0]
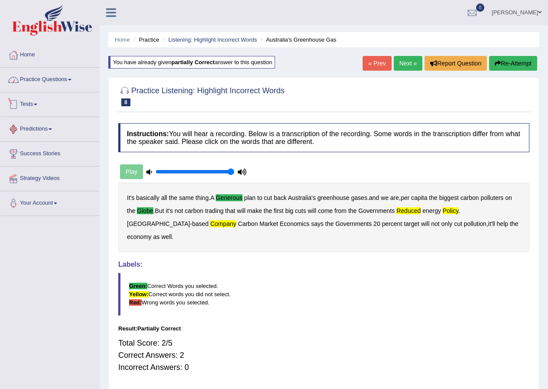
click at [67, 77] on link "Practice Questions" at bounding box center [49, 79] width 99 height 22
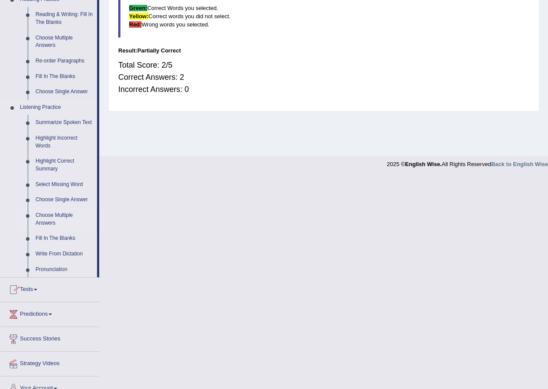
scroll to position [290, 0]
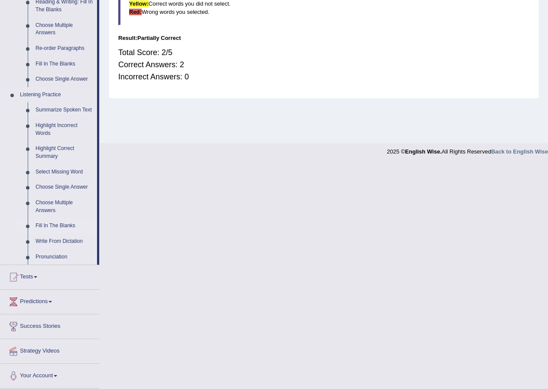
click at [57, 224] on link "Fill In The Blanks" at bounding box center [64, 226] width 65 height 16
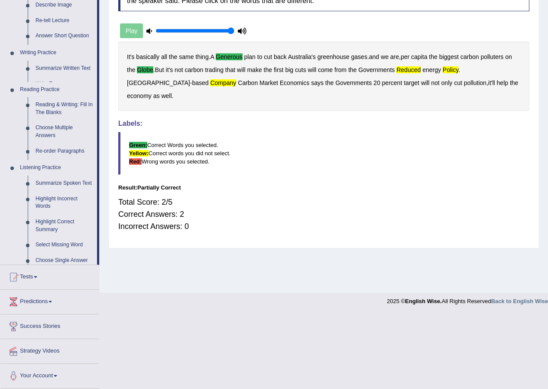
scroll to position [66, 0]
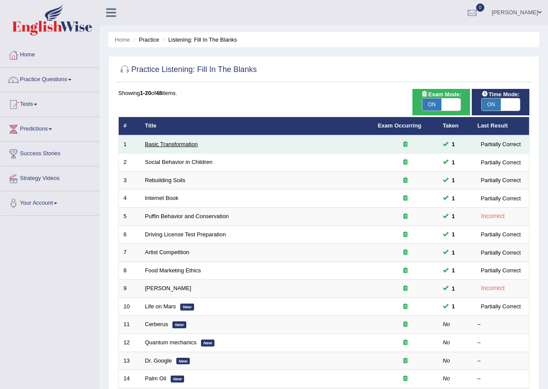
click at [178, 143] on link "Basic Transformation" at bounding box center [171, 144] width 53 height 6
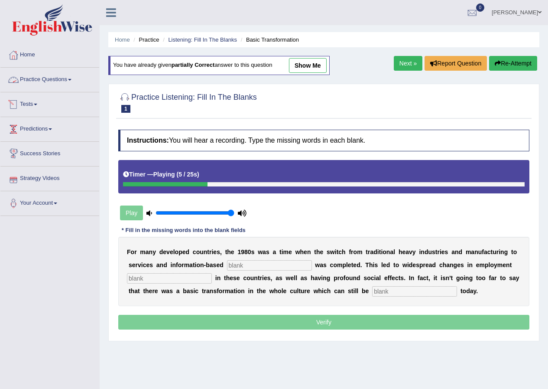
click at [61, 81] on link "Practice Questions" at bounding box center [49, 79] width 99 height 22
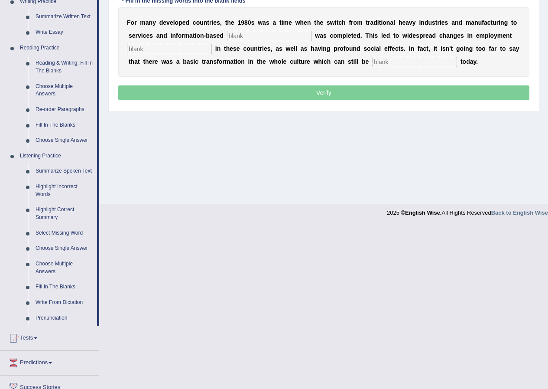
scroll to position [260, 0]
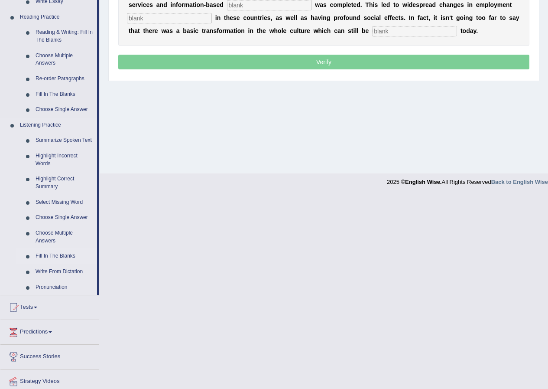
click at [56, 252] on link "Fill In The Blanks" at bounding box center [64, 256] width 65 height 16
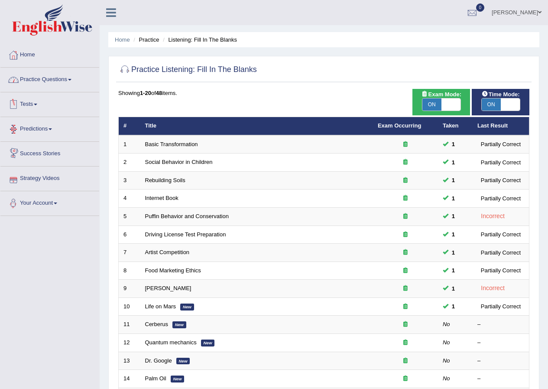
click at [69, 82] on link "Practice Questions" at bounding box center [49, 79] width 99 height 22
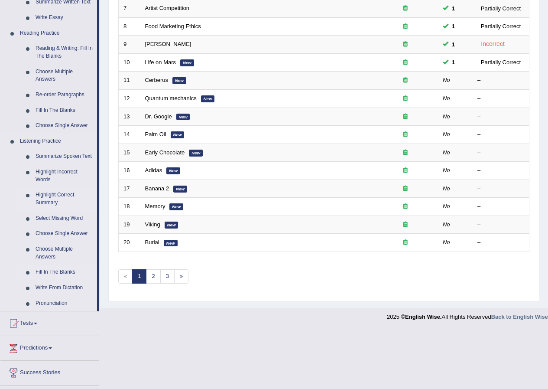
scroll to position [204, 0]
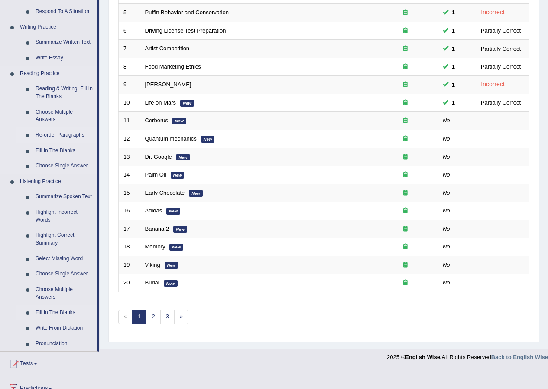
click at [57, 135] on link "Re-order Paragraphs" at bounding box center [64, 135] width 65 height 16
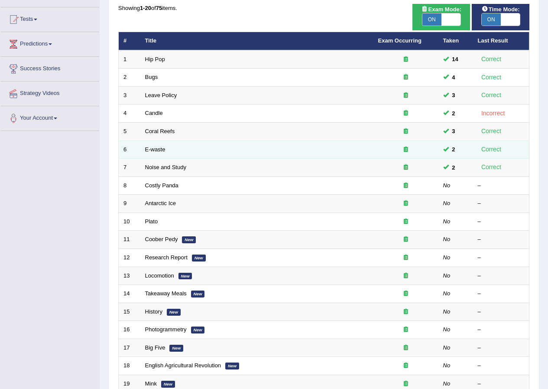
scroll to position [87, 0]
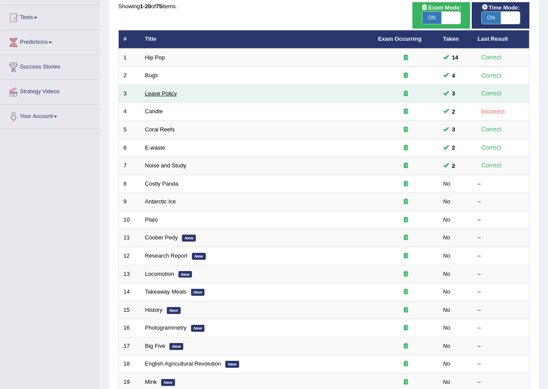
click at [163, 94] on link "Leave Policy" at bounding box center [161, 93] width 32 height 6
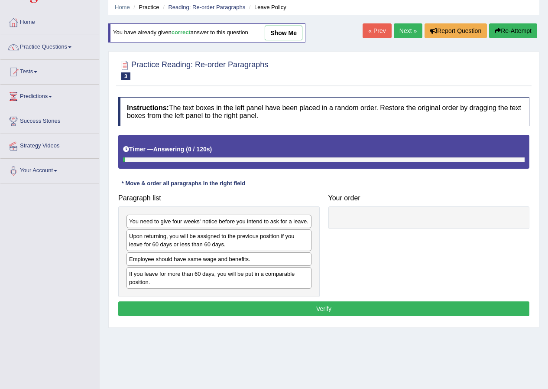
scroll to position [66, 0]
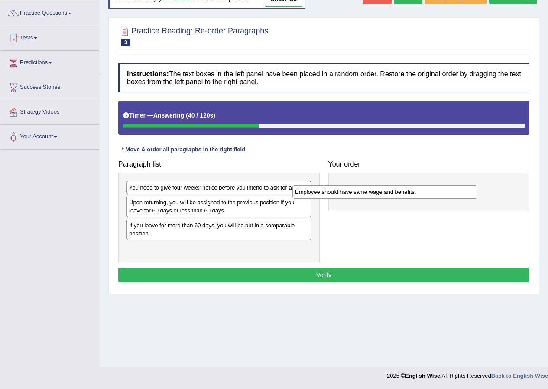
drag, startPoint x: 182, startPoint y: 228, endPoint x: 351, endPoint y: 192, distance: 172.6
click at [351, 192] on div "Employee should have same wage and benefits." at bounding box center [384, 191] width 185 height 13
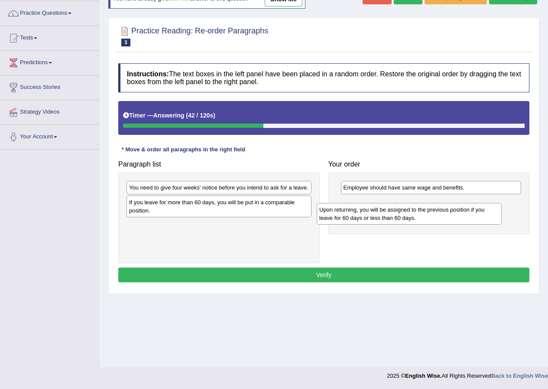
drag, startPoint x: 247, startPoint y: 209, endPoint x: 439, endPoint y: 213, distance: 191.9
click at [440, 213] on div "Upon returning, you will be assigned to the previous position if you leave for …" at bounding box center [409, 214] width 185 height 22
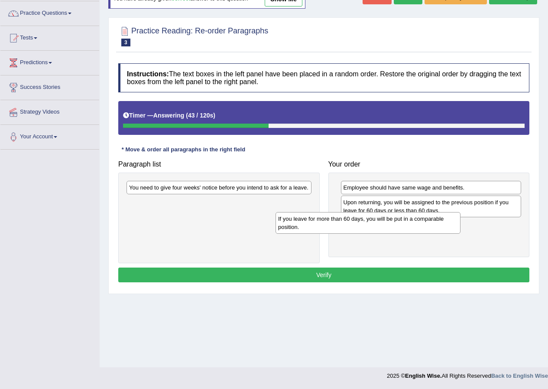
drag, startPoint x: 263, startPoint y: 203, endPoint x: 419, endPoint y: 217, distance: 157.1
click at [419, 218] on div "If you leave for more than 60 days, you will be put in a comparable position." at bounding box center [368, 223] width 185 height 22
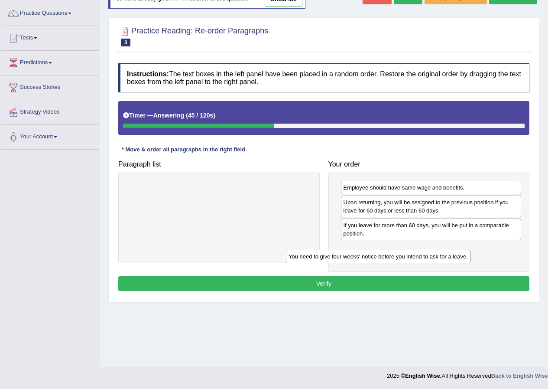
drag, startPoint x: 276, startPoint y: 187, endPoint x: 443, endPoint y: 258, distance: 181.7
click at [443, 258] on div "You need to give four weeks' notice before you intend to ask for a leave." at bounding box center [378, 256] width 185 height 13
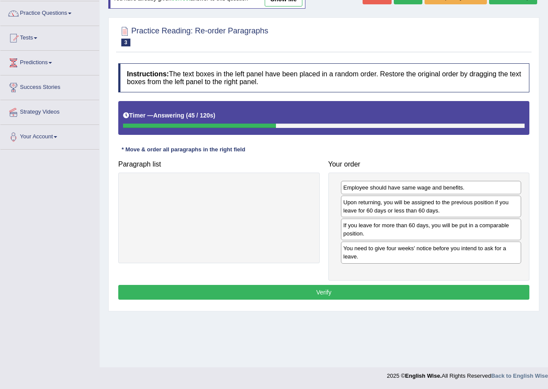
click at [412, 293] on button "Verify" at bounding box center [323, 292] width 411 height 15
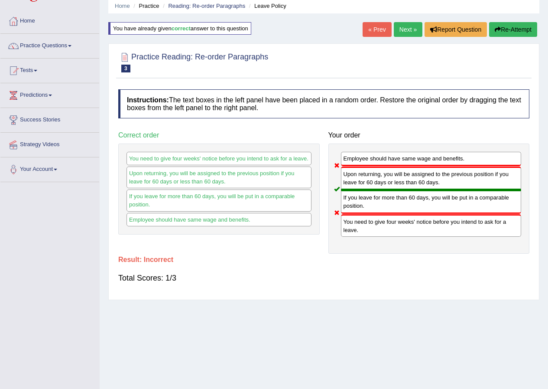
scroll to position [0, 0]
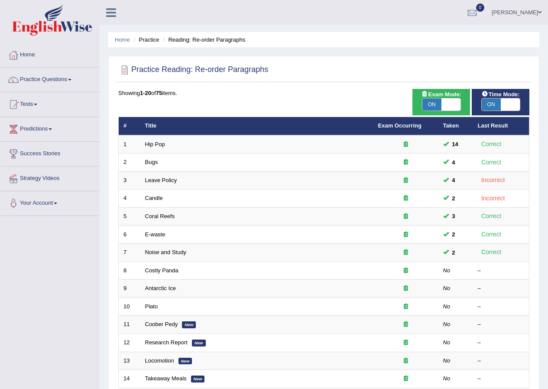
click at [536, 11] on link "Seruwaia Vakalakovi" at bounding box center [516, 11] width 63 height 23
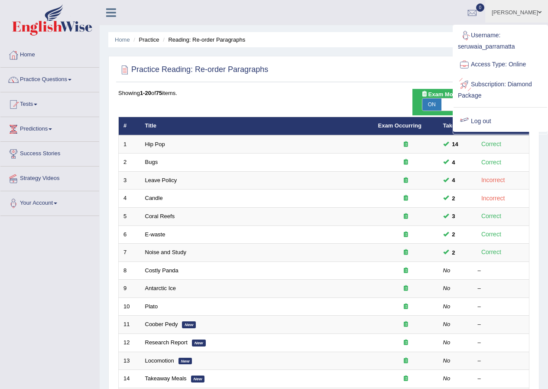
click at [490, 113] on link "Log out" at bounding box center [501, 121] width 94 height 20
